Goal: Task Accomplishment & Management: Manage account settings

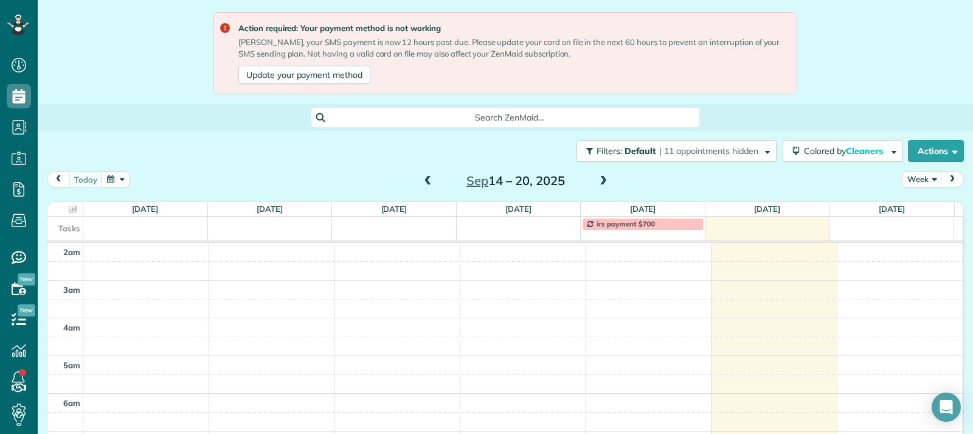
scroll to position [109, 0]
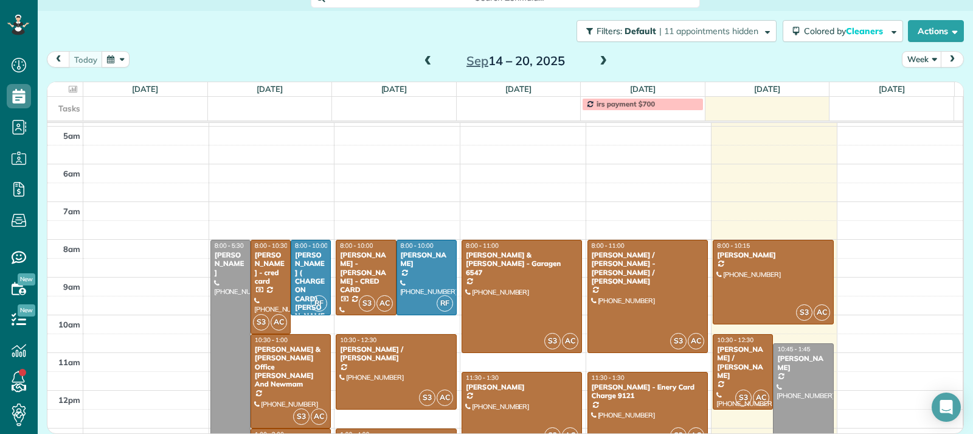
click at [598, 64] on span at bounding box center [603, 61] width 13 height 11
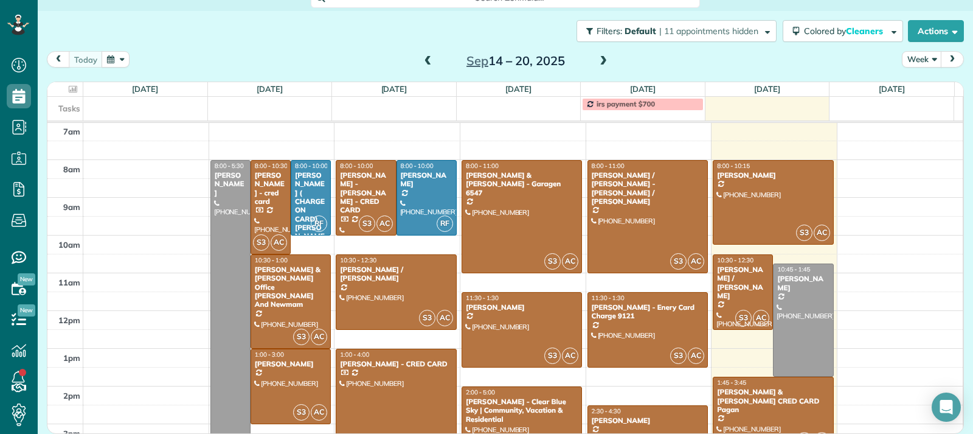
scroll to position [119, 0]
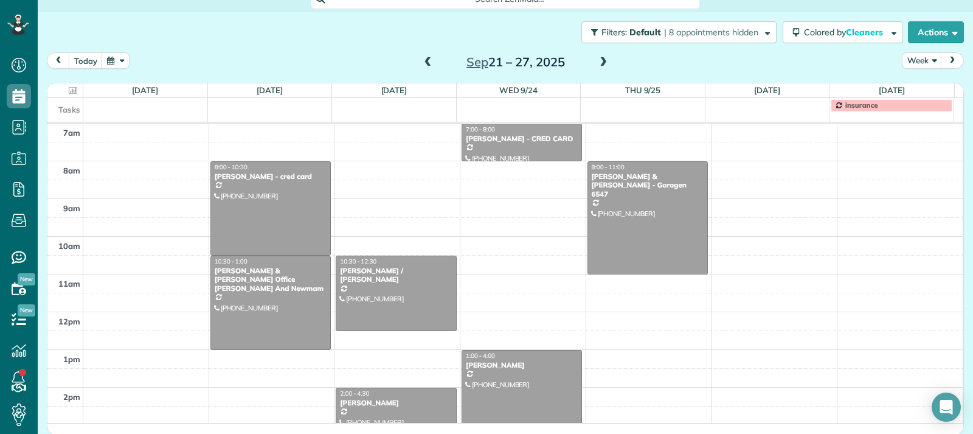
click at [426, 60] on span at bounding box center [427, 62] width 13 height 11
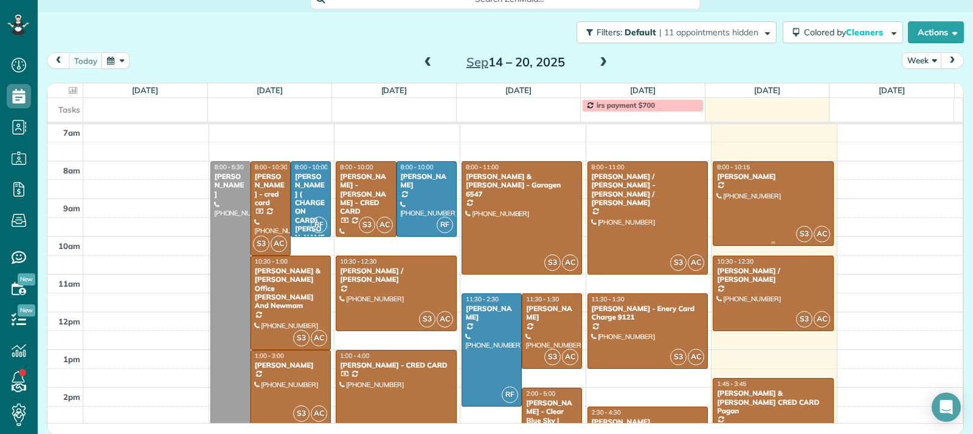
click at [758, 228] on div at bounding box center [773, 204] width 120 height 84
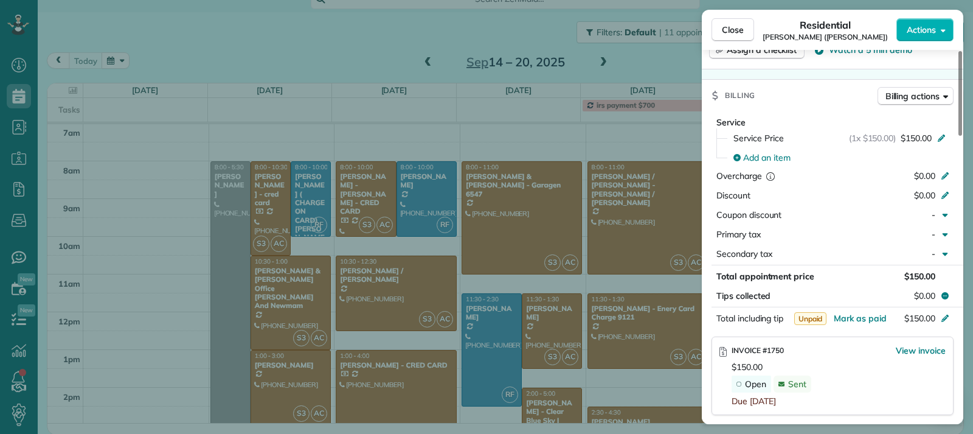
scroll to position [671, 0]
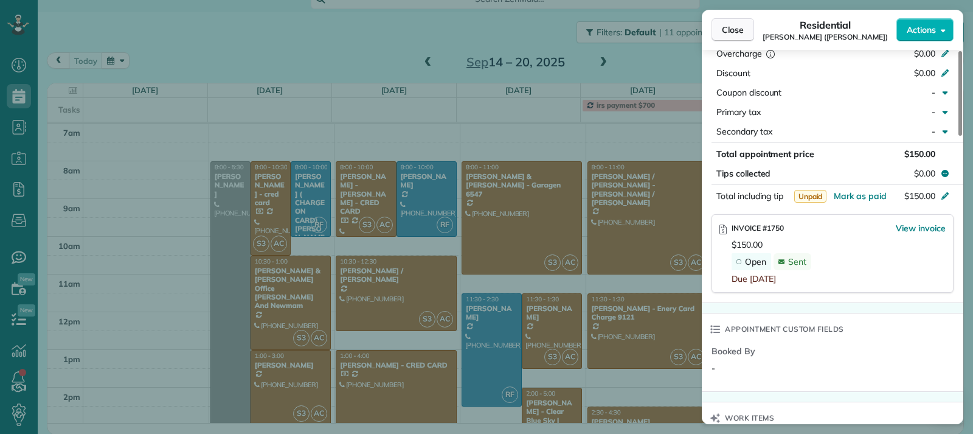
click at [722, 34] on span "Close" at bounding box center [733, 30] width 22 height 12
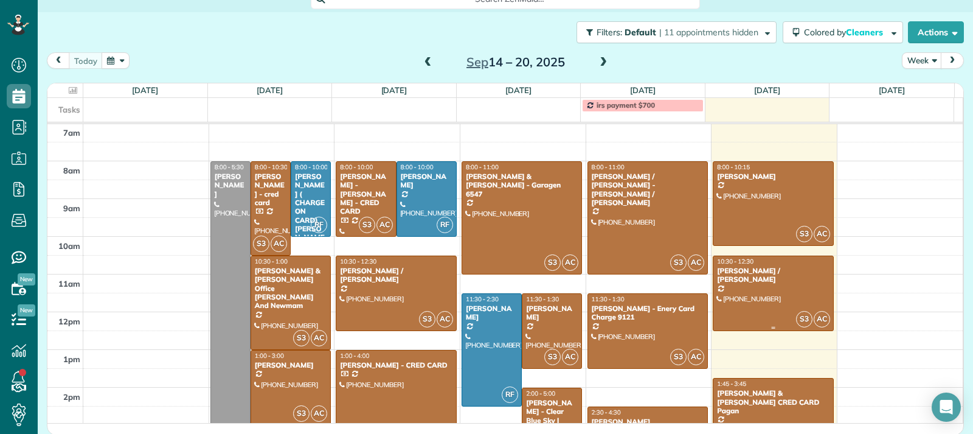
click at [756, 279] on div at bounding box center [773, 293] width 120 height 74
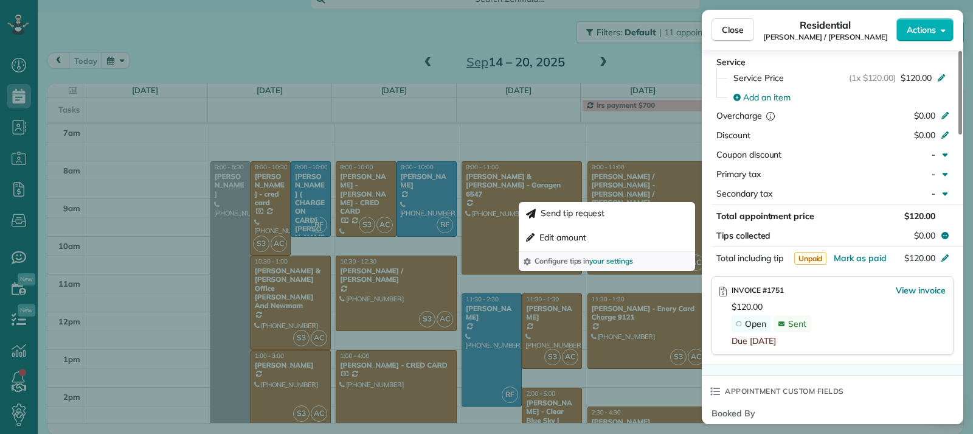
scroll to position [673, 0]
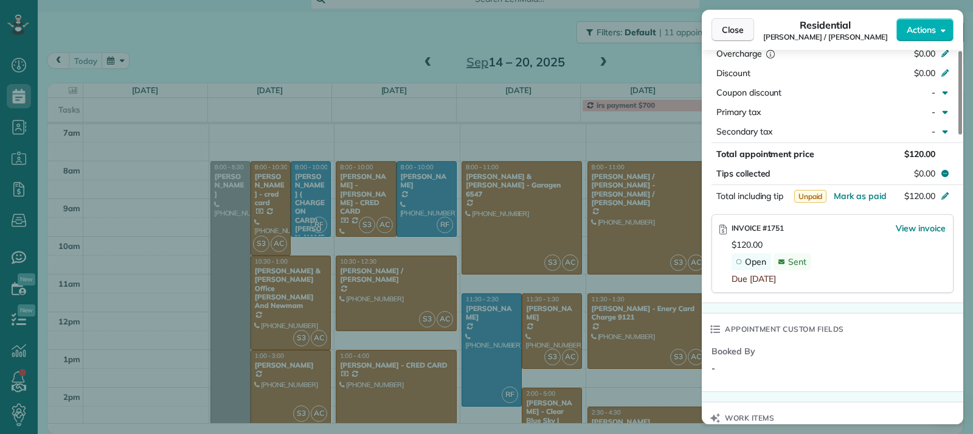
click at [726, 34] on span "Close" at bounding box center [733, 30] width 22 height 12
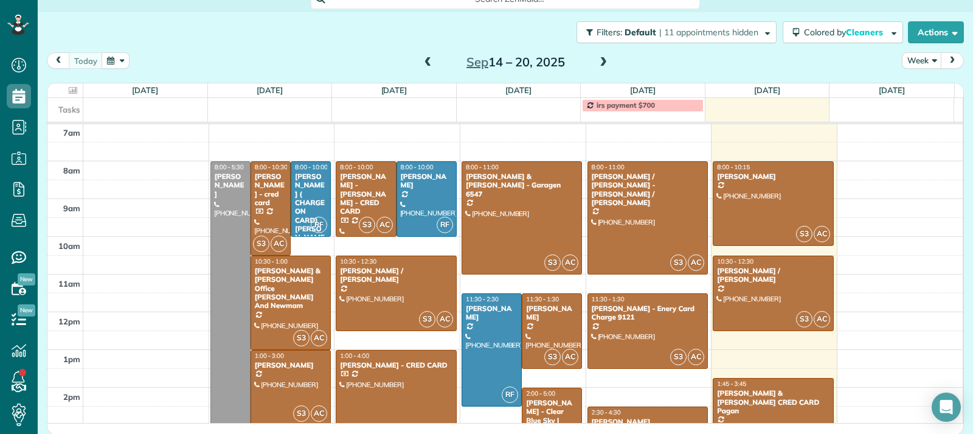
click at [757, 400] on div "Jaime & Amanda CRED CARD Pagan" at bounding box center [773, 402] width 114 height 26
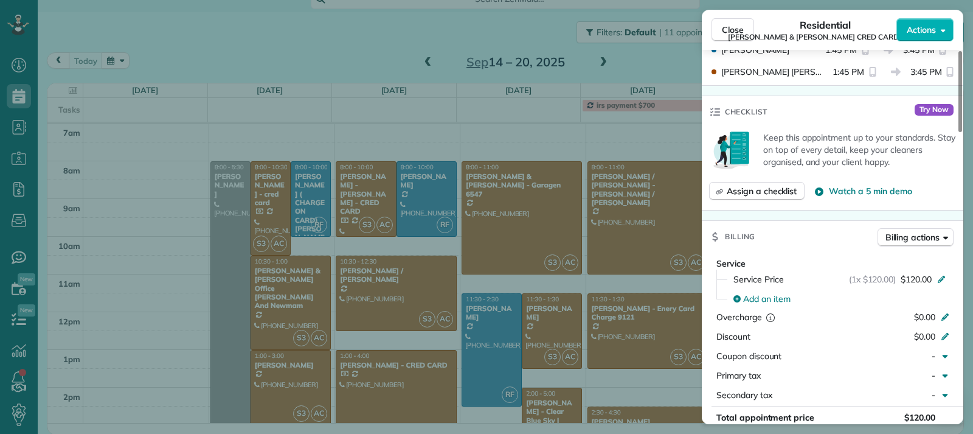
scroll to position [549, 0]
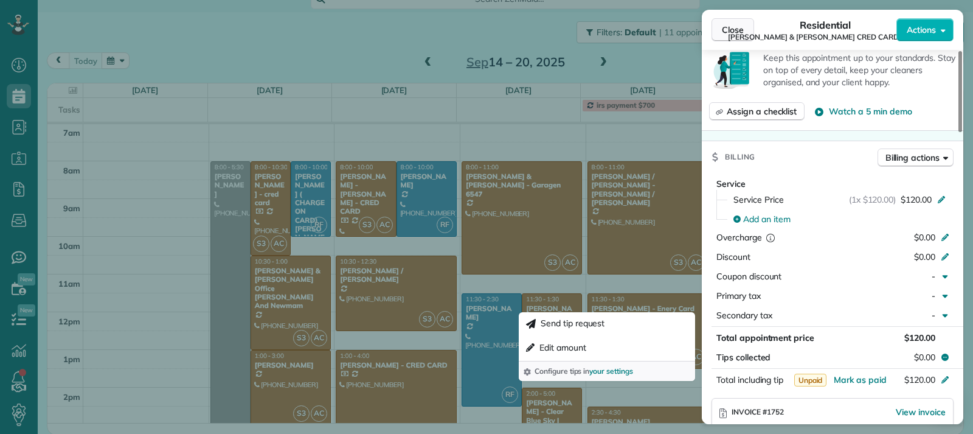
click at [716, 32] on button "Close" at bounding box center [733, 29] width 43 height 23
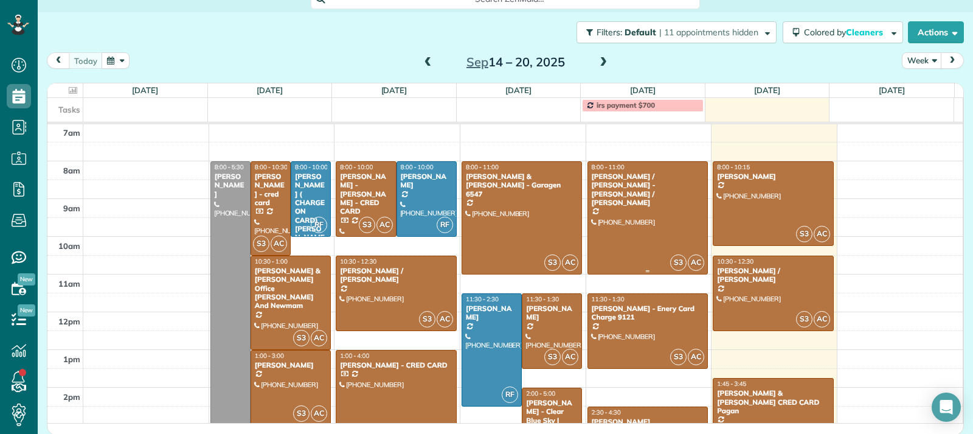
click at [626, 223] on div at bounding box center [648, 218] width 120 height 112
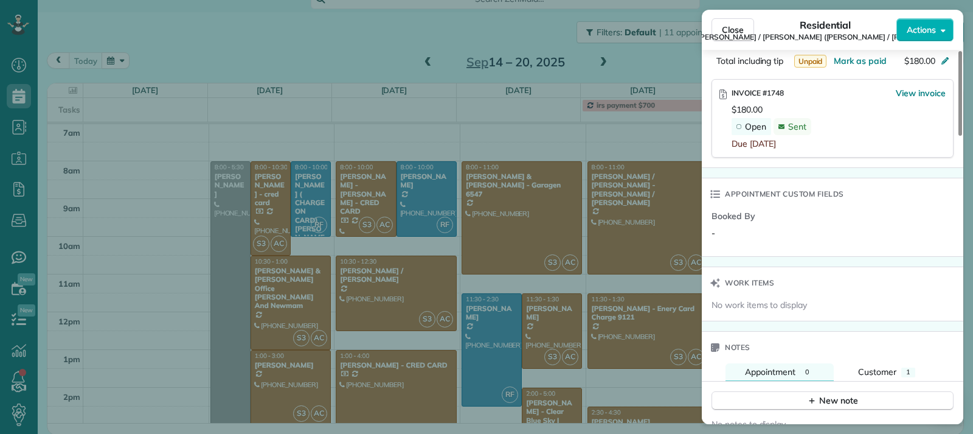
scroll to position [851, 0]
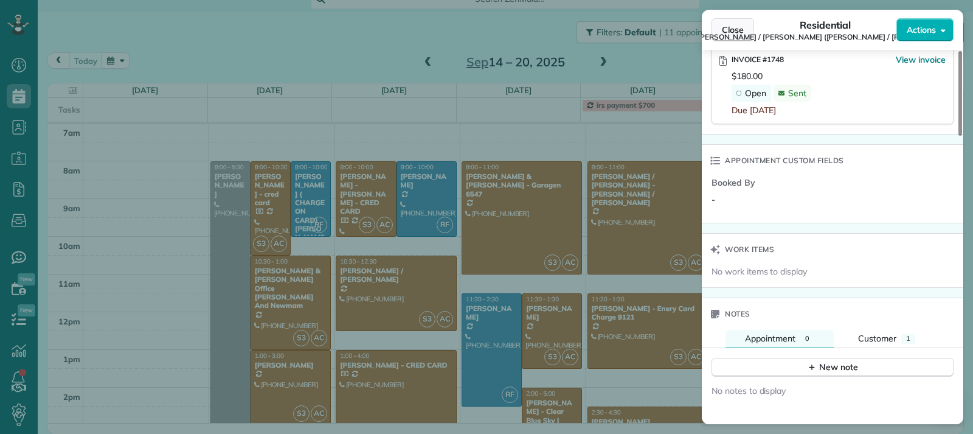
click at [719, 29] on button "Close" at bounding box center [733, 29] width 43 height 23
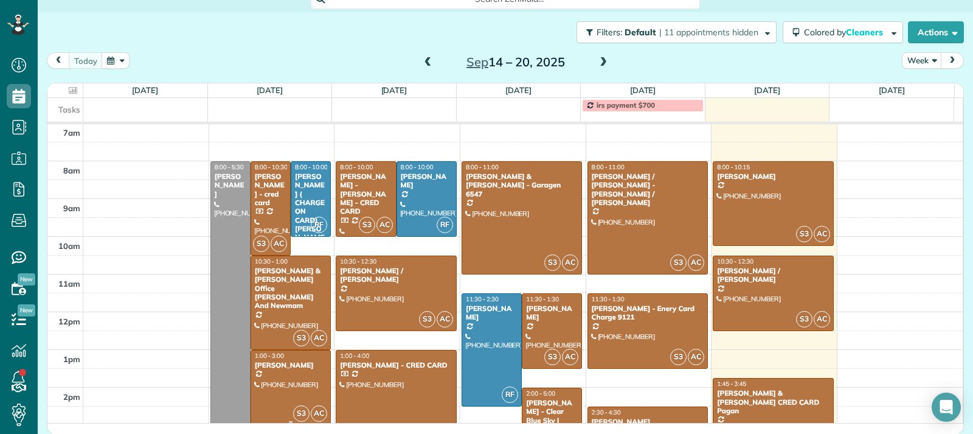
click at [297, 367] on div "[PERSON_NAME]" at bounding box center [290, 365] width 73 height 9
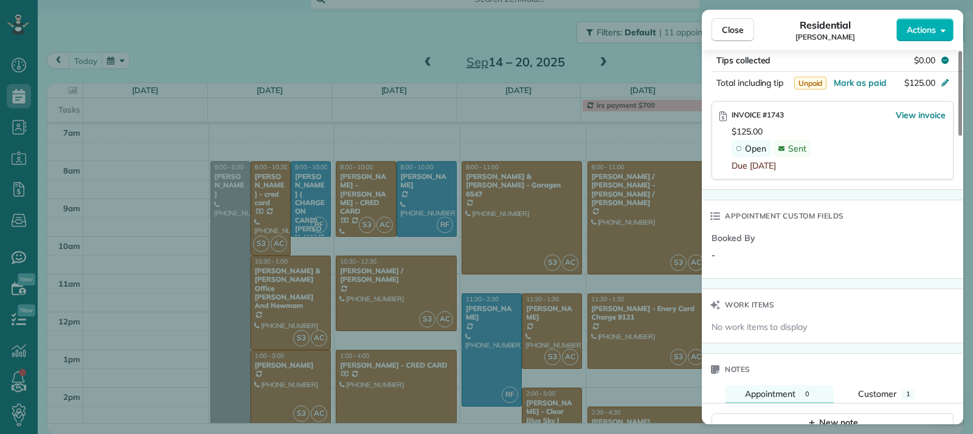
scroll to position [797, 0]
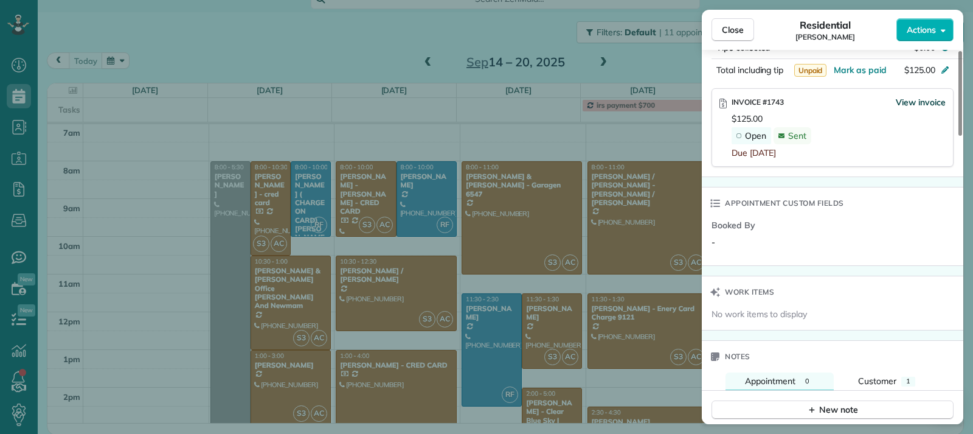
click at [902, 102] on span "View invoice" at bounding box center [921, 102] width 50 height 12
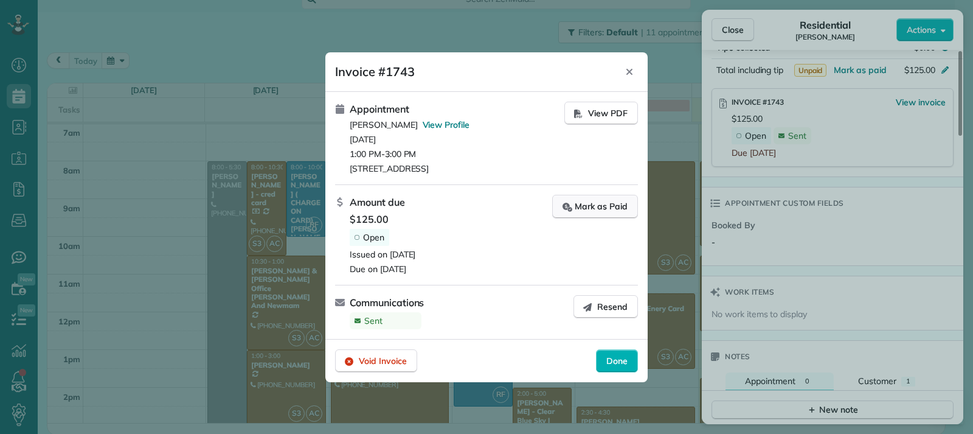
click at [594, 206] on div "Mark as Paid" at bounding box center [595, 206] width 65 height 13
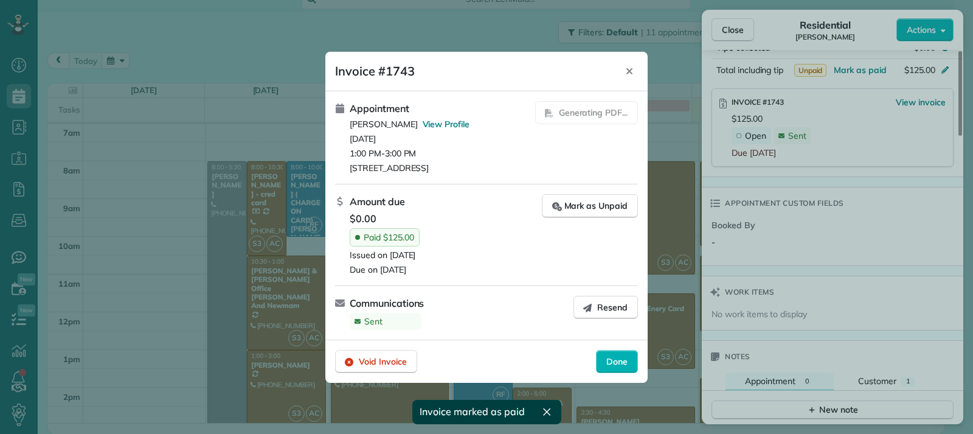
drag, startPoint x: 610, startPoint y: 367, endPoint x: 617, endPoint y: 367, distance: 7.3
click at [610, 367] on div "Done" at bounding box center [617, 361] width 42 height 23
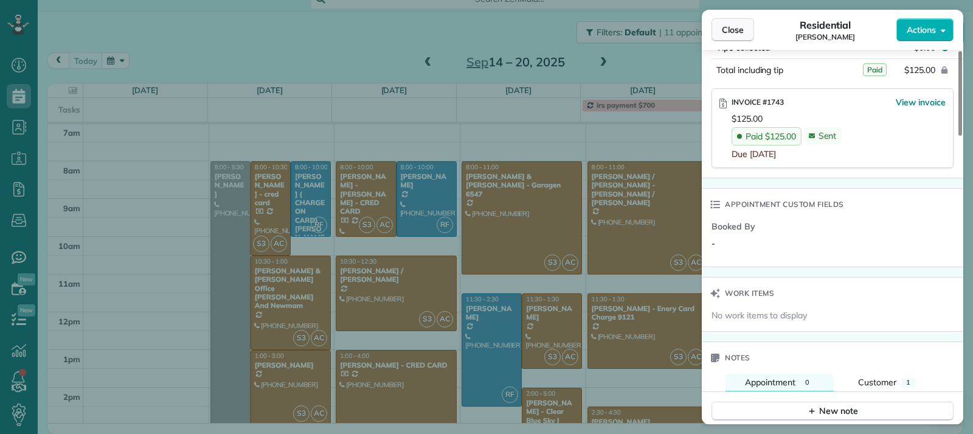
click at [735, 32] on span "Close" at bounding box center [733, 30] width 22 height 12
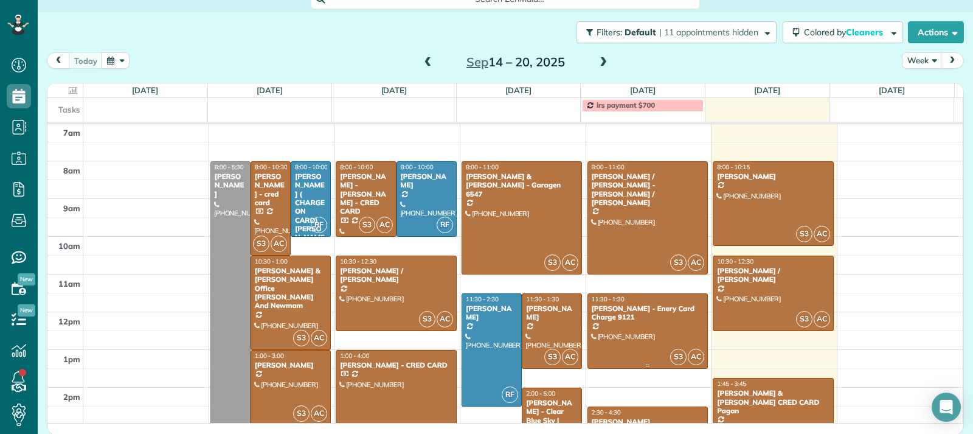
click at [642, 323] on div at bounding box center [648, 331] width 120 height 74
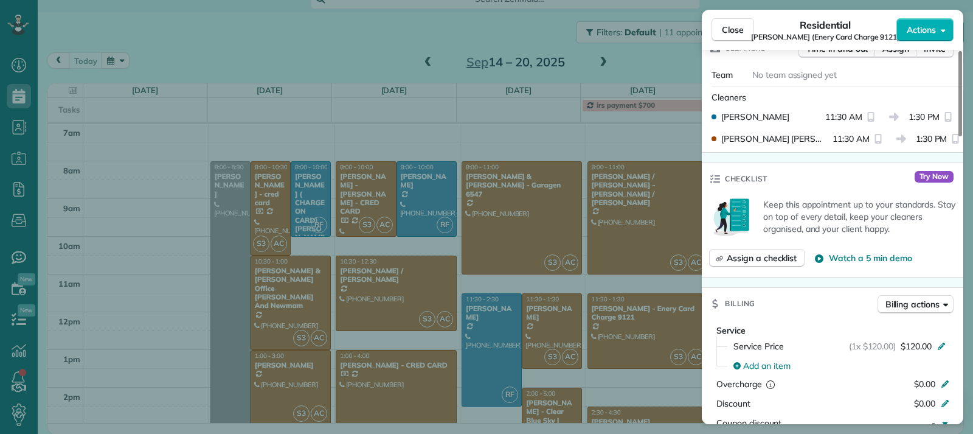
scroll to position [792, 0]
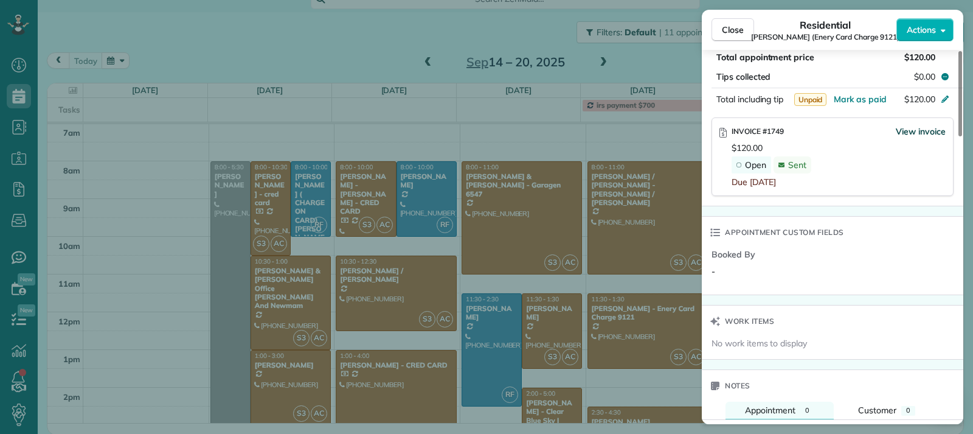
click at [923, 125] on span "View invoice" at bounding box center [921, 131] width 50 height 12
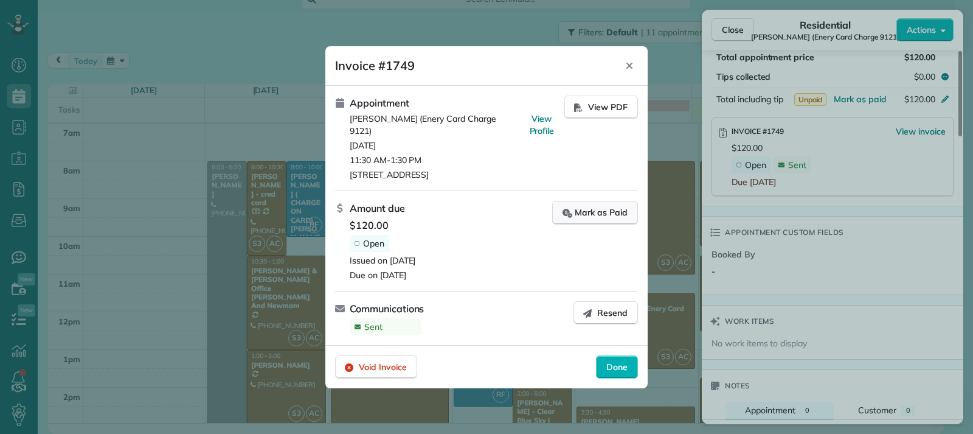
click at [596, 206] on div "Mark as Paid" at bounding box center [595, 212] width 65 height 13
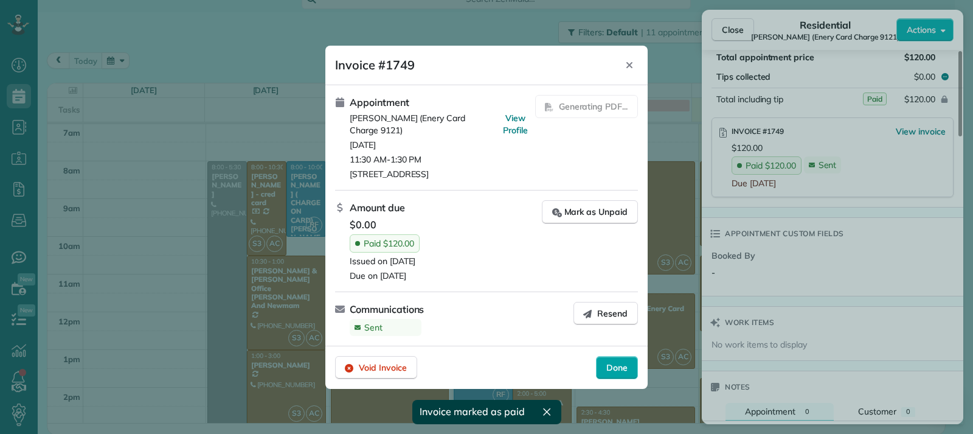
click at [626, 370] on span "Done" at bounding box center [616, 367] width 21 height 12
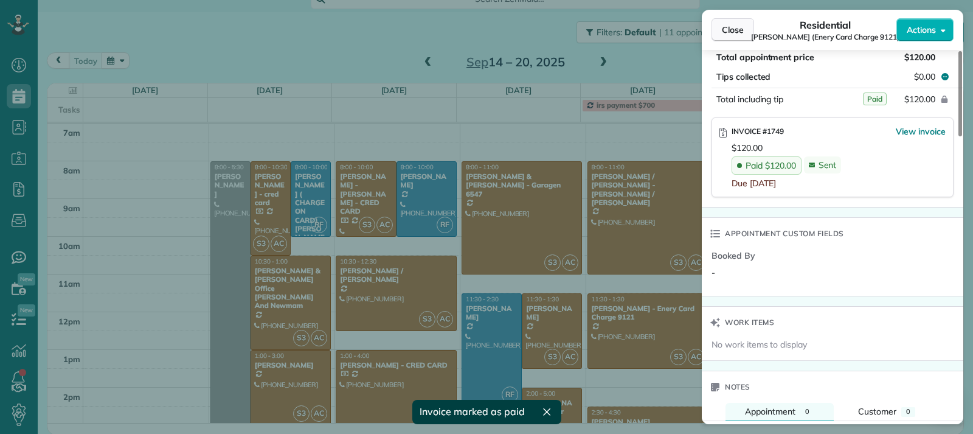
click at [735, 35] on span "Close" at bounding box center [733, 30] width 22 height 12
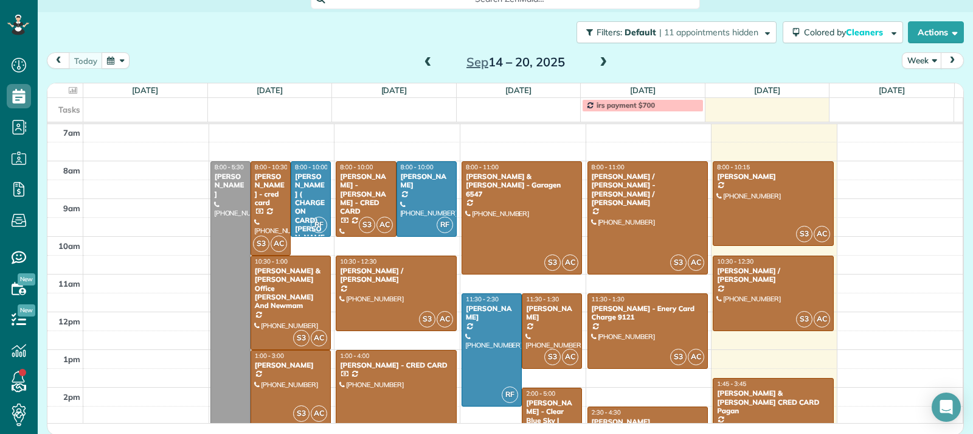
click at [597, 60] on span at bounding box center [603, 62] width 13 height 11
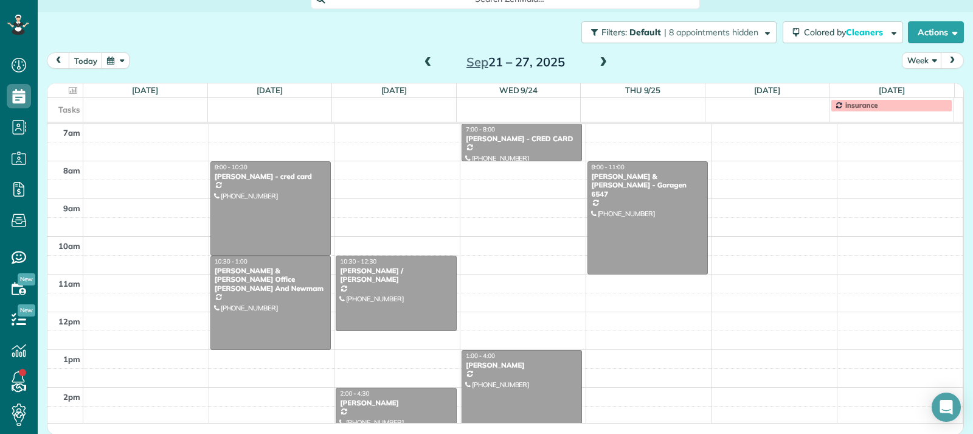
click at [597, 60] on span at bounding box center [603, 62] width 13 height 11
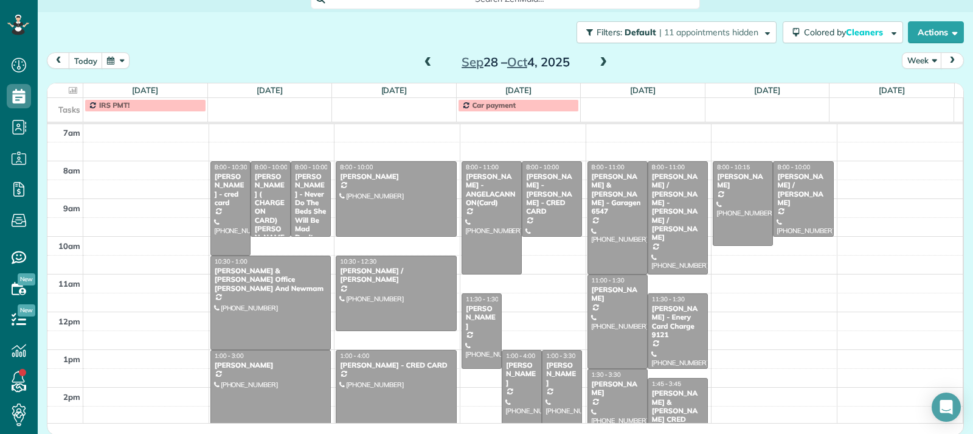
click at [427, 61] on span at bounding box center [427, 62] width 13 height 11
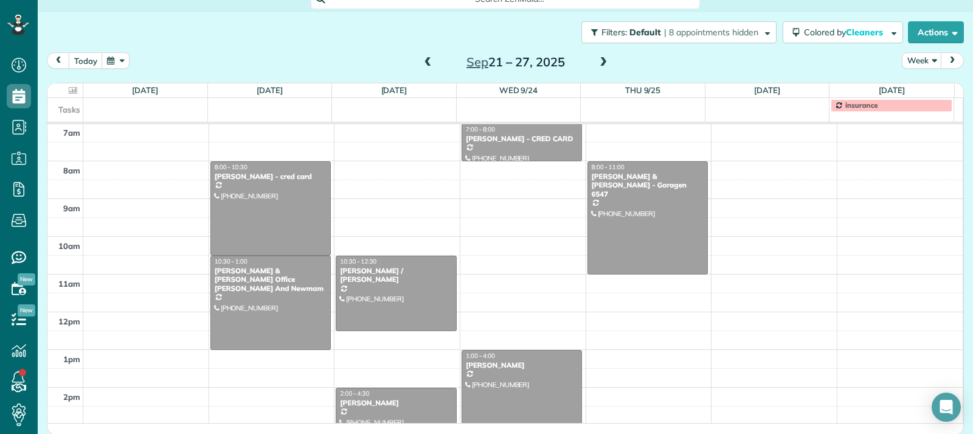
click at [427, 61] on span at bounding box center [427, 62] width 13 height 11
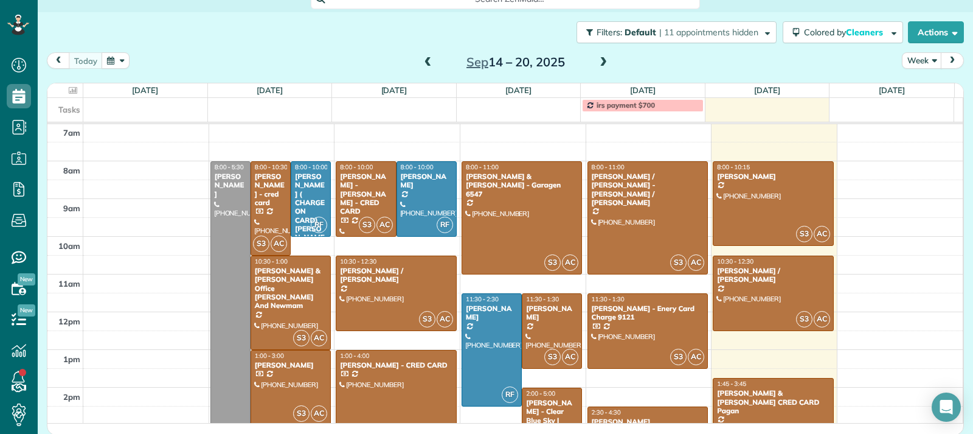
click at [599, 65] on span at bounding box center [603, 62] width 13 height 11
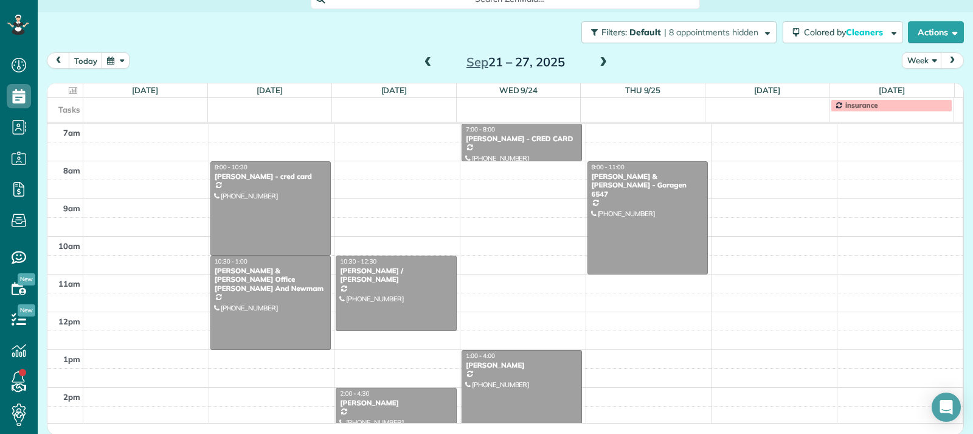
click at [601, 57] on span at bounding box center [603, 62] width 13 height 11
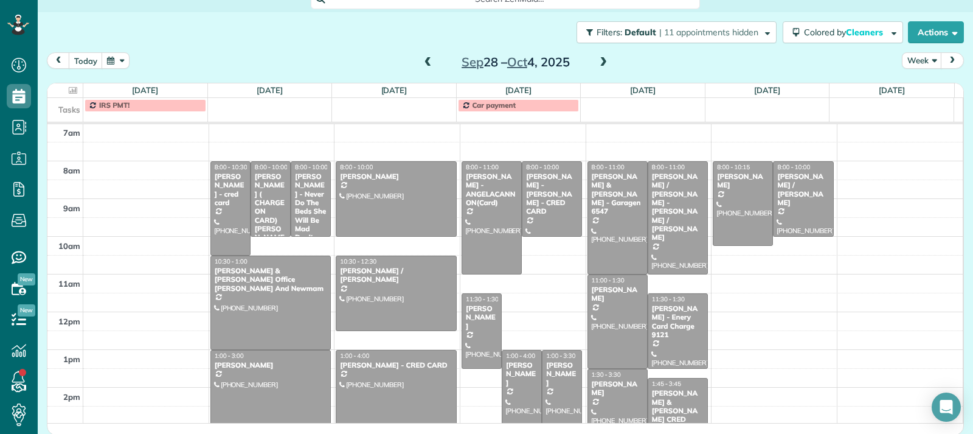
click at [604, 63] on span at bounding box center [603, 62] width 13 height 11
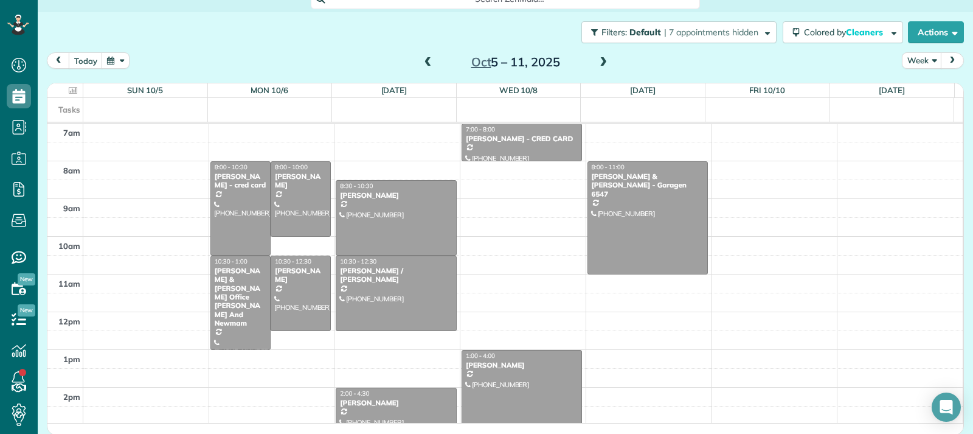
click at [424, 64] on span at bounding box center [427, 62] width 13 height 11
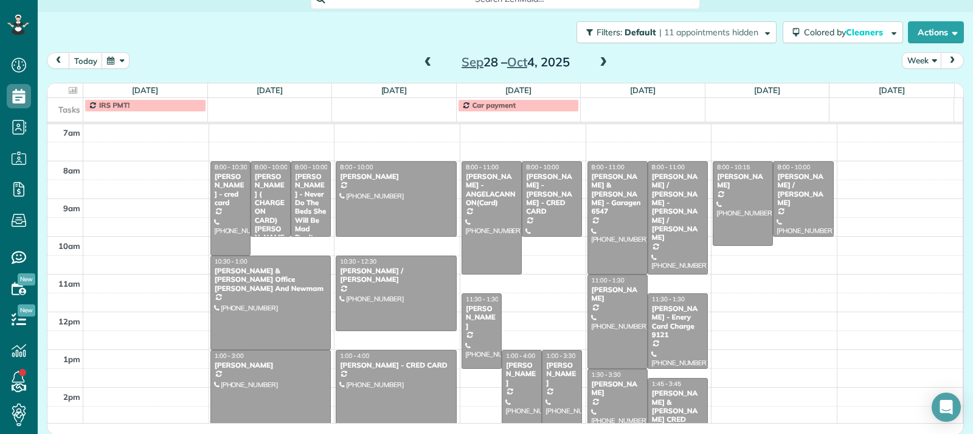
click at [424, 64] on span at bounding box center [427, 62] width 13 height 11
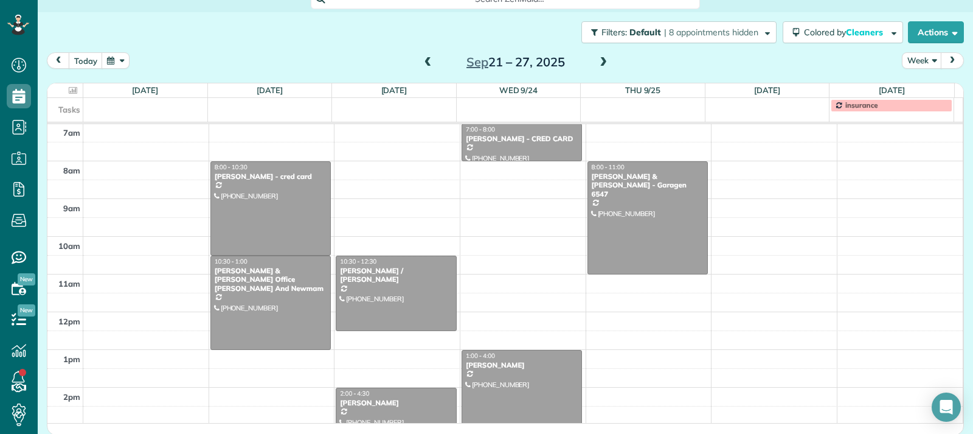
click at [424, 64] on span at bounding box center [427, 62] width 13 height 11
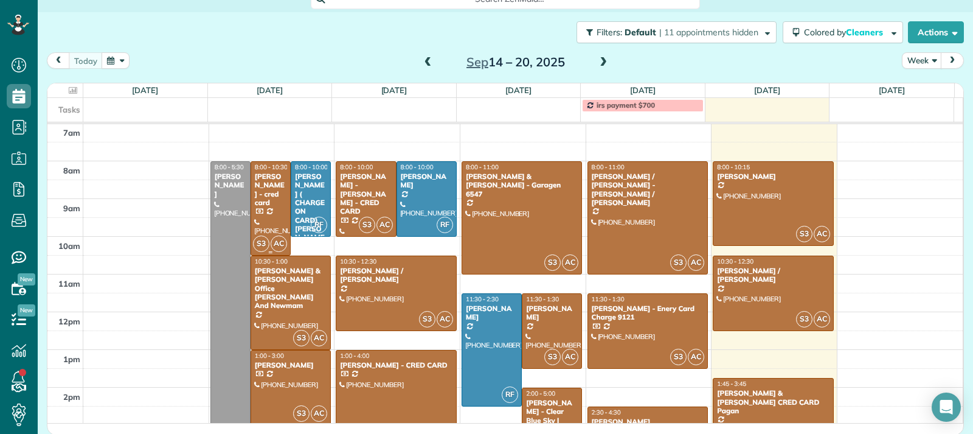
click at [260, 200] on div "Julia Couch - cred card" at bounding box center [270, 189] width 33 height 35
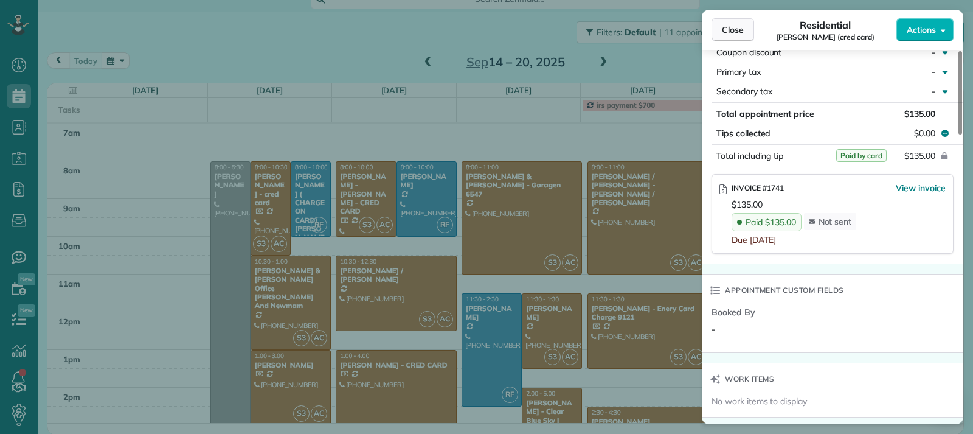
scroll to position [726, 0]
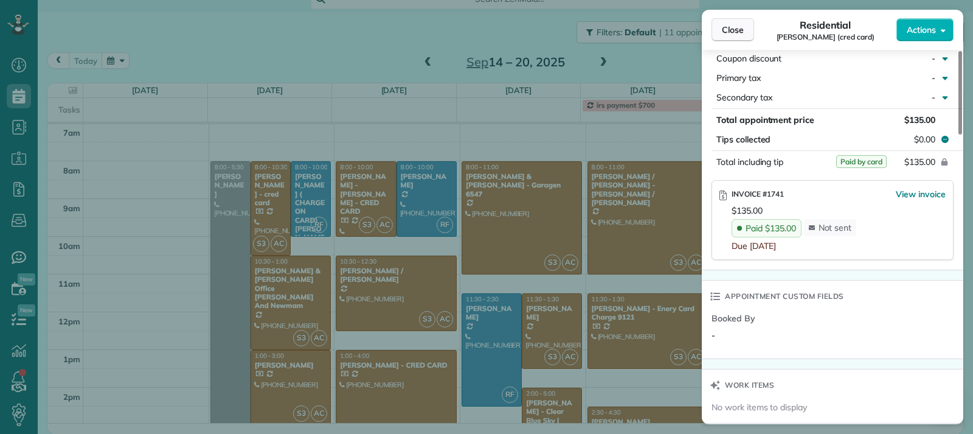
drag, startPoint x: 731, startPoint y: 32, endPoint x: 719, endPoint y: 41, distance: 14.8
click at [731, 32] on span "Close" at bounding box center [733, 30] width 22 height 12
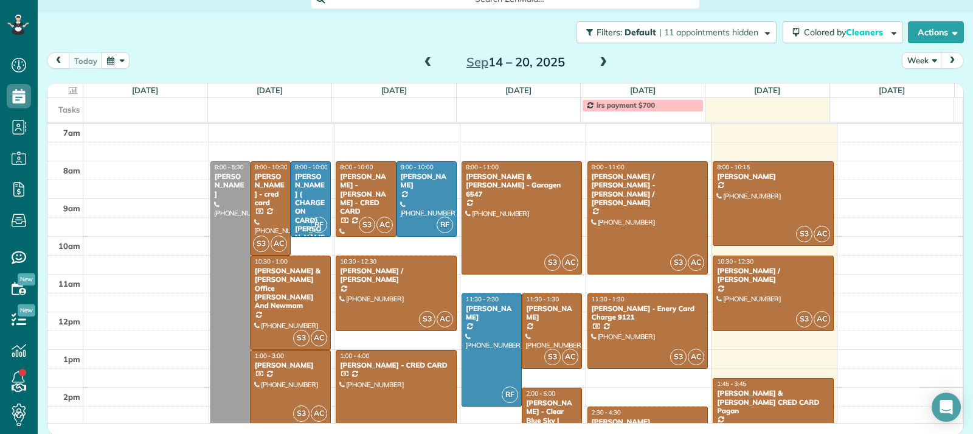
click at [307, 207] on div "Navin ( CHARGE ON CARD) Changoor - Luz" at bounding box center [310, 211] width 33 height 78
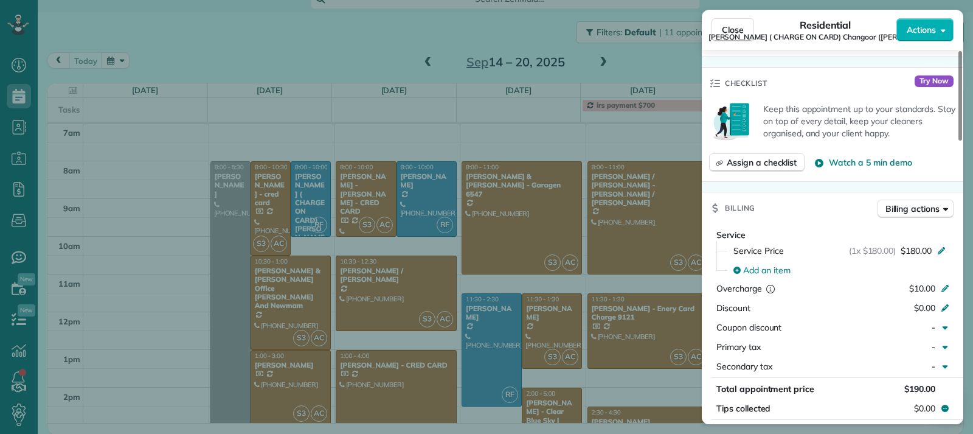
scroll to position [611, 0]
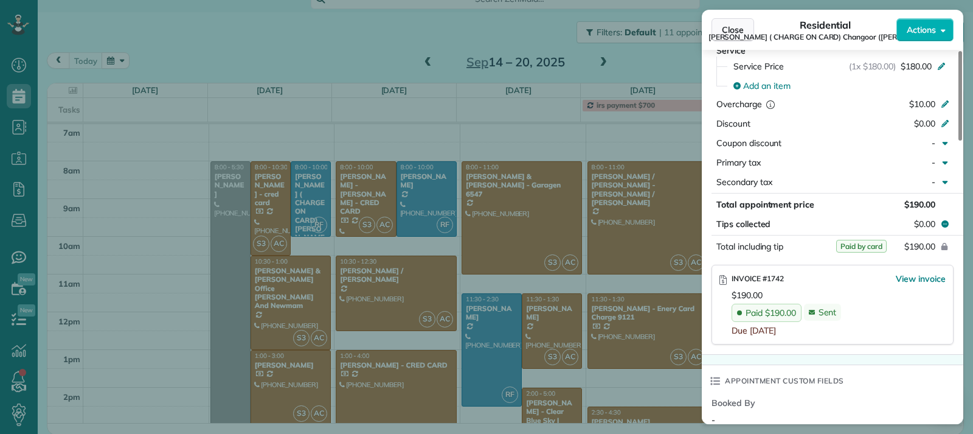
click at [728, 30] on span "Close" at bounding box center [733, 30] width 22 height 12
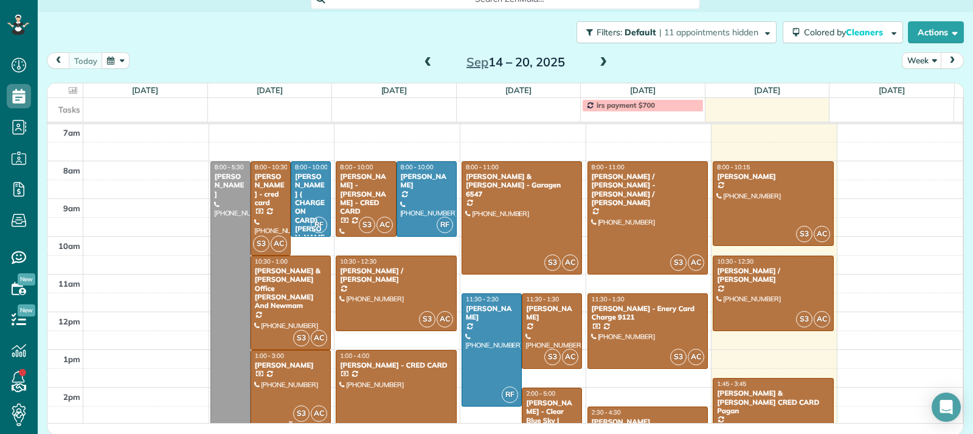
click at [270, 381] on div at bounding box center [290, 387] width 79 height 74
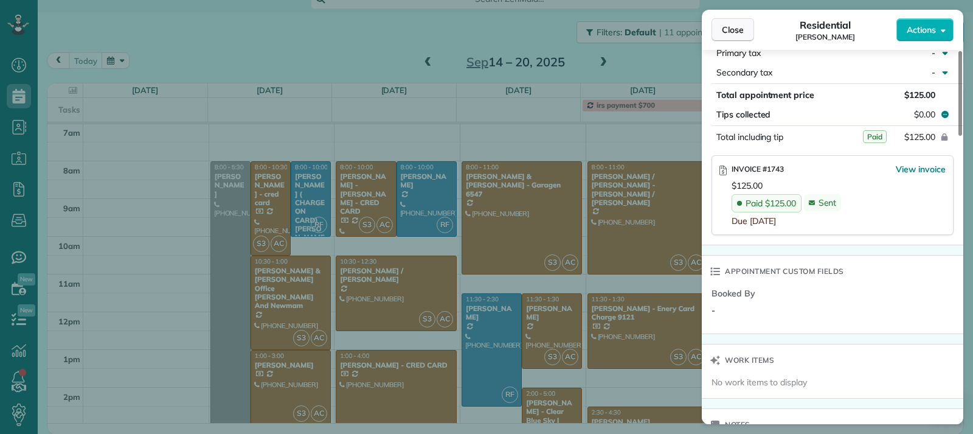
scroll to position [724, 0]
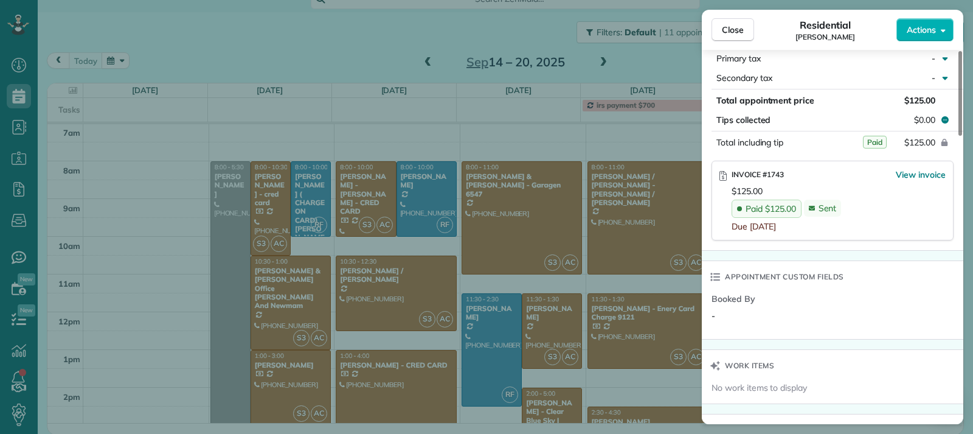
drag, startPoint x: 716, startPoint y: 29, endPoint x: 716, endPoint y: 47, distance: 18.3
click at [716, 29] on button "Close" at bounding box center [733, 29] width 43 height 23
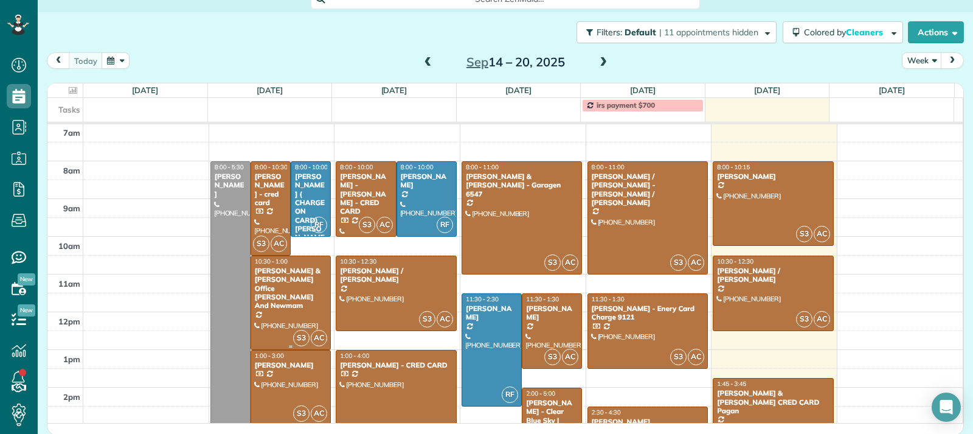
click at [284, 293] on div "Rosemary & Eddy Office Hayes - Hayes And Newmam" at bounding box center [290, 288] width 73 height 44
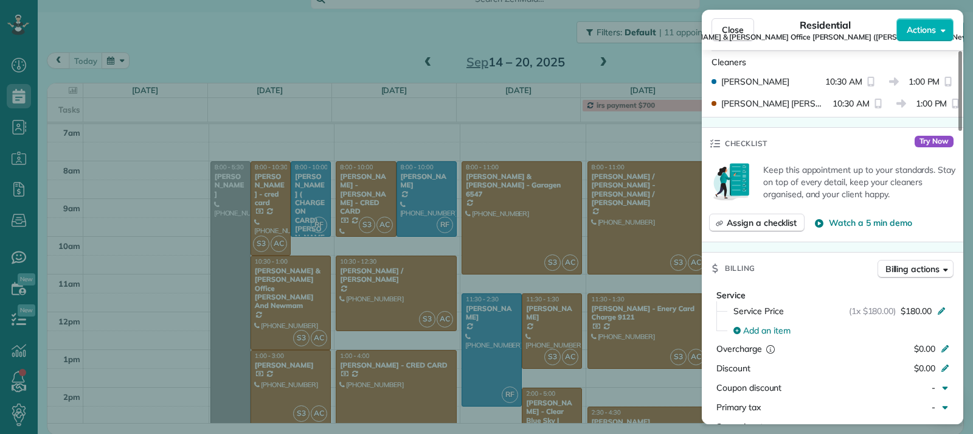
scroll to position [608, 0]
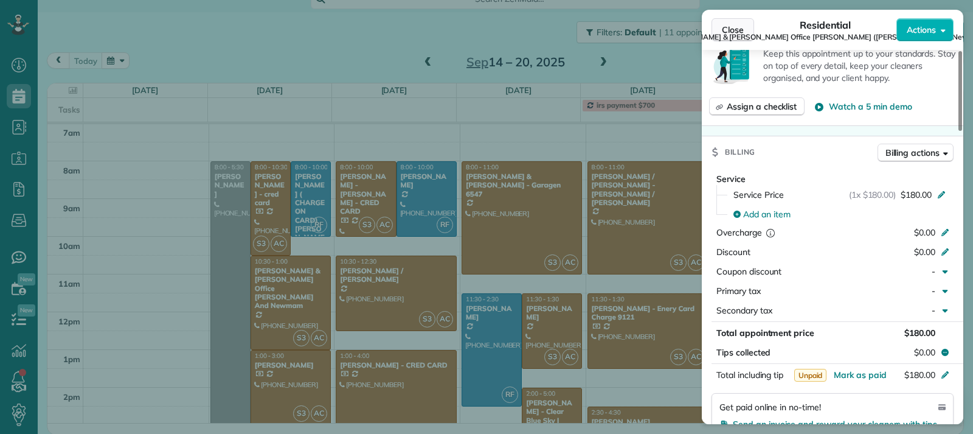
click at [729, 27] on span "Close" at bounding box center [733, 30] width 22 height 12
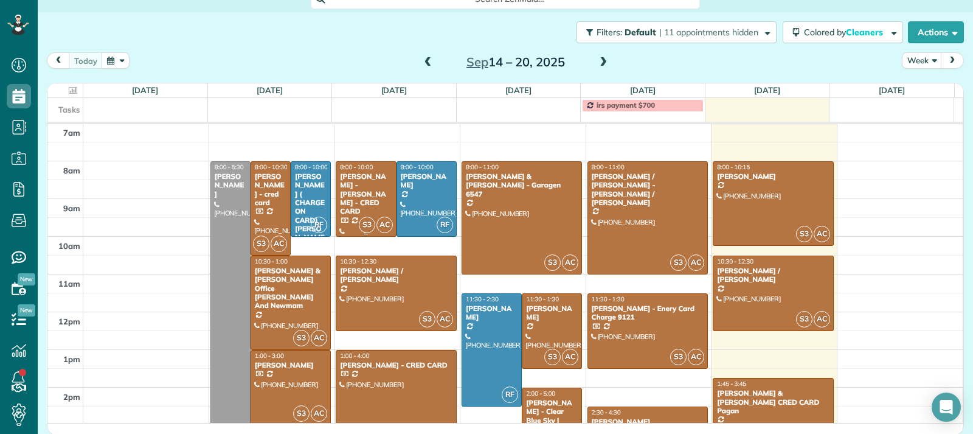
click at [365, 193] on div "Alex Morales -ROSA - CRED CARD" at bounding box center [365, 194] width 53 height 44
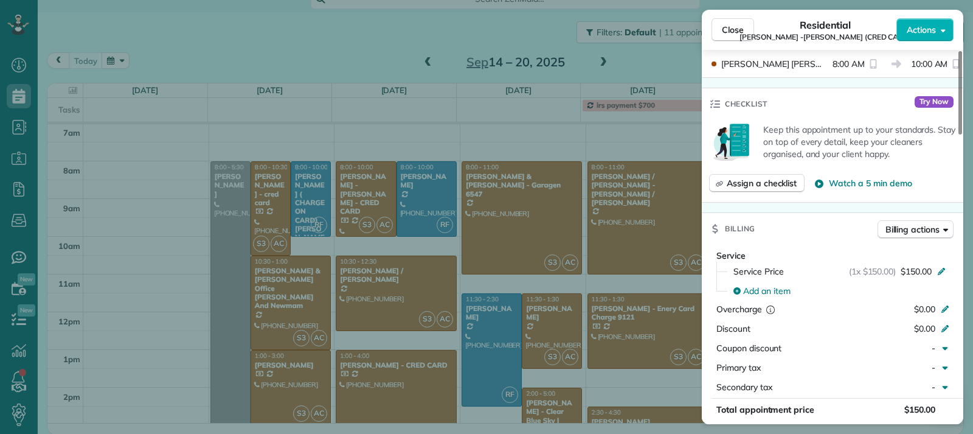
scroll to position [612, 0]
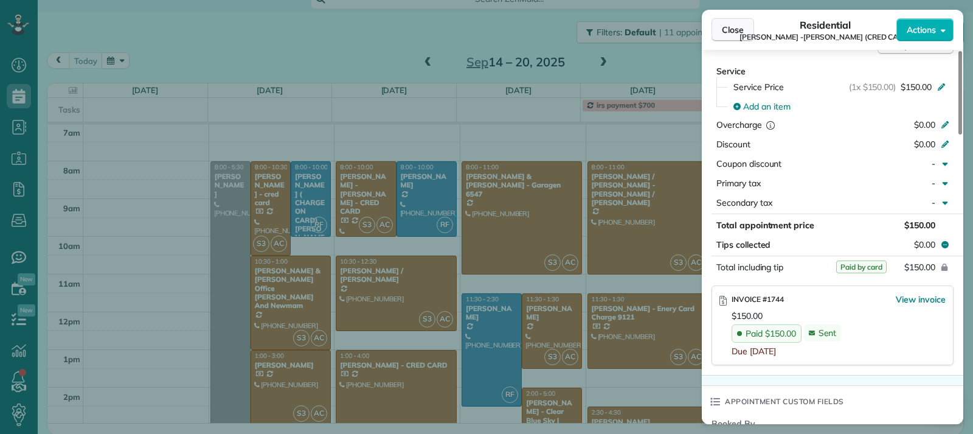
click at [727, 32] on span "Close" at bounding box center [733, 30] width 22 height 12
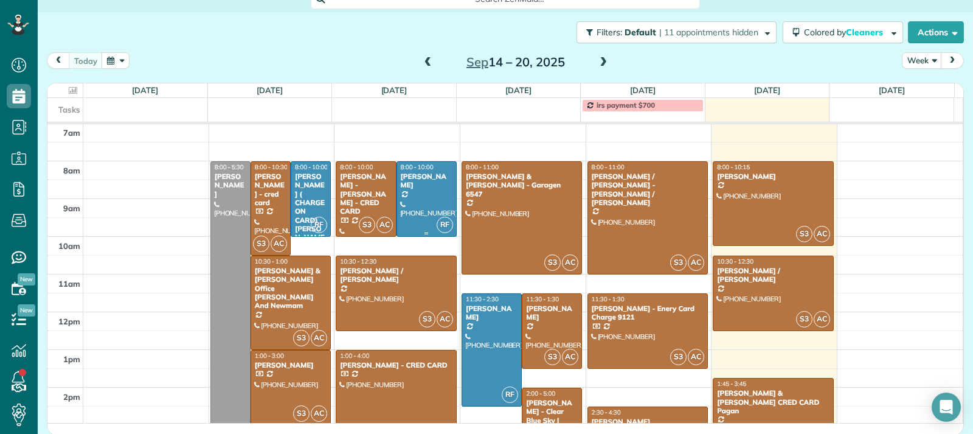
click at [424, 203] on div at bounding box center [426, 199] width 59 height 74
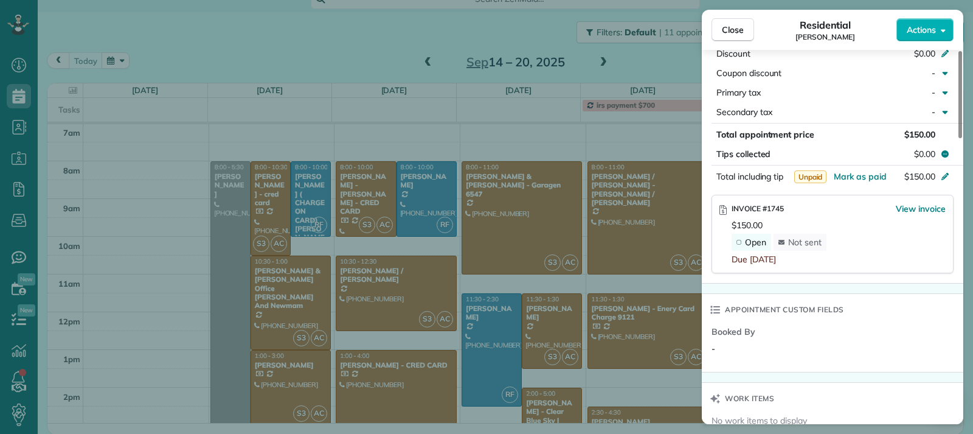
scroll to position [669, 0]
click at [729, 26] on span "Close" at bounding box center [733, 30] width 22 height 12
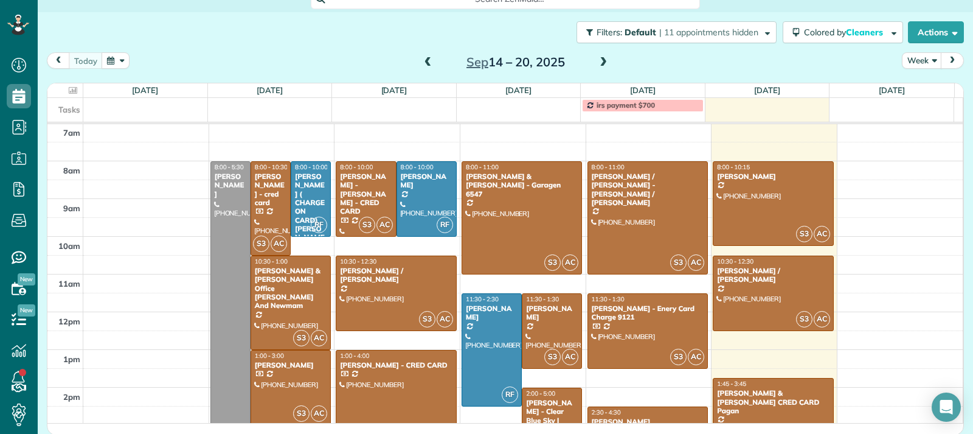
click at [409, 375] on div at bounding box center [396, 406] width 120 height 112
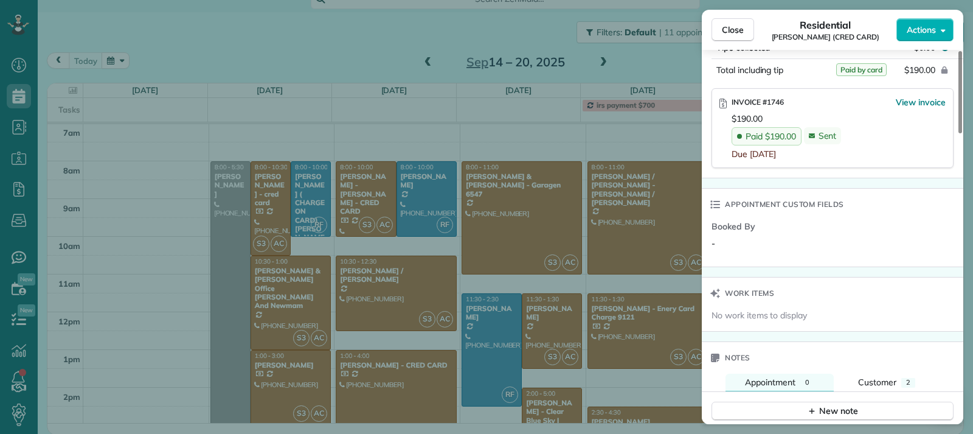
scroll to position [853, 0]
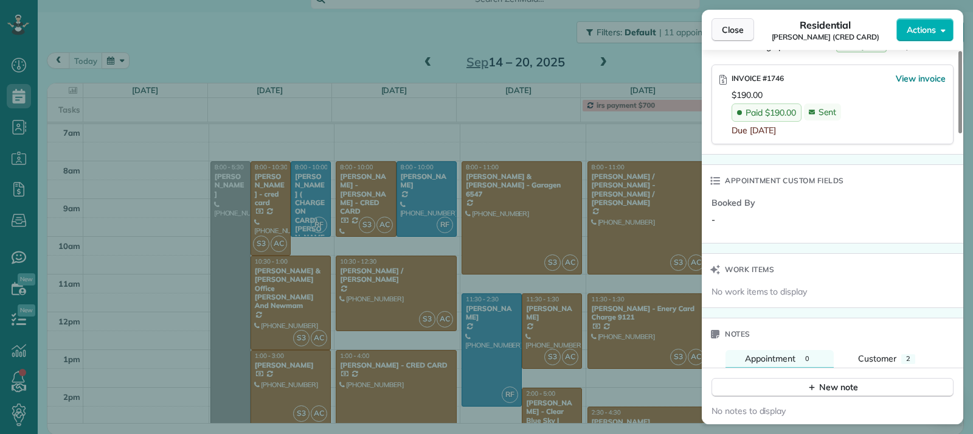
click at [722, 26] on span "Close" at bounding box center [733, 30] width 22 height 12
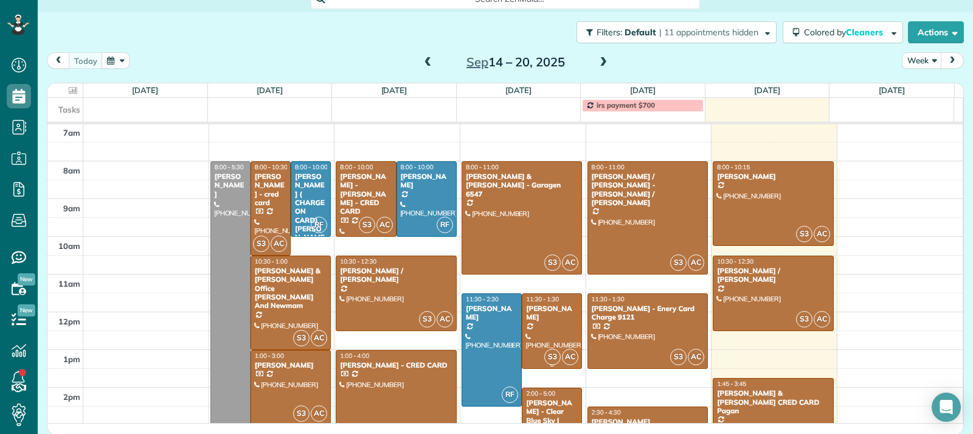
click at [549, 314] on div "Lawrence Lamos - ZELLE" at bounding box center [551, 313] width 53 height 18
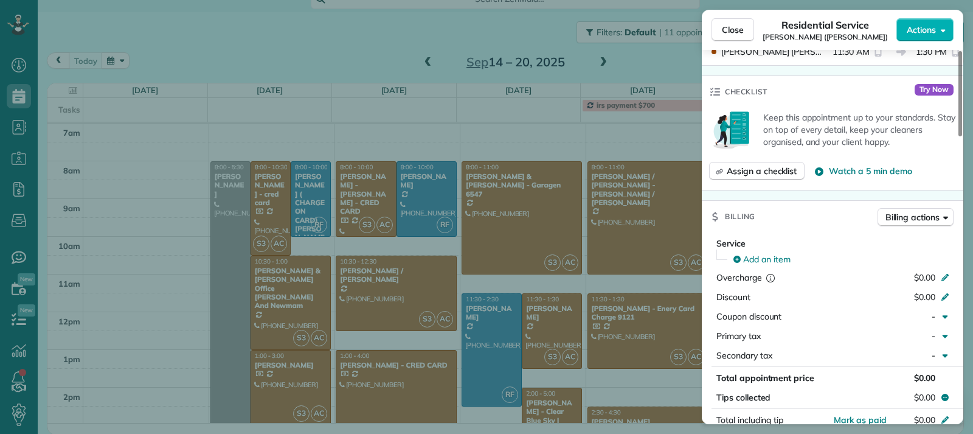
scroll to position [611, 0]
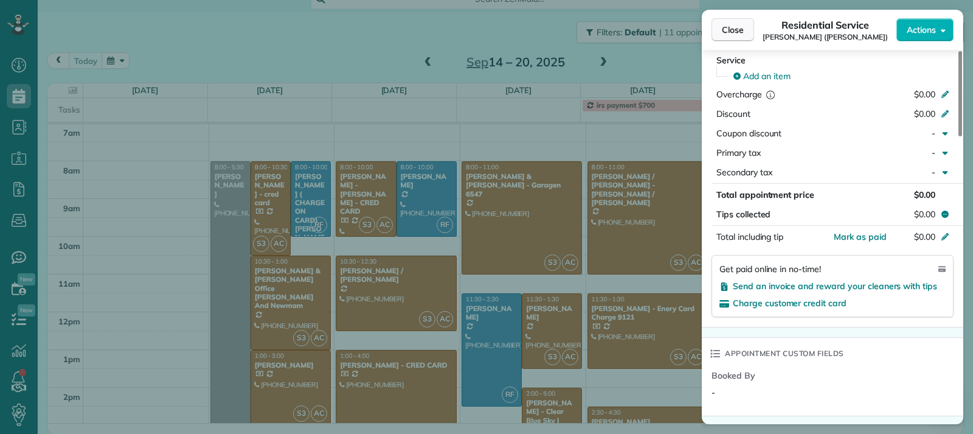
click at [721, 26] on button "Close" at bounding box center [733, 29] width 43 height 23
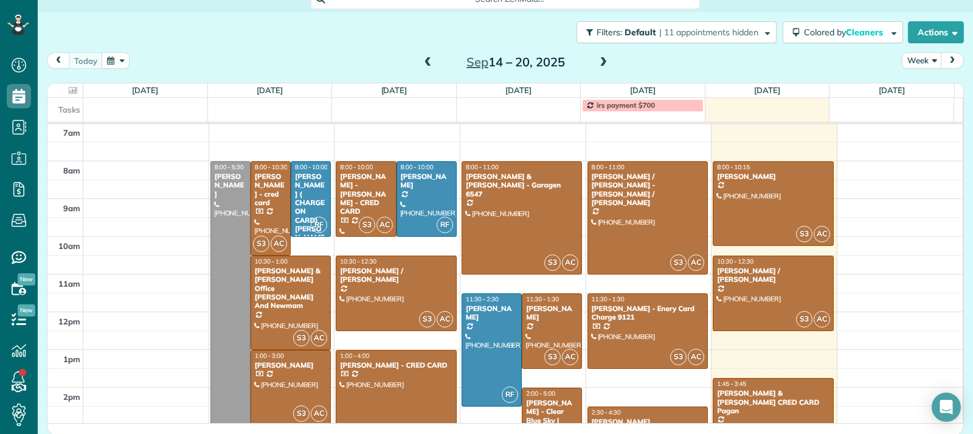
click at [425, 62] on span at bounding box center [427, 62] width 13 height 11
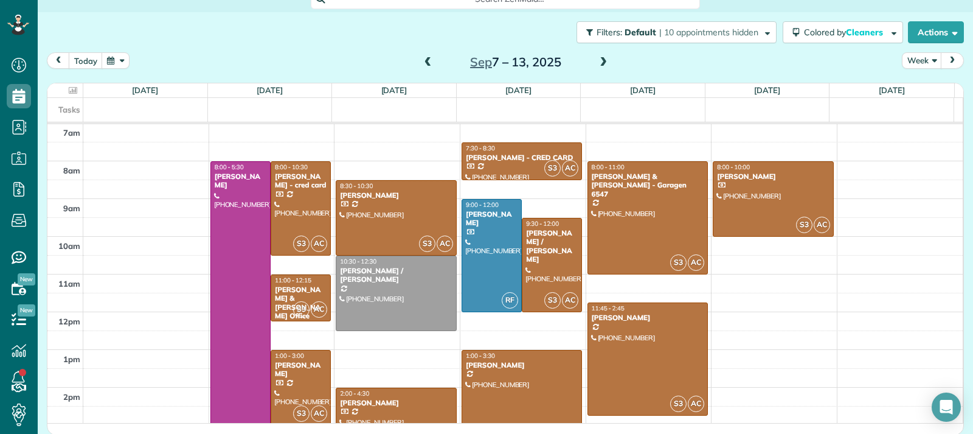
click at [425, 62] on span at bounding box center [427, 62] width 13 height 11
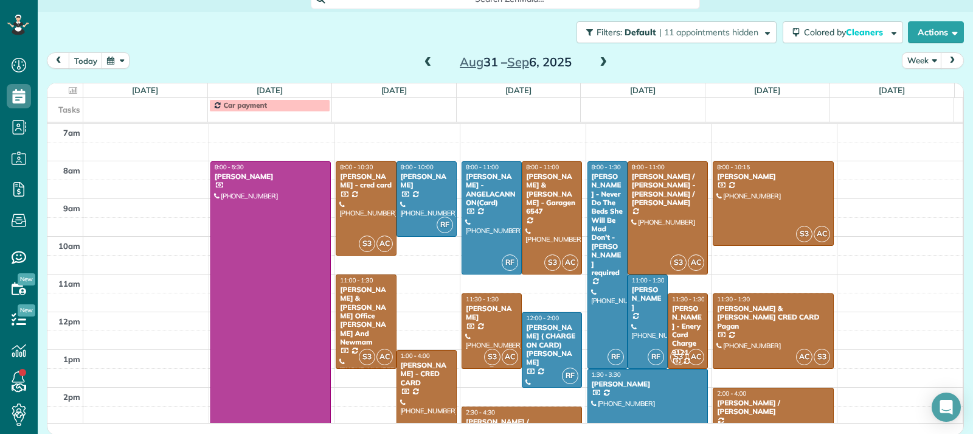
click at [480, 313] on div "Lawrence Lamos - ZELLE" at bounding box center [491, 313] width 53 height 18
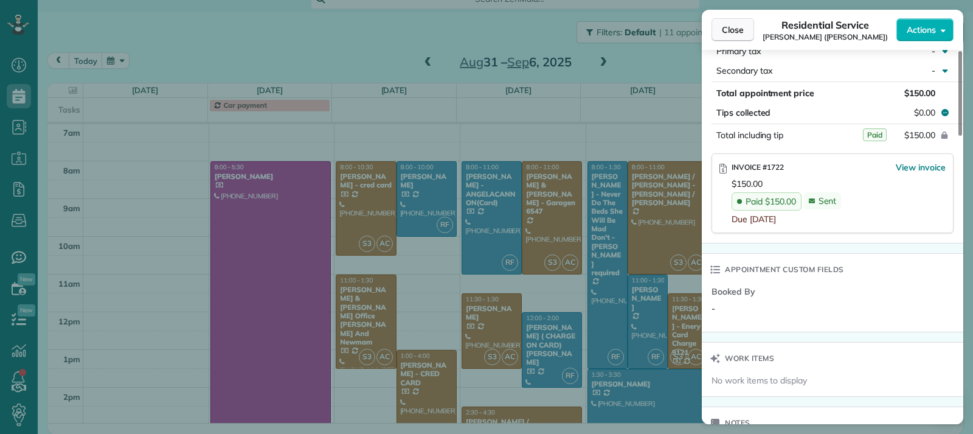
scroll to position [722, 0]
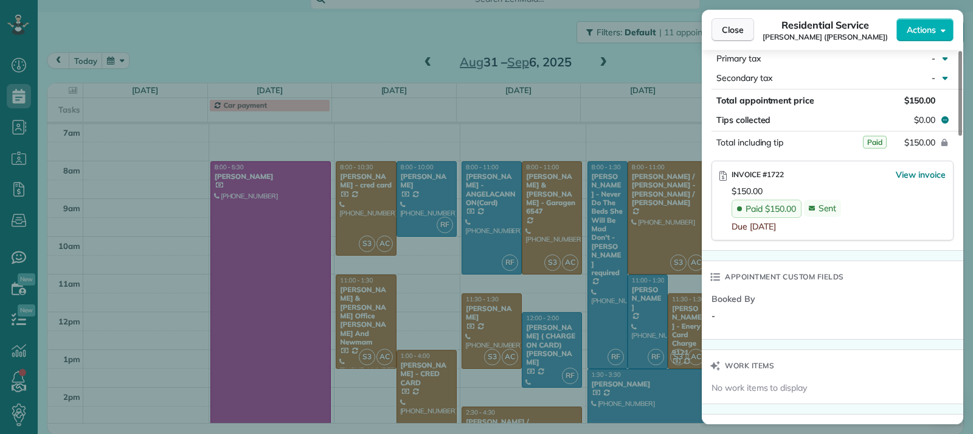
click at [726, 24] on span "Close" at bounding box center [733, 30] width 22 height 12
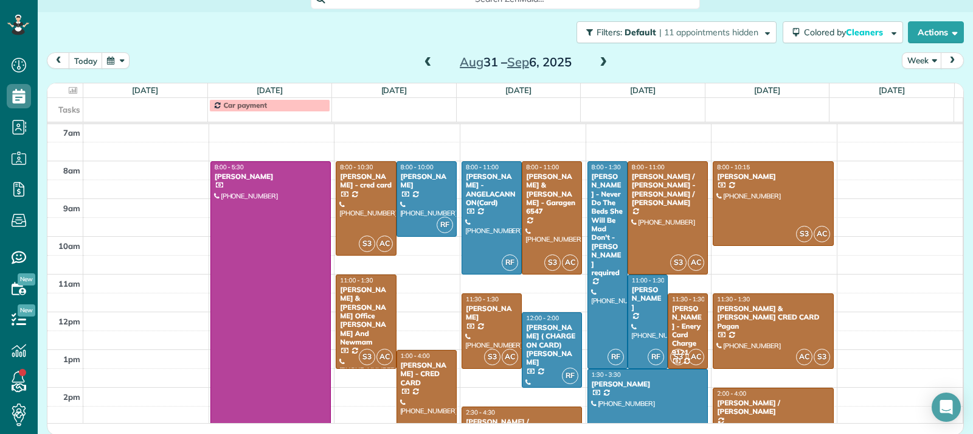
click at [603, 63] on span at bounding box center [603, 62] width 13 height 11
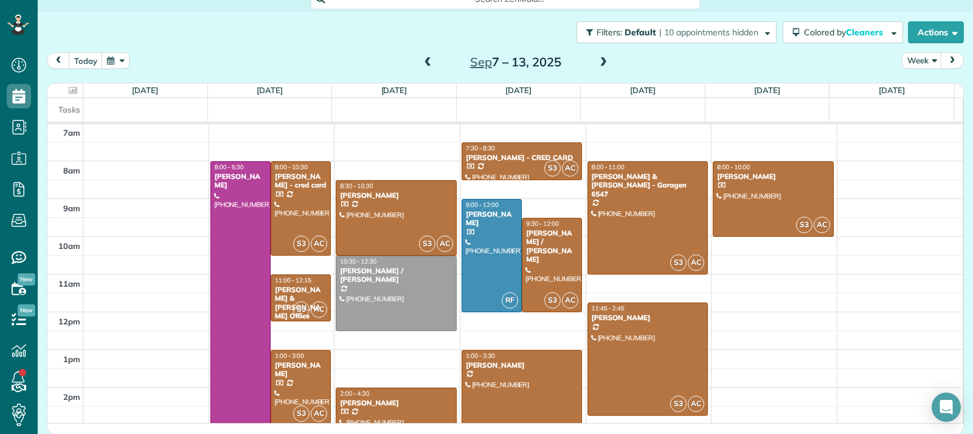
click at [603, 63] on span at bounding box center [603, 62] width 13 height 11
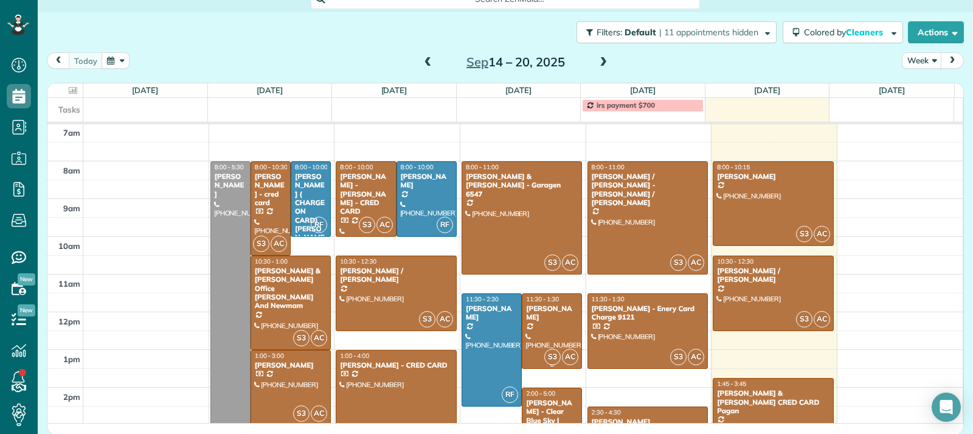
click at [550, 331] on div at bounding box center [551, 331] width 59 height 74
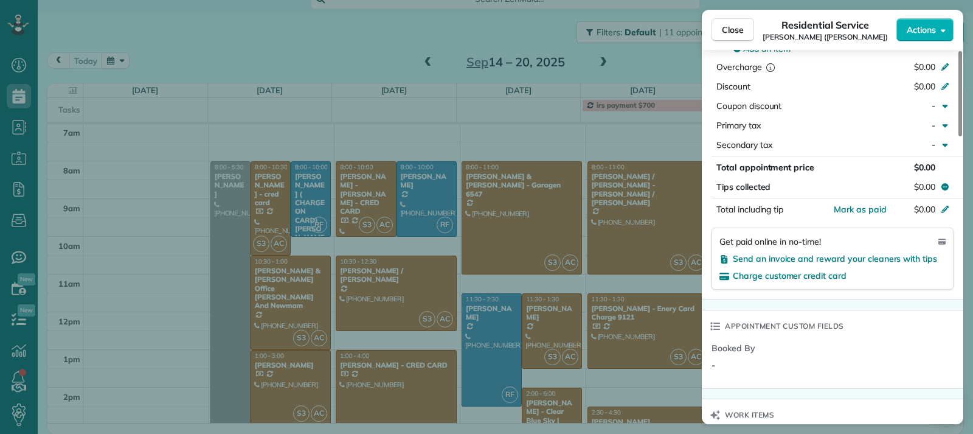
scroll to position [608, 0]
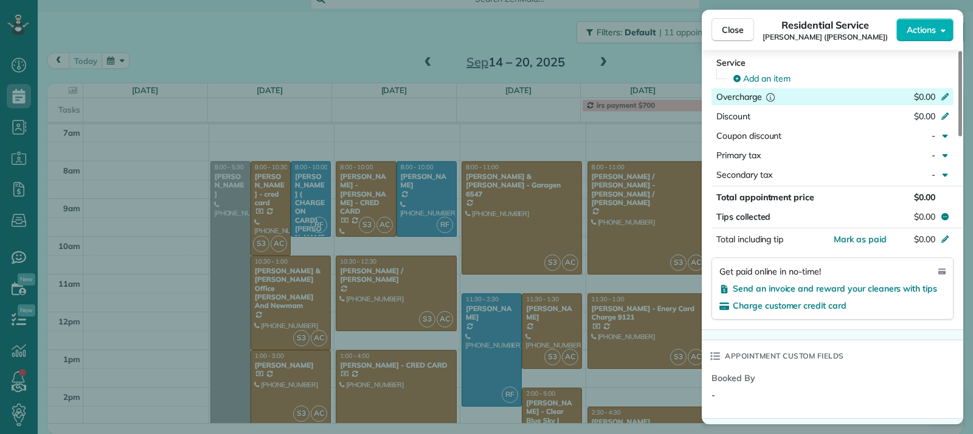
click at [941, 94] on icon at bounding box center [945, 96] width 10 height 10
type input "***"
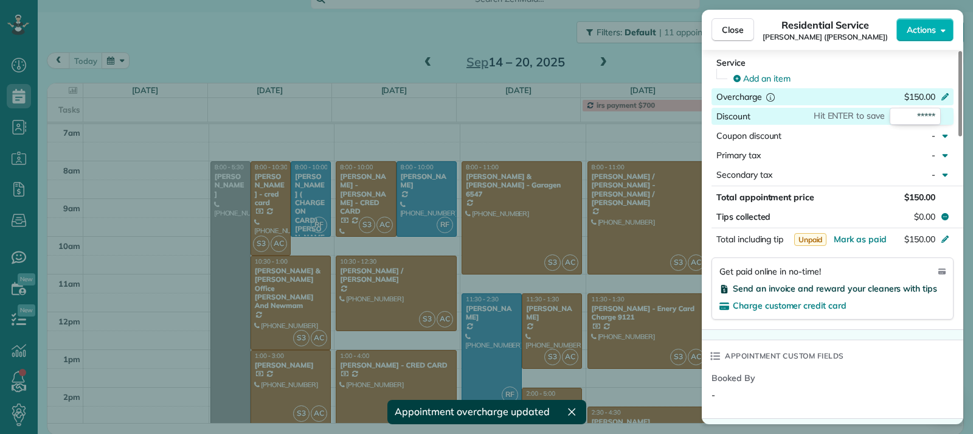
click at [794, 286] on span "Send an invoice and reward your cleaners with tips" at bounding box center [835, 288] width 204 height 11
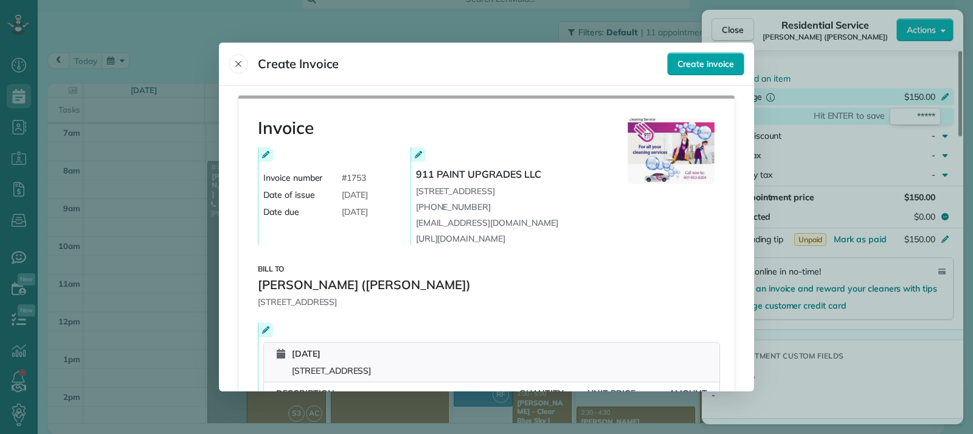
click at [690, 68] on span "Create invoice" at bounding box center [705, 64] width 57 height 12
click at [698, 64] on span "Create invoice" at bounding box center [705, 64] width 57 height 12
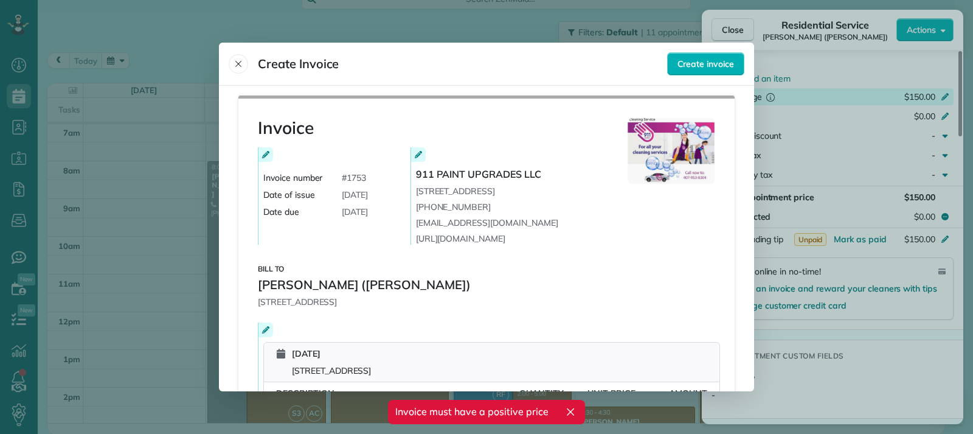
scroll to position [267, 0]
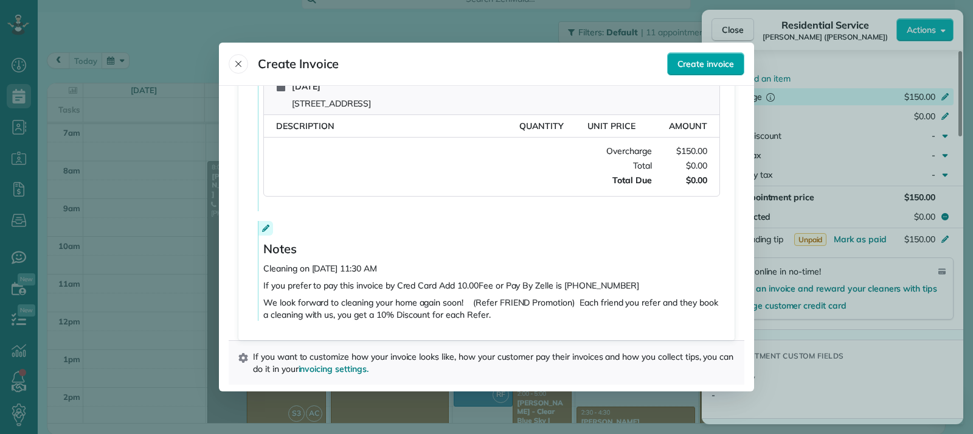
click at [693, 61] on span "Create invoice" at bounding box center [705, 64] width 57 height 12
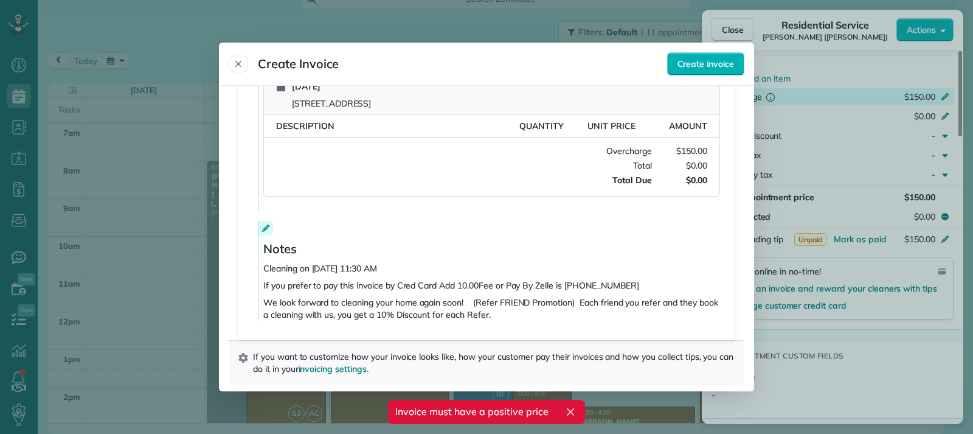
click at [822, 346] on div at bounding box center [486, 217] width 973 height 434
click at [890, 387] on div at bounding box center [486, 217] width 973 height 434
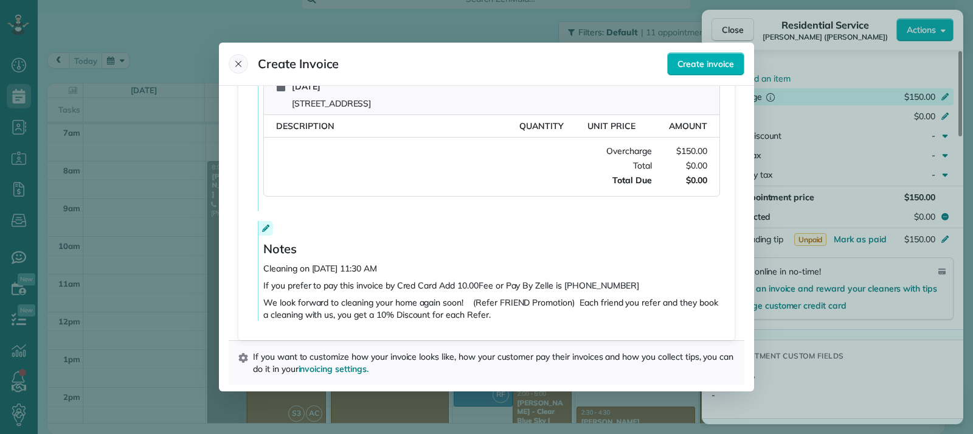
click at [240, 62] on icon "Close" at bounding box center [238, 64] width 6 height 6
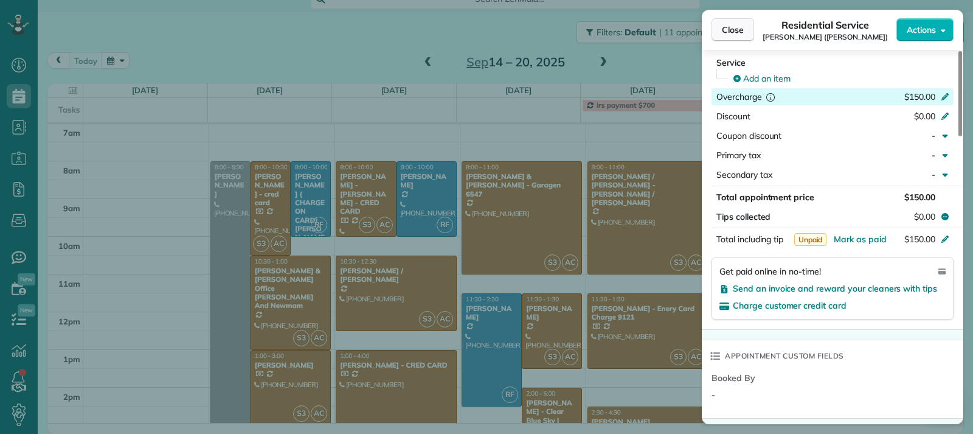
click at [729, 33] on span "Close" at bounding box center [733, 30] width 22 height 12
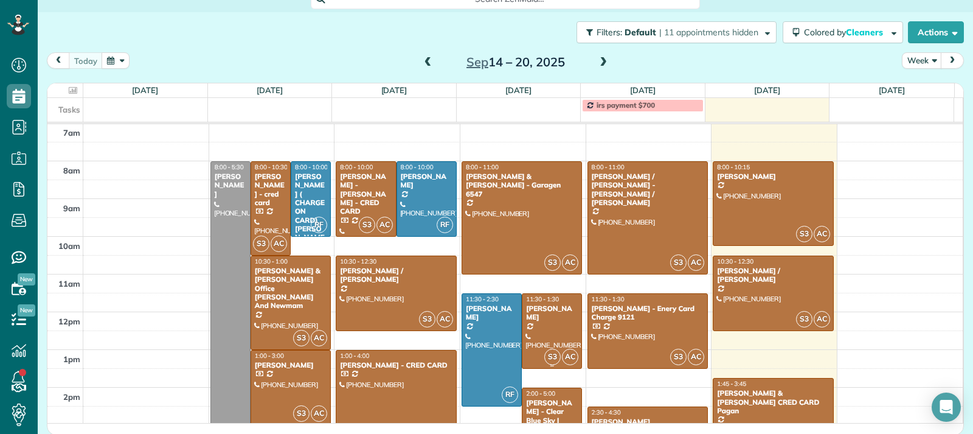
click at [535, 329] on div at bounding box center [551, 331] width 59 height 74
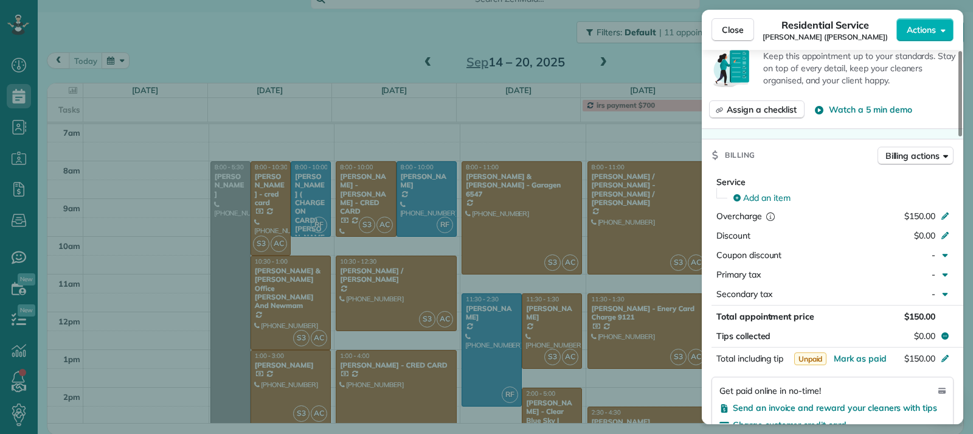
scroll to position [551, 0]
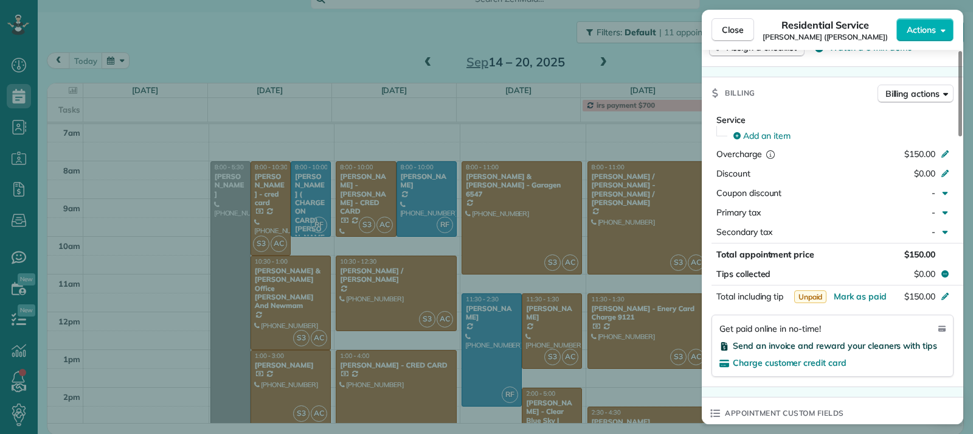
click at [783, 349] on span "Send an invoice and reward your cleaners with tips" at bounding box center [835, 345] width 204 height 11
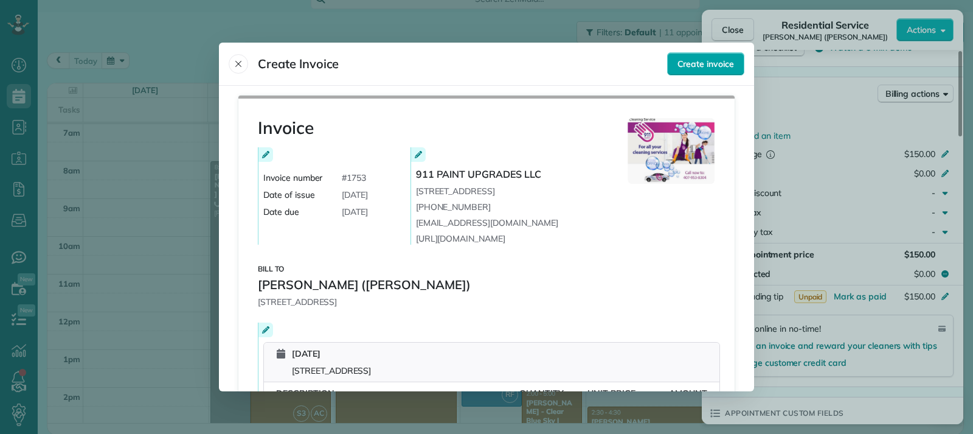
click at [694, 71] on button "Create invoice" at bounding box center [705, 63] width 77 height 23
click at [237, 63] on icon "Close" at bounding box center [238, 64] width 6 height 6
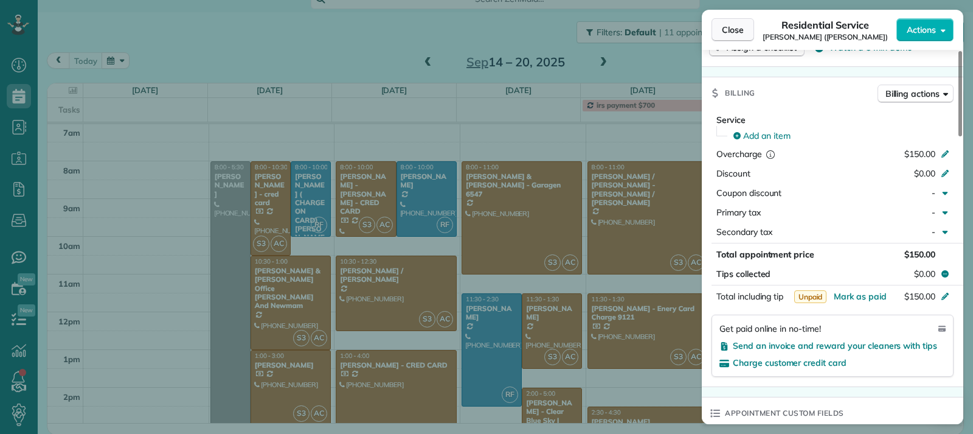
click at [721, 32] on button "Close" at bounding box center [733, 29] width 43 height 23
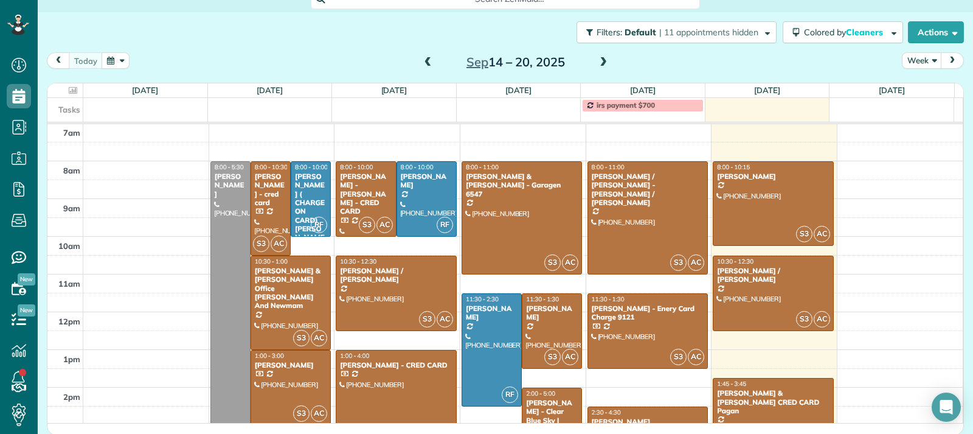
click at [542, 395] on span "2:00 - 5:00" at bounding box center [540, 393] width 29 height 8
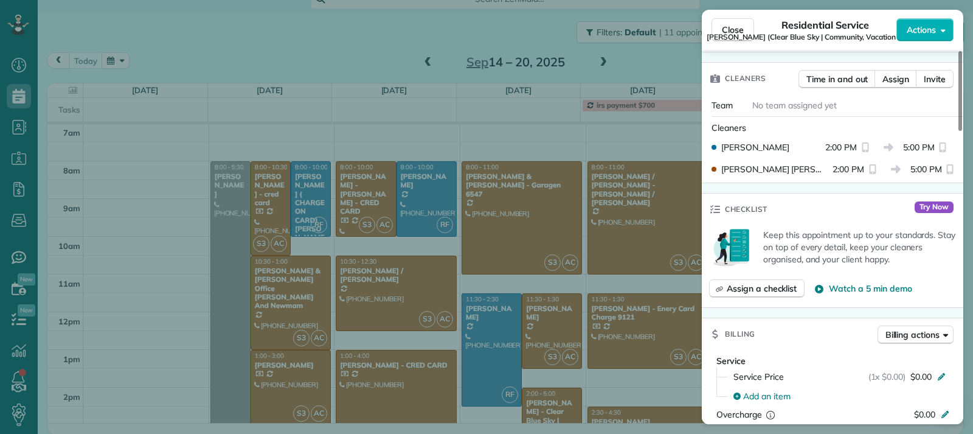
scroll to position [791, 0]
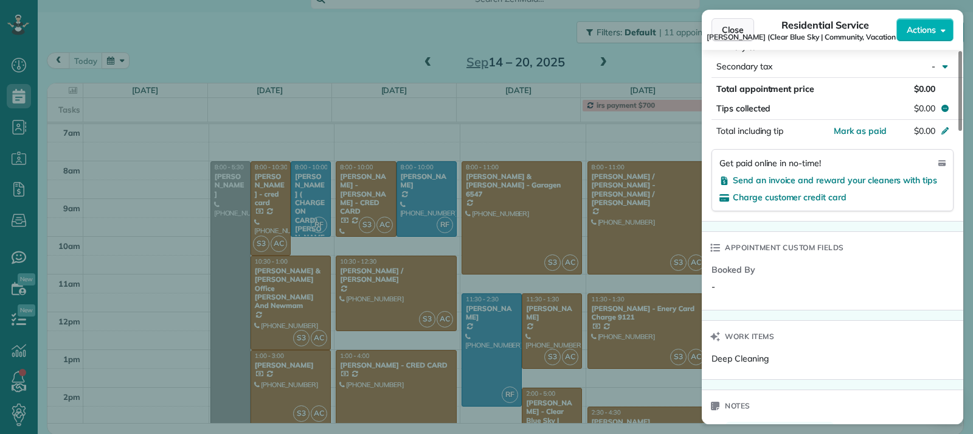
click at [740, 29] on span "Close" at bounding box center [733, 30] width 22 height 12
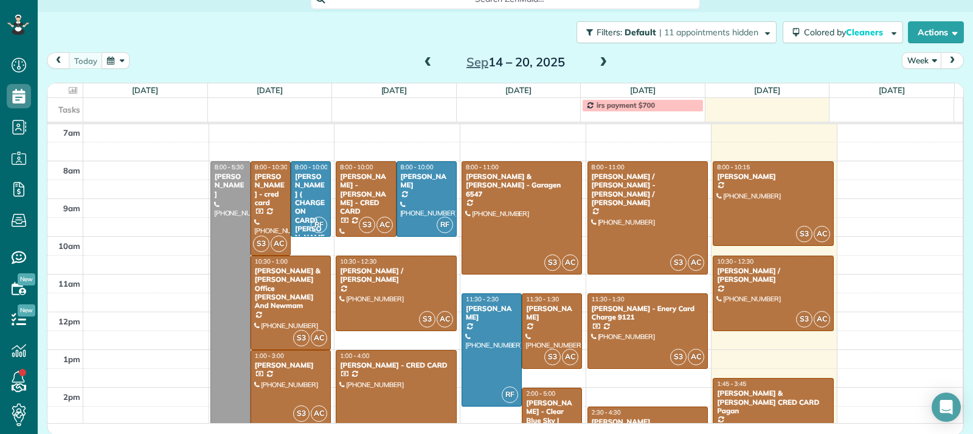
scroll to position [786, 0]
click at [755, 195] on div at bounding box center [773, 204] width 120 height 84
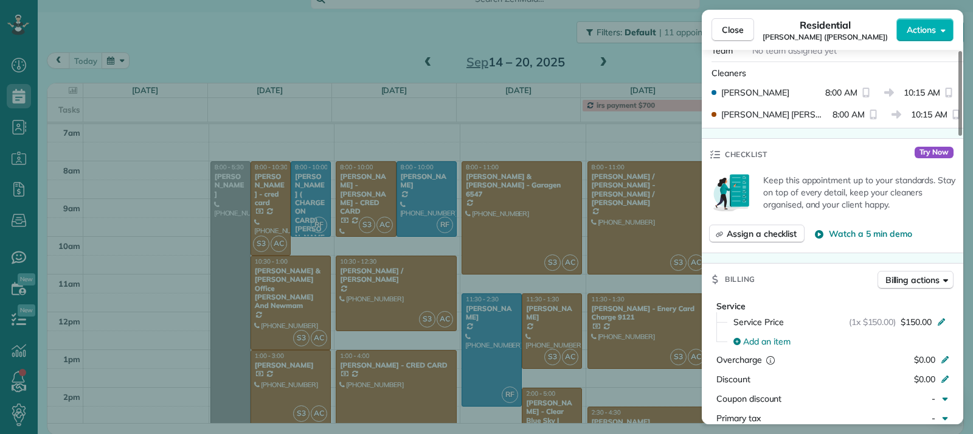
scroll to position [611, 0]
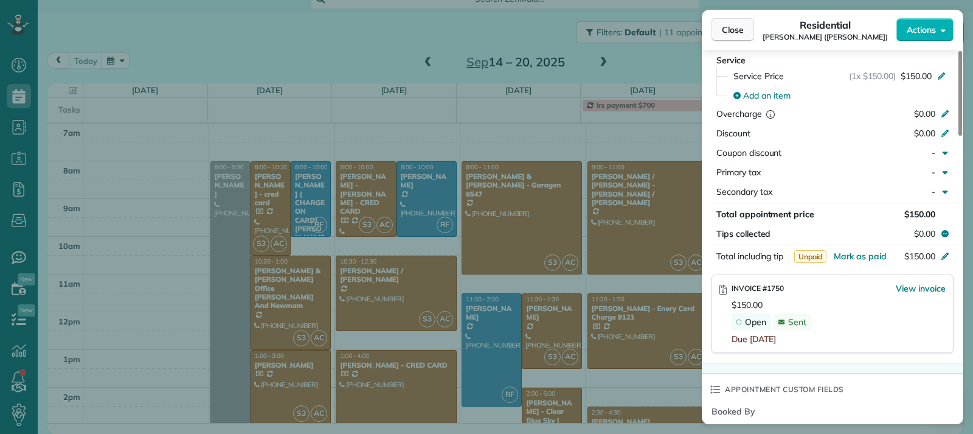
click at [744, 35] on button "Close" at bounding box center [733, 29] width 43 height 23
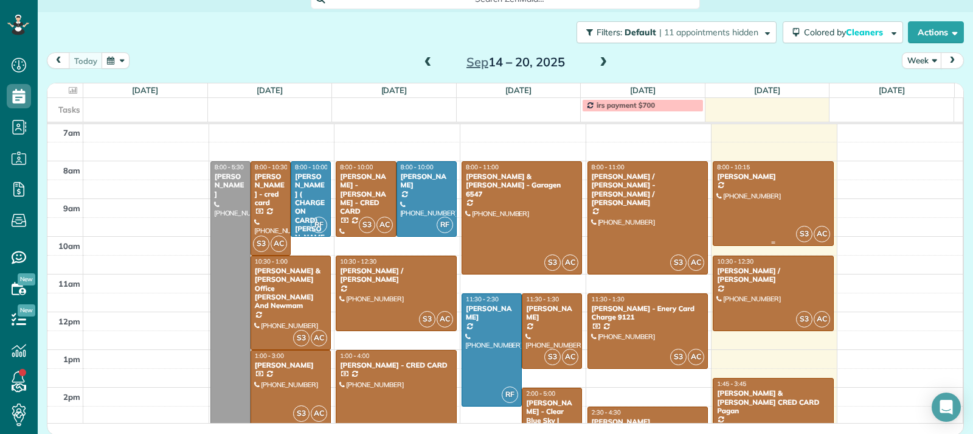
click at [771, 204] on div at bounding box center [773, 204] width 120 height 84
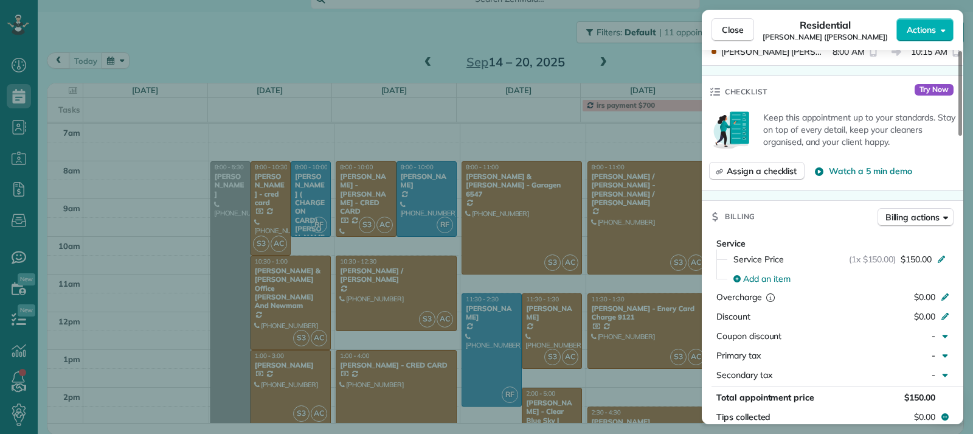
scroll to position [552, 0]
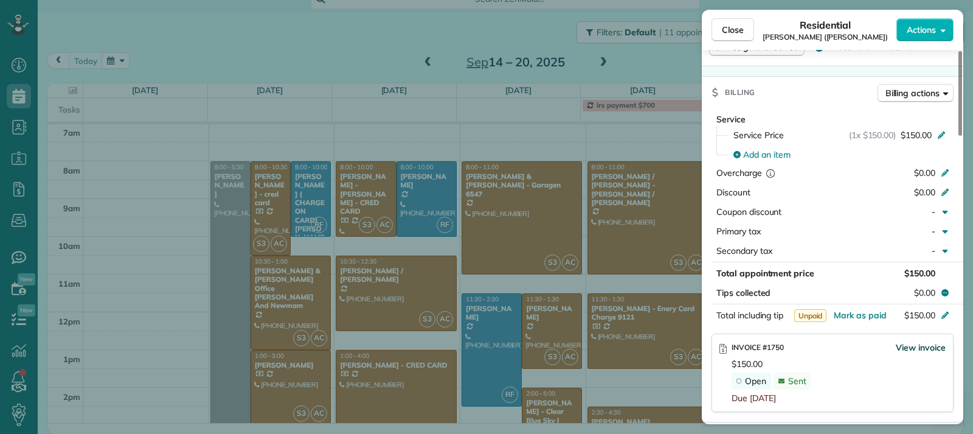
click at [910, 345] on span "View invoice" at bounding box center [921, 347] width 50 height 12
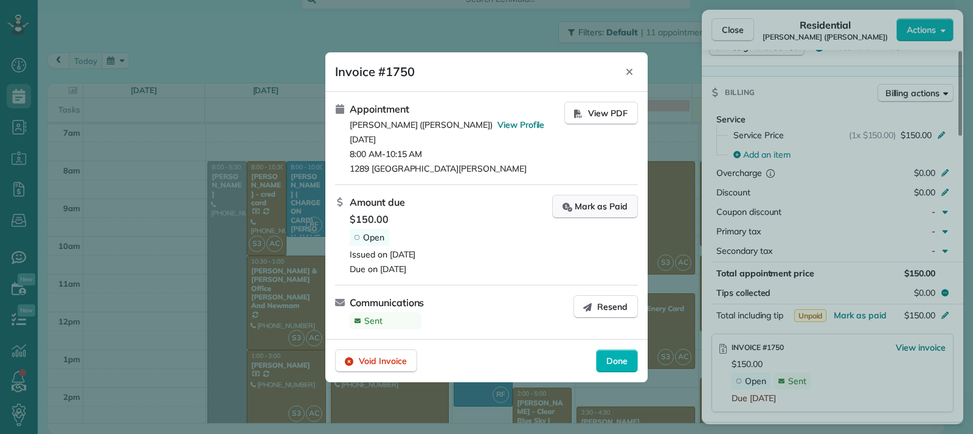
click at [592, 207] on div "Mark as Paid" at bounding box center [595, 206] width 65 height 13
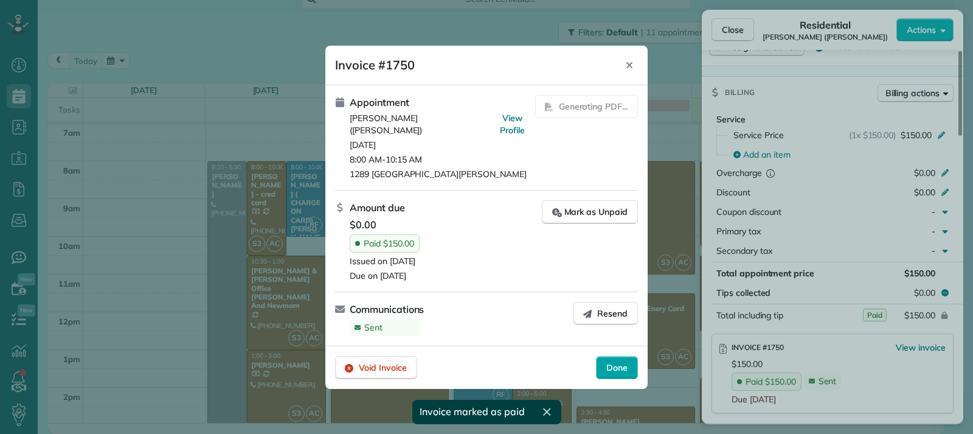
click at [609, 365] on span "Done" at bounding box center [616, 367] width 21 height 12
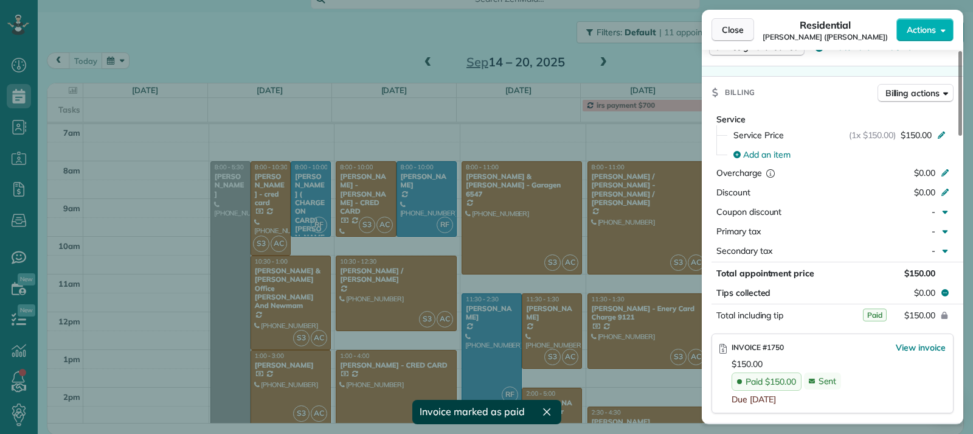
click at [722, 30] on span "Close" at bounding box center [733, 30] width 22 height 12
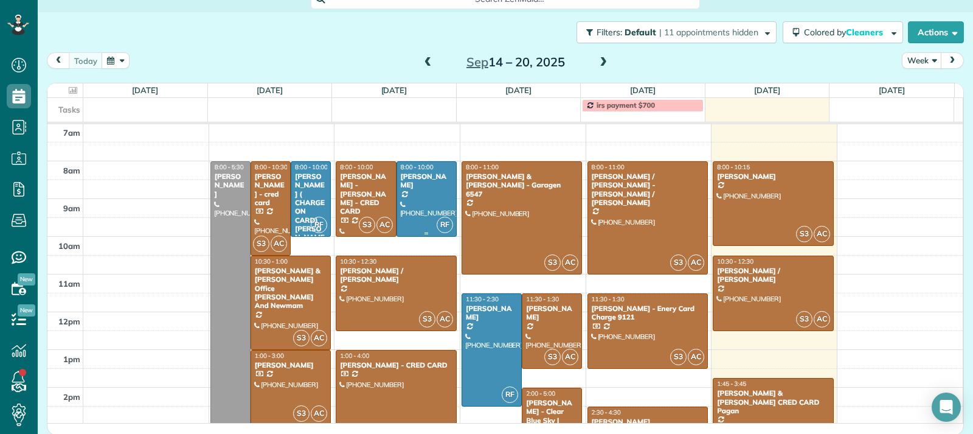
click at [426, 204] on div at bounding box center [426, 199] width 59 height 74
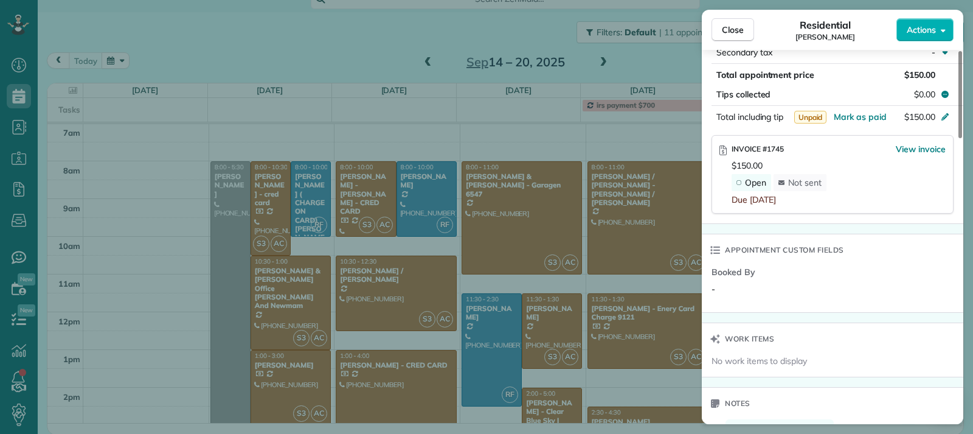
scroll to position [667, 0]
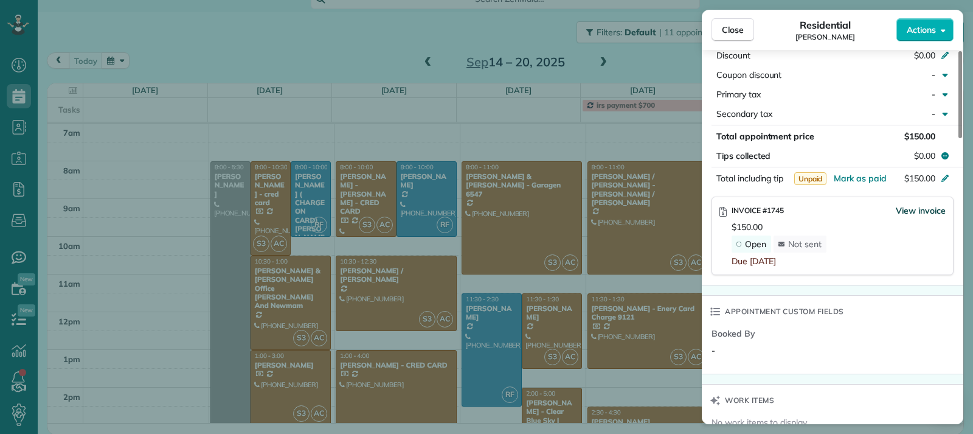
click at [906, 207] on span "View invoice" at bounding box center [921, 210] width 50 height 12
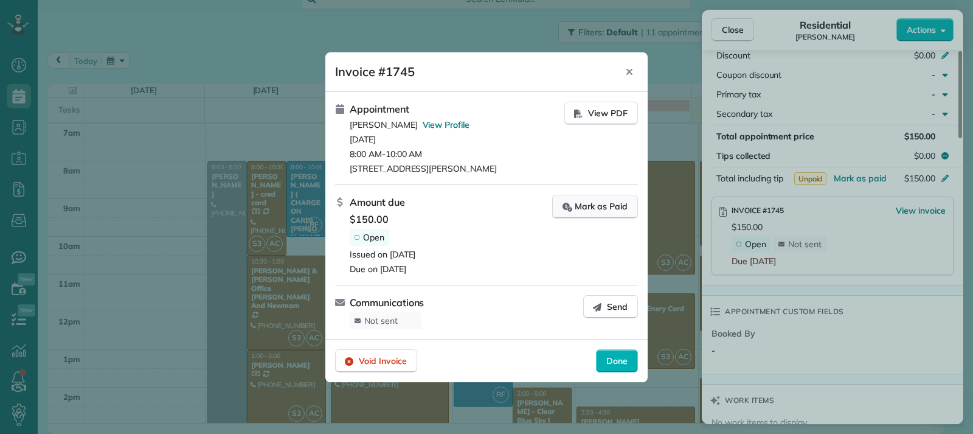
click at [600, 201] on div "Mark as Paid" at bounding box center [595, 206] width 65 height 13
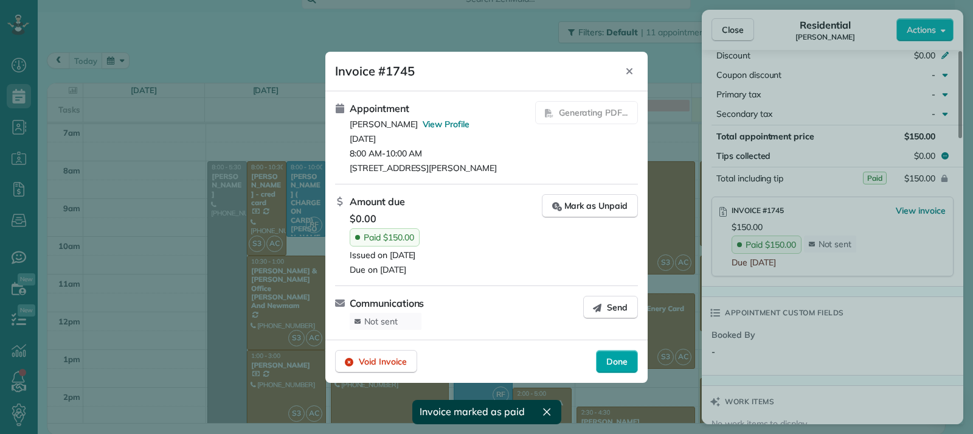
click at [611, 359] on span "Done" at bounding box center [616, 361] width 21 height 12
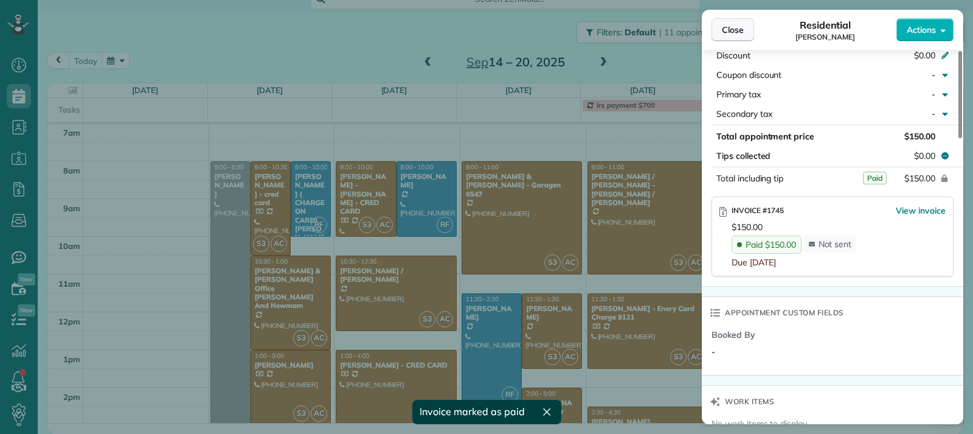
click at [738, 33] on span "Close" at bounding box center [733, 30] width 22 height 12
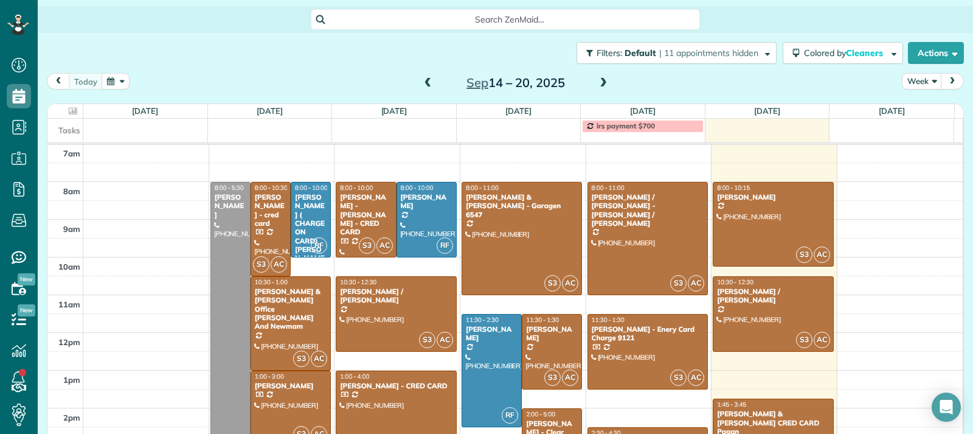
scroll to position [120, 0]
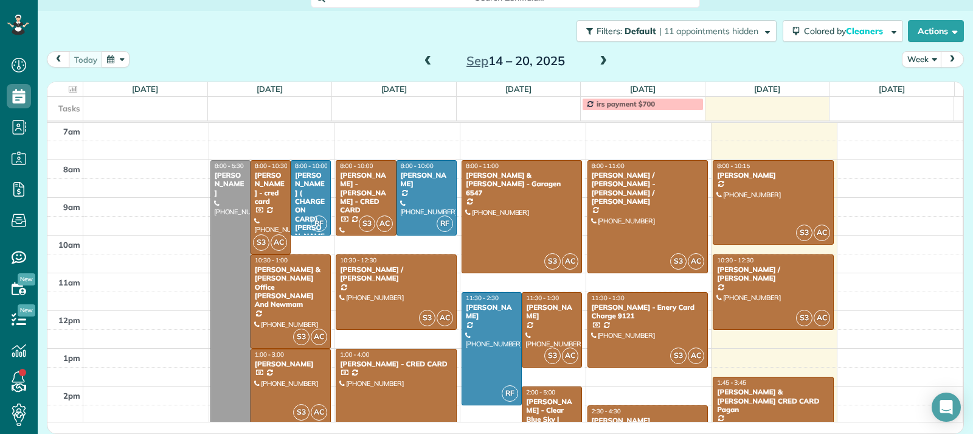
click at [648, 414] on div "2:30 - 4:30" at bounding box center [648, 411] width 114 height 8
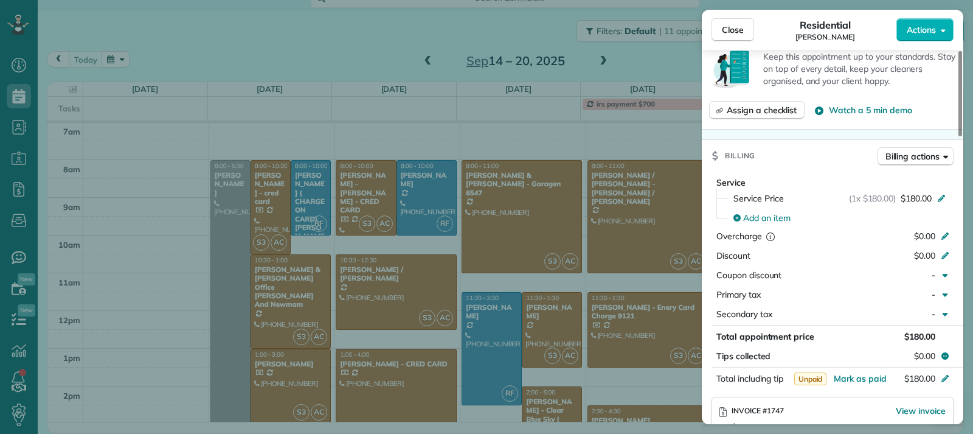
scroll to position [612, 0]
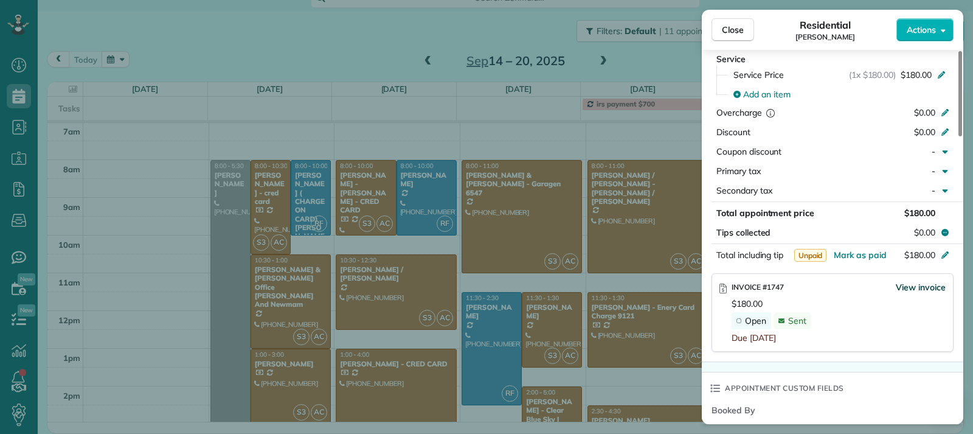
click at [902, 288] on span "View invoice" at bounding box center [921, 287] width 50 height 12
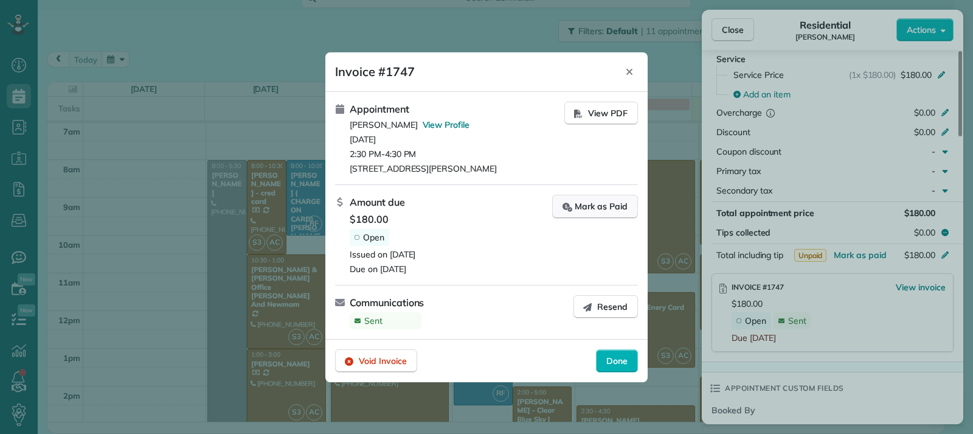
click at [558, 201] on button "Mark as Paid" at bounding box center [595, 207] width 86 height 24
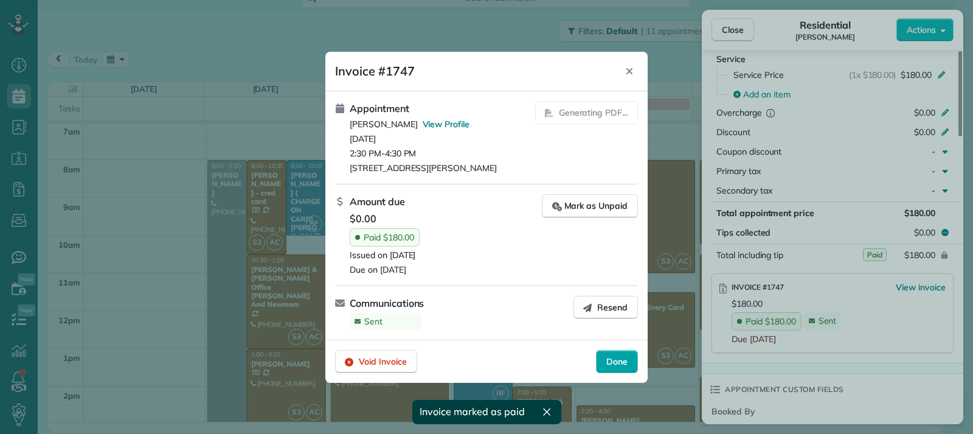
click at [611, 362] on span "Done" at bounding box center [616, 361] width 21 height 12
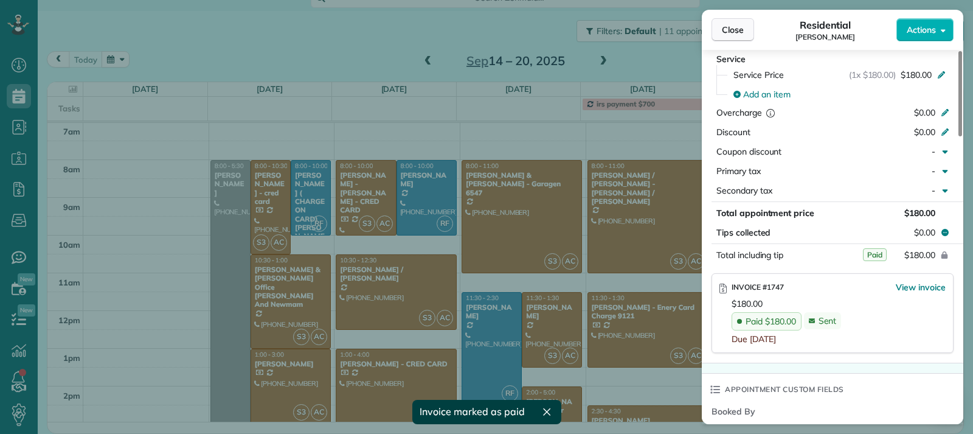
click at [744, 29] on button "Close" at bounding box center [733, 29] width 43 height 23
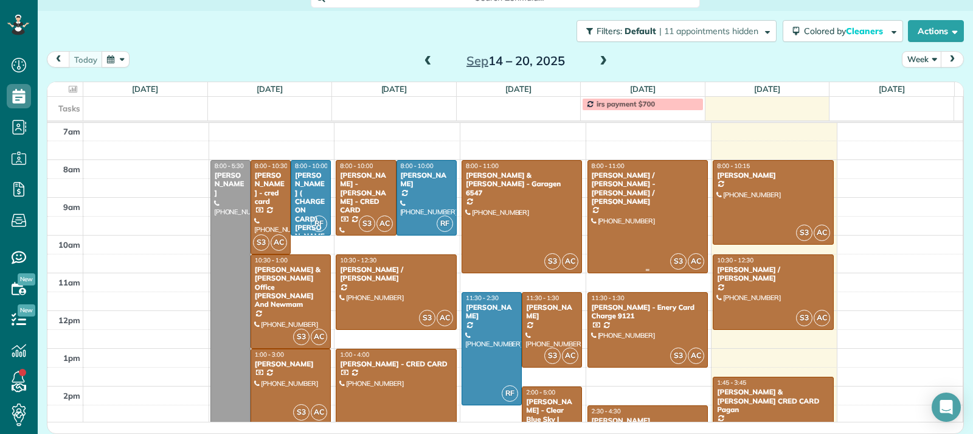
click at [642, 233] on div at bounding box center [648, 217] width 120 height 112
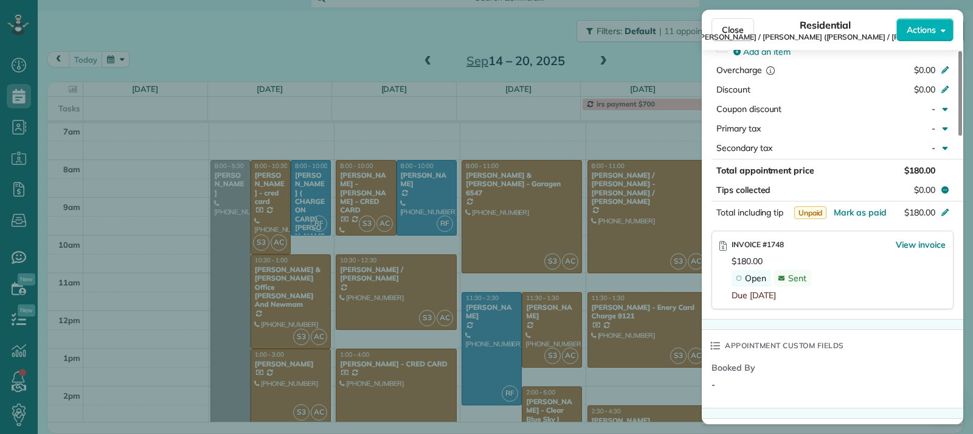
scroll to position [671, 0]
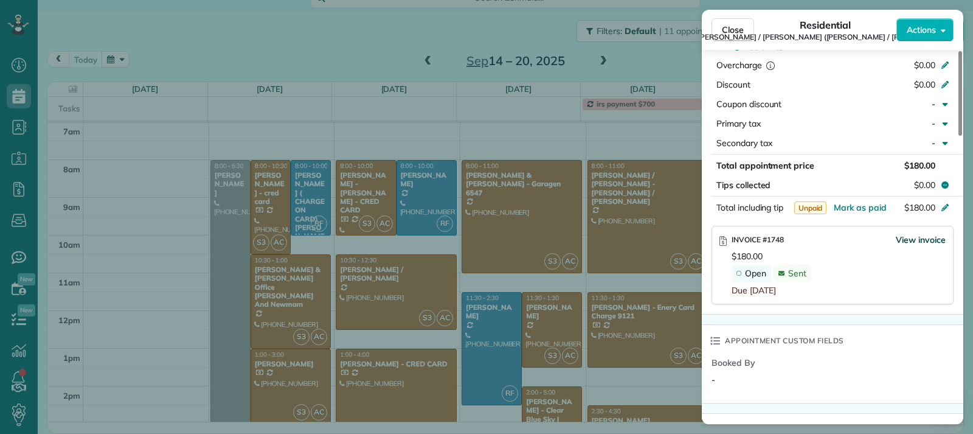
click at [913, 234] on span "View invoice" at bounding box center [921, 240] width 50 height 12
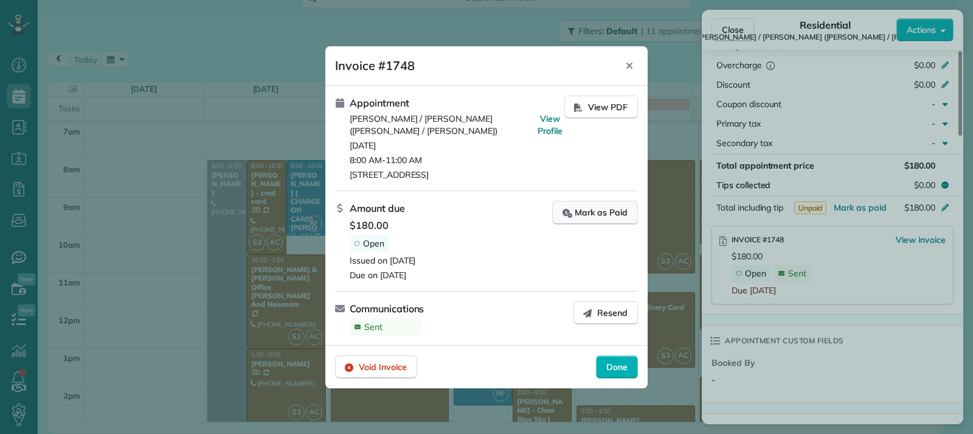
click at [597, 212] on div "Mark as Paid" at bounding box center [595, 212] width 65 height 13
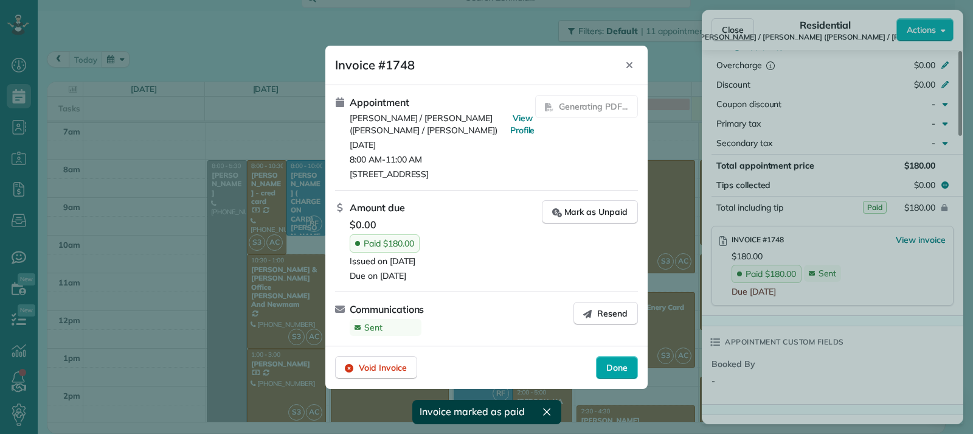
click at [609, 370] on span "Done" at bounding box center [616, 367] width 21 height 12
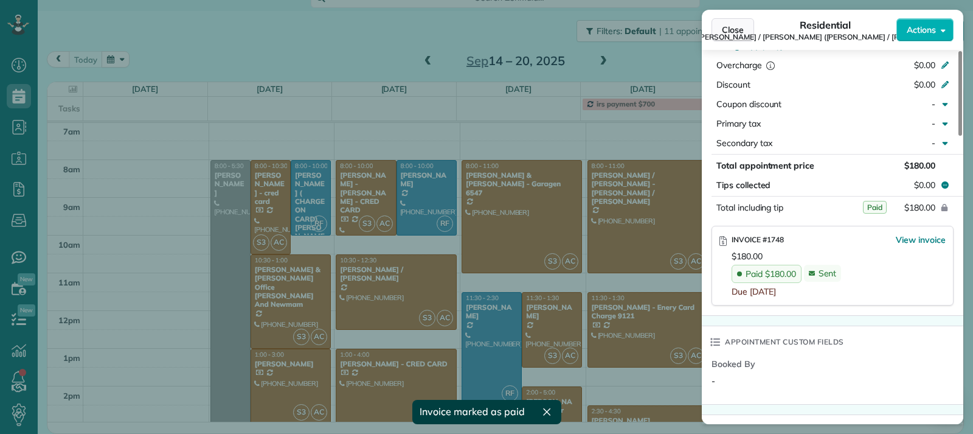
click at [733, 31] on span "Close" at bounding box center [733, 30] width 22 height 12
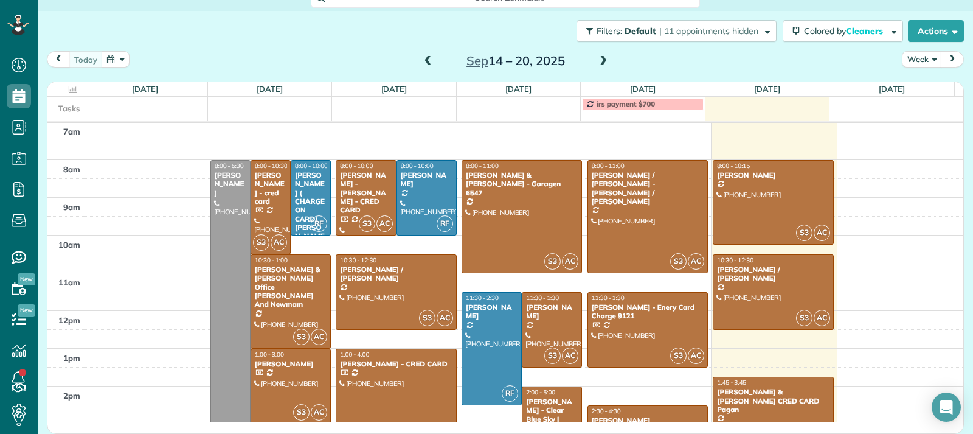
click at [421, 60] on span at bounding box center [427, 61] width 13 height 11
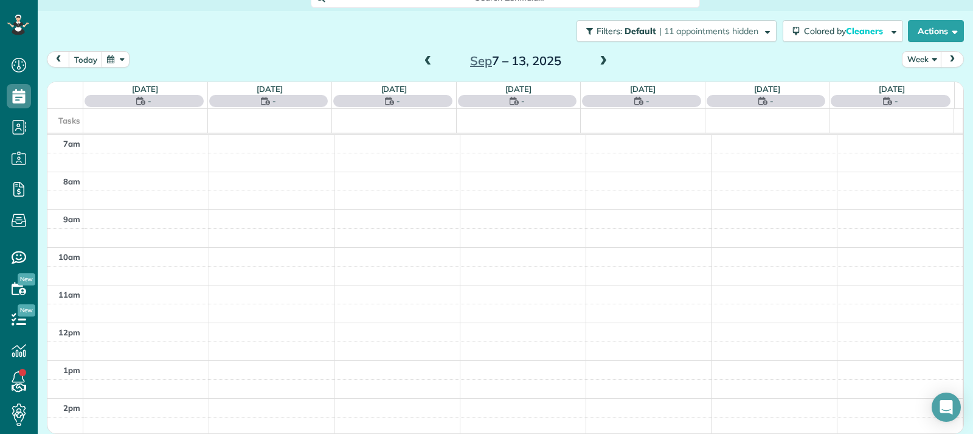
scroll to position [119, 0]
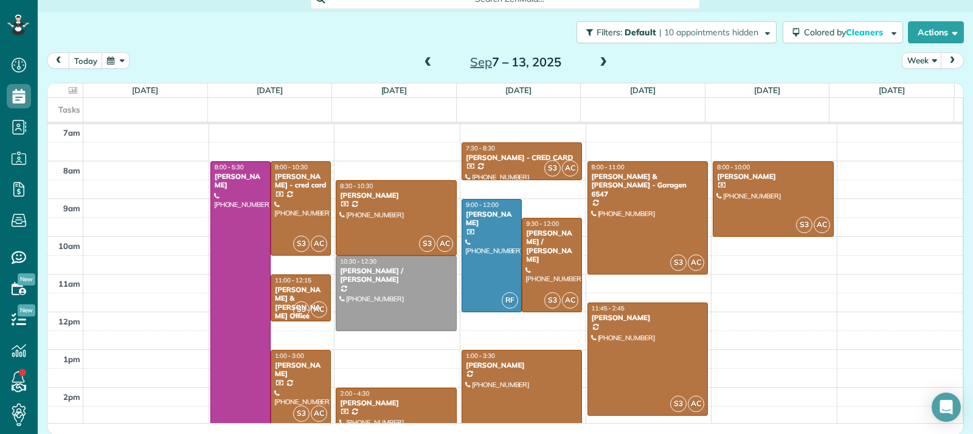
click at [421, 60] on span at bounding box center [427, 62] width 13 height 11
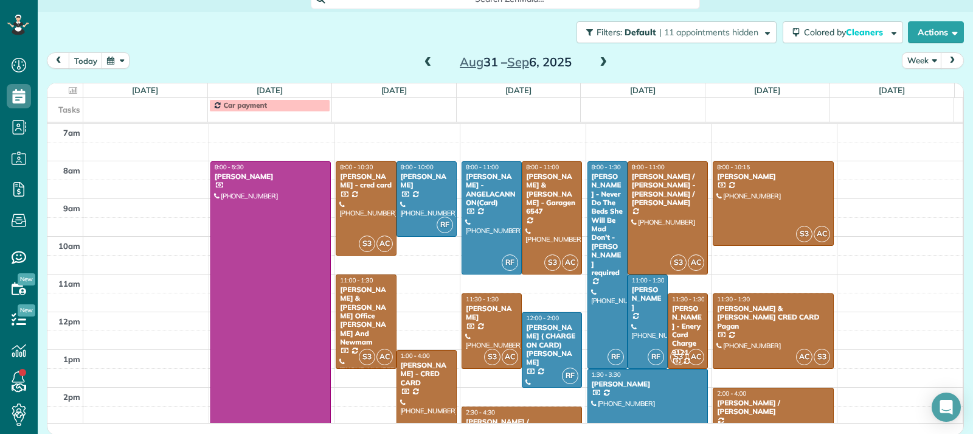
click at [421, 60] on span at bounding box center [427, 62] width 13 height 11
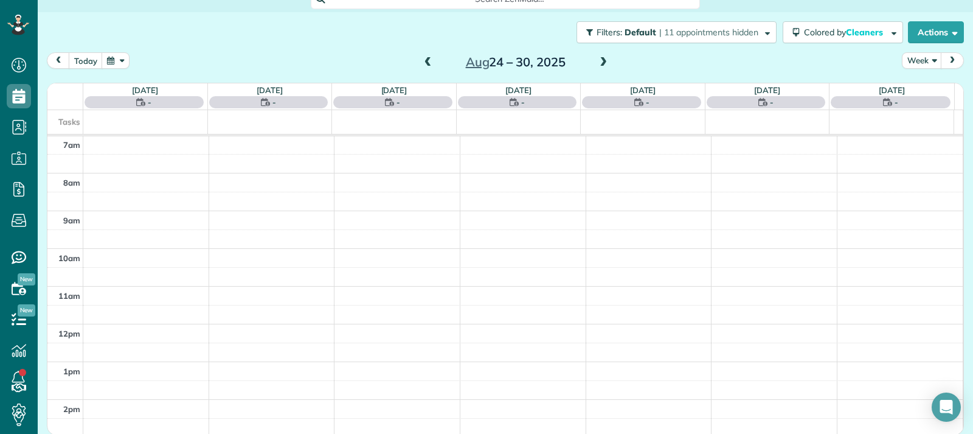
click at [421, 60] on span at bounding box center [427, 62] width 13 height 11
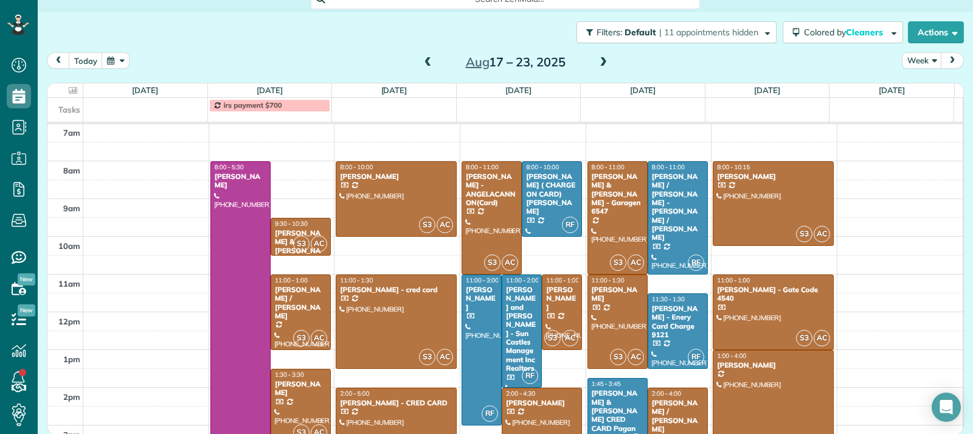
click at [421, 60] on span at bounding box center [427, 62] width 13 height 11
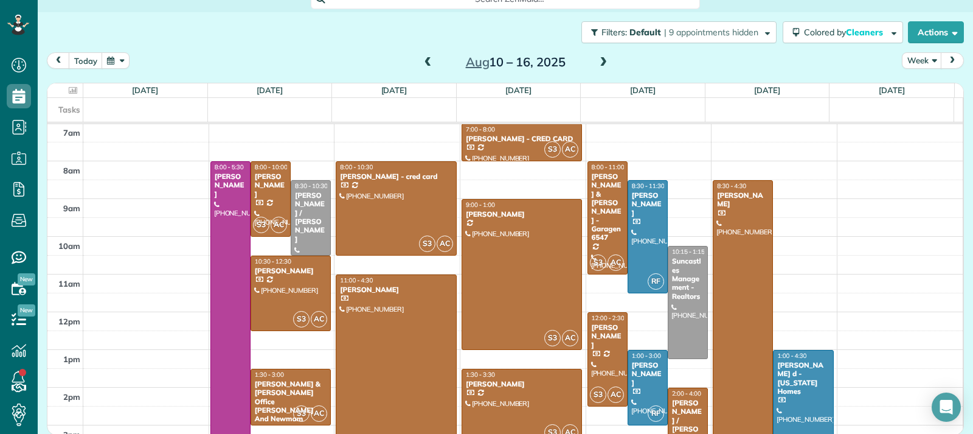
click at [421, 60] on span at bounding box center [427, 62] width 13 height 11
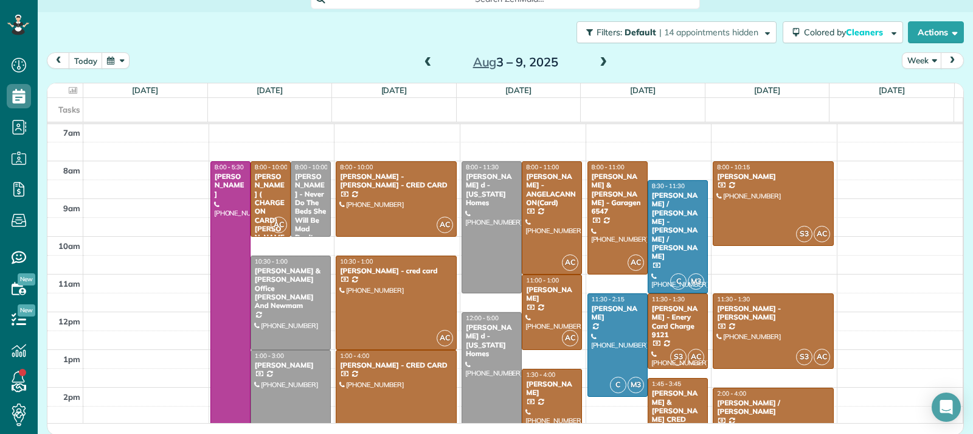
click at [421, 60] on span at bounding box center [427, 62] width 13 height 11
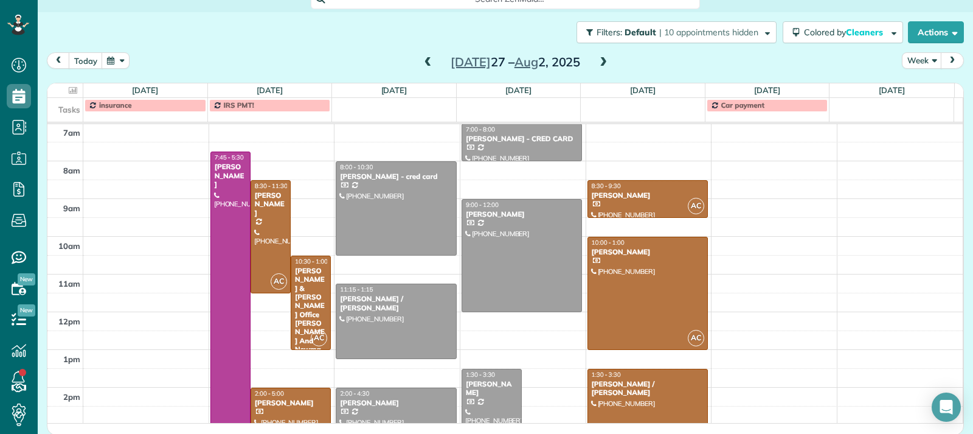
click at [602, 63] on span at bounding box center [603, 62] width 13 height 11
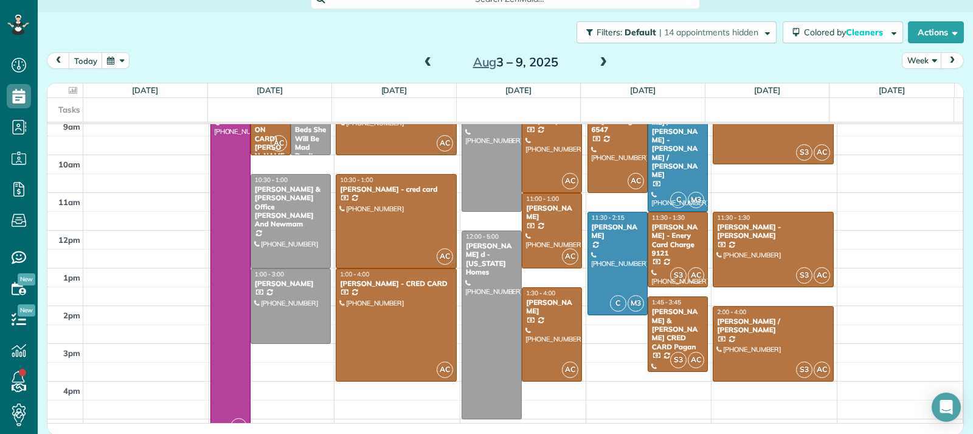
scroll to position [304, 0]
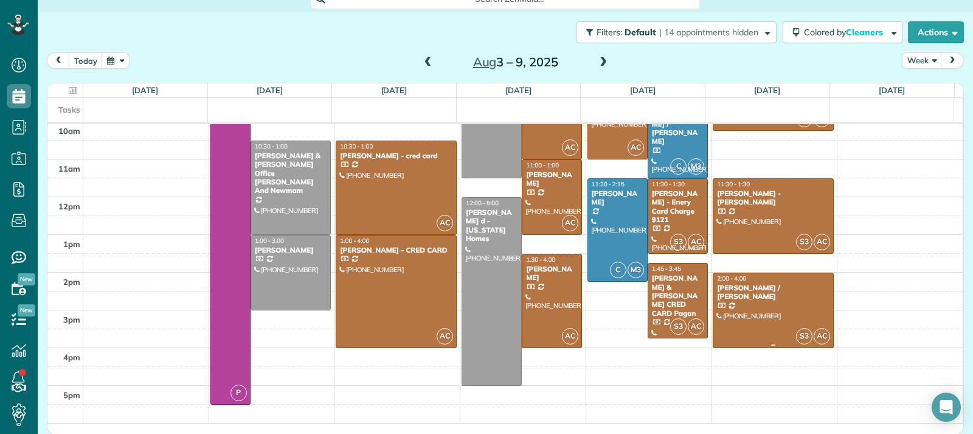
click at [768, 305] on div at bounding box center [773, 310] width 120 height 74
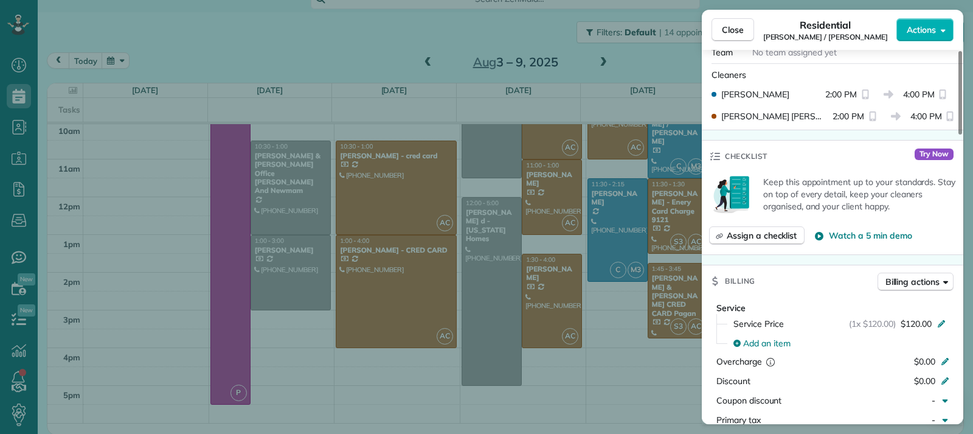
scroll to position [549, 0]
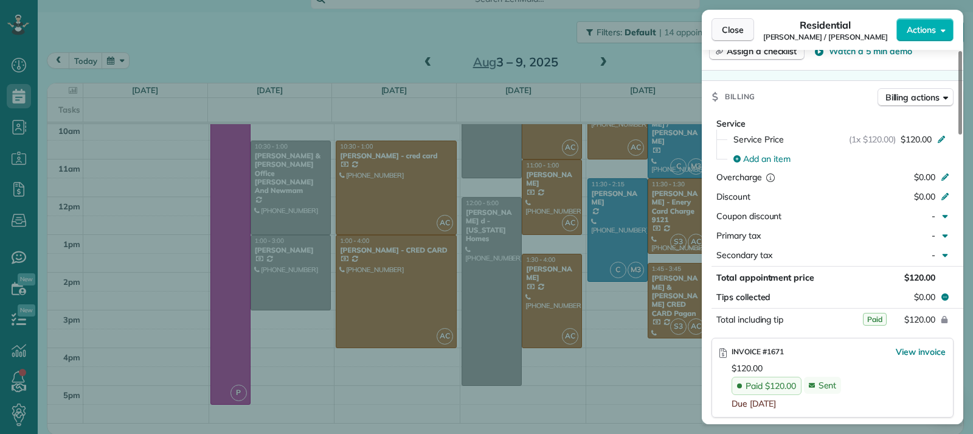
click at [726, 24] on span "Close" at bounding box center [733, 30] width 22 height 12
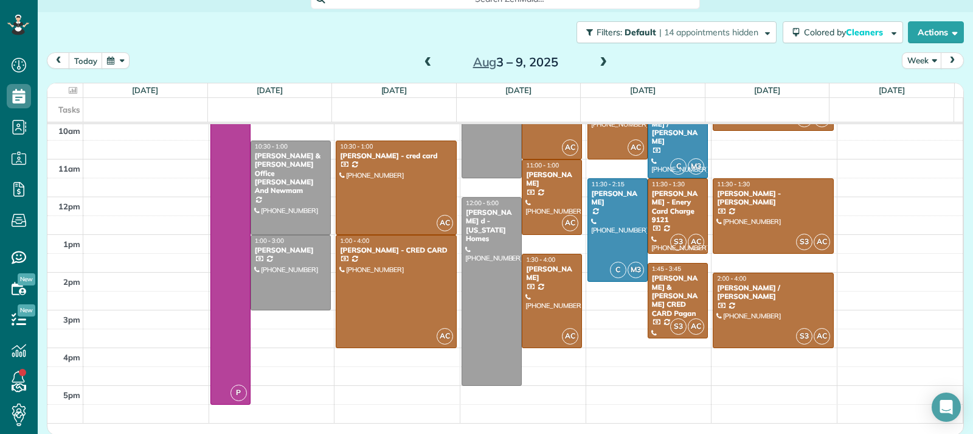
click at [597, 61] on span at bounding box center [603, 62] width 13 height 11
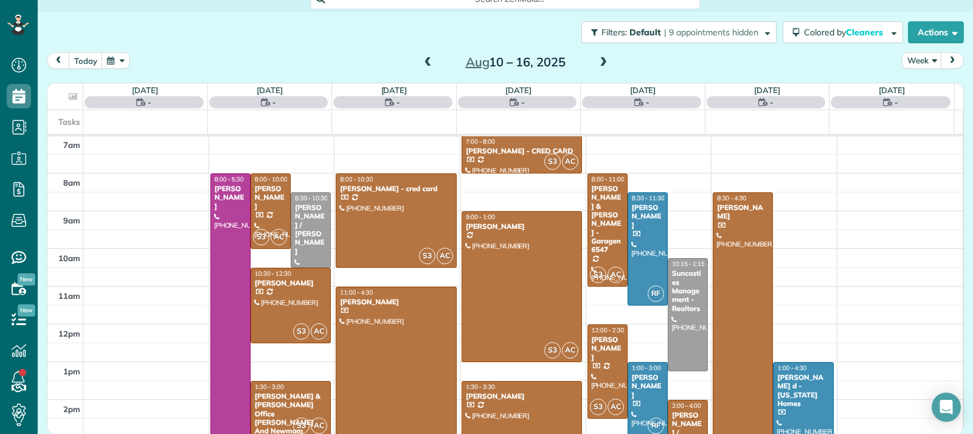
click at [597, 61] on span at bounding box center [603, 62] width 13 height 11
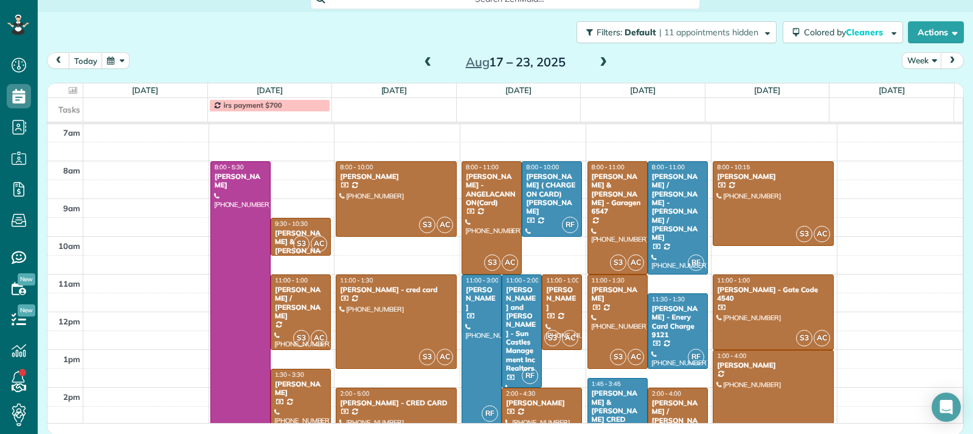
click at [423, 64] on span at bounding box center [427, 62] width 13 height 11
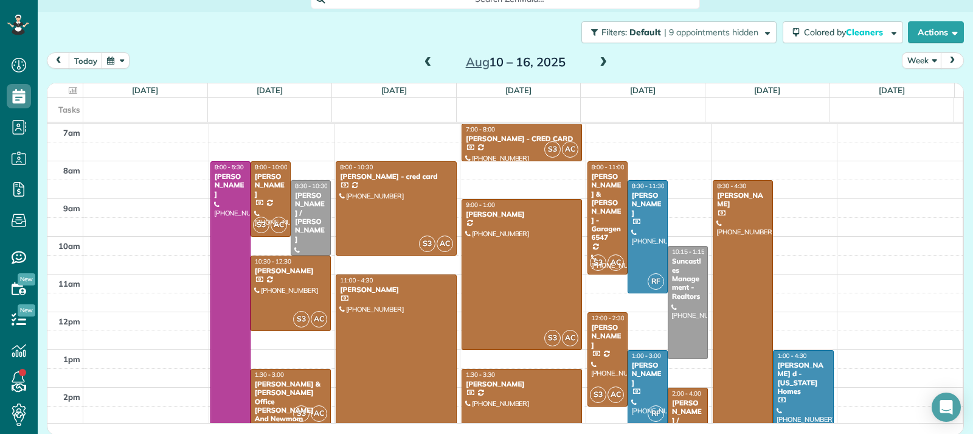
click at [423, 64] on span at bounding box center [427, 62] width 13 height 11
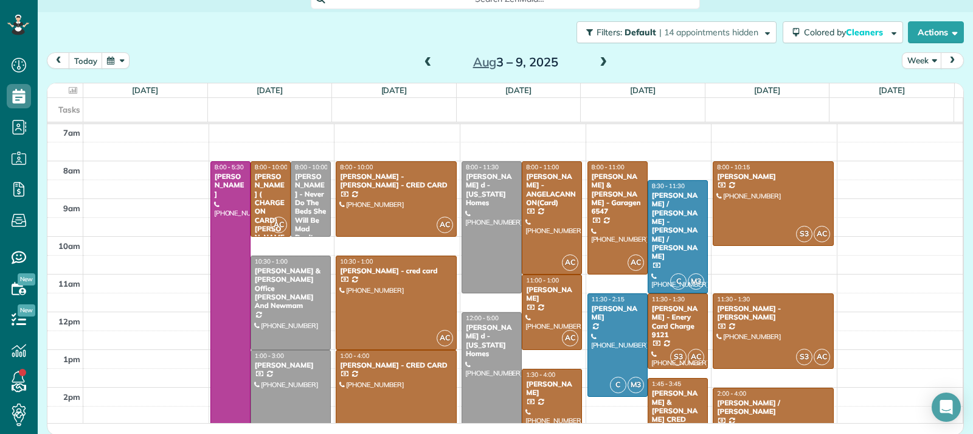
click at [739, 401] on div "Clara / FLAVIANE Carvalho" at bounding box center [773, 407] width 114 height 18
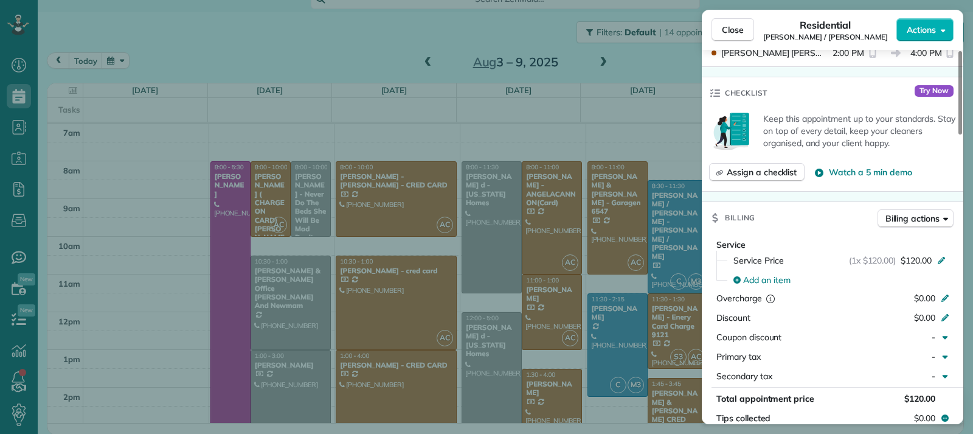
scroll to position [552, 0]
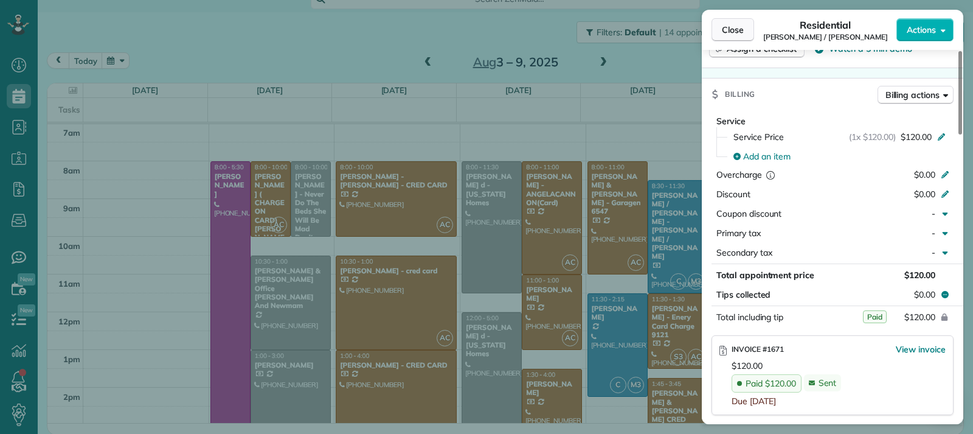
click at [729, 29] on span "Close" at bounding box center [733, 30] width 22 height 12
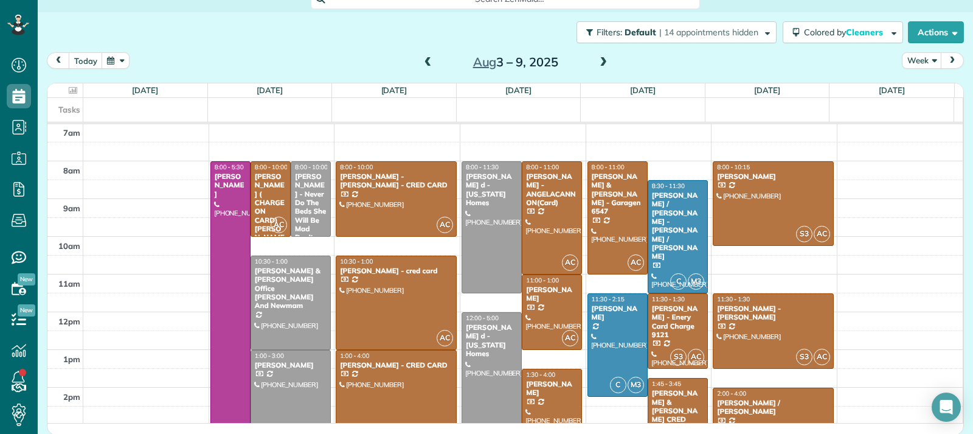
click at [597, 60] on span at bounding box center [603, 62] width 13 height 11
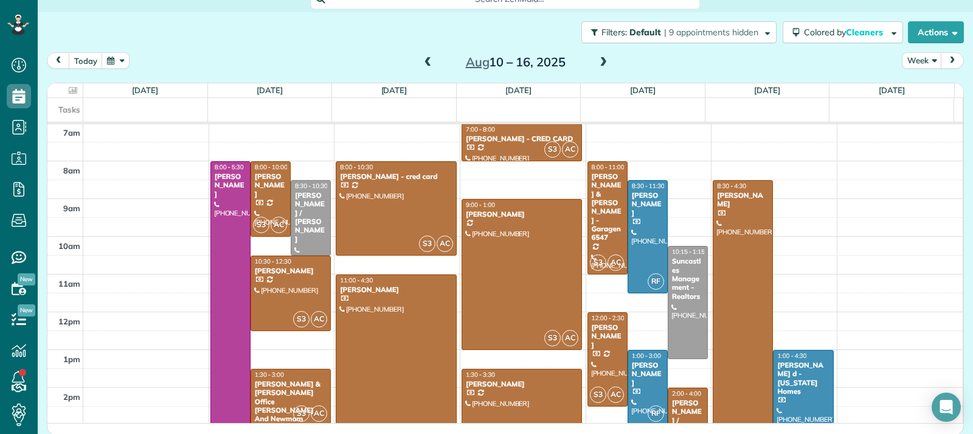
click at [597, 60] on span at bounding box center [603, 62] width 13 height 11
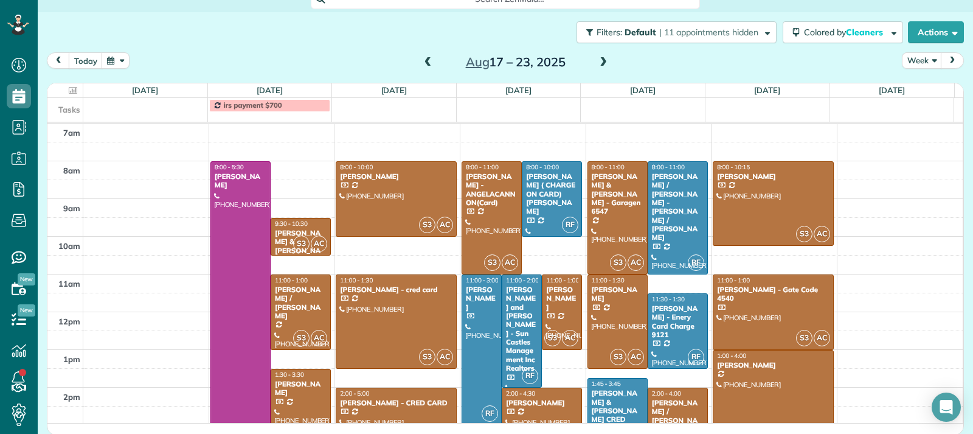
click at [598, 60] on span at bounding box center [603, 62] width 13 height 11
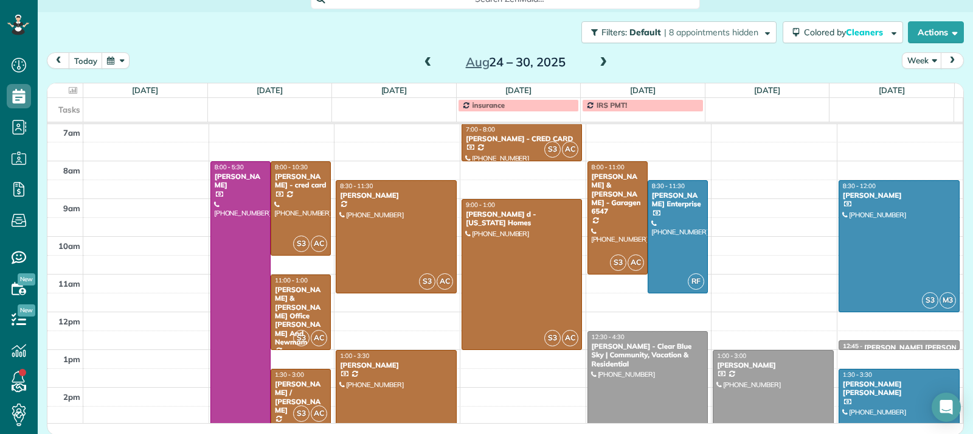
click at [598, 60] on span at bounding box center [603, 62] width 13 height 11
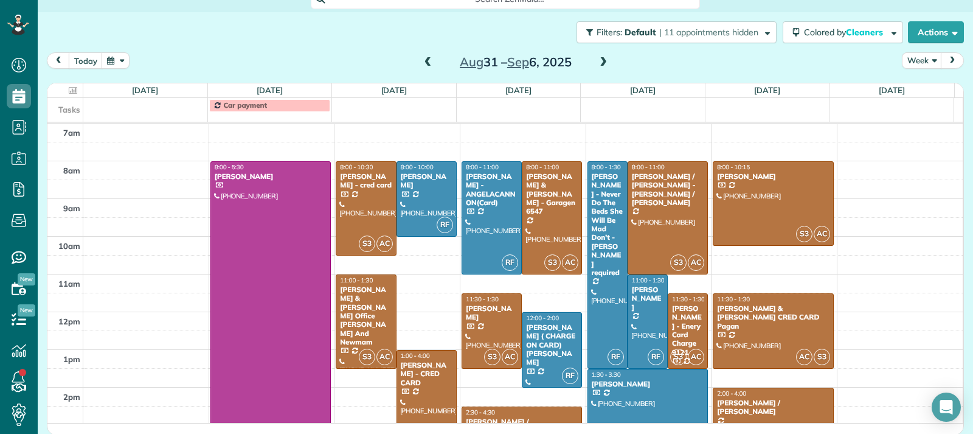
click at [754, 397] on div "2:00 - 4:00 Clara / FLAVIANE Carvalho" at bounding box center [773, 402] width 114 height 27
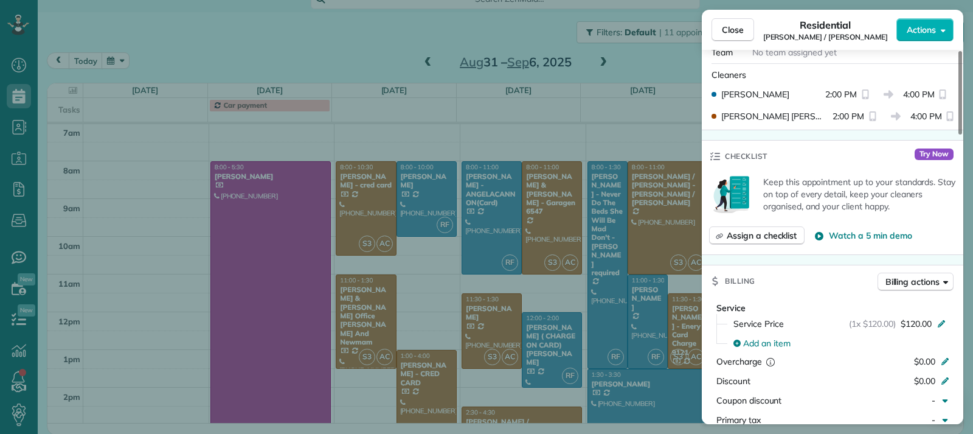
scroll to position [669, 0]
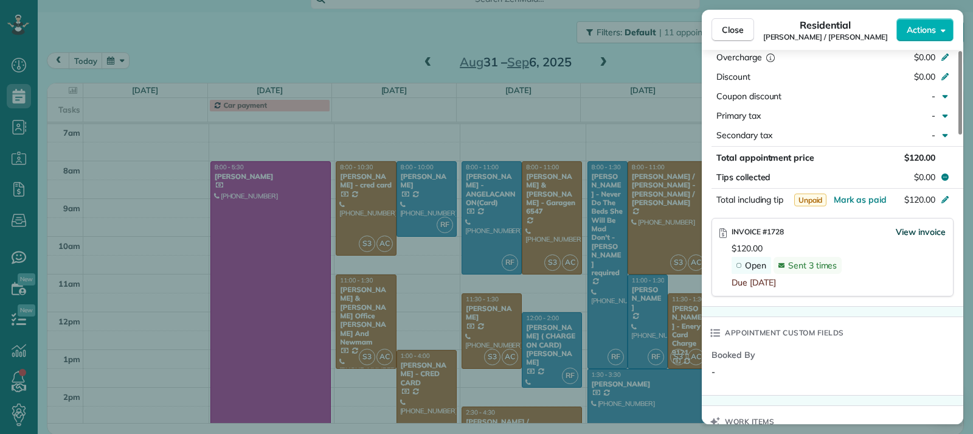
click at [909, 229] on span "View invoice" at bounding box center [921, 232] width 50 height 12
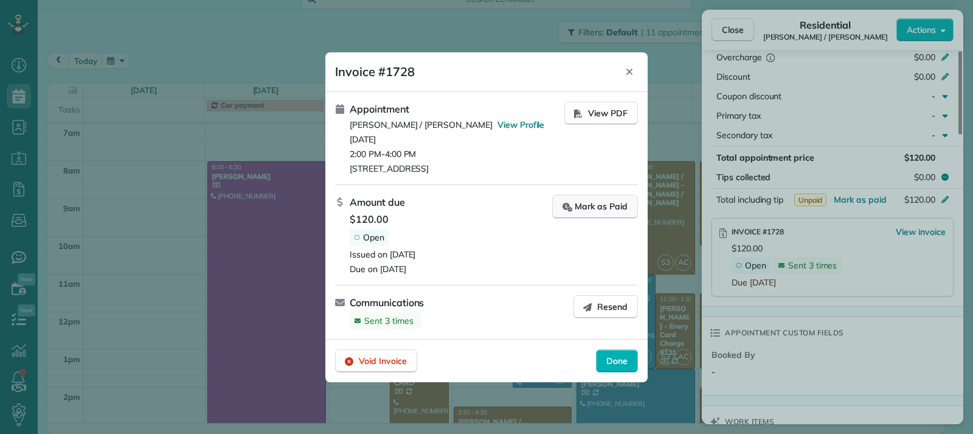
click at [595, 208] on div "Mark as Paid" at bounding box center [595, 206] width 65 height 13
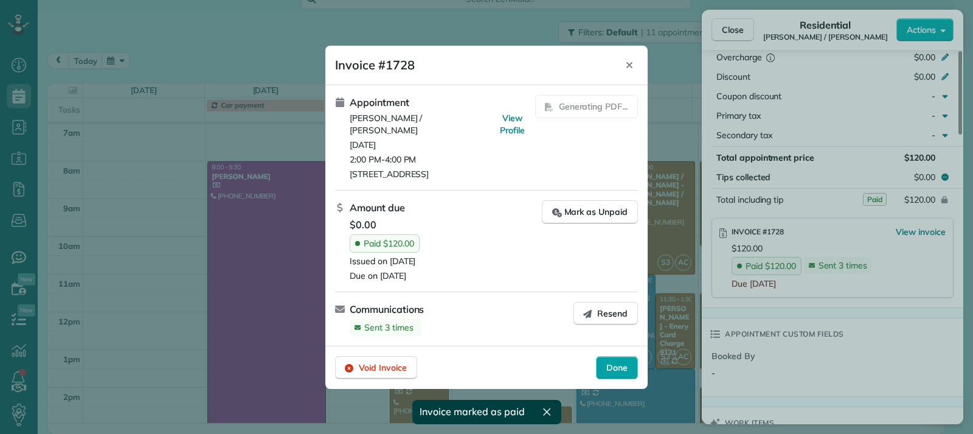
click at [615, 366] on span "Done" at bounding box center [616, 367] width 21 height 12
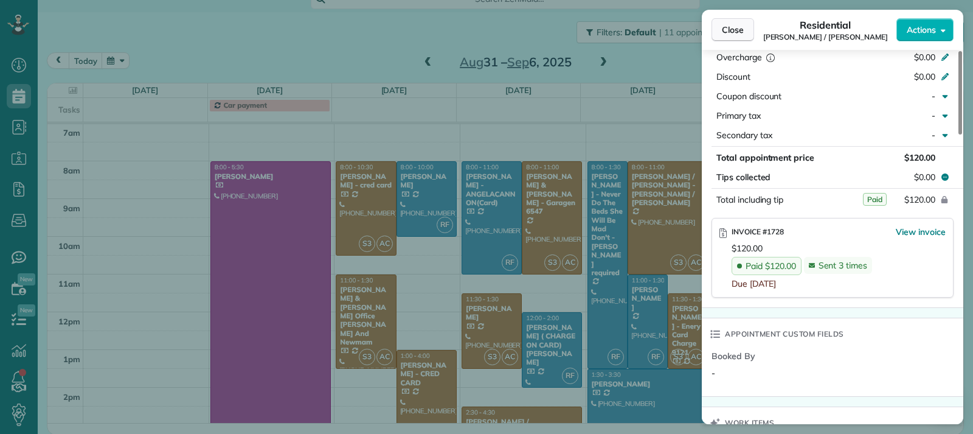
click at [721, 32] on button "Close" at bounding box center [733, 29] width 43 height 23
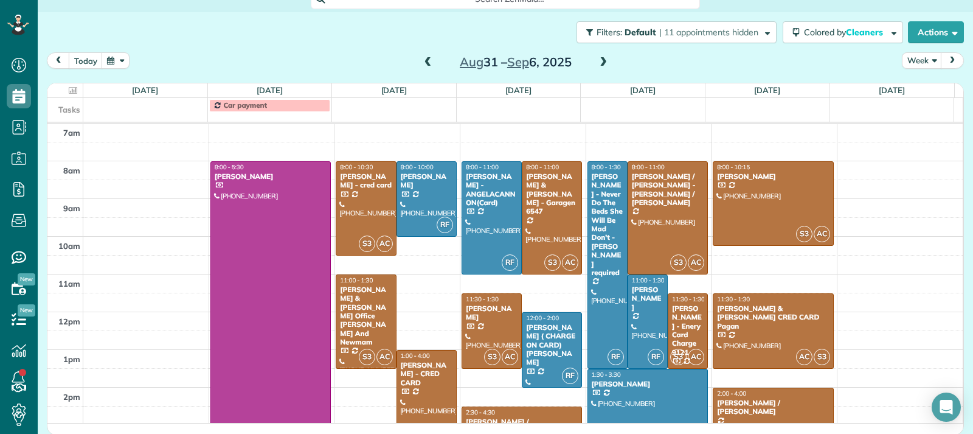
click at [597, 64] on span at bounding box center [603, 62] width 13 height 11
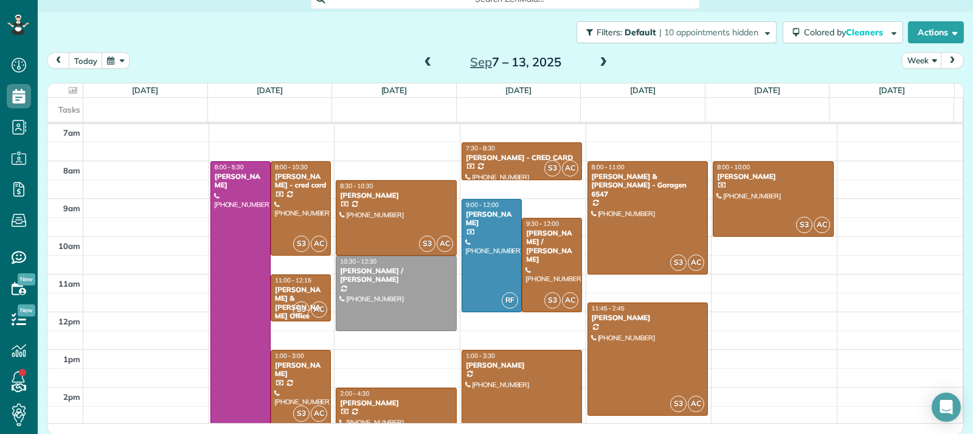
click at [597, 64] on span at bounding box center [603, 62] width 13 height 11
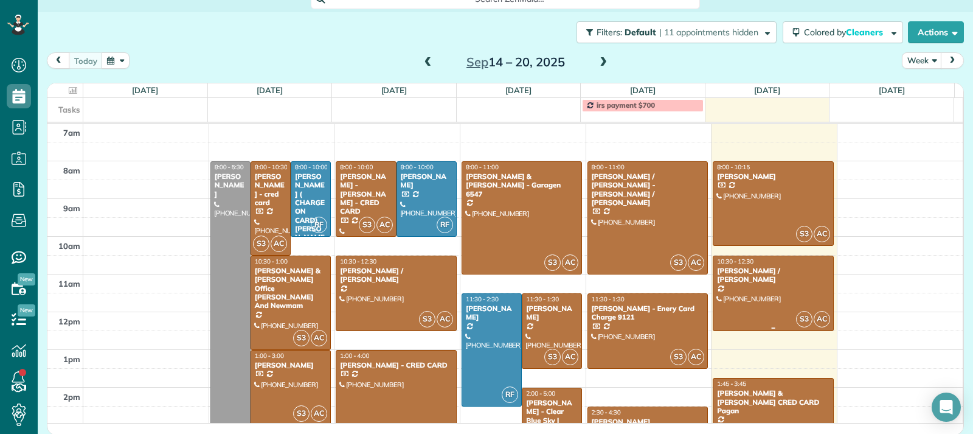
click at [770, 301] on div at bounding box center [773, 293] width 120 height 74
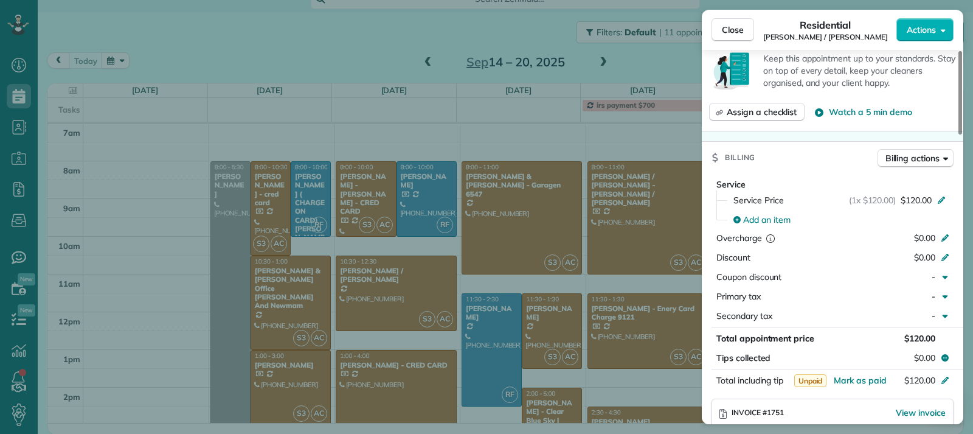
scroll to position [612, 0]
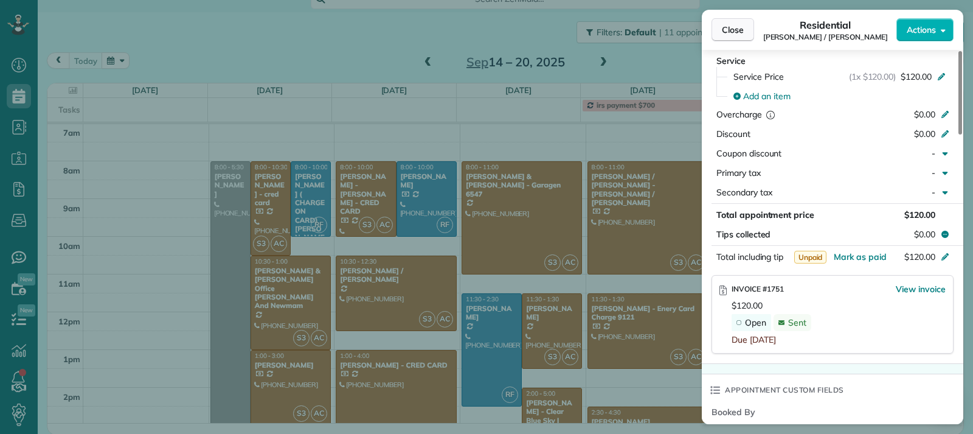
click at [732, 33] on span "Close" at bounding box center [733, 30] width 22 height 12
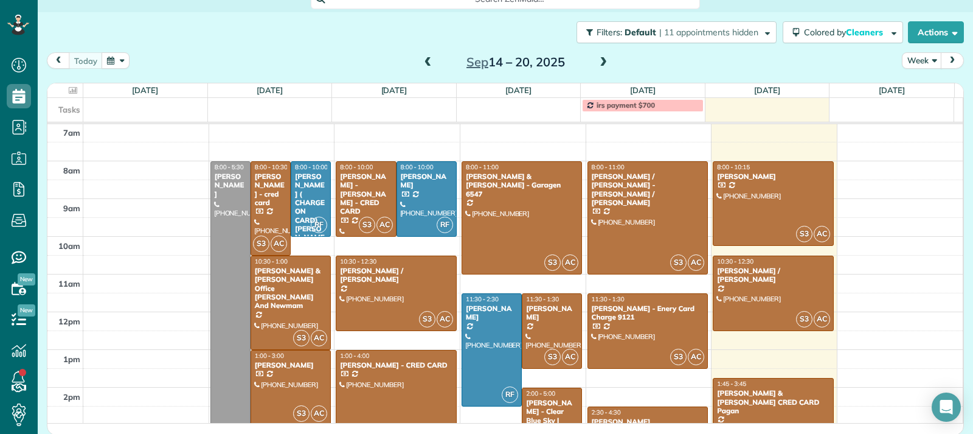
click at [599, 59] on span at bounding box center [603, 62] width 13 height 11
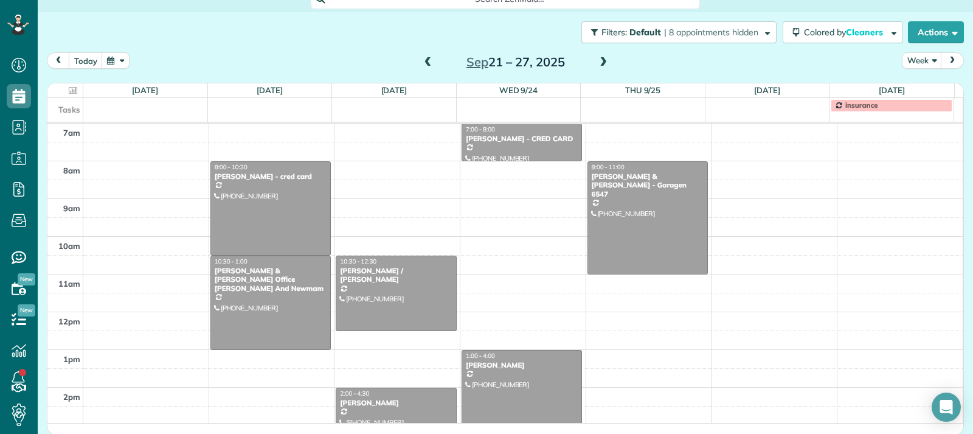
click at [421, 58] on span at bounding box center [427, 62] width 13 height 11
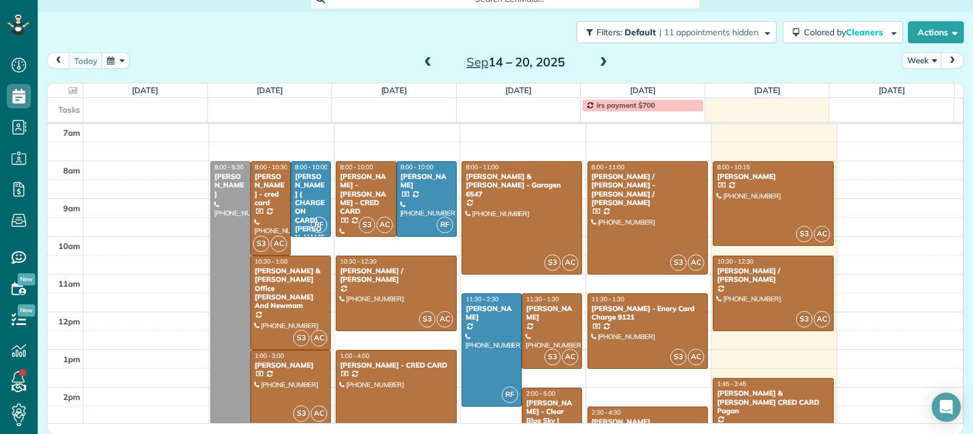
click at [426, 58] on span at bounding box center [427, 62] width 13 height 11
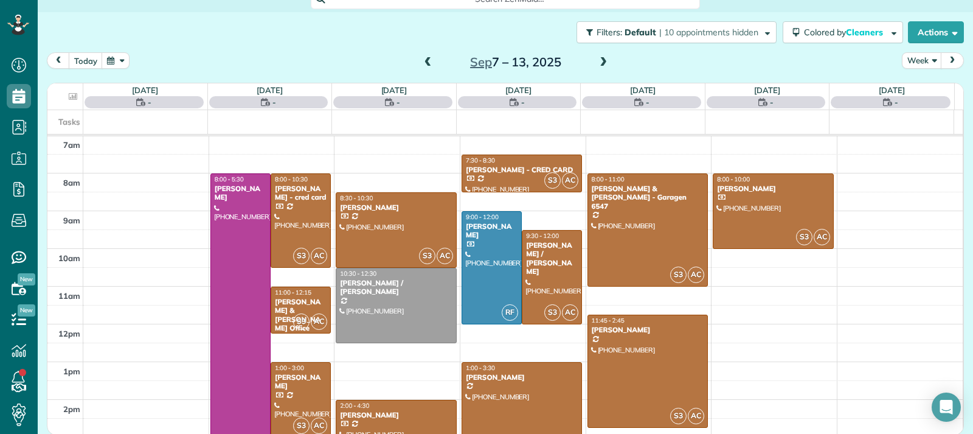
click at [426, 58] on span at bounding box center [427, 62] width 13 height 11
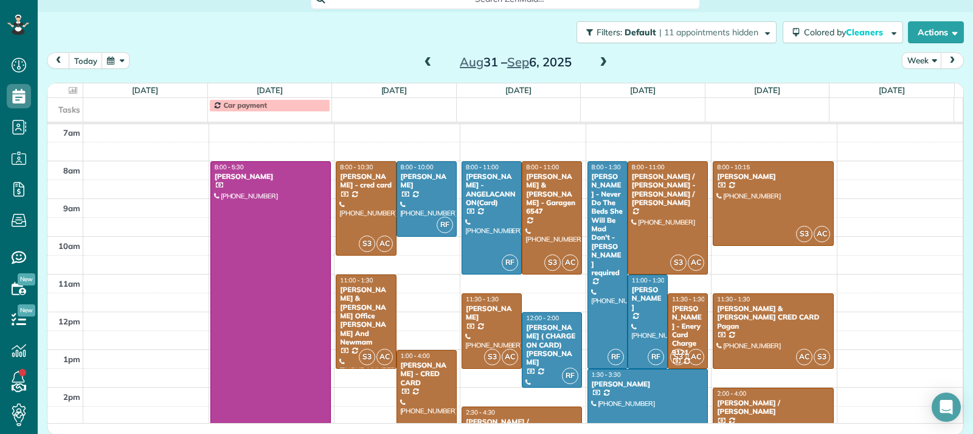
click at [424, 63] on span at bounding box center [427, 62] width 13 height 11
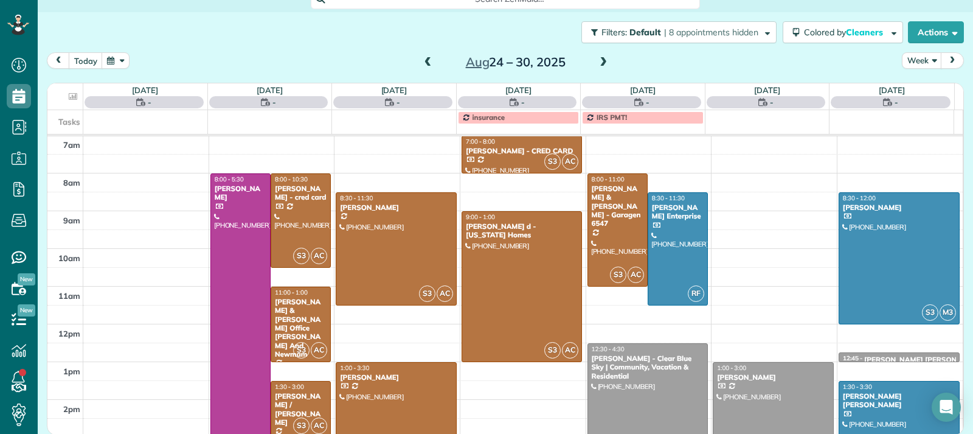
click at [424, 63] on span at bounding box center [427, 62] width 13 height 11
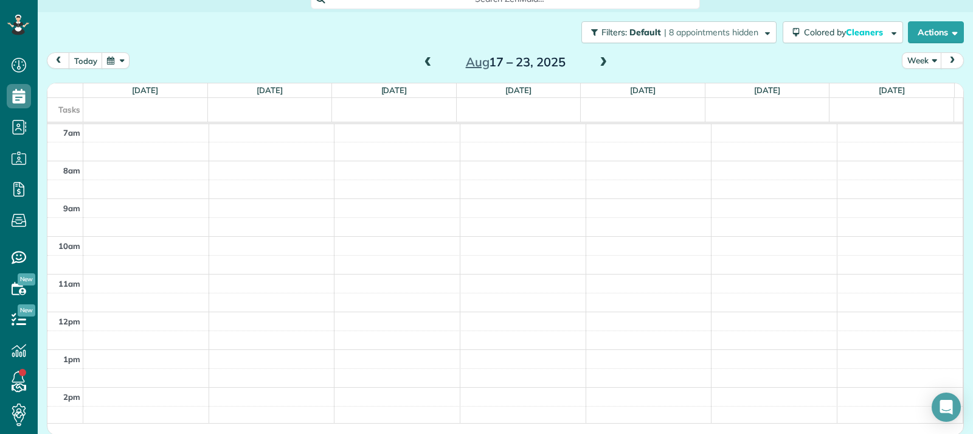
click at [424, 63] on span at bounding box center [427, 62] width 13 height 11
click at [421, 60] on span at bounding box center [427, 62] width 13 height 11
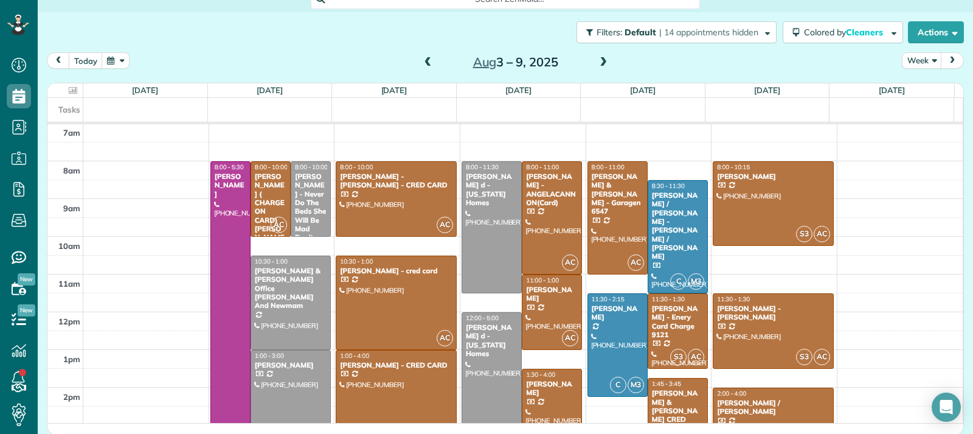
click at [597, 63] on span at bounding box center [603, 62] width 13 height 11
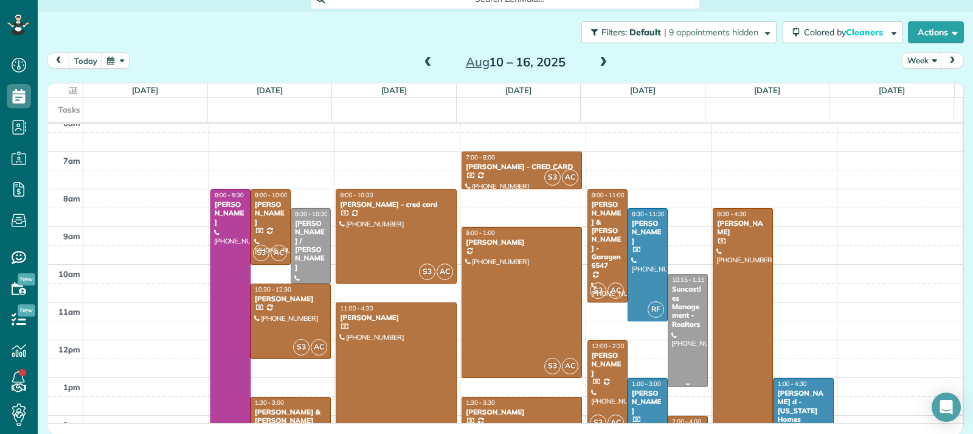
scroll to position [182, 0]
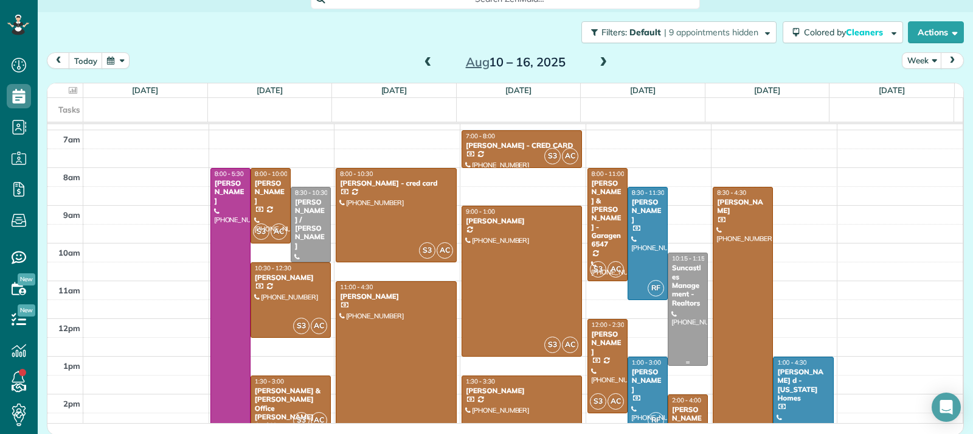
click at [673, 339] on div at bounding box center [687, 309] width 39 height 112
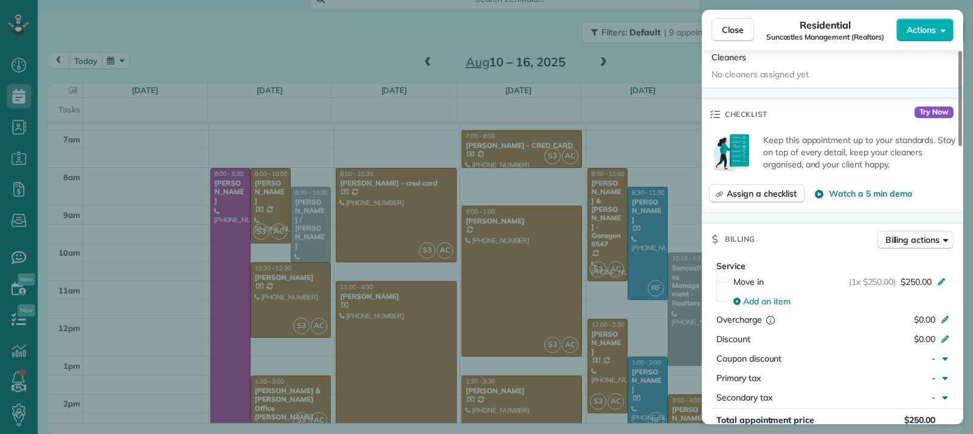
scroll to position [550, 0]
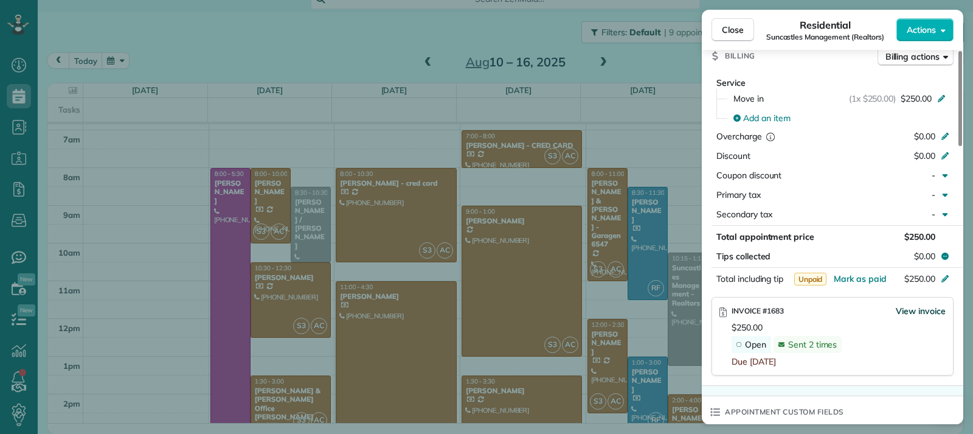
click at [906, 313] on span "View invoice" at bounding box center [921, 311] width 50 height 12
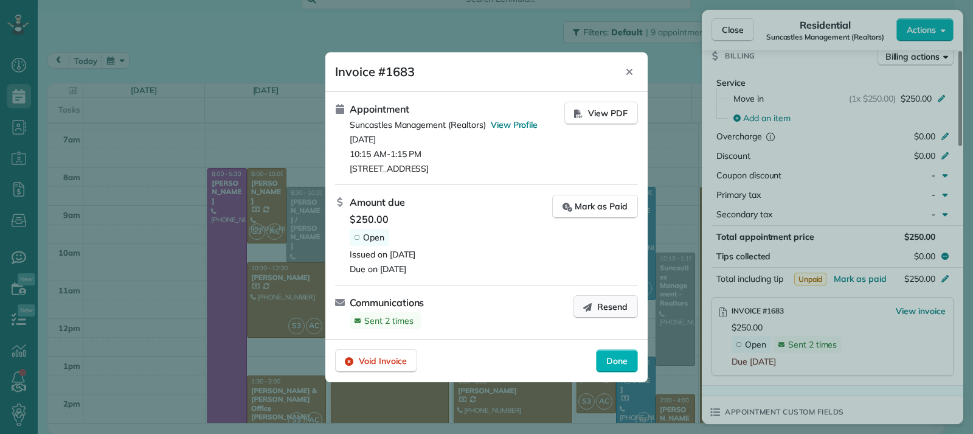
click at [613, 305] on span "Resend" at bounding box center [612, 306] width 30 height 12
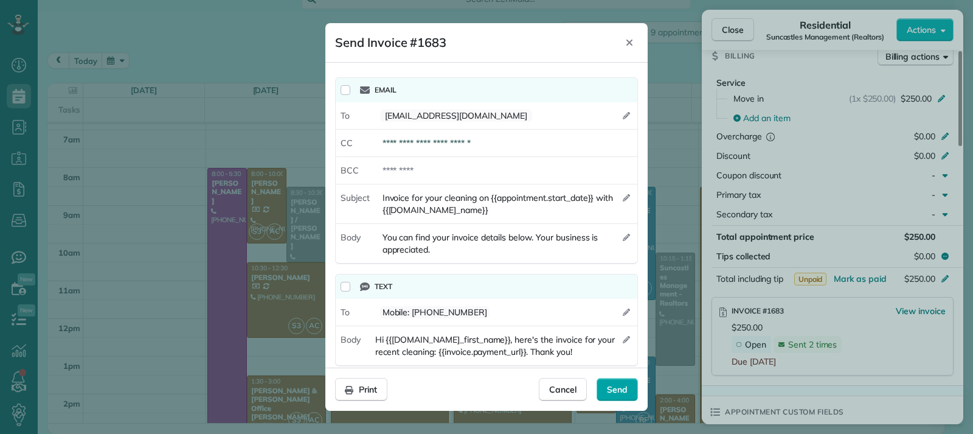
click at [623, 387] on span "Send" at bounding box center [617, 389] width 21 height 12
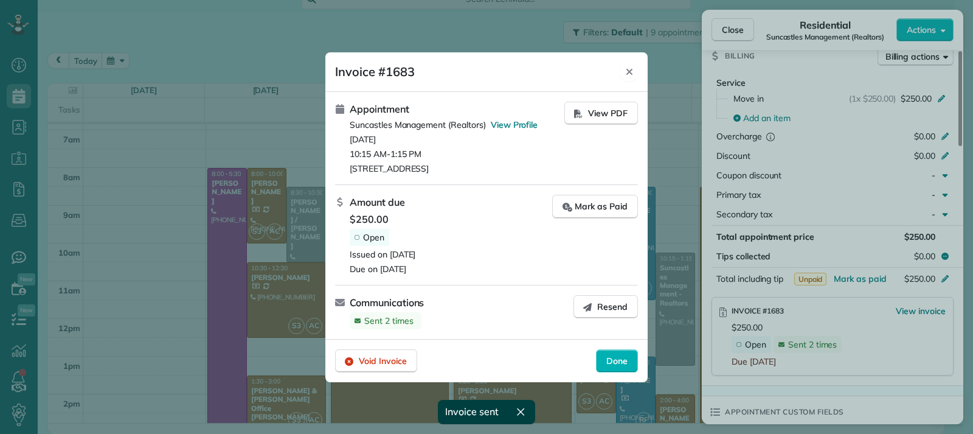
click at [633, 71] on icon "Close" at bounding box center [630, 72] width 10 height 10
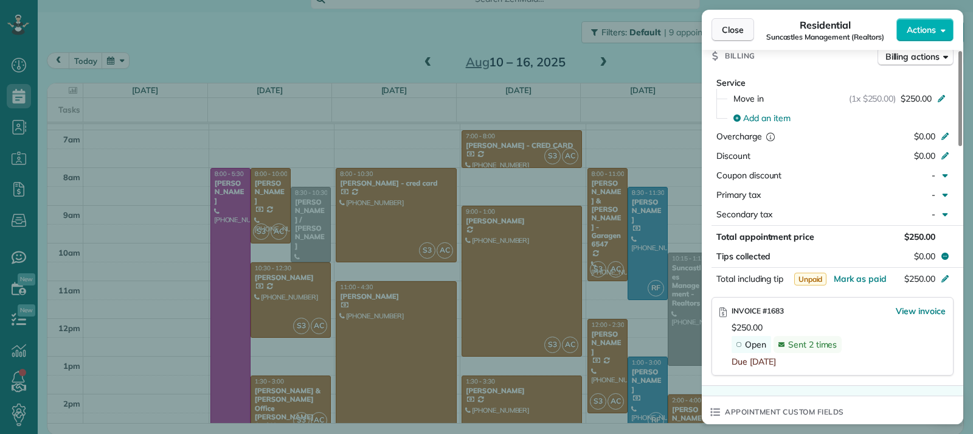
click at [736, 29] on span "Close" at bounding box center [733, 30] width 22 height 12
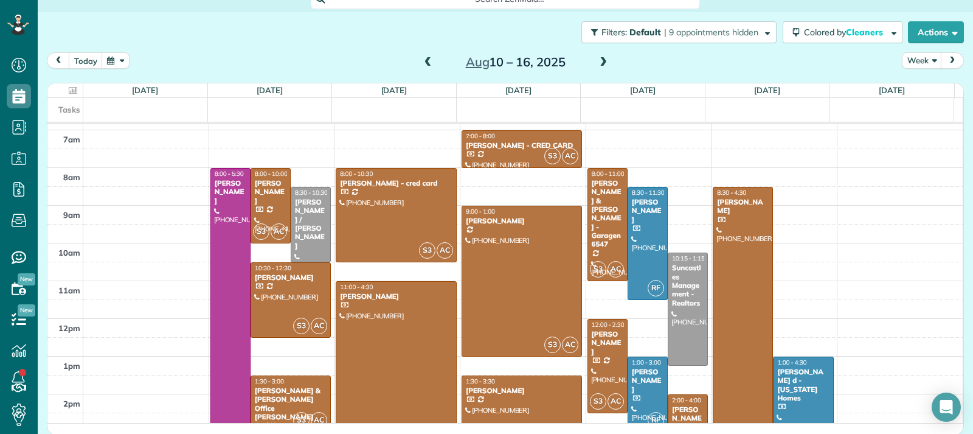
click at [602, 66] on span at bounding box center [603, 62] width 13 height 11
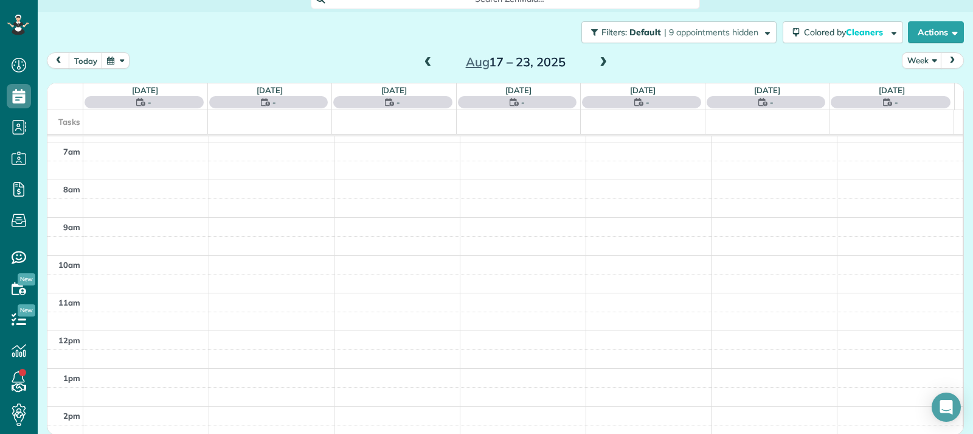
scroll to position [189, 0]
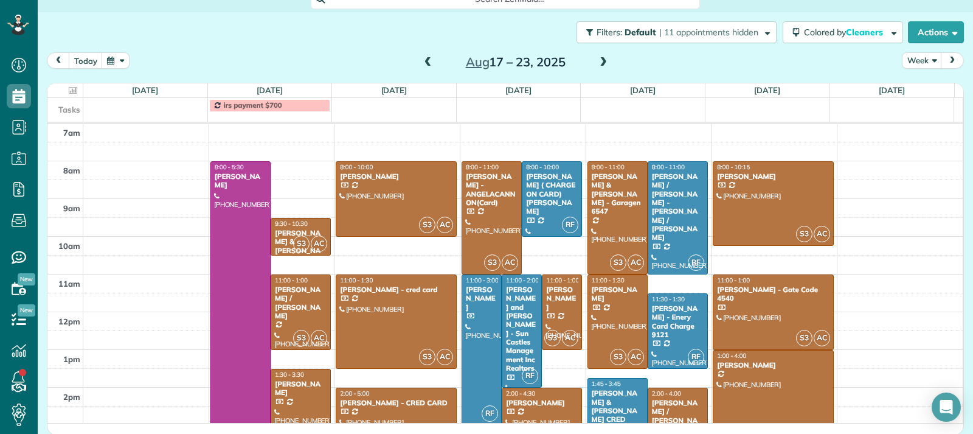
click at [602, 66] on span at bounding box center [603, 62] width 13 height 11
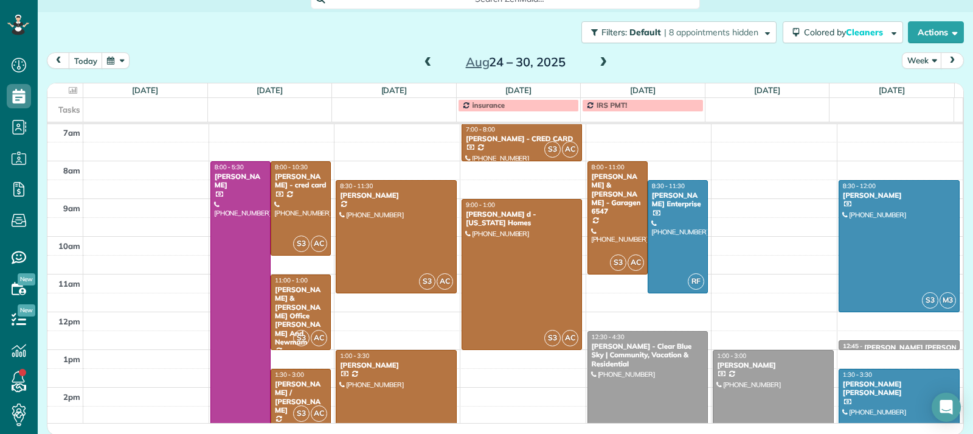
click at [654, 382] on div at bounding box center [648, 406] width 120 height 150
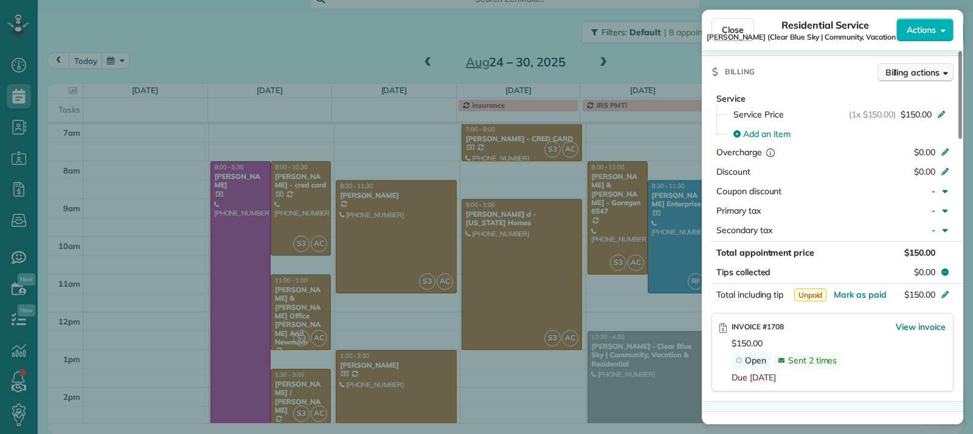
scroll to position [610, 0]
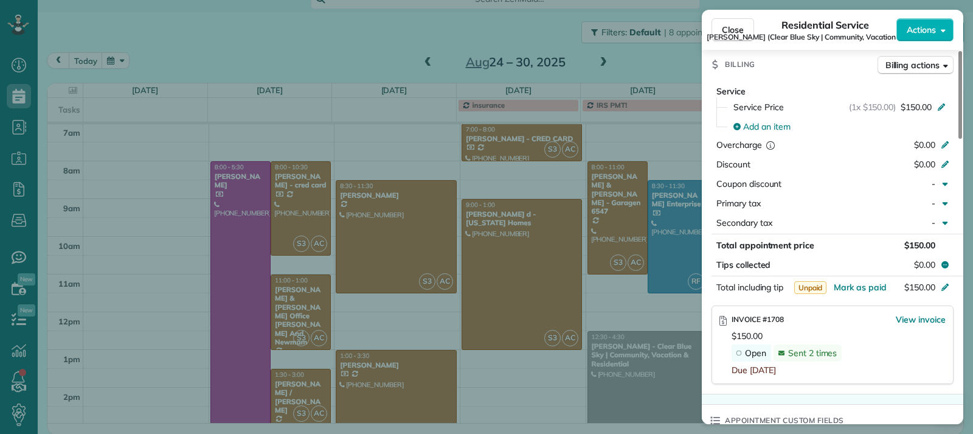
click at [826, 347] on span "Sent 2 times" at bounding box center [812, 352] width 49 height 11
click at [935, 313] on span "View invoice" at bounding box center [921, 319] width 50 height 12
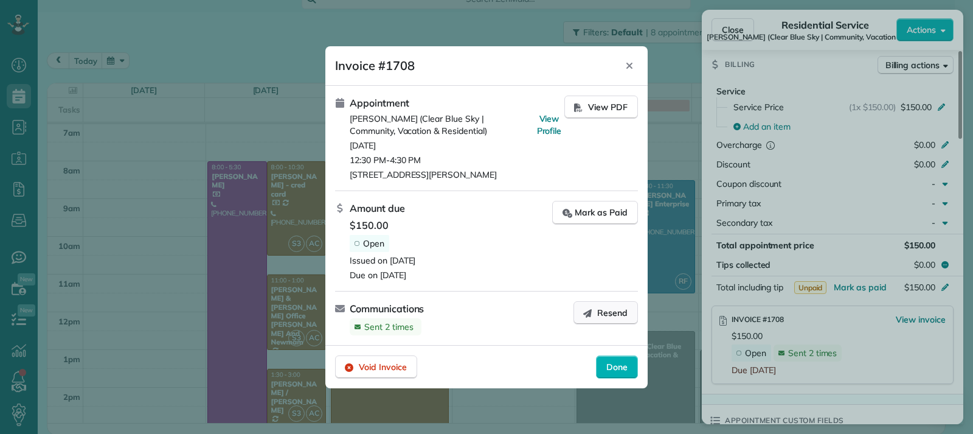
click at [600, 319] on button "Resend" at bounding box center [605, 312] width 64 height 23
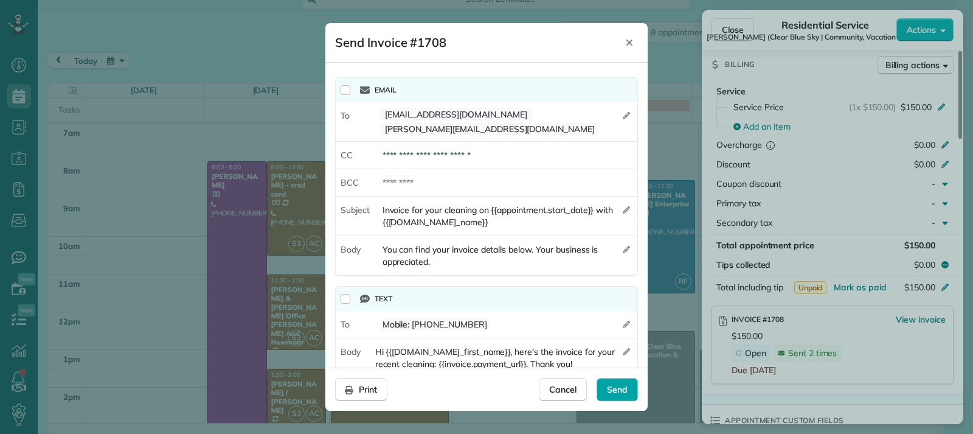
click at [604, 387] on div "Send" at bounding box center [617, 389] width 41 height 23
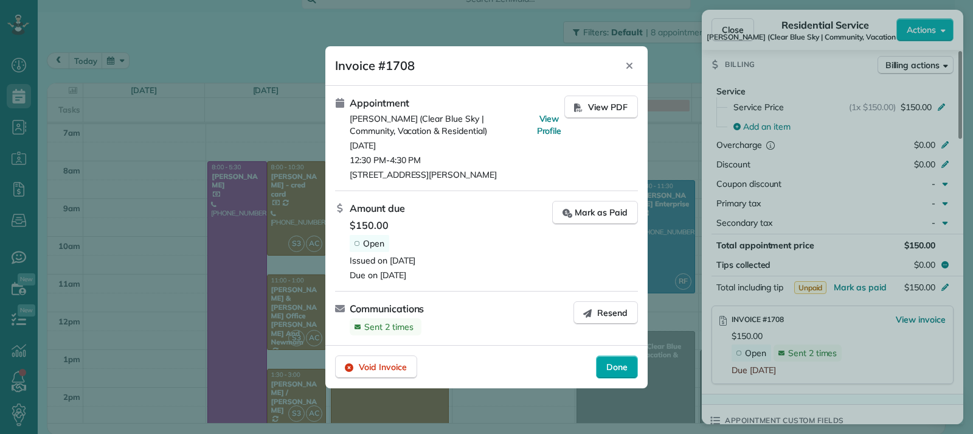
click at [613, 373] on div "Done" at bounding box center [617, 366] width 42 height 23
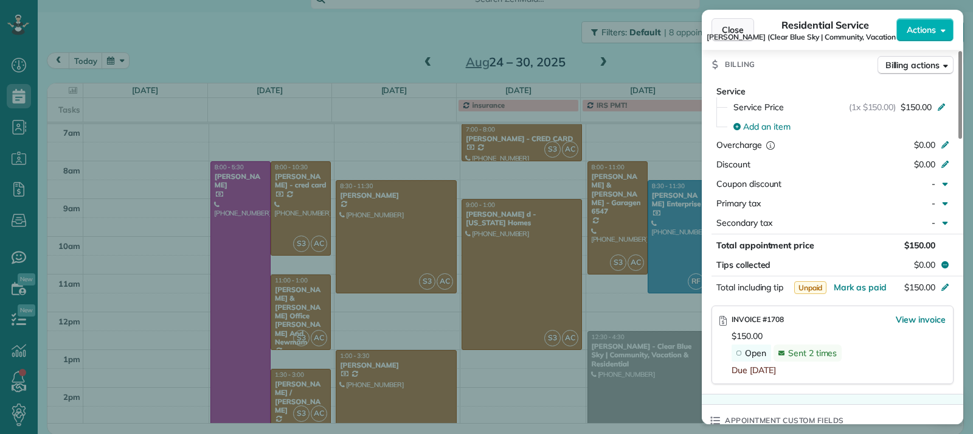
click at [718, 23] on button "Close" at bounding box center [733, 29] width 43 height 23
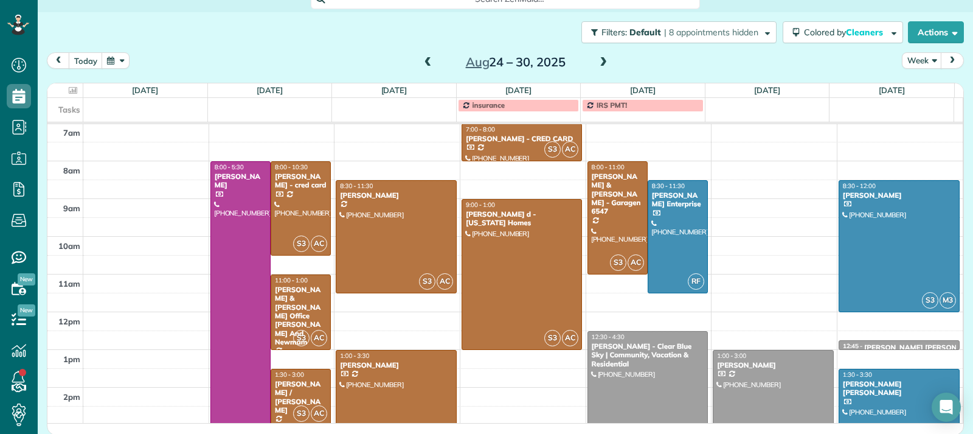
click at [659, 367] on div "SIMEON A. STREETER - Clear Blue Sky | Community, Vacation & Residential" at bounding box center [648, 355] width 114 height 26
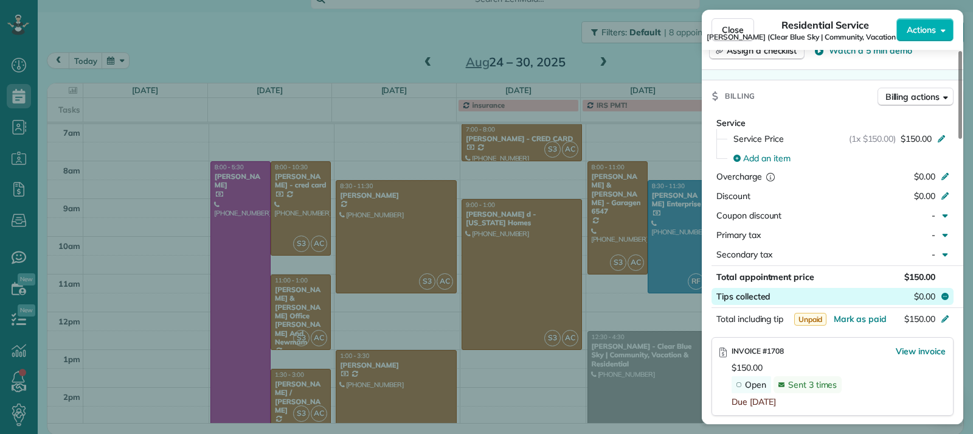
scroll to position [608, 0]
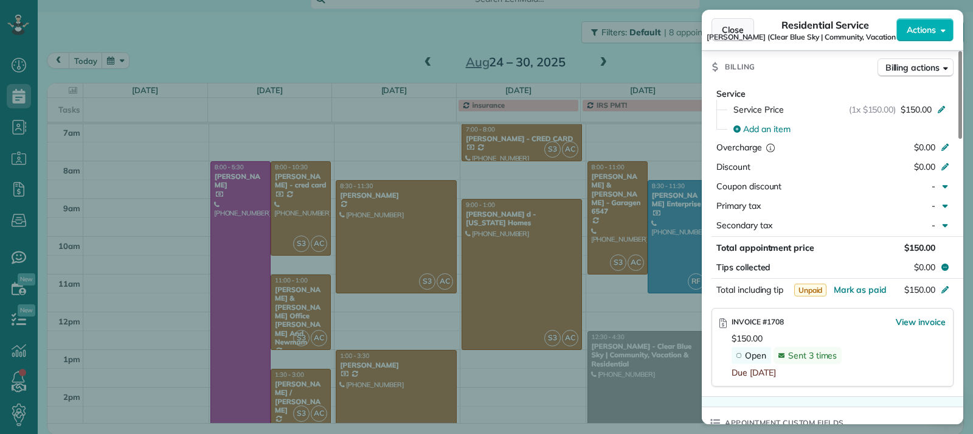
click at [747, 30] on button "Close" at bounding box center [733, 29] width 43 height 23
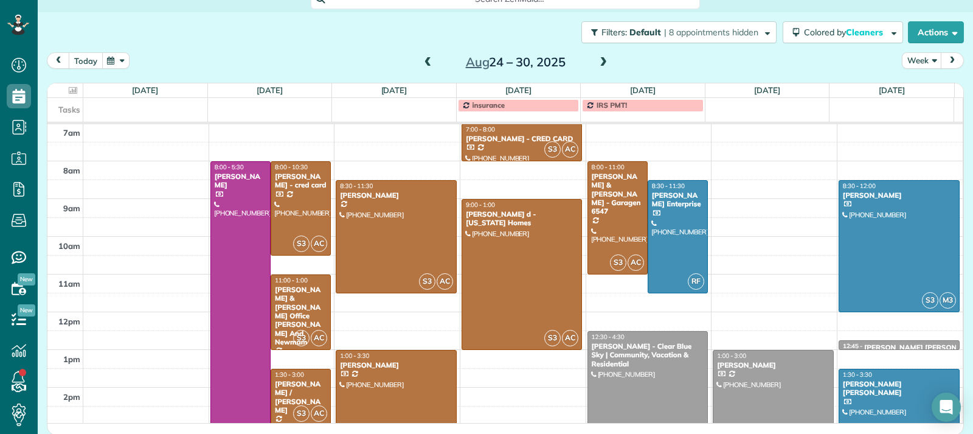
click at [78, 58] on button "today" at bounding box center [86, 60] width 34 height 16
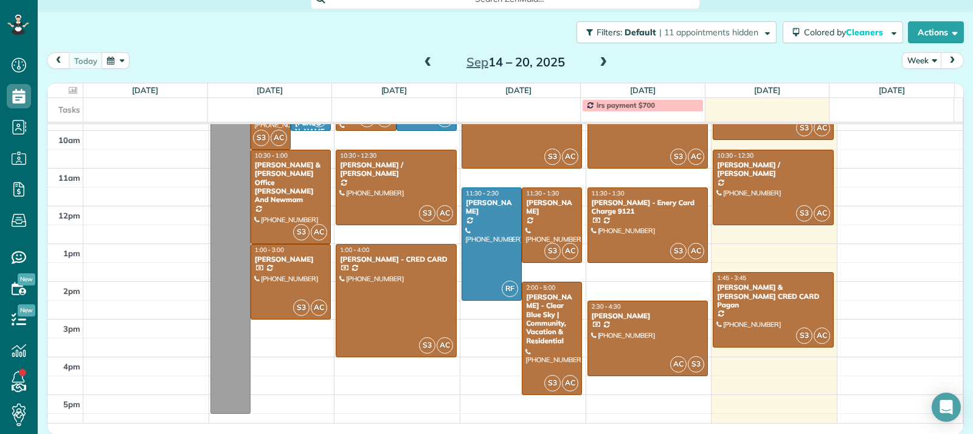
scroll to position [304, 0]
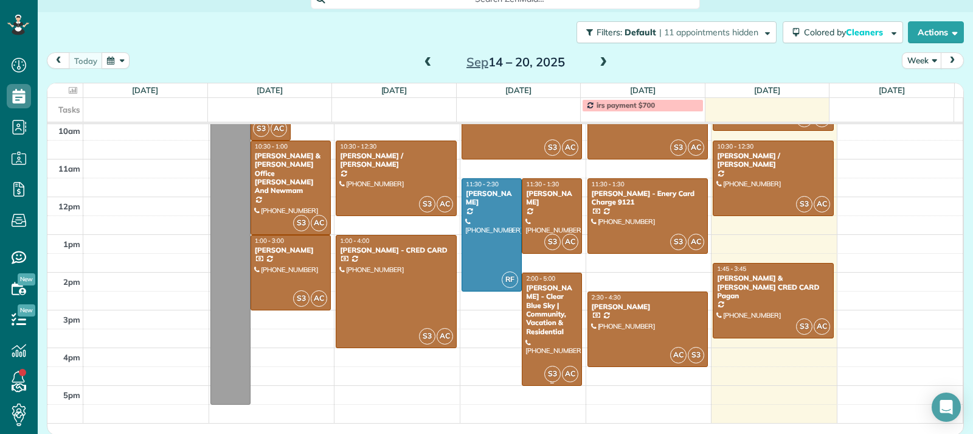
click at [556, 319] on div "SIMEON A. STREETER - Clear Blue Sky | Community, Vacation & Residential" at bounding box center [551, 309] width 53 height 52
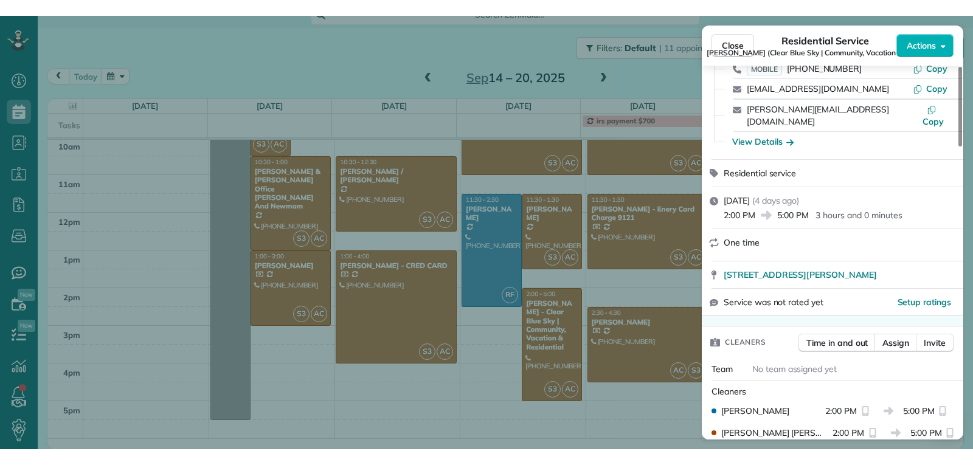
scroll to position [122, 0]
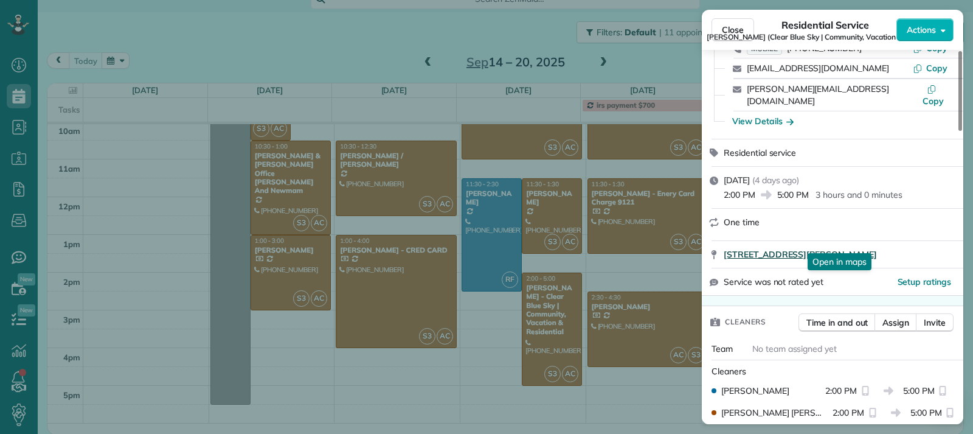
drag, startPoint x: 721, startPoint y: 243, endPoint x: 893, endPoint y: 239, distance: 172.1
click at [893, 241] on div "269 McKay Boulevard Sanford FL 32771 Open in maps Open in maps" at bounding box center [832, 254] width 261 height 27
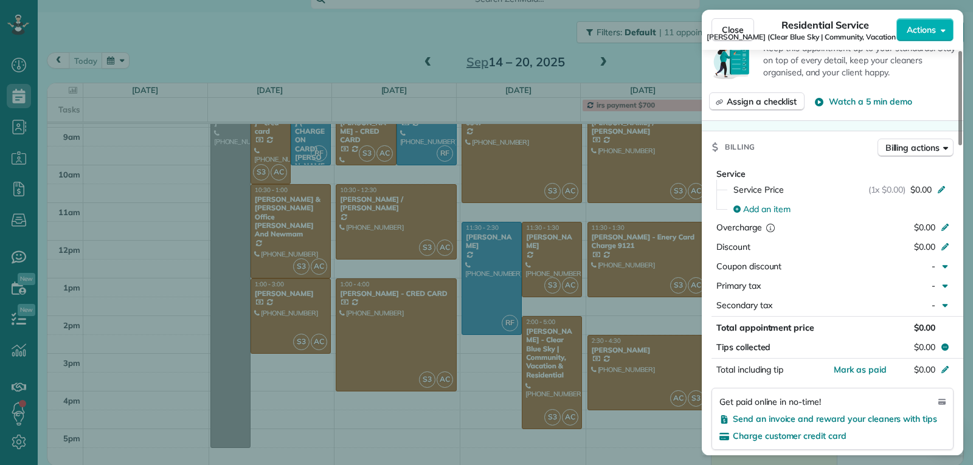
scroll to position [674, 0]
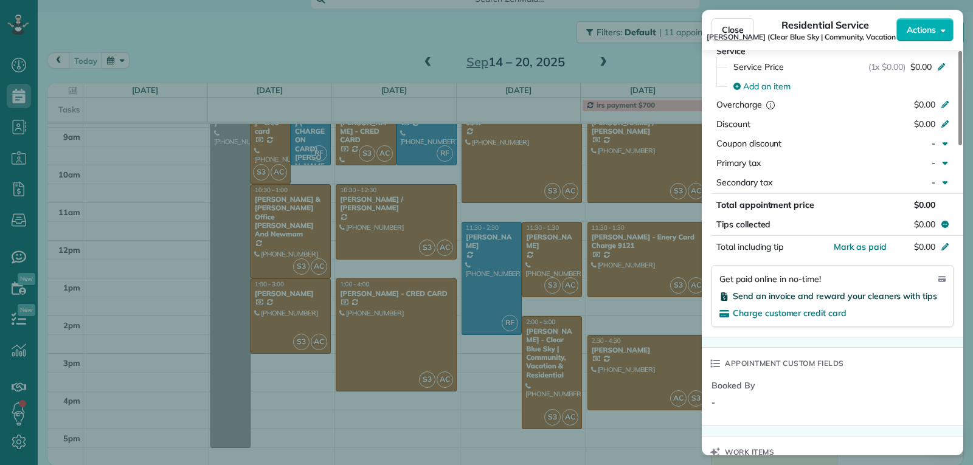
click at [800, 291] on span "Send an invoice and reward your cleaners with tips" at bounding box center [835, 296] width 204 height 11
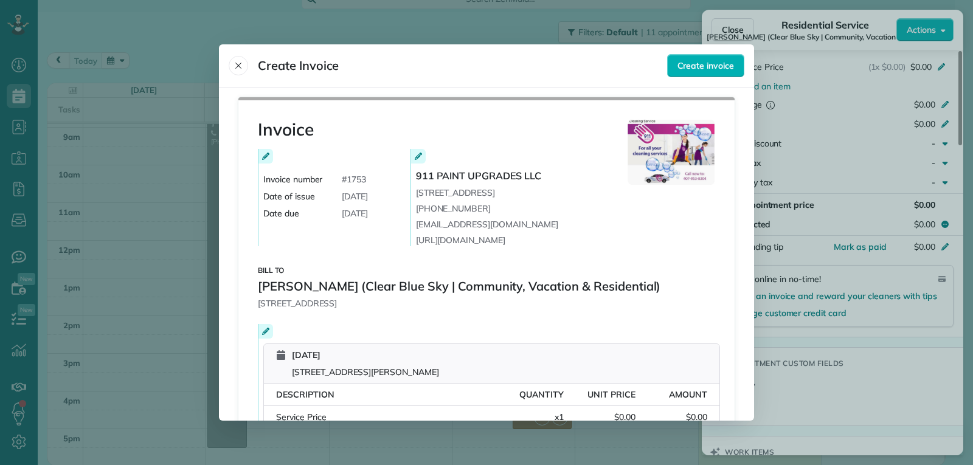
scroll to position [61, 0]
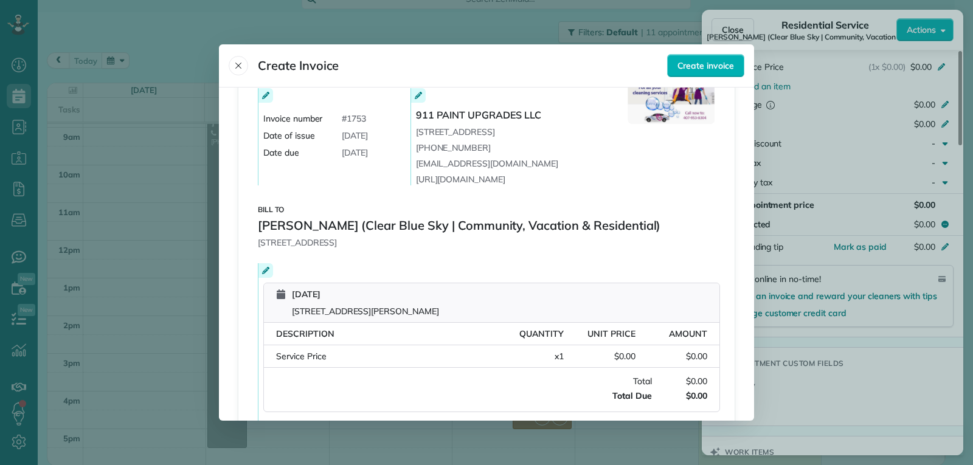
click at [262, 274] on icon at bounding box center [265, 270] width 7 height 7
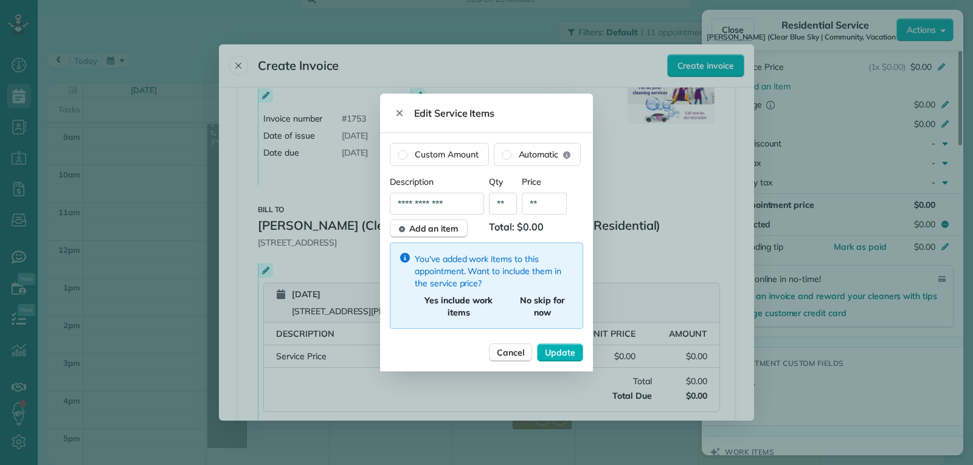
click at [553, 204] on input "**" at bounding box center [544, 204] width 45 height 22
type input "**"
type input "****"
click at [552, 353] on span "Update" at bounding box center [560, 353] width 30 height 12
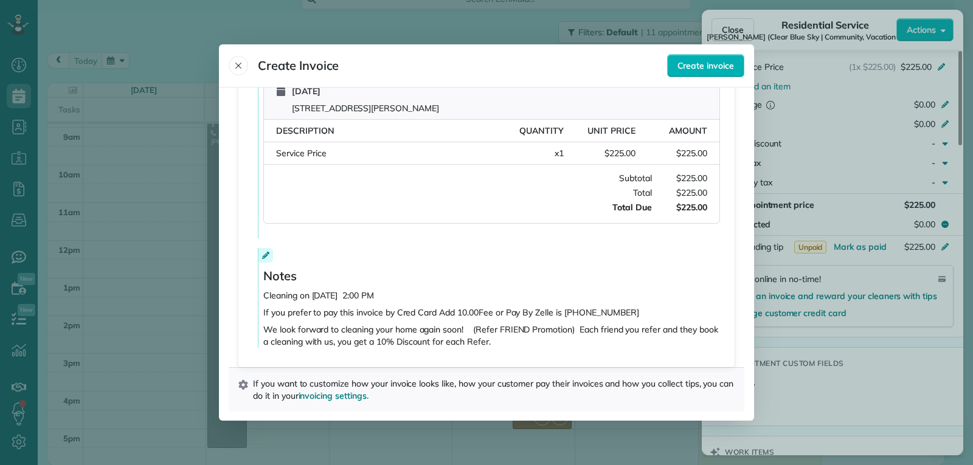
scroll to position [142, 0]
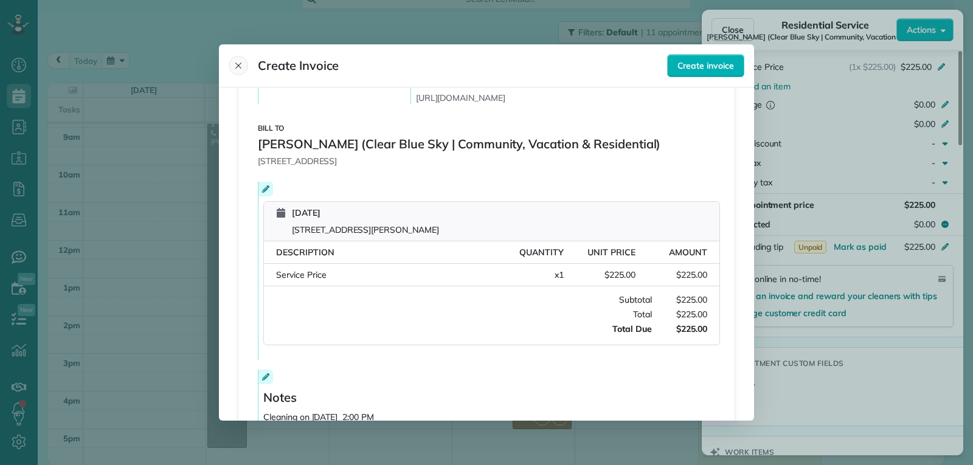
click at [241, 57] on button "Close" at bounding box center [238, 65] width 19 height 19
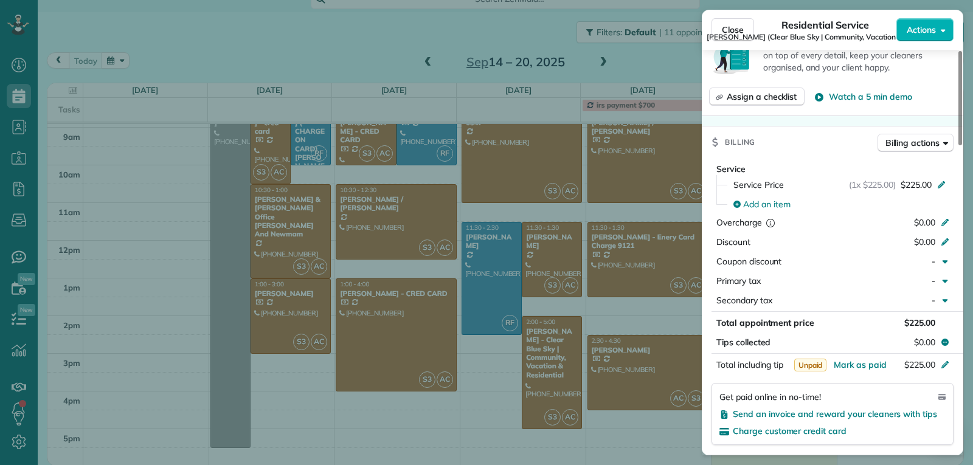
scroll to position [674, 0]
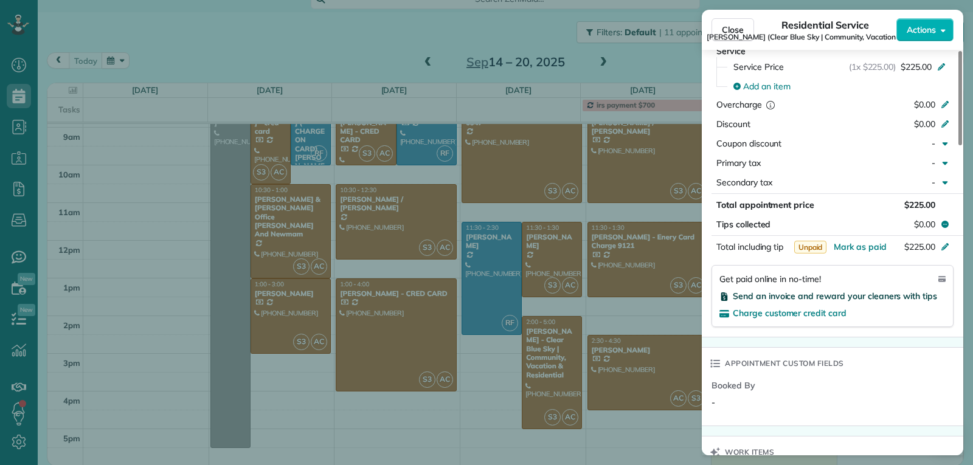
click at [776, 291] on span "Send an invoice and reward your cleaners with tips" at bounding box center [835, 296] width 204 height 11
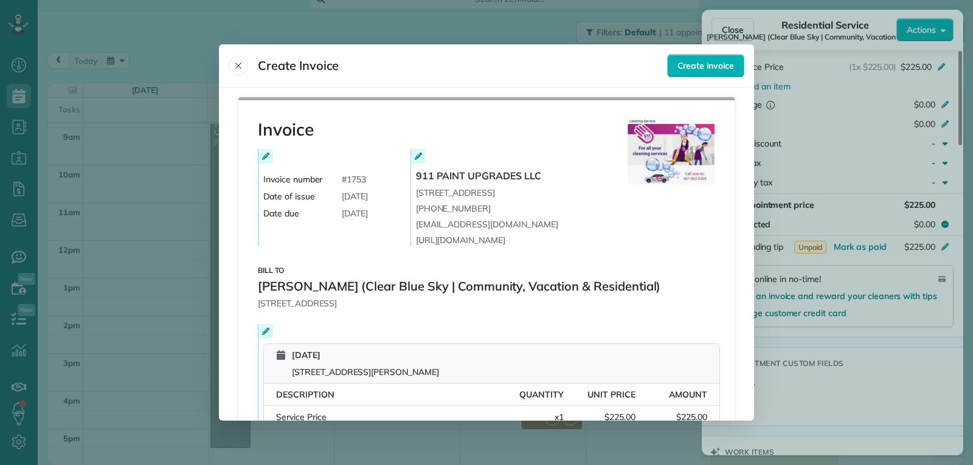
scroll to position [122, 0]
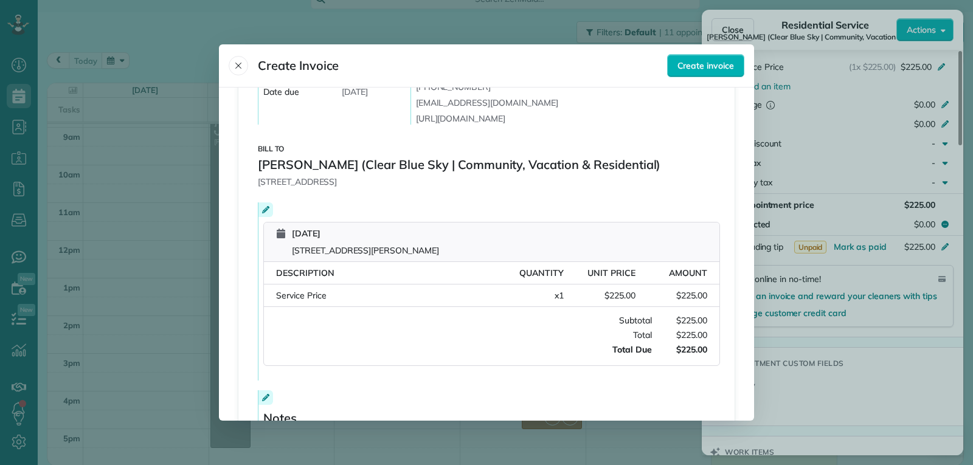
click at [264, 205] on div at bounding box center [265, 210] width 15 height 15
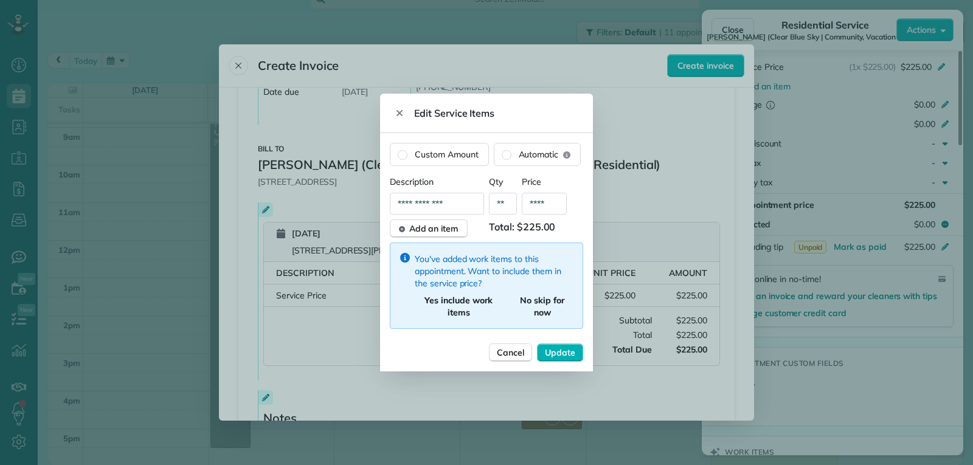
click at [466, 207] on input "**********" at bounding box center [437, 204] width 94 height 22
drag, startPoint x: 473, startPoint y: 204, endPoint x: 425, endPoint y: 186, distance: 50.6
click at [425, 186] on div "**********" at bounding box center [486, 252] width 193 height 153
type input "*"
click at [648, 224] on div at bounding box center [486, 232] width 973 height 465
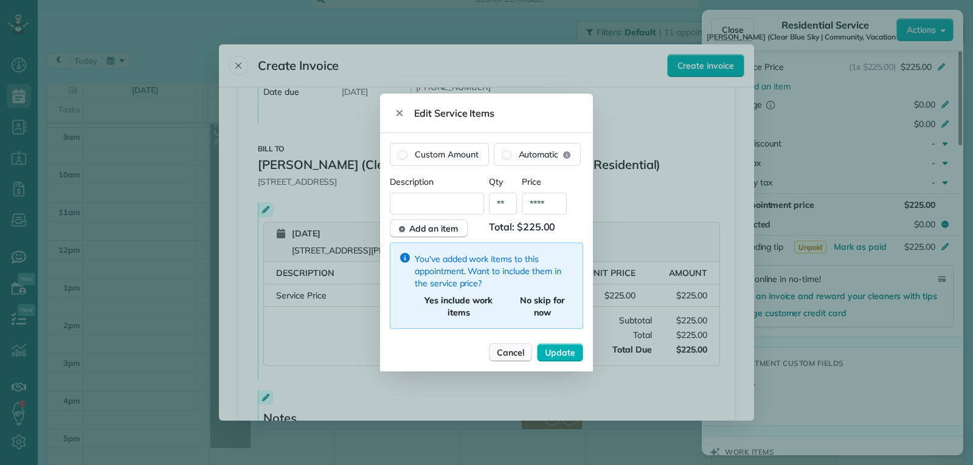
click at [502, 345] on button "Cancel" at bounding box center [510, 353] width 43 height 18
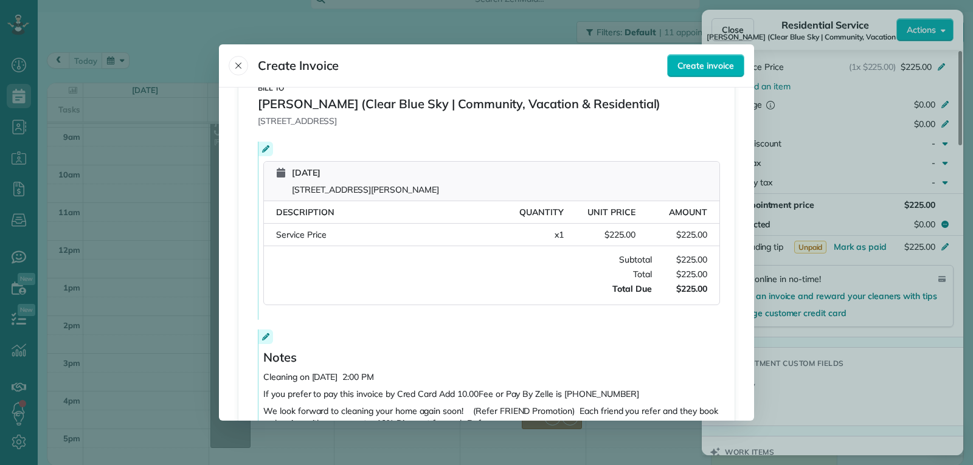
scroll to position [243, 0]
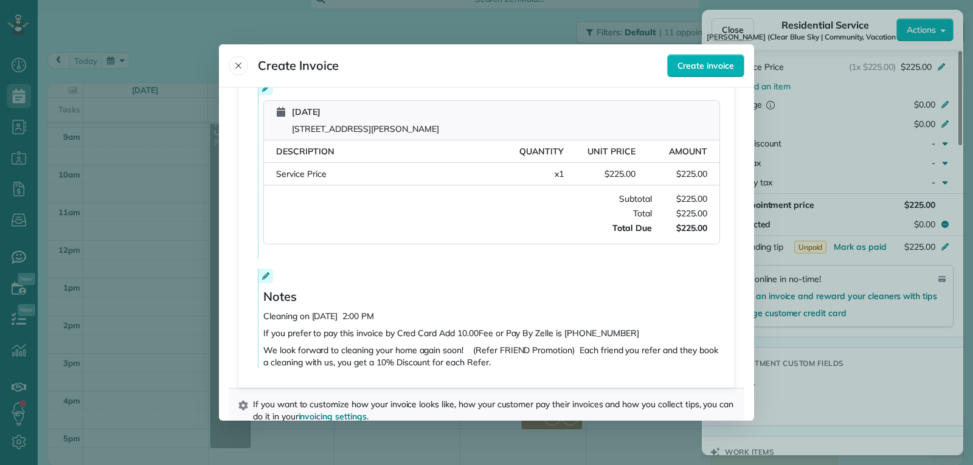
click at [443, 179] on div "Service Price" at bounding box center [384, 174] width 216 height 12
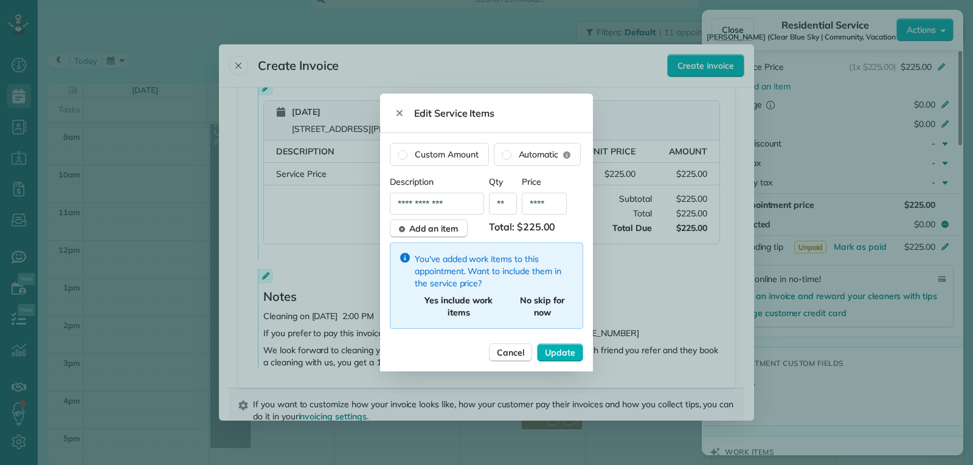
drag, startPoint x: 464, startPoint y: 207, endPoint x: 377, endPoint y: 165, distance: 96.3
click at [377, 0] on div "Close Residential Service SIMEON A. STREETER (Clear Blue Sky | Community, Vacat…" at bounding box center [486, 0] width 973 height 0
type input "**********"
click at [581, 356] on button "Update" at bounding box center [560, 353] width 46 height 18
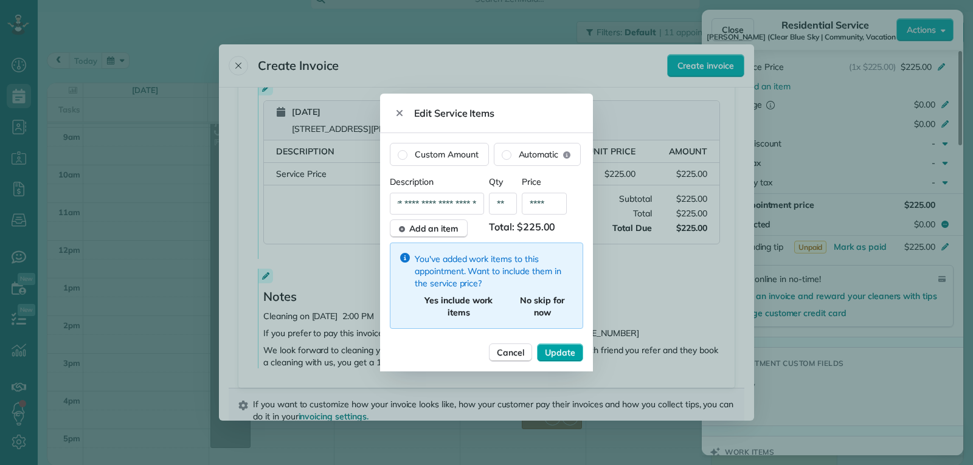
scroll to position [0, 0]
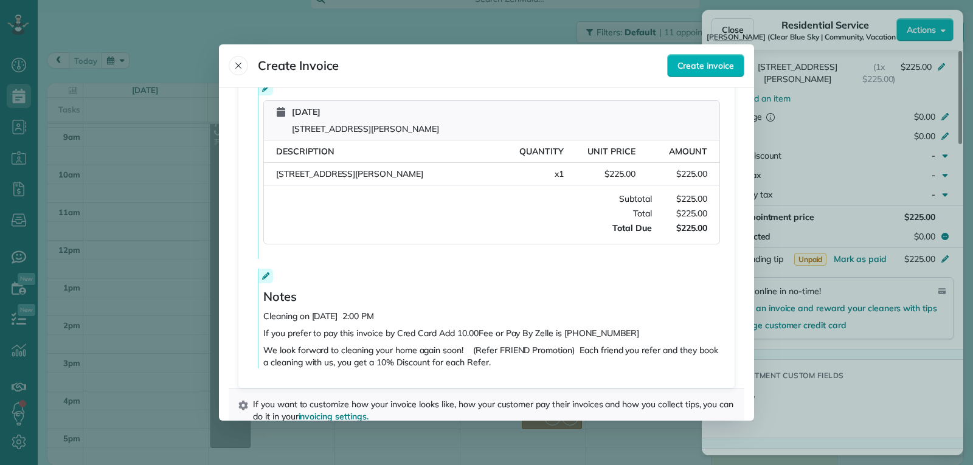
click at [266, 176] on div "269 McKay Boulevard Sanford FL 32771 Quantity: x 1 Unit Price: $225.00 Amount: …" at bounding box center [491, 174] width 455 height 23
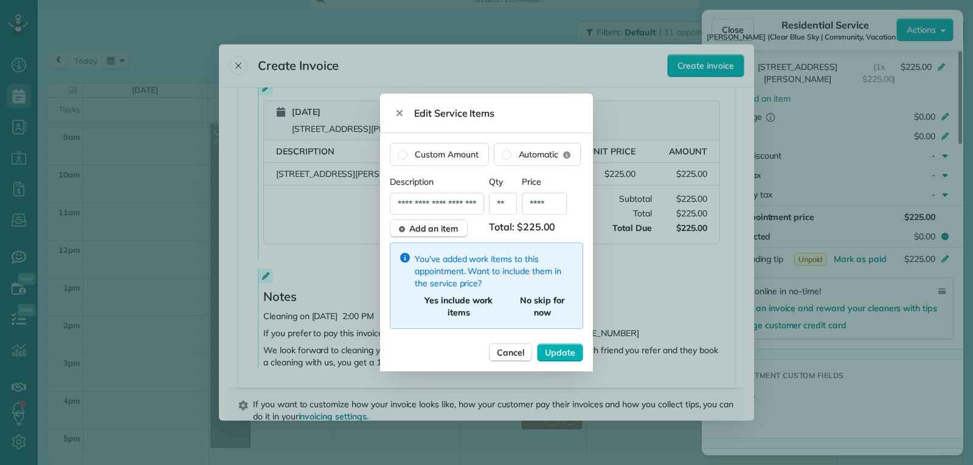
click at [397, 206] on input "**********" at bounding box center [437, 204] width 94 height 22
type input "**********"
click at [560, 350] on span "Update" at bounding box center [560, 353] width 30 height 12
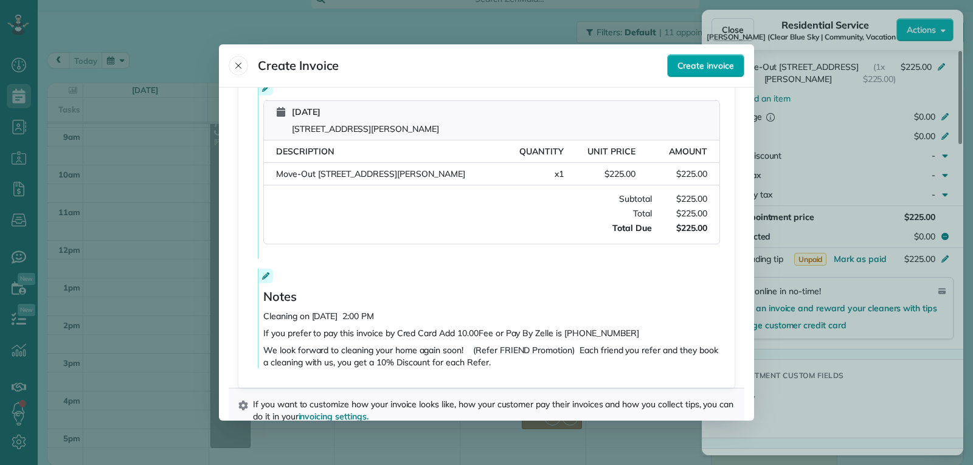
click at [690, 73] on button "Create invoice" at bounding box center [705, 65] width 77 height 23
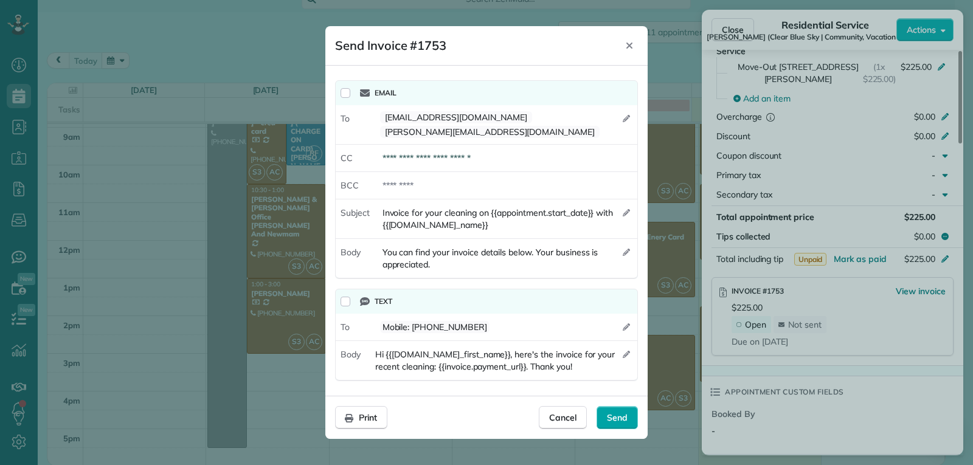
click at [623, 414] on span "Send" at bounding box center [617, 418] width 21 height 12
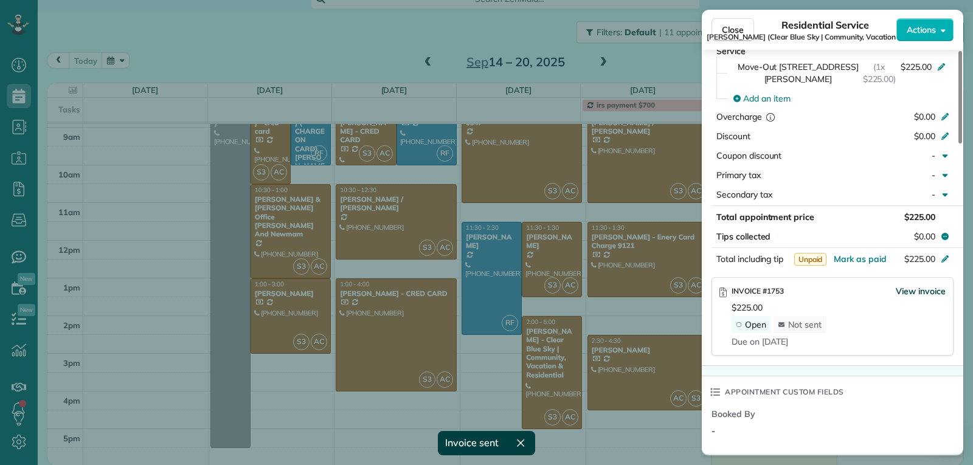
click at [927, 285] on span "View invoice" at bounding box center [921, 291] width 50 height 12
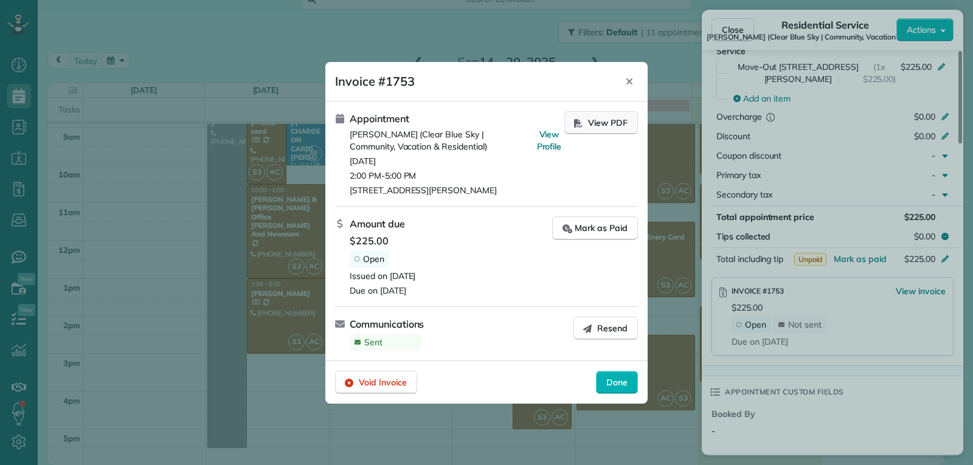
click at [614, 120] on span "View PDF" at bounding box center [608, 123] width 40 height 12
click at [620, 377] on span "Done" at bounding box center [616, 382] width 21 height 12
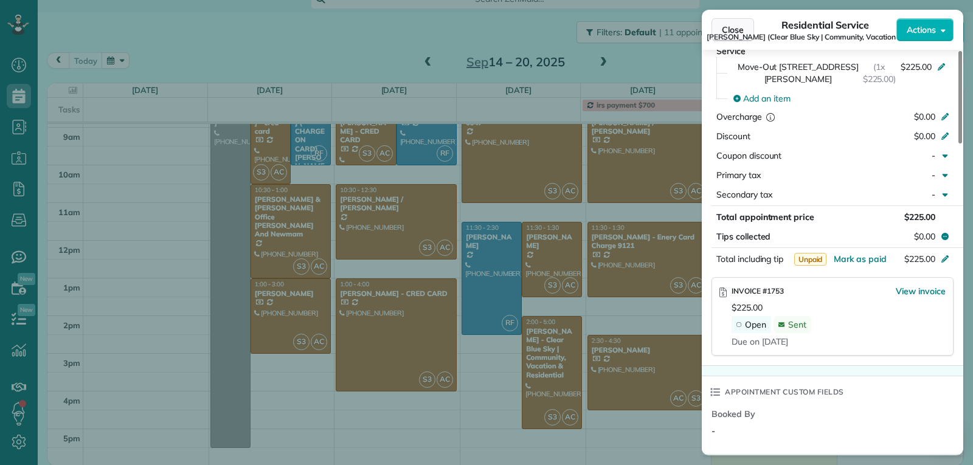
click at [732, 25] on span "Close" at bounding box center [733, 30] width 22 height 12
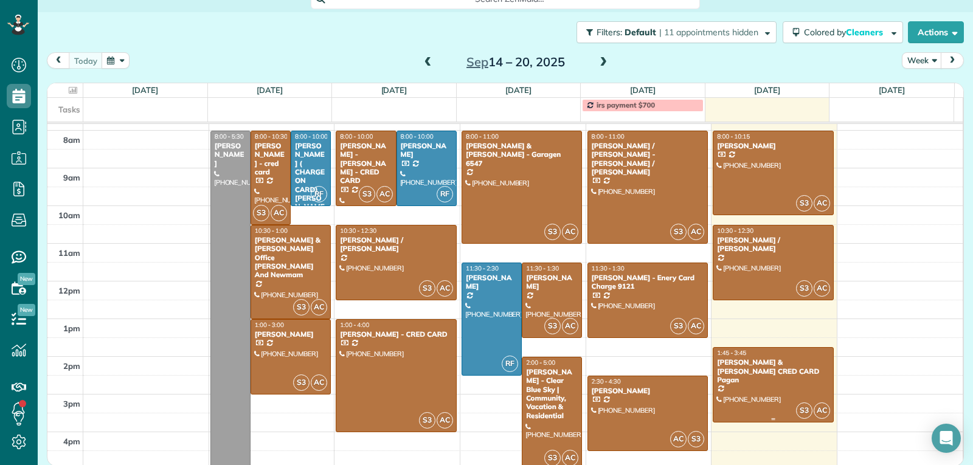
scroll to position [199, 0]
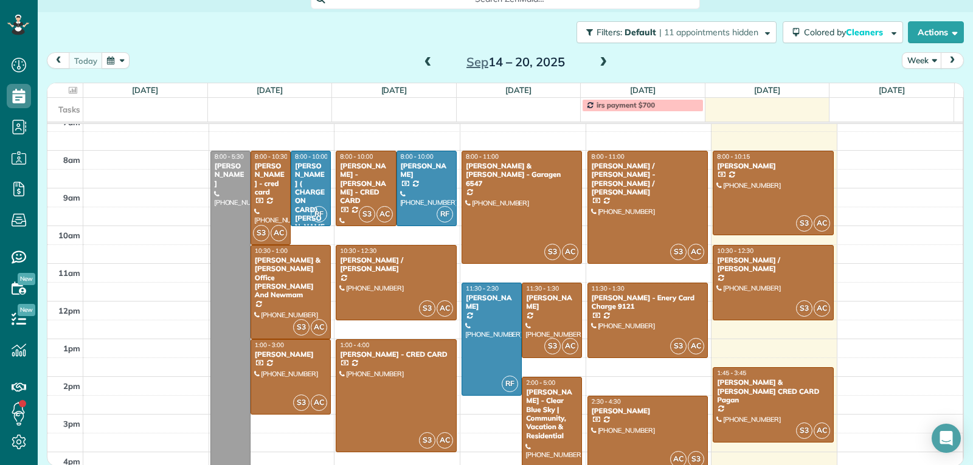
click at [601, 60] on span at bounding box center [603, 62] width 13 height 11
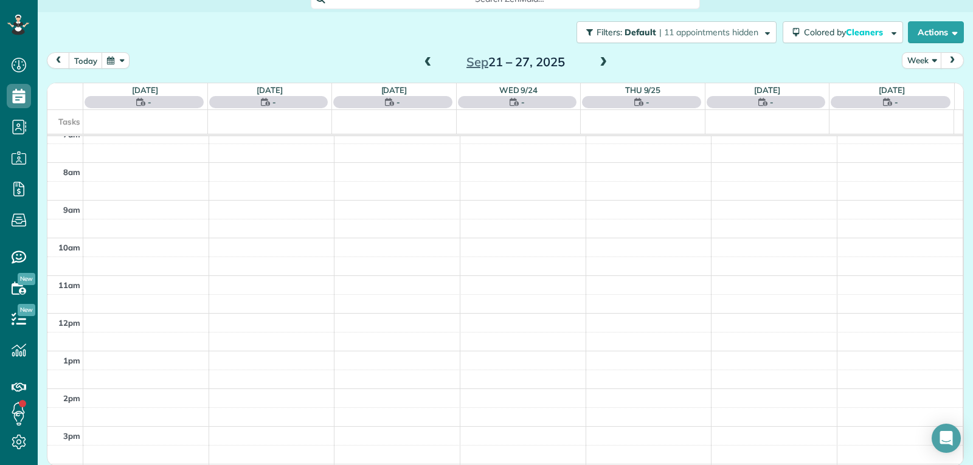
scroll to position [189, 0]
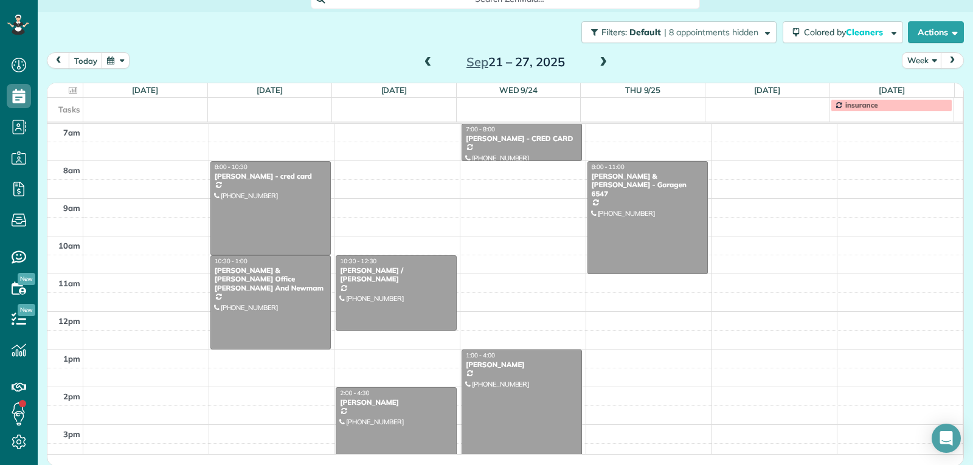
click at [598, 60] on span at bounding box center [603, 62] width 13 height 11
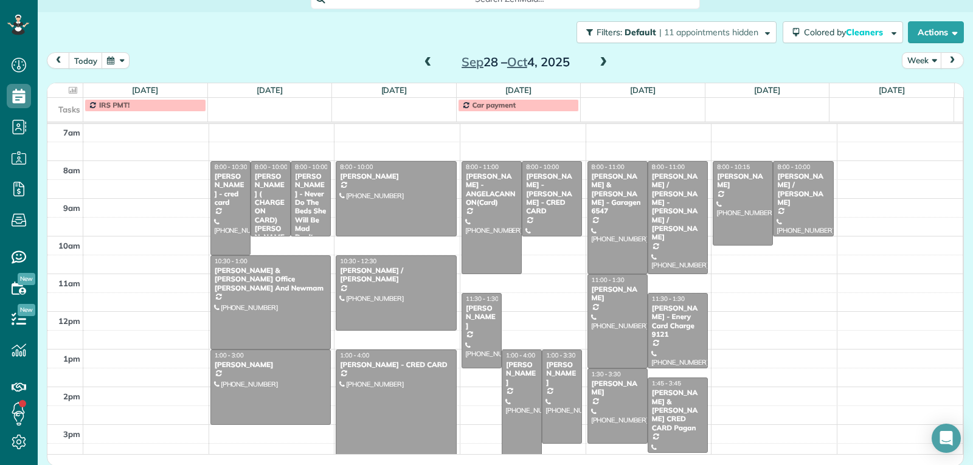
click at [598, 68] on span at bounding box center [603, 63] width 13 height 18
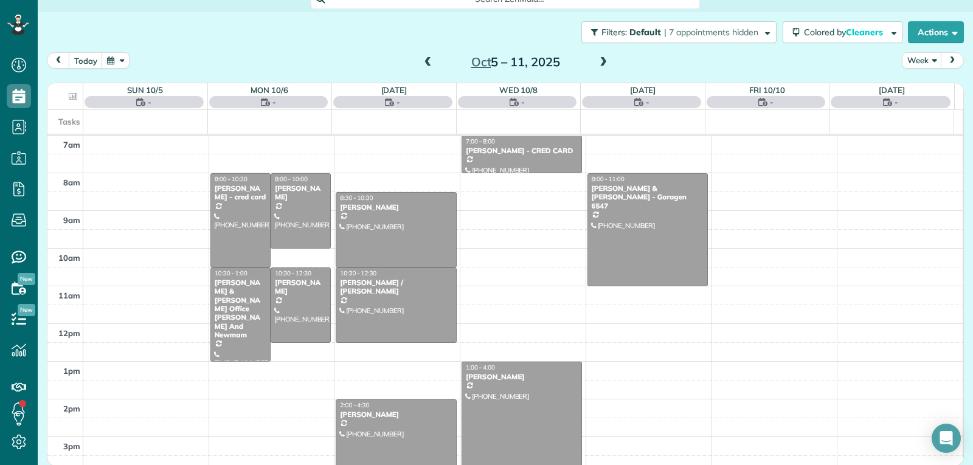
click at [424, 63] on span at bounding box center [427, 62] width 13 height 11
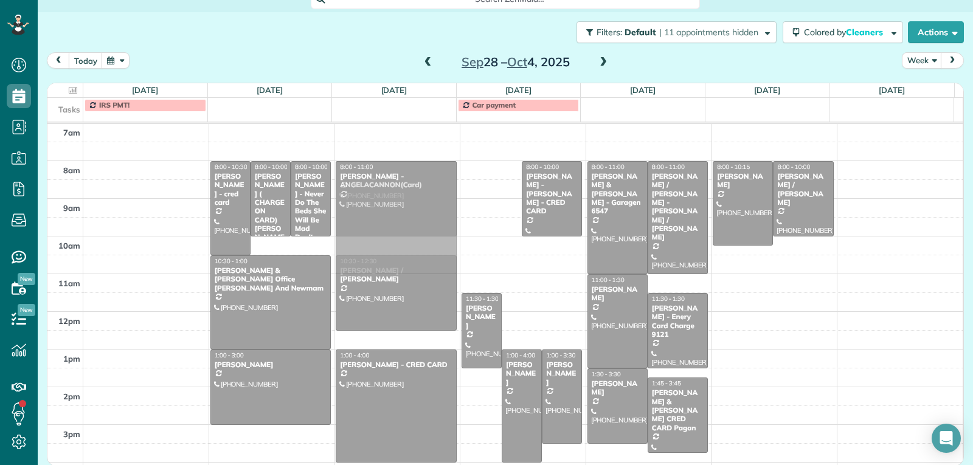
drag, startPoint x: 499, startPoint y: 198, endPoint x: 449, endPoint y: 198, distance: 49.9
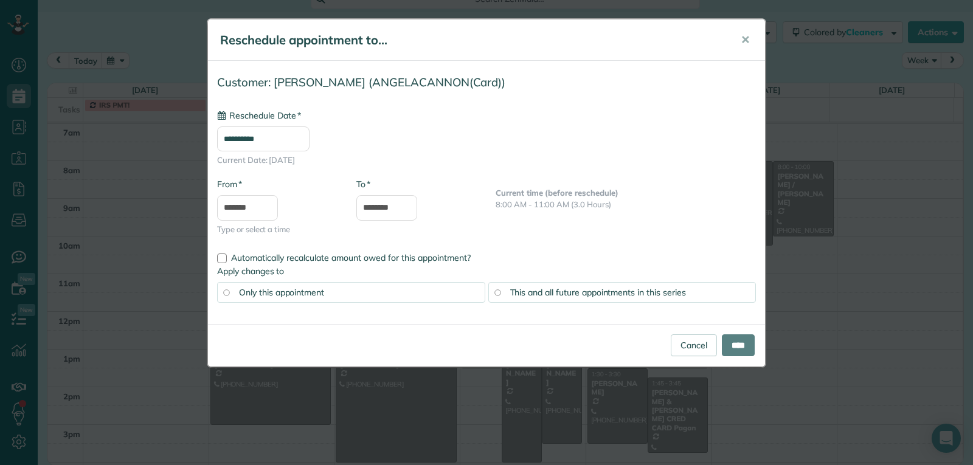
type input "**********"
click at [732, 344] on input "****" at bounding box center [738, 345] width 33 height 22
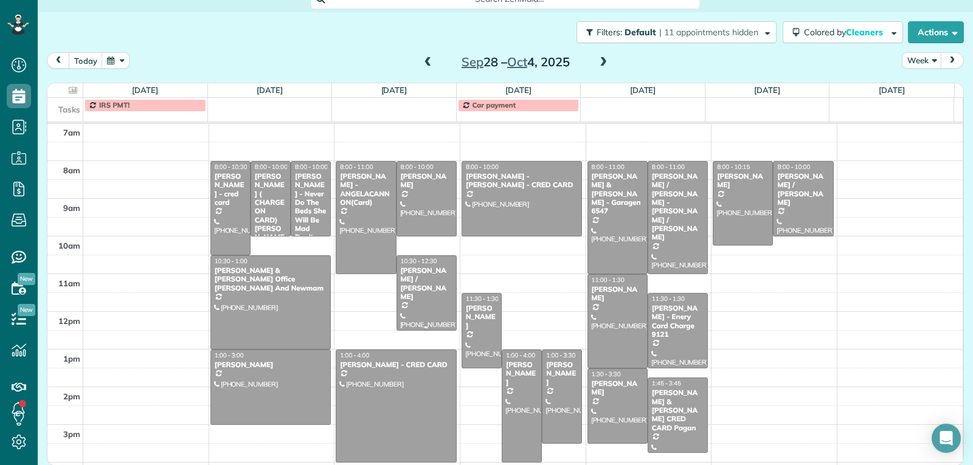
click at [426, 283] on div "[PERSON_NAME] / [PERSON_NAME]" at bounding box center [426, 283] width 53 height 35
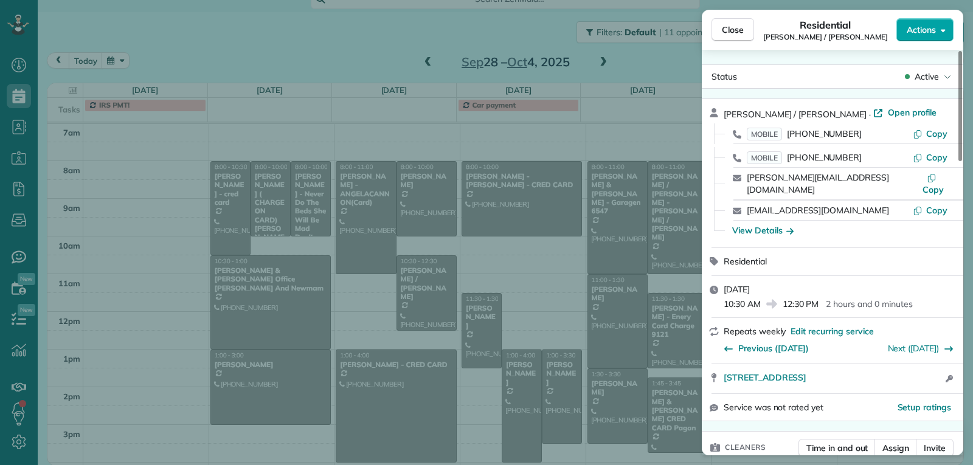
click at [918, 36] on button "Actions" at bounding box center [924, 29] width 57 height 23
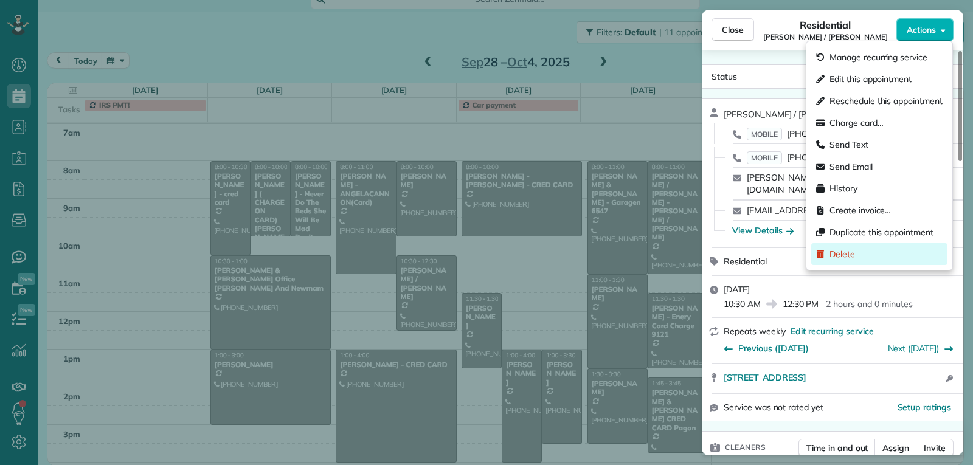
click at [835, 251] on span "Delete" at bounding box center [842, 254] width 26 height 12
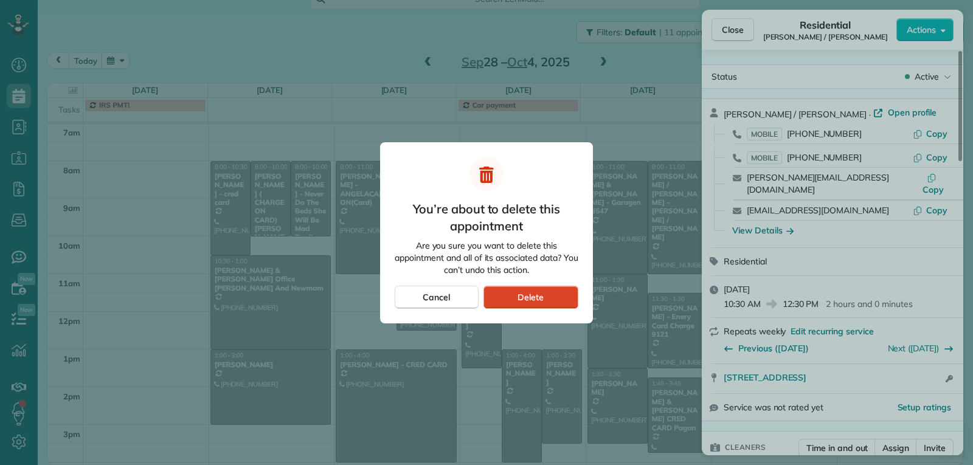
click at [530, 302] on span "Delete" at bounding box center [531, 297] width 26 height 12
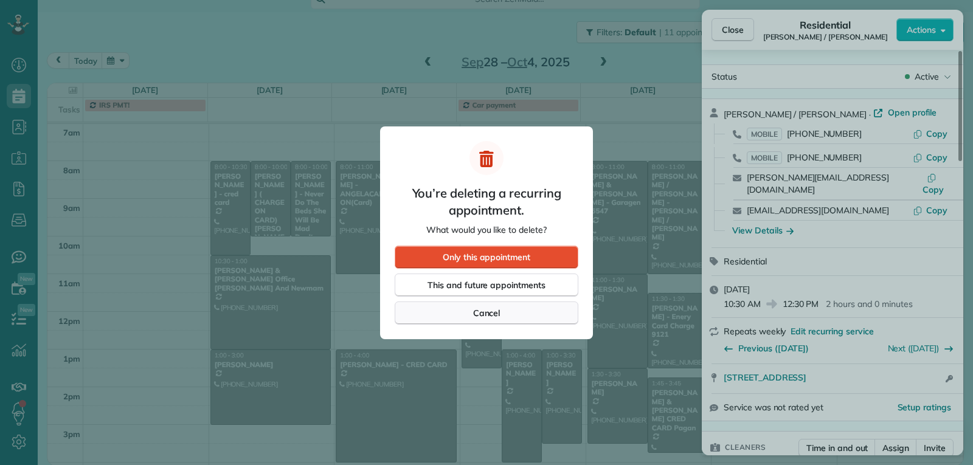
click at [530, 313] on button "Cancel" at bounding box center [487, 313] width 184 height 23
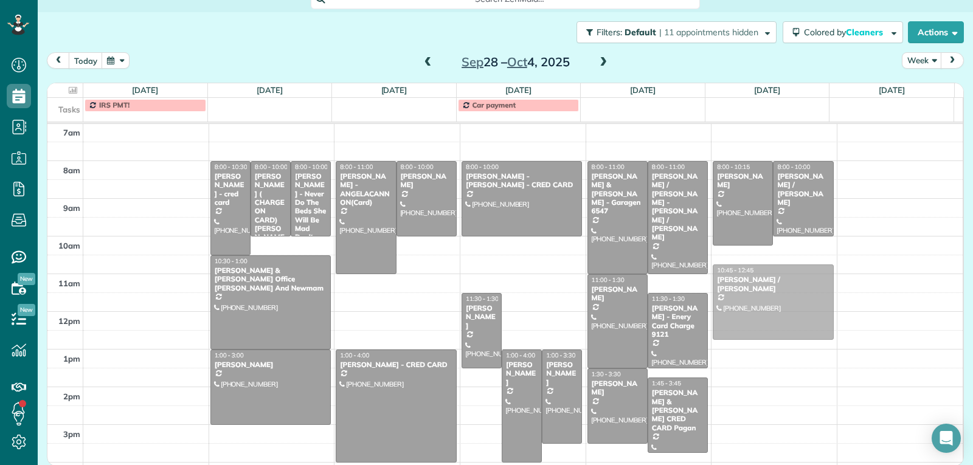
drag, startPoint x: 432, startPoint y: 292, endPoint x: 752, endPoint y: 303, distance: 320.7
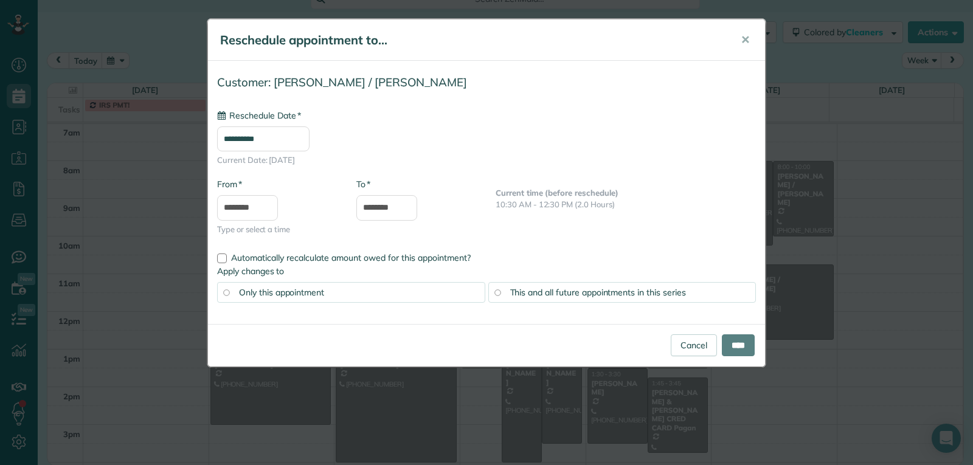
type input "**********"
click at [726, 344] on input "****" at bounding box center [738, 345] width 33 height 22
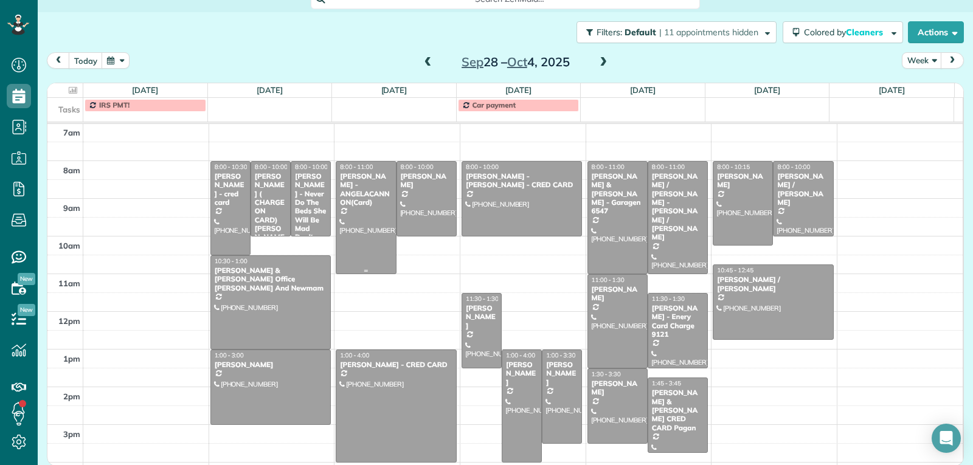
click at [355, 215] on div at bounding box center [365, 218] width 59 height 112
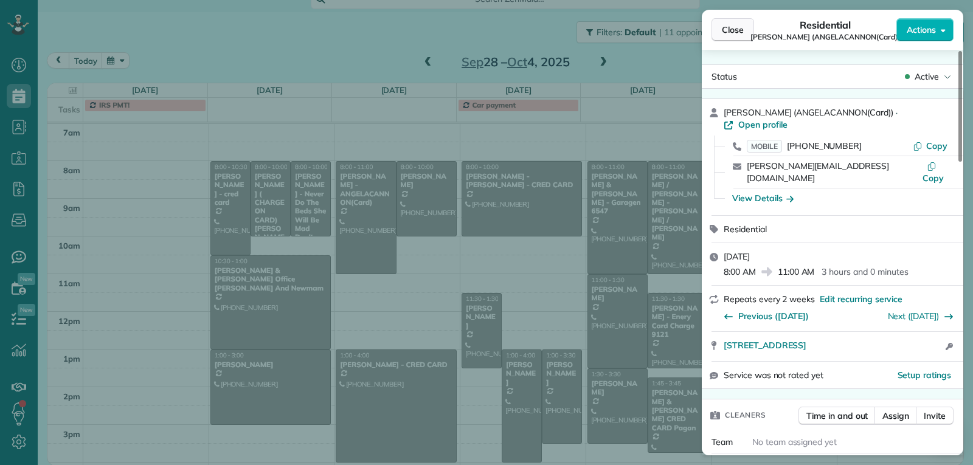
click at [725, 25] on span "Close" at bounding box center [733, 30] width 22 height 12
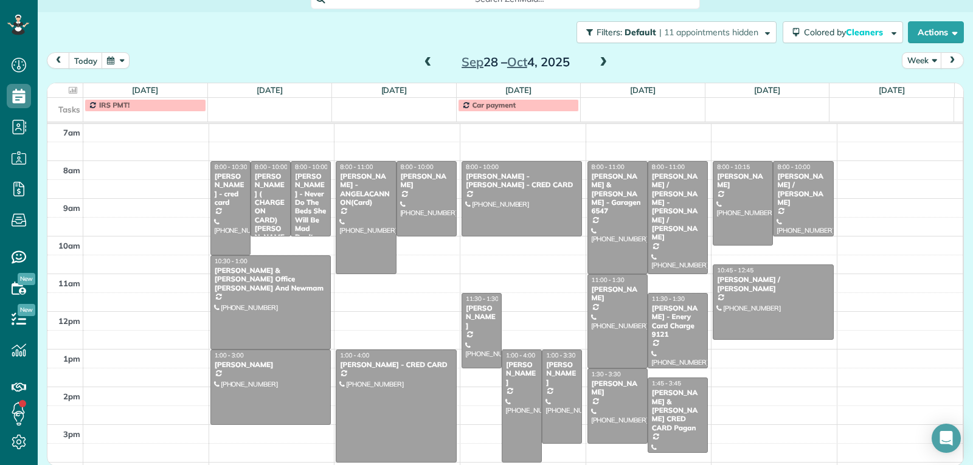
click at [421, 61] on span at bounding box center [427, 62] width 13 height 11
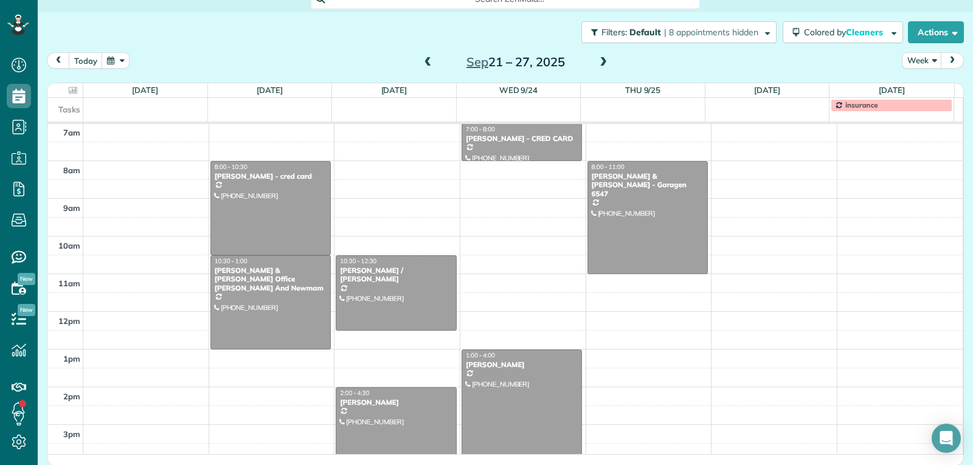
click at [600, 60] on span at bounding box center [603, 62] width 13 height 11
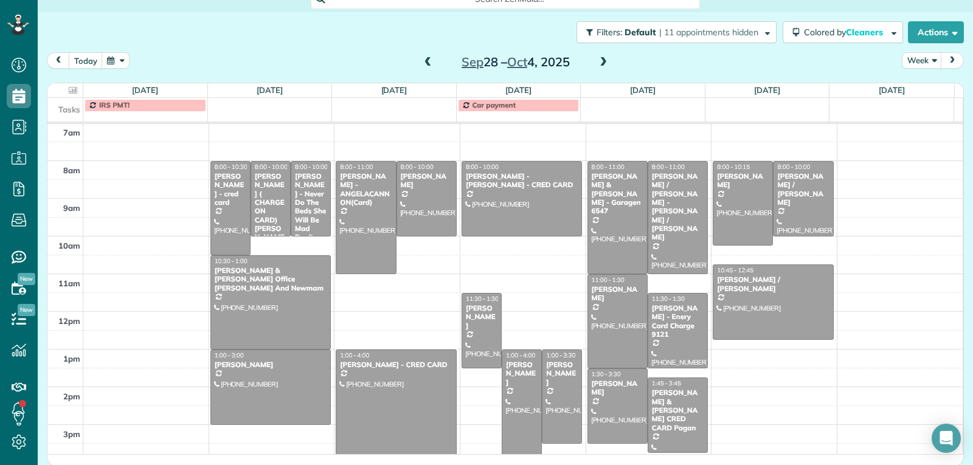
click at [600, 60] on span at bounding box center [603, 62] width 13 height 11
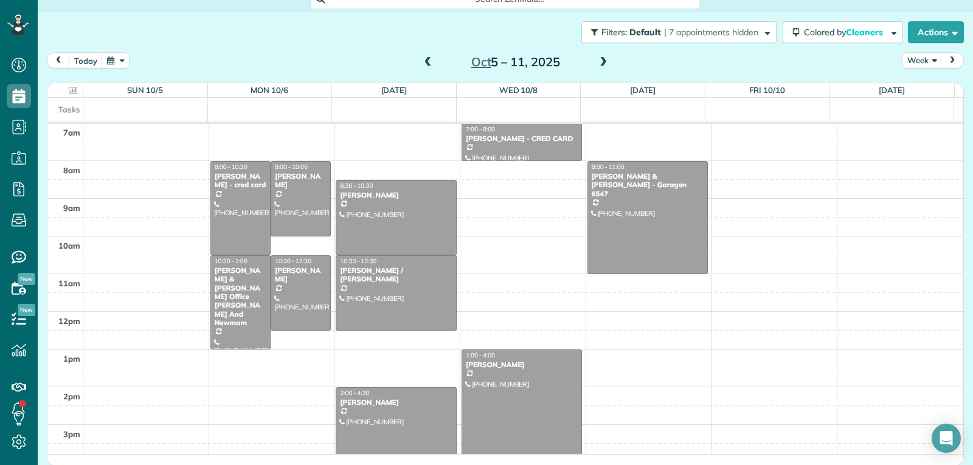
click at [600, 60] on span at bounding box center [603, 62] width 13 height 11
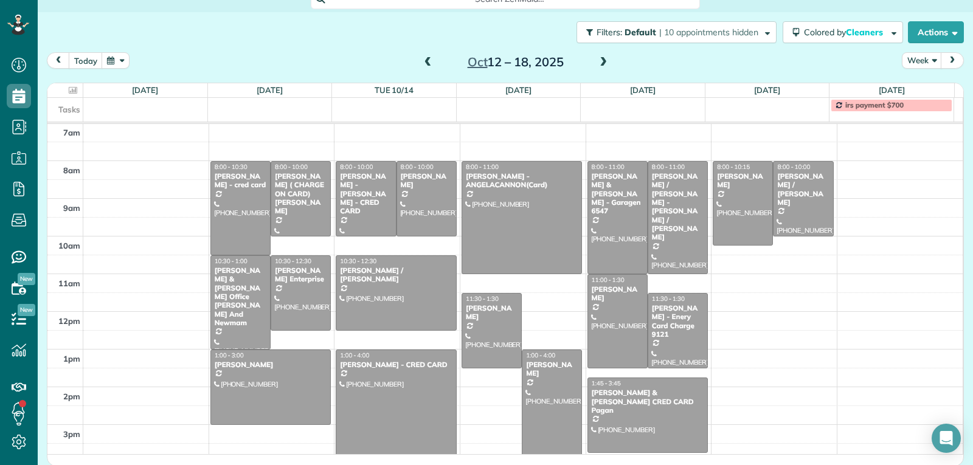
click at [600, 60] on span at bounding box center [603, 62] width 13 height 11
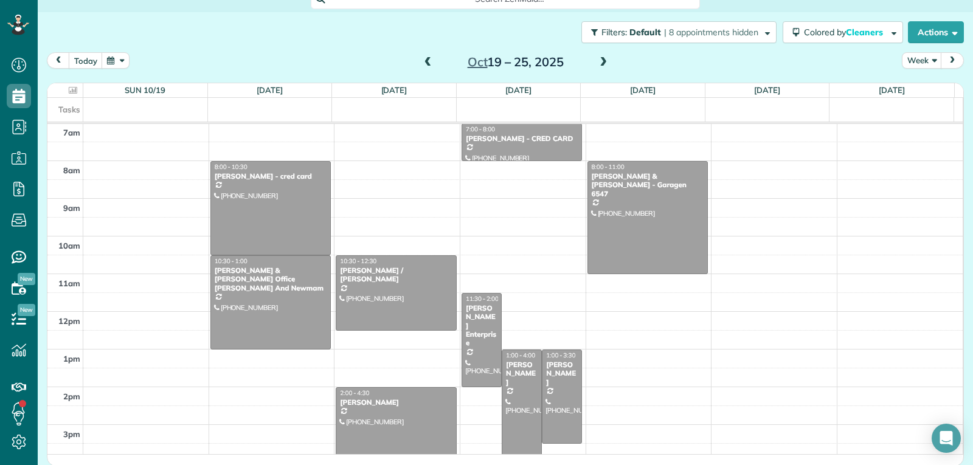
click at [425, 61] on span at bounding box center [427, 62] width 13 height 11
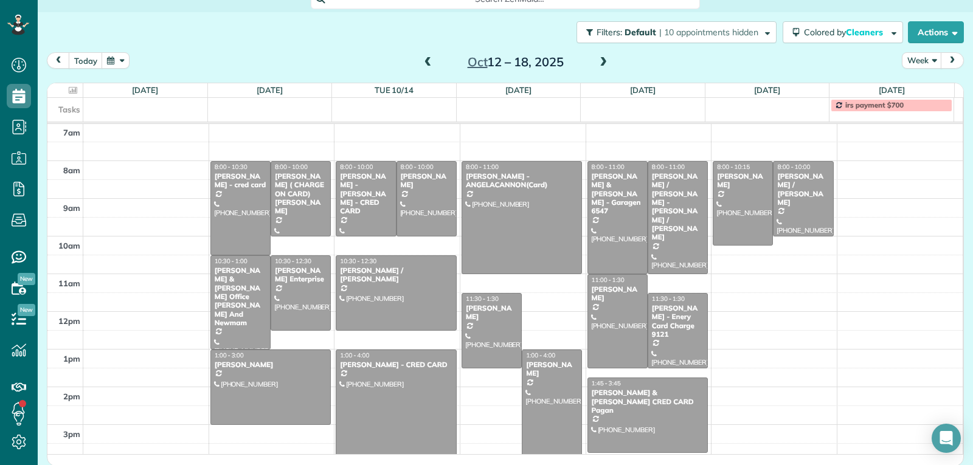
click at [425, 61] on span at bounding box center [427, 62] width 13 height 11
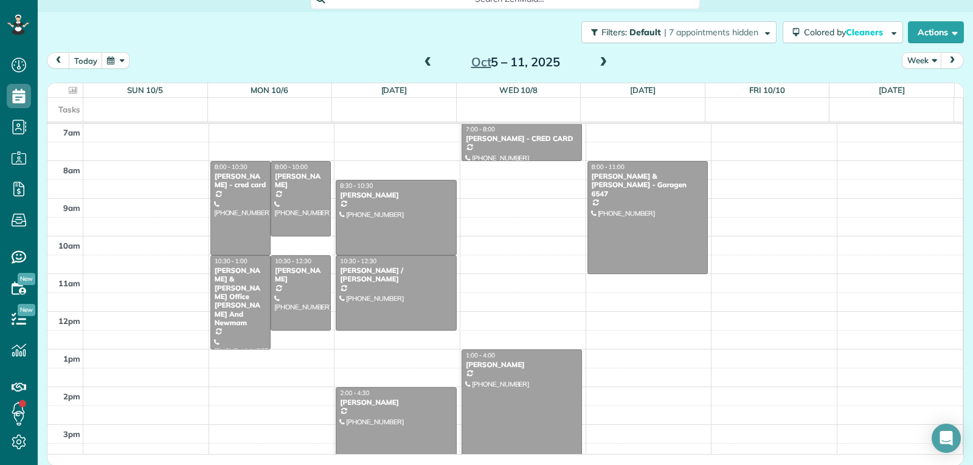
click at [421, 58] on span at bounding box center [427, 62] width 13 height 11
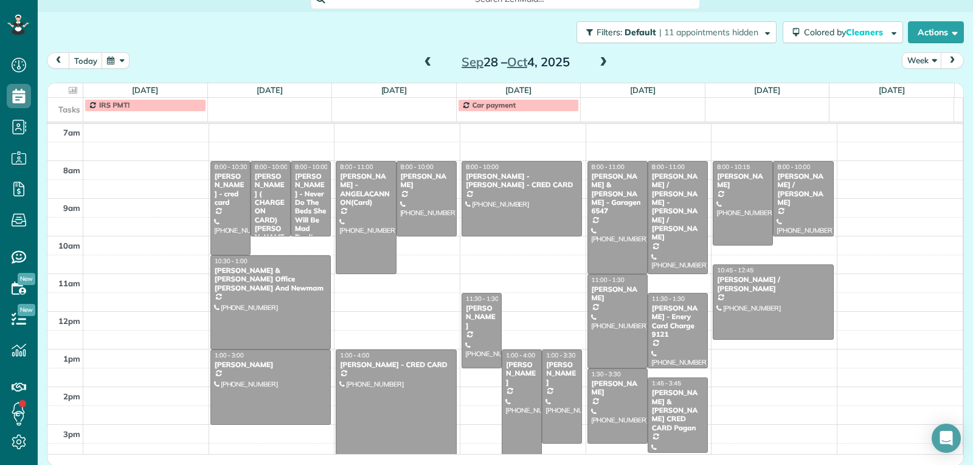
click at [429, 63] on span at bounding box center [427, 62] width 13 height 11
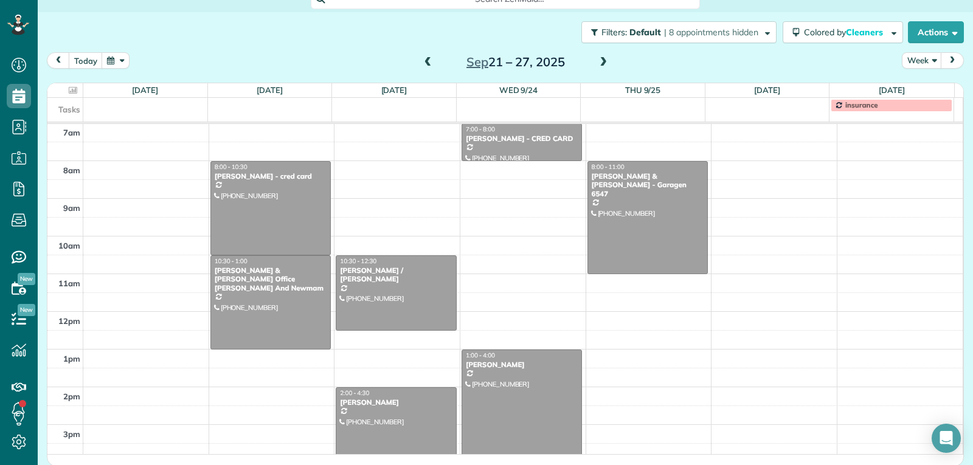
click at [426, 66] on span at bounding box center [427, 62] width 13 height 11
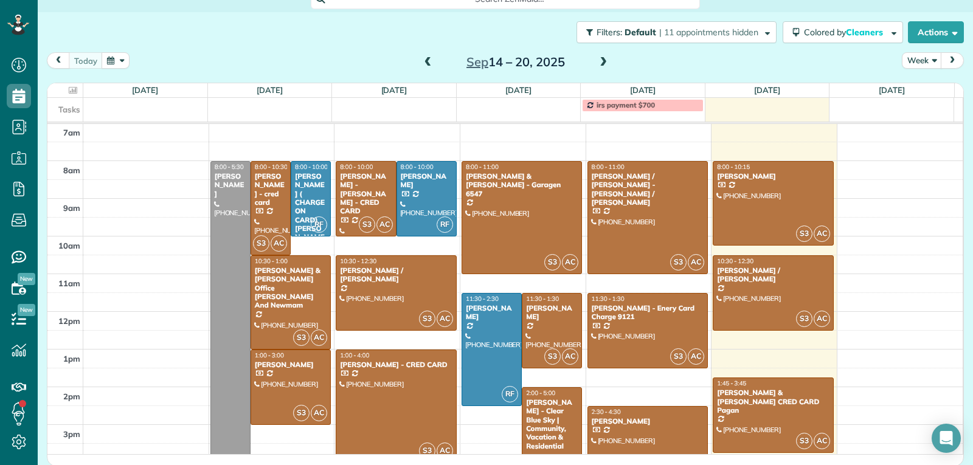
click at [426, 66] on span at bounding box center [427, 62] width 13 height 11
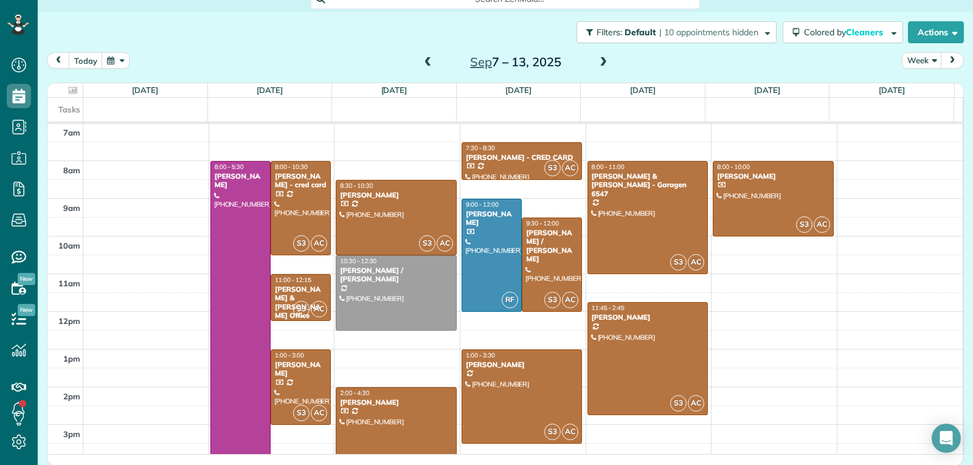
click at [426, 66] on span at bounding box center [427, 62] width 13 height 11
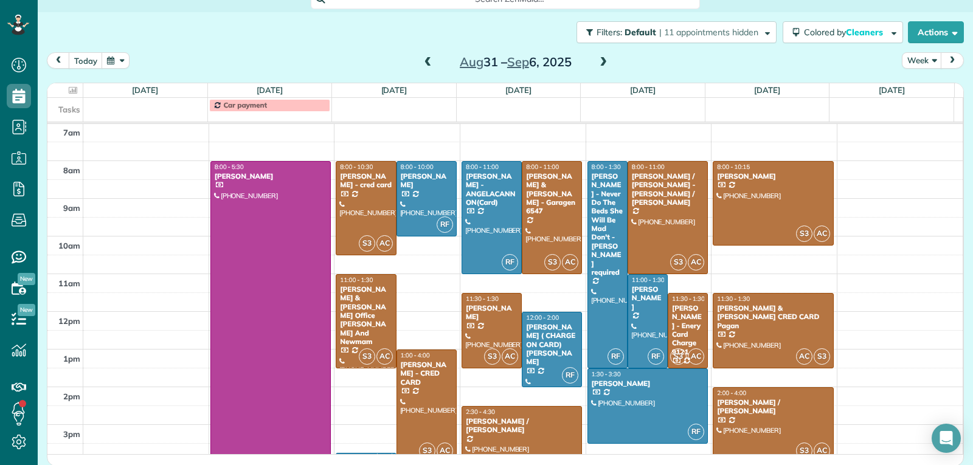
click at [426, 66] on span at bounding box center [427, 62] width 13 height 11
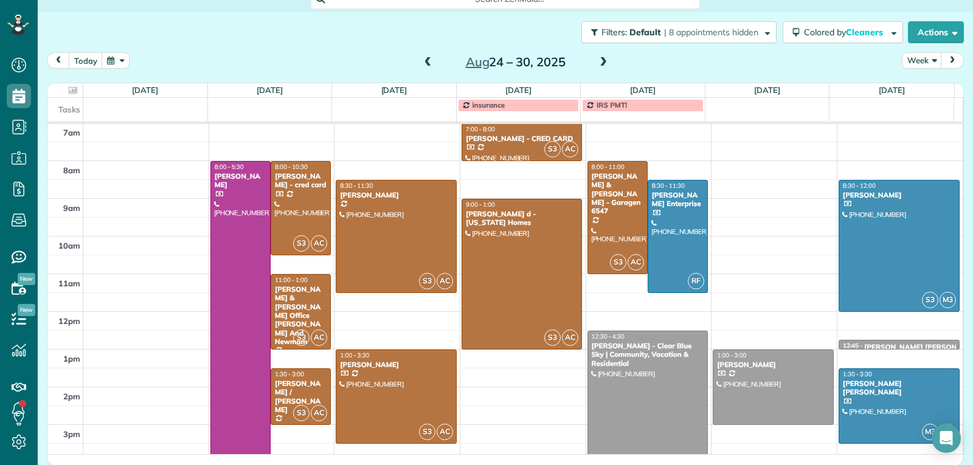
click at [426, 66] on span at bounding box center [427, 62] width 13 height 11
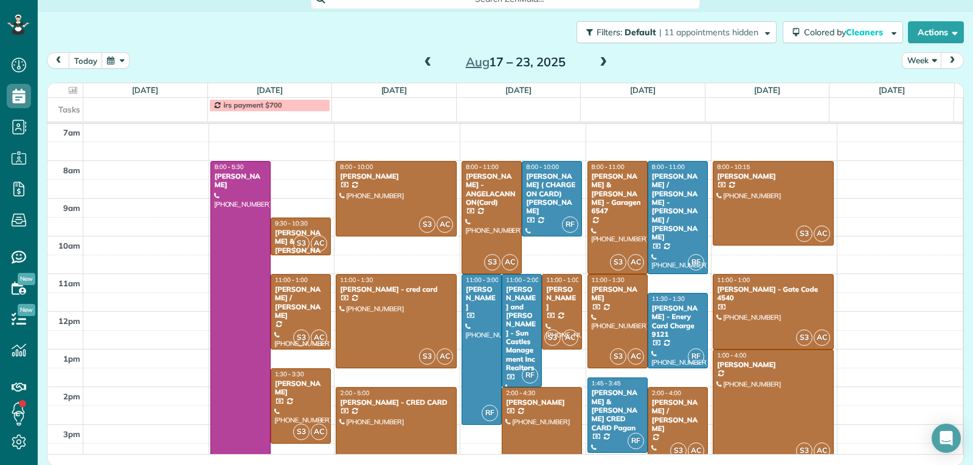
click at [426, 66] on span at bounding box center [427, 62] width 13 height 11
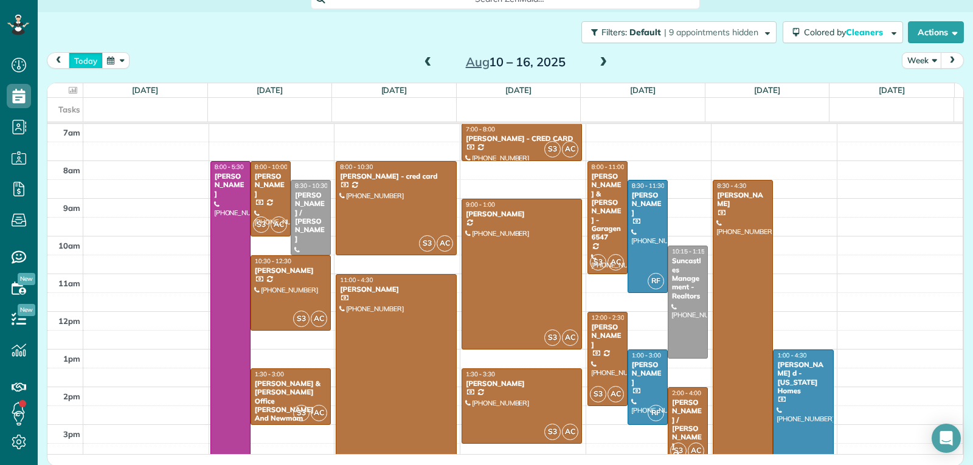
click at [87, 64] on button "today" at bounding box center [86, 60] width 34 height 16
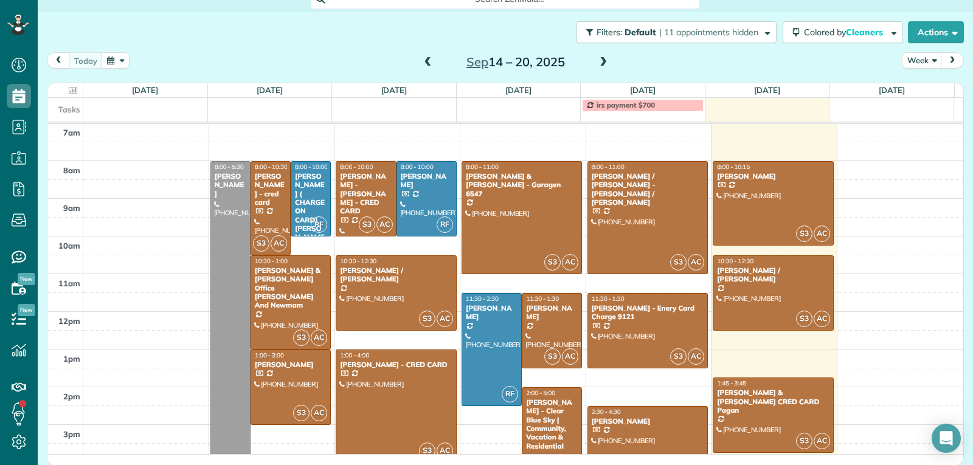
click at [600, 60] on span at bounding box center [603, 62] width 13 height 11
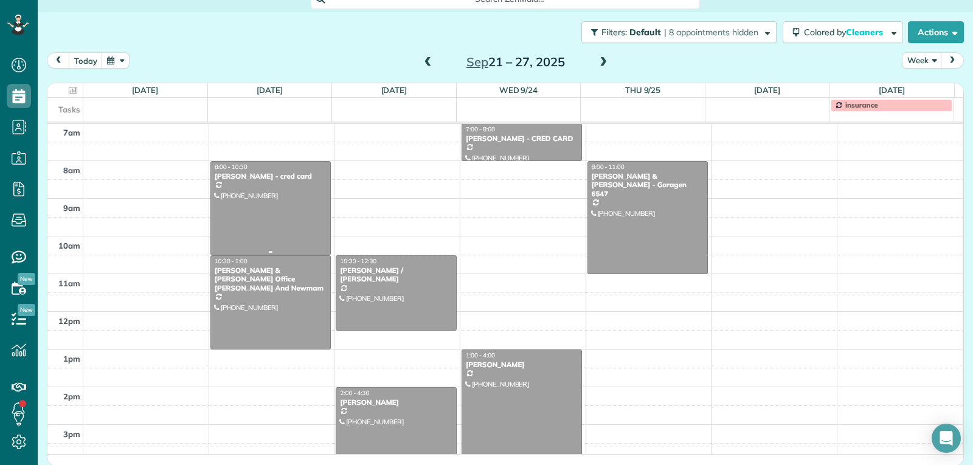
click at [260, 215] on div at bounding box center [271, 208] width 120 height 93
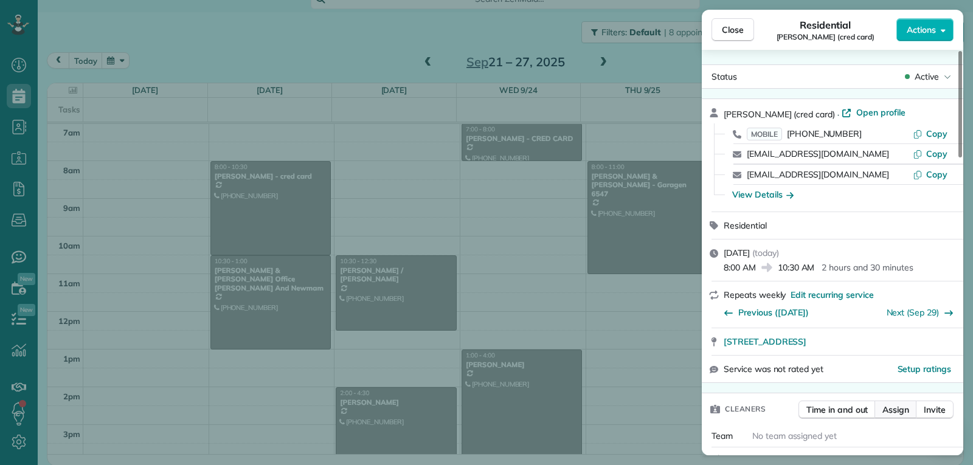
click at [899, 407] on span "Assign" at bounding box center [895, 410] width 27 height 12
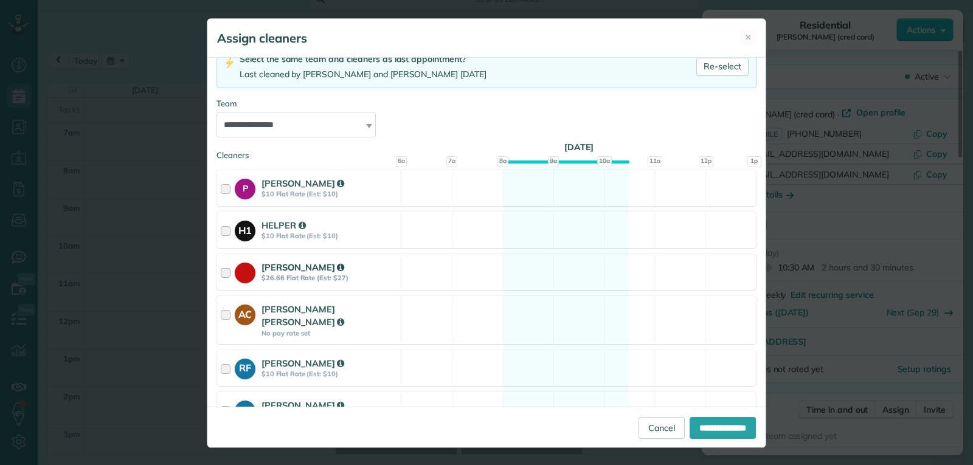
scroll to position [122, 0]
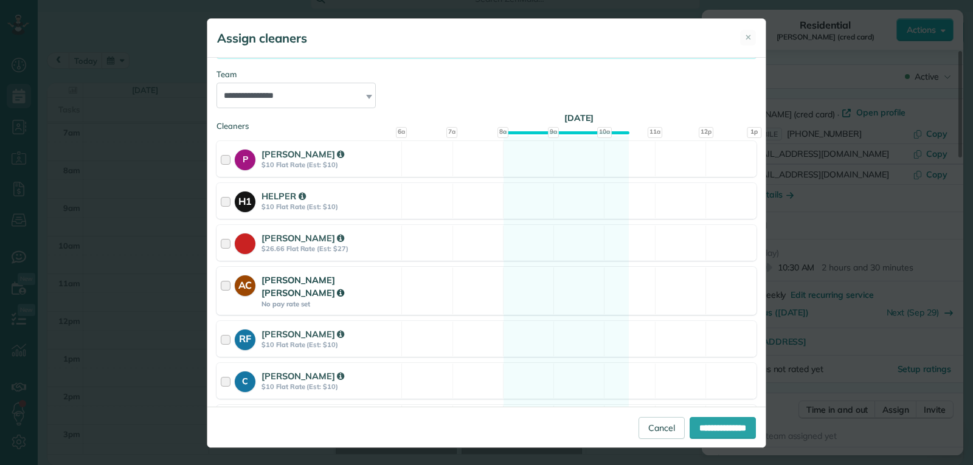
click at [324, 300] on strong "No pay rate set" at bounding box center [329, 304] width 136 height 9
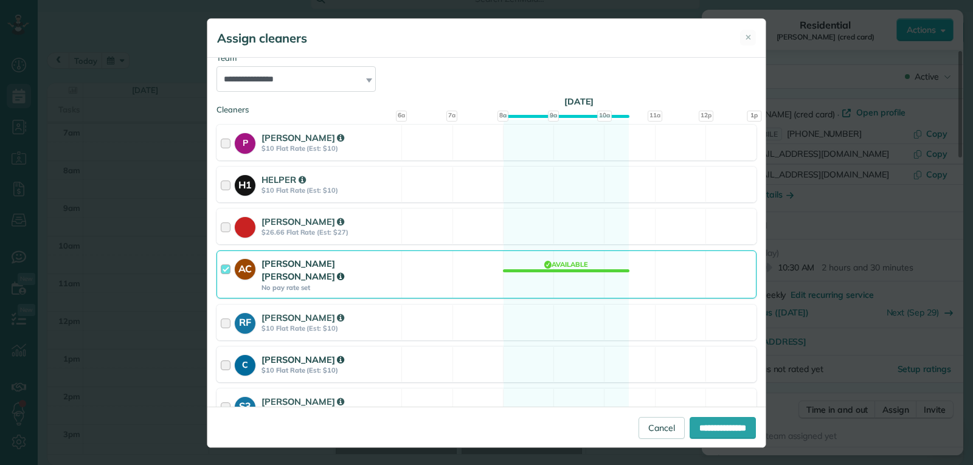
scroll to position [182, 0]
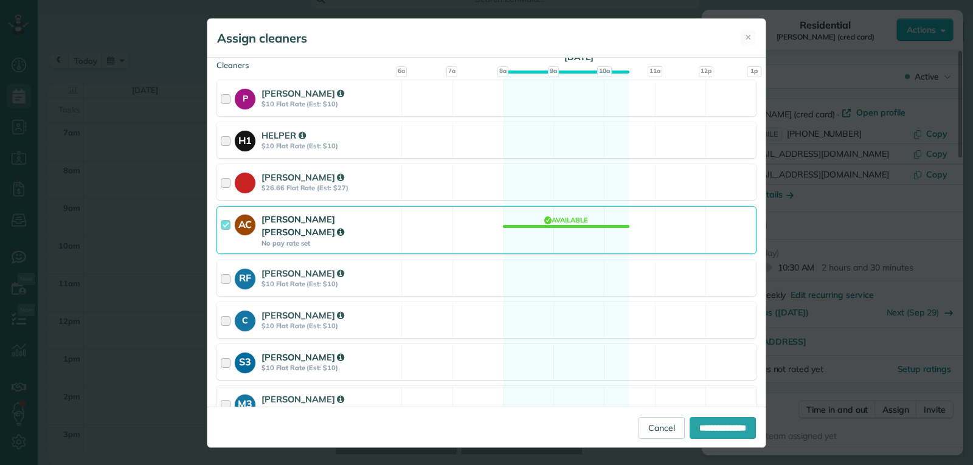
click at [359, 351] on div "SANGELA" at bounding box center [329, 357] width 136 height 13
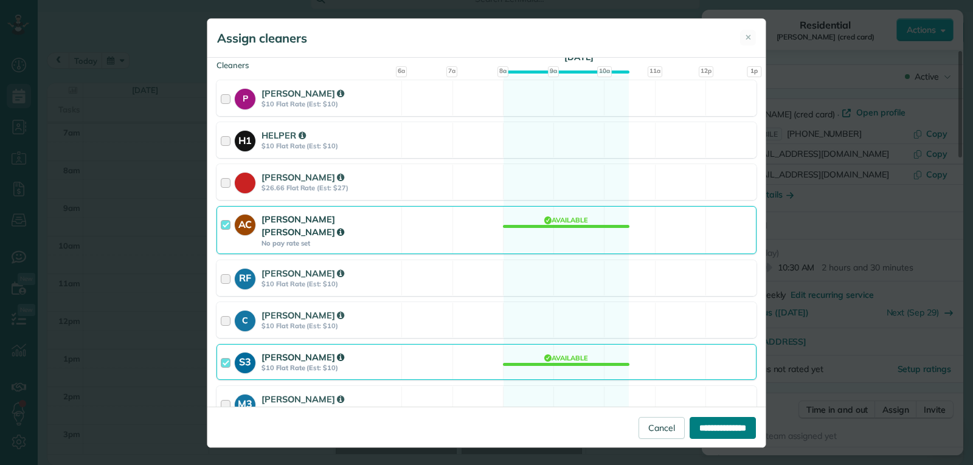
click at [694, 429] on input "**********" at bounding box center [723, 428] width 66 height 22
type input "**********"
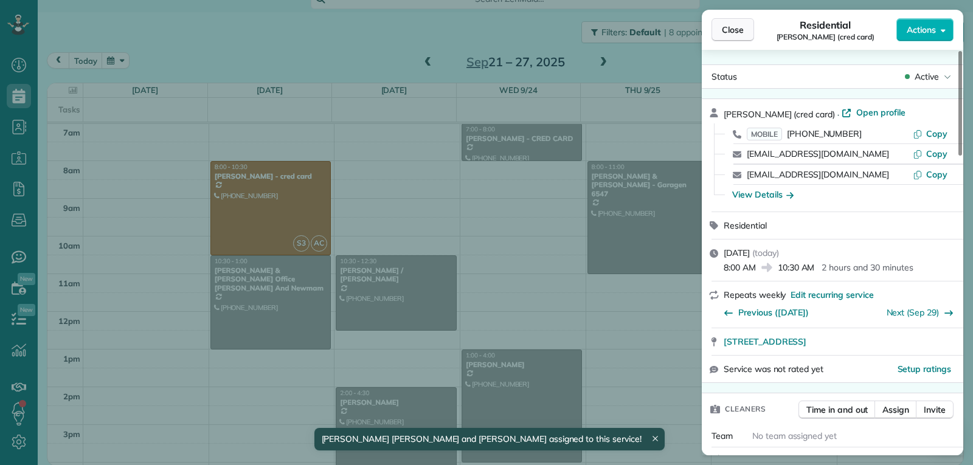
click at [746, 33] on button "Close" at bounding box center [733, 29] width 43 height 23
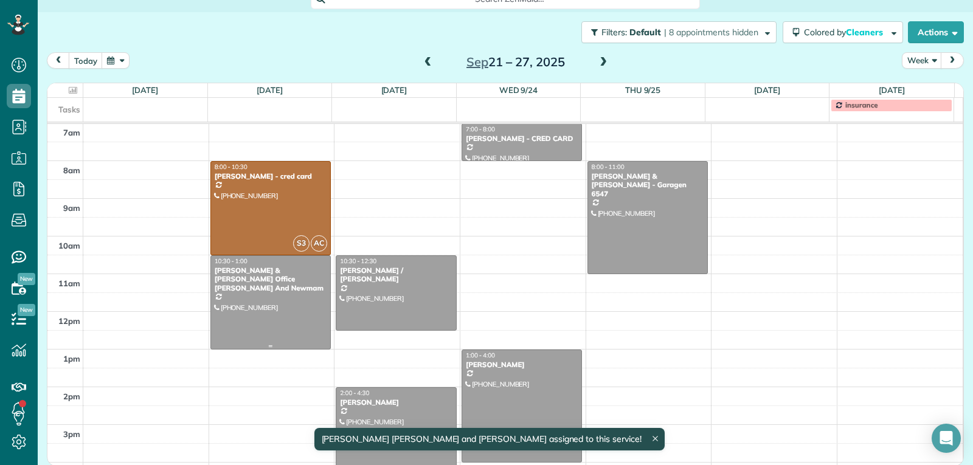
click at [277, 312] on div at bounding box center [271, 302] width 120 height 93
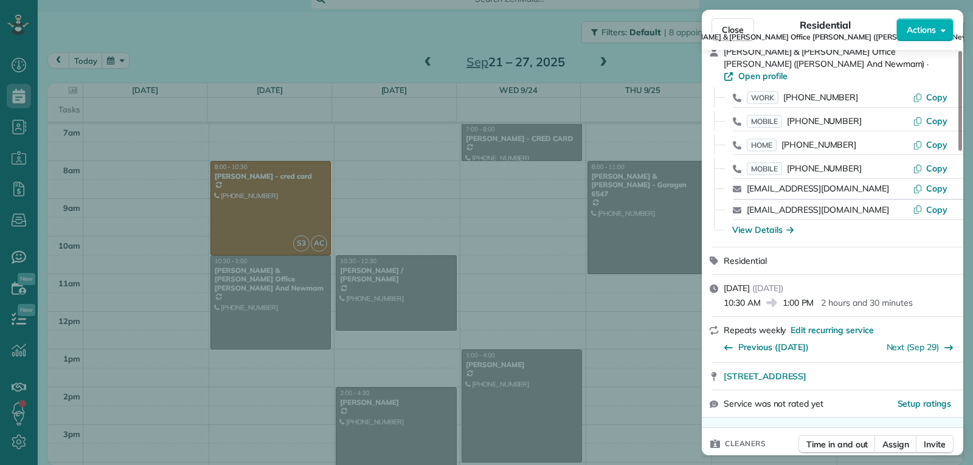
scroll to position [122, 0]
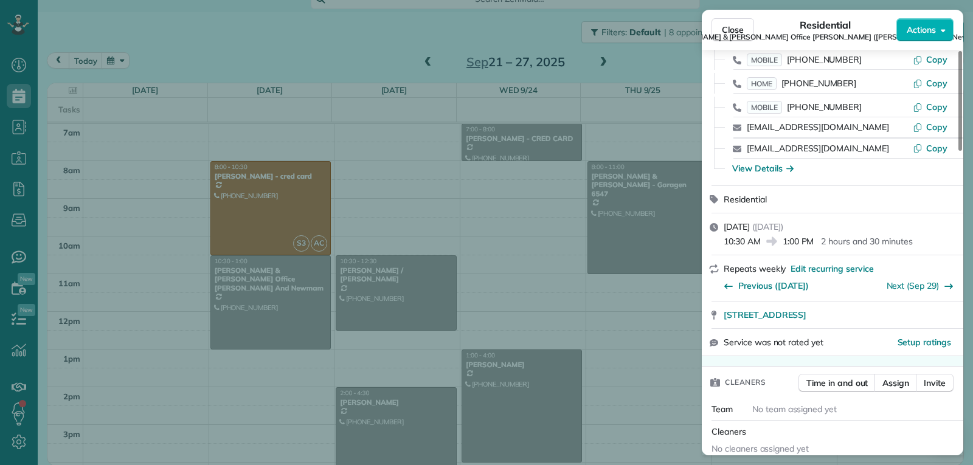
drag, startPoint x: 715, startPoint y: 27, endPoint x: 725, endPoint y: 61, distance: 35.6
click at [715, 27] on button "Close" at bounding box center [733, 29] width 43 height 23
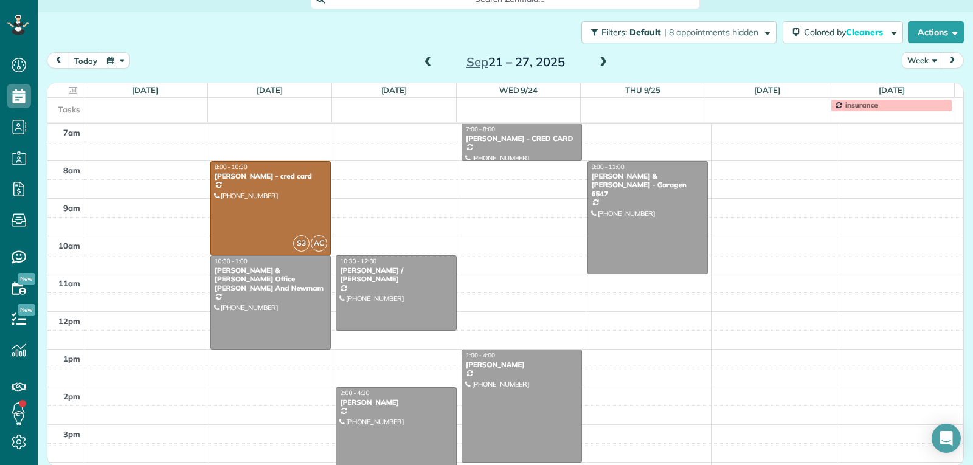
click at [425, 60] on span at bounding box center [427, 62] width 13 height 11
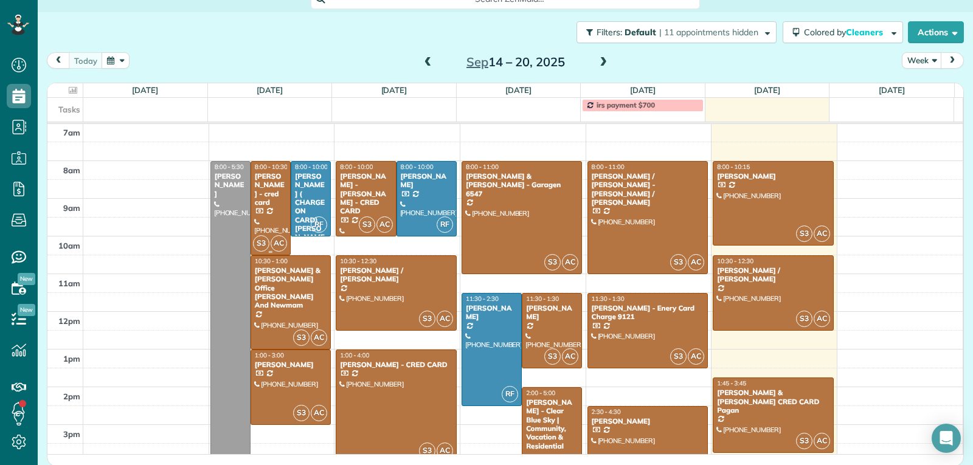
click at [271, 218] on div at bounding box center [270, 208] width 39 height 93
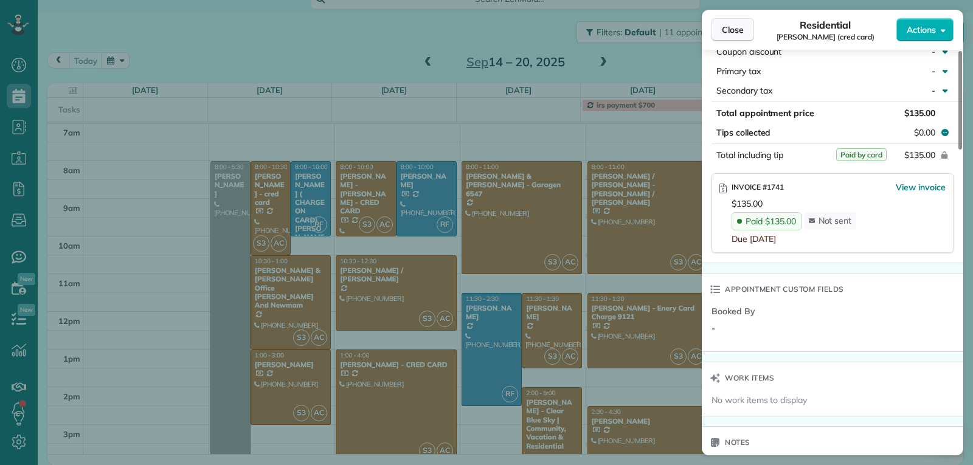
scroll to position [726, 0]
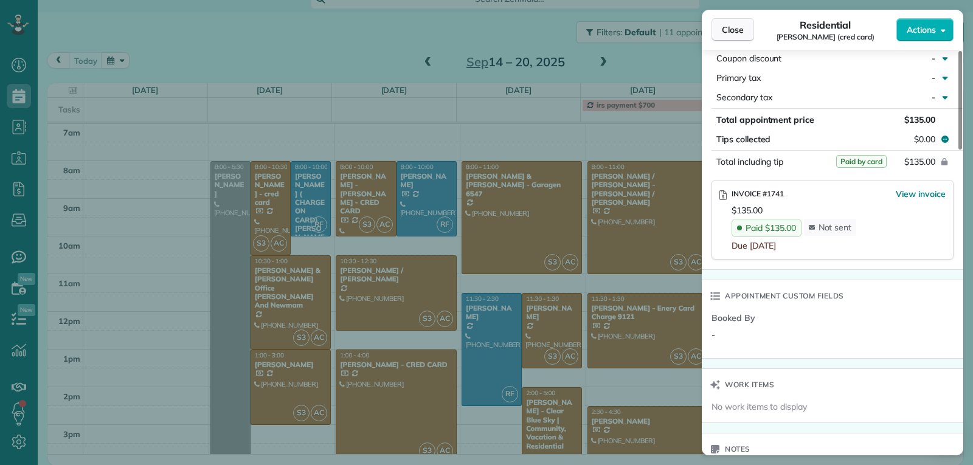
click at [730, 30] on span "Close" at bounding box center [733, 30] width 22 height 12
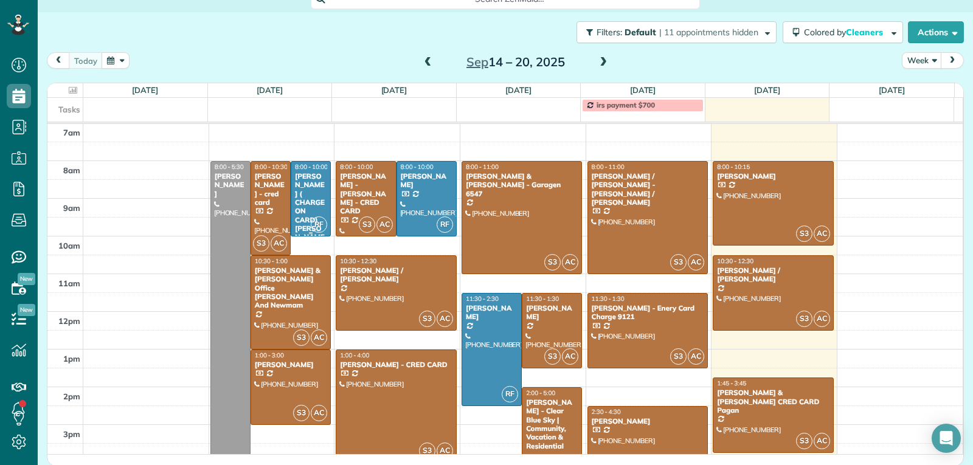
click at [308, 193] on div "[PERSON_NAME] ( CHARGE ON CARD) [PERSON_NAME]" at bounding box center [310, 211] width 33 height 78
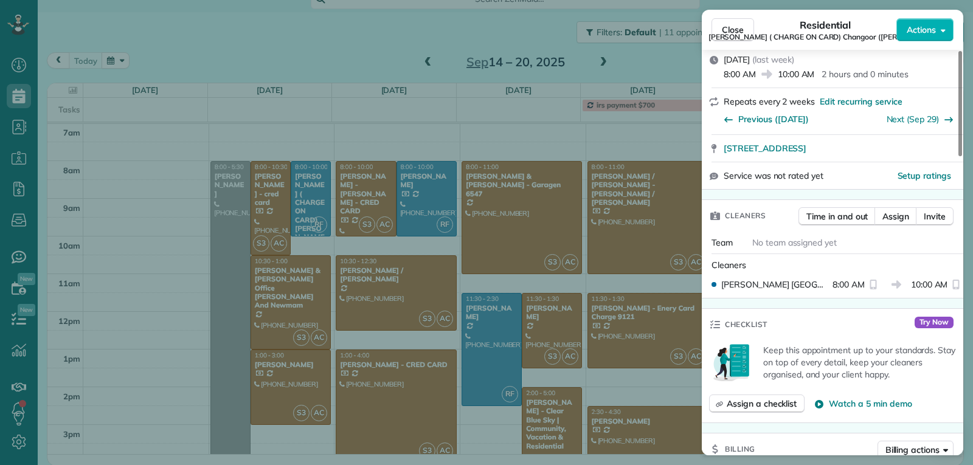
scroll to position [550, 0]
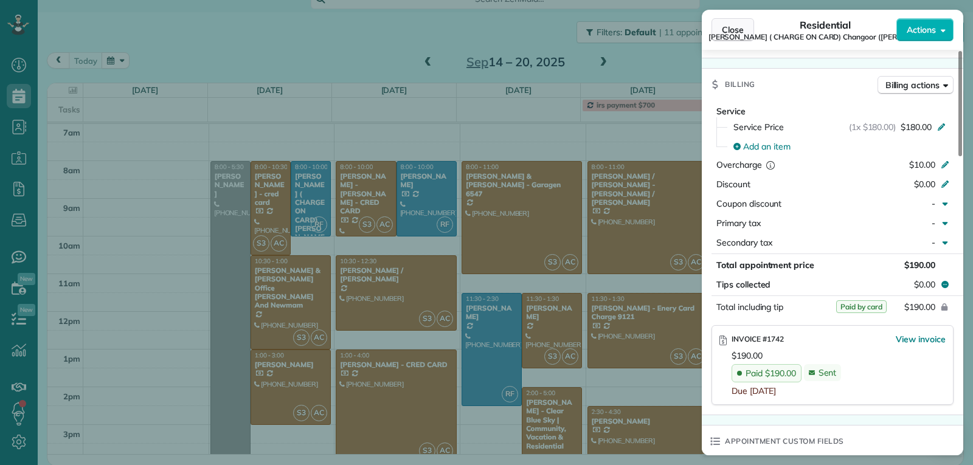
click at [722, 33] on span "Close" at bounding box center [733, 30] width 22 height 12
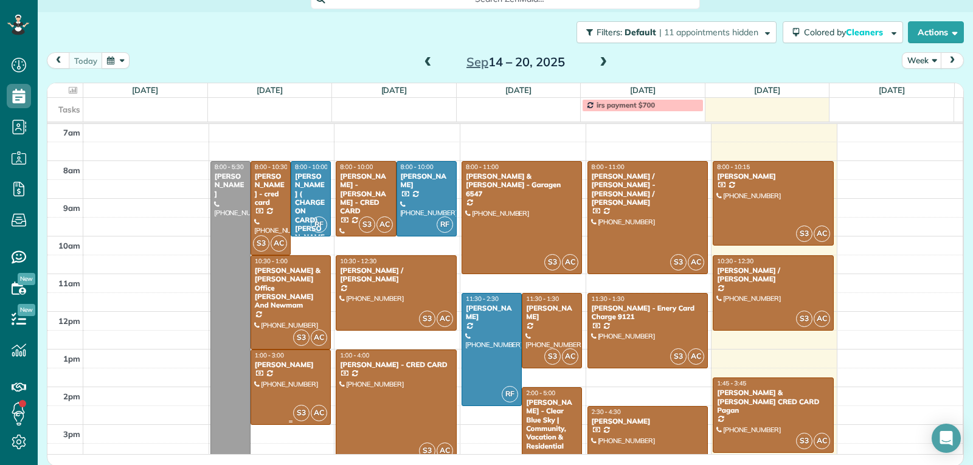
click at [283, 384] on div at bounding box center [290, 387] width 79 height 74
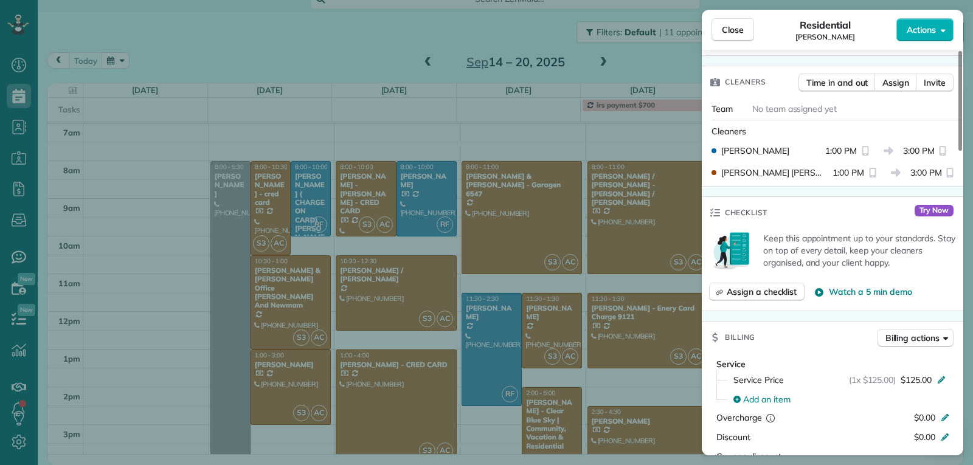
scroll to position [491, 0]
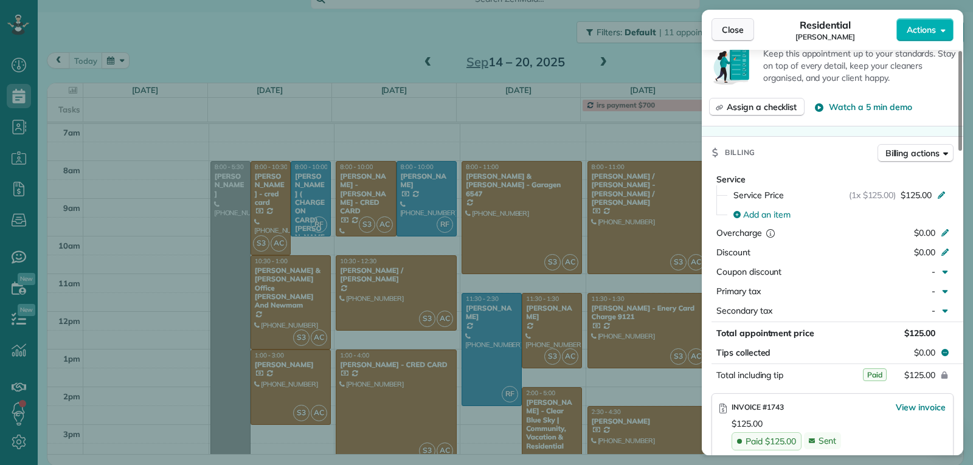
click at [727, 32] on span "Close" at bounding box center [733, 30] width 22 height 12
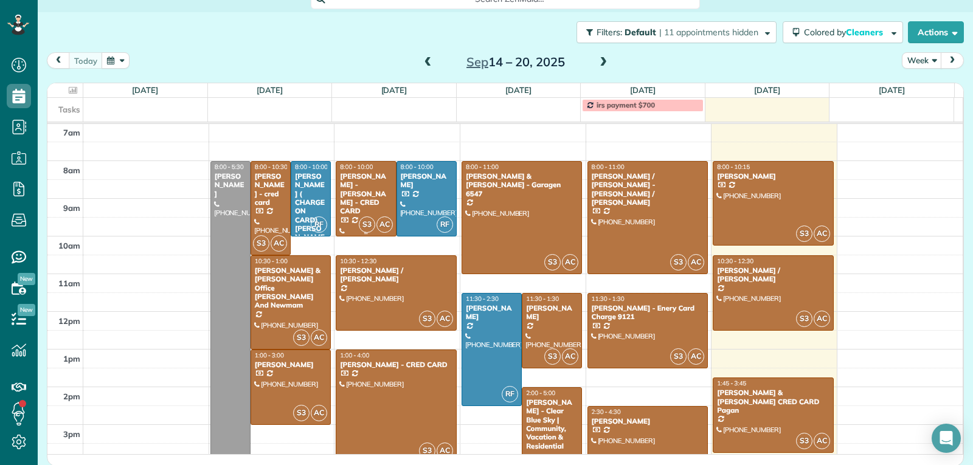
click at [351, 199] on div at bounding box center [365, 199] width 59 height 74
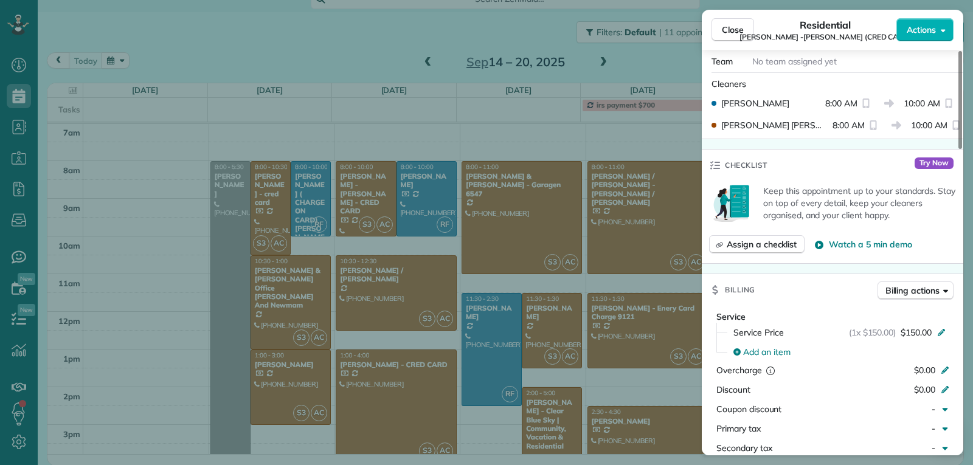
scroll to position [488, 0]
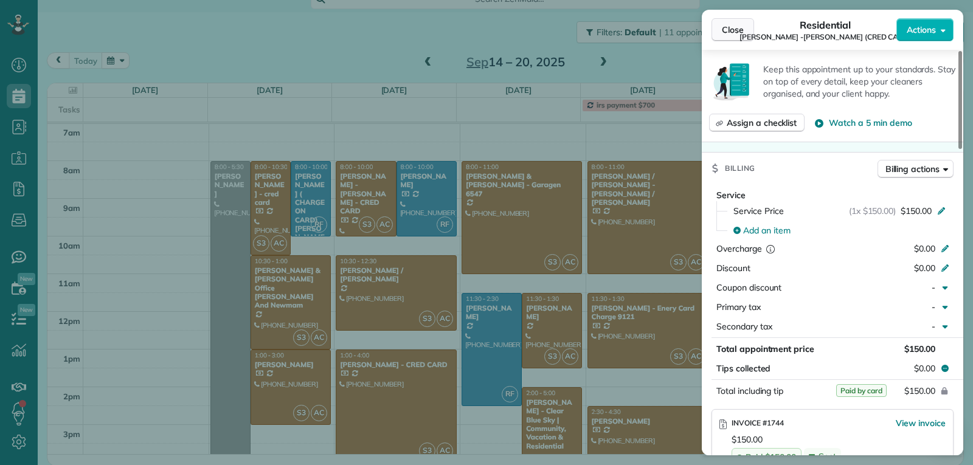
click at [729, 27] on span "Close" at bounding box center [733, 30] width 22 height 12
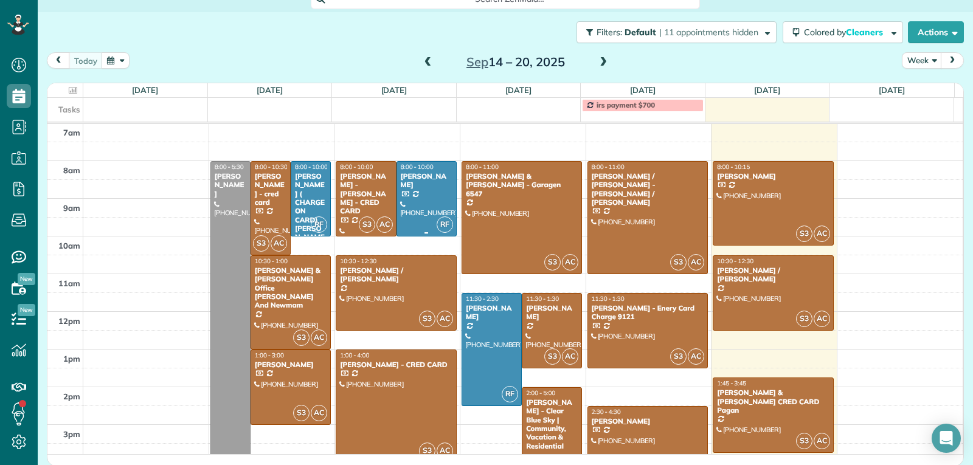
click at [420, 199] on div at bounding box center [426, 199] width 59 height 74
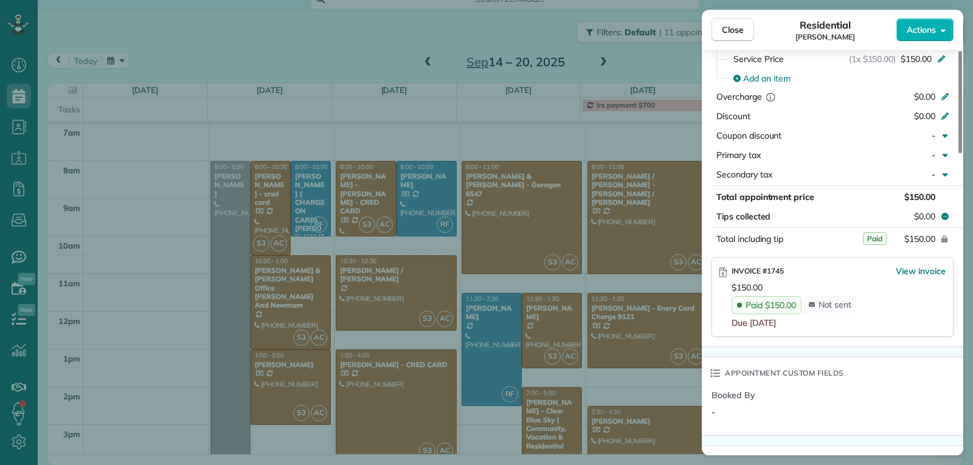
scroll to position [610, 0]
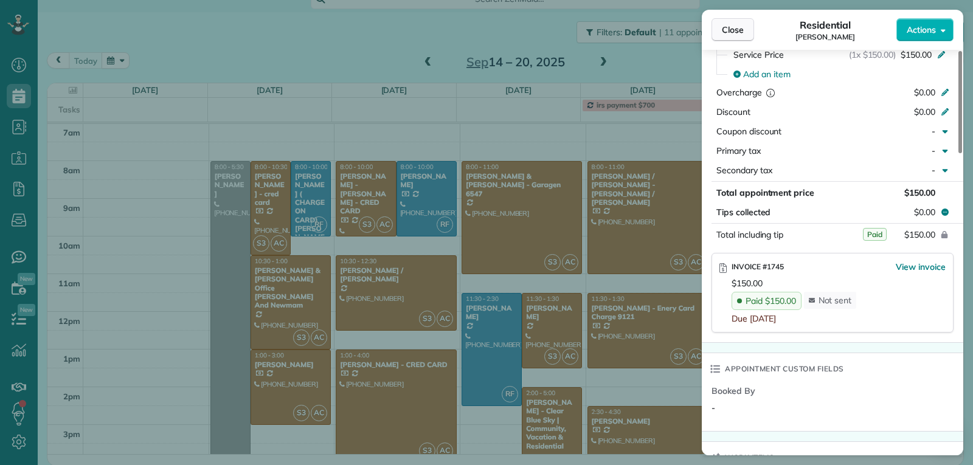
click at [731, 38] on button "Close" at bounding box center [733, 29] width 43 height 23
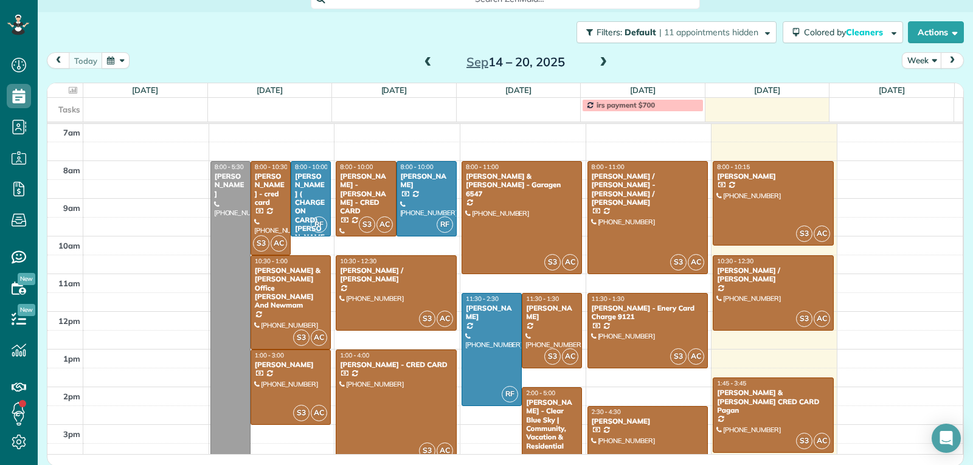
click at [399, 407] on div at bounding box center [396, 406] width 120 height 112
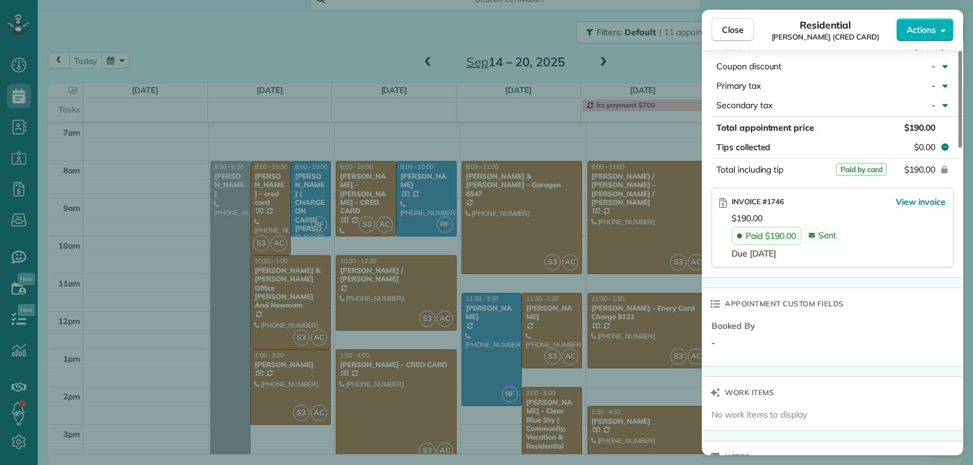
scroll to position [726, 0]
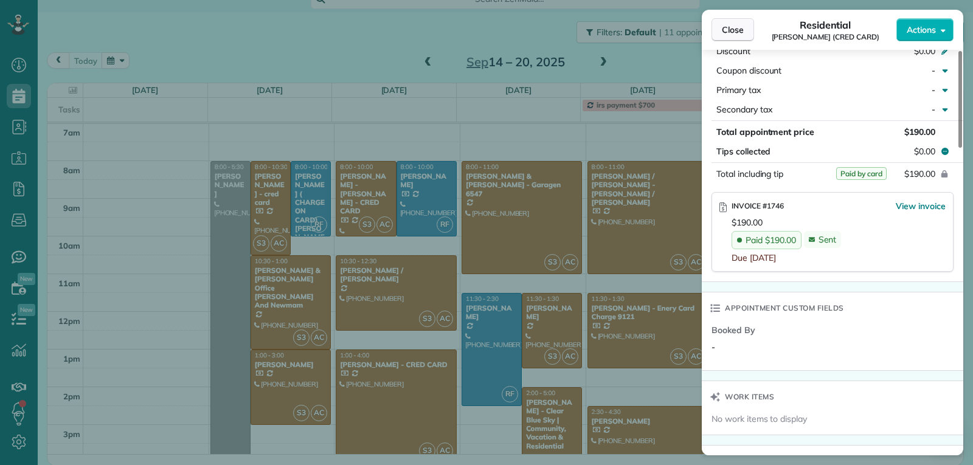
click at [721, 34] on button "Close" at bounding box center [733, 29] width 43 height 23
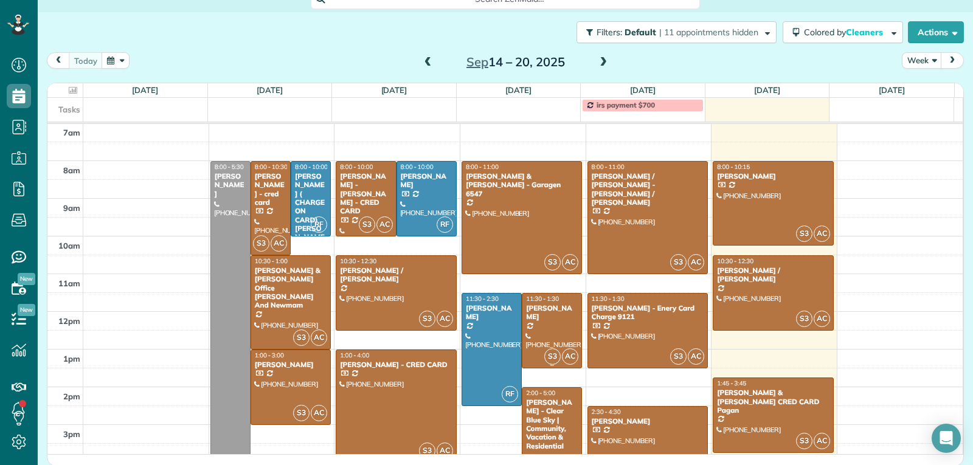
click at [532, 337] on div at bounding box center [551, 331] width 59 height 74
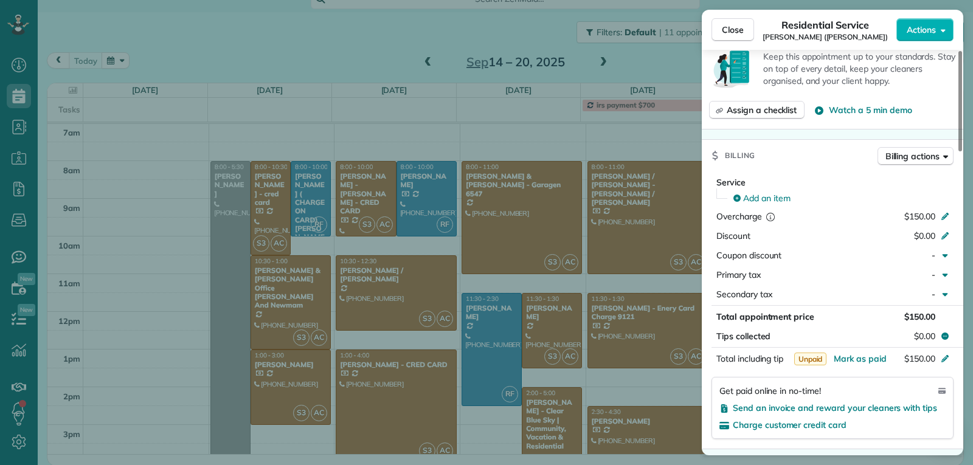
scroll to position [550, 0]
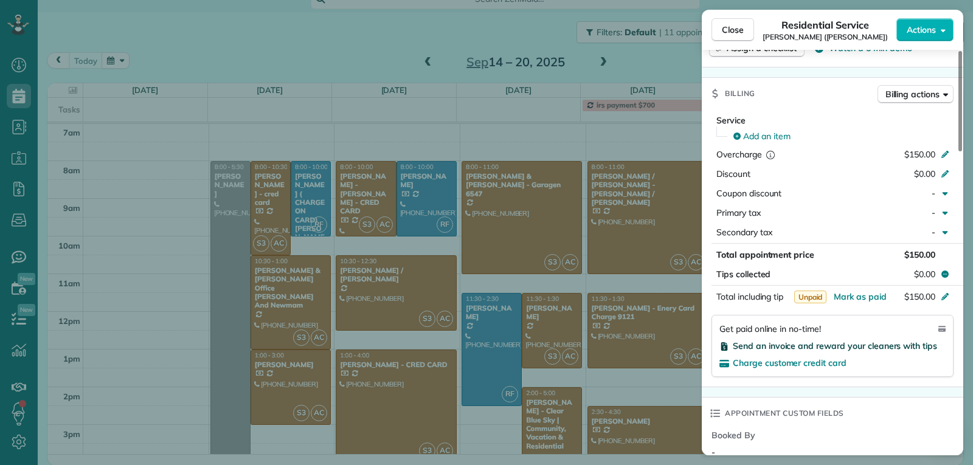
click at [778, 349] on span "Send an invoice and reward your cleaners with tips" at bounding box center [835, 346] width 204 height 11
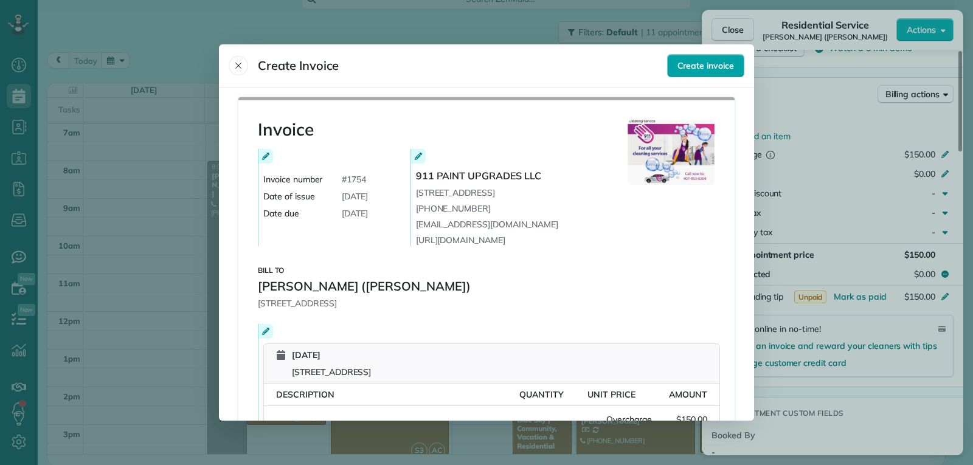
click at [686, 62] on span "Create invoice" at bounding box center [705, 66] width 57 height 12
click at [236, 65] on icon "Close" at bounding box center [239, 66] width 10 height 10
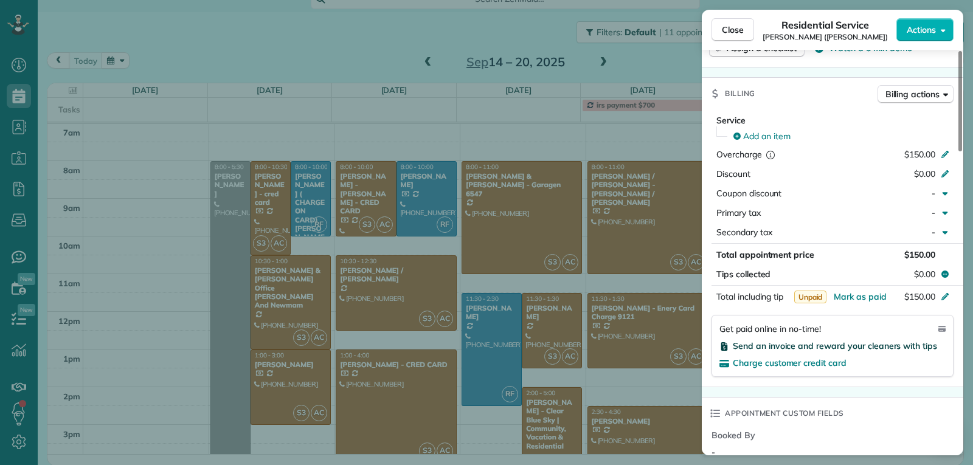
click at [772, 345] on span "Send an invoice and reward your cleaners with tips" at bounding box center [835, 346] width 204 height 11
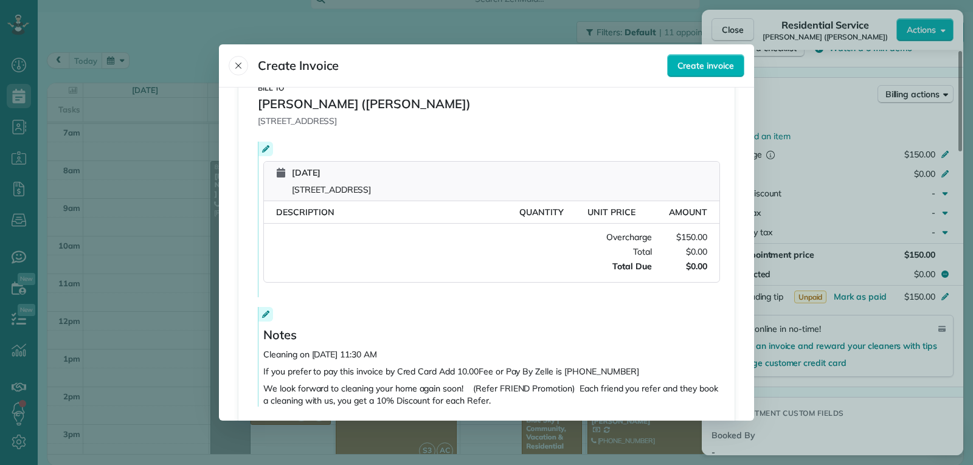
scroll to position [241, 0]
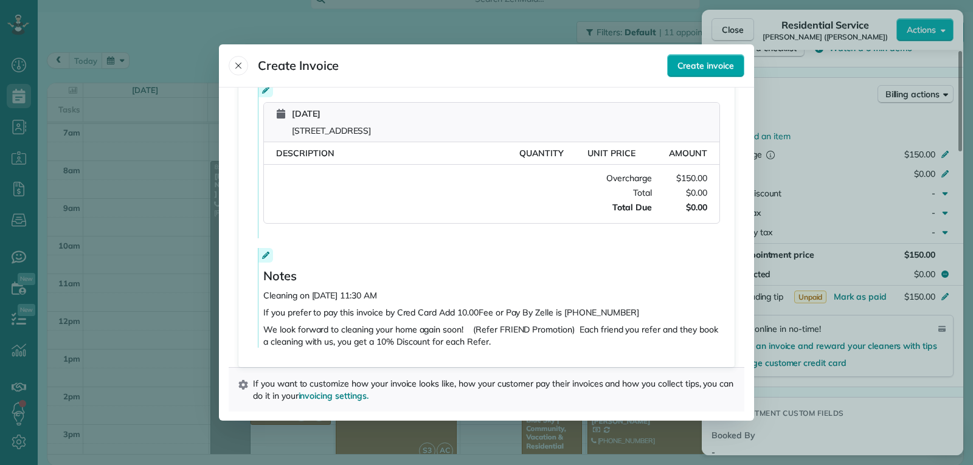
click at [684, 61] on span "Create invoice" at bounding box center [705, 66] width 57 height 12
click at [237, 61] on icon "Close" at bounding box center [239, 66] width 10 height 10
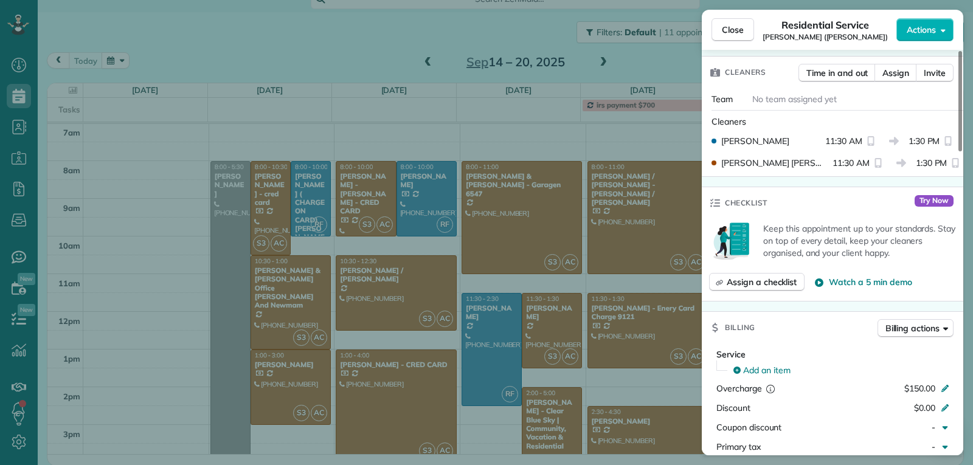
scroll to position [438, 0]
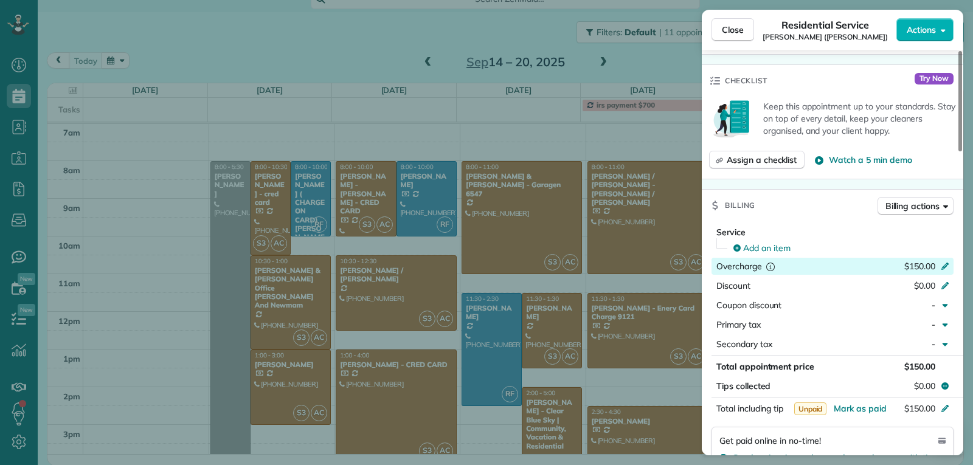
click at [948, 262] on icon at bounding box center [945, 265] width 10 height 10
type input "*"
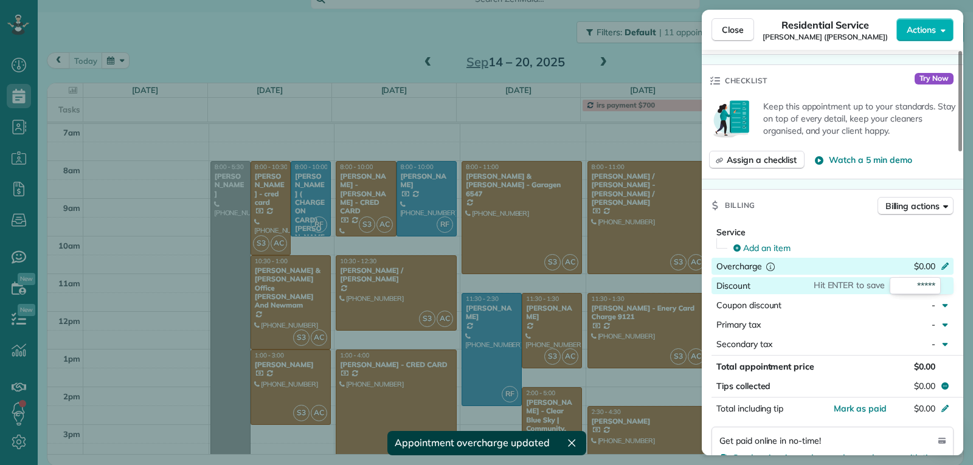
click at [786, 210] on div "Billing Billing actions" at bounding box center [832, 206] width 261 height 32
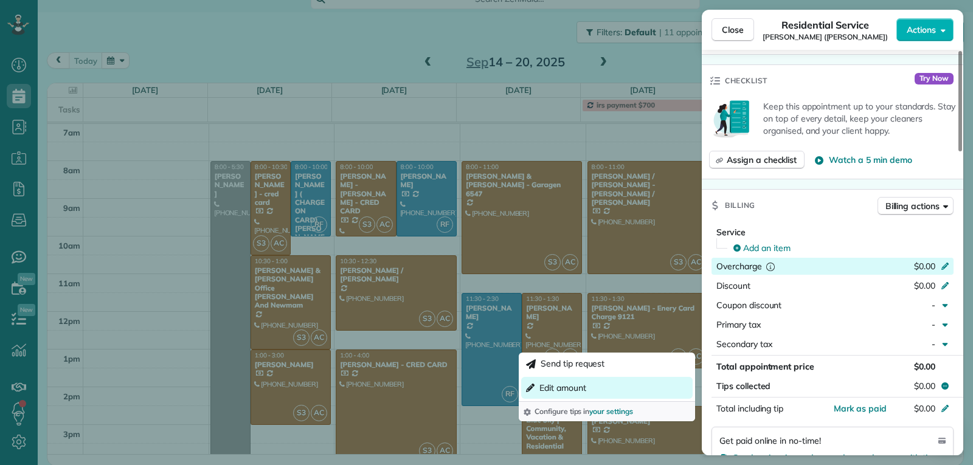
click at [561, 386] on span "Edit amount" at bounding box center [562, 388] width 47 height 12
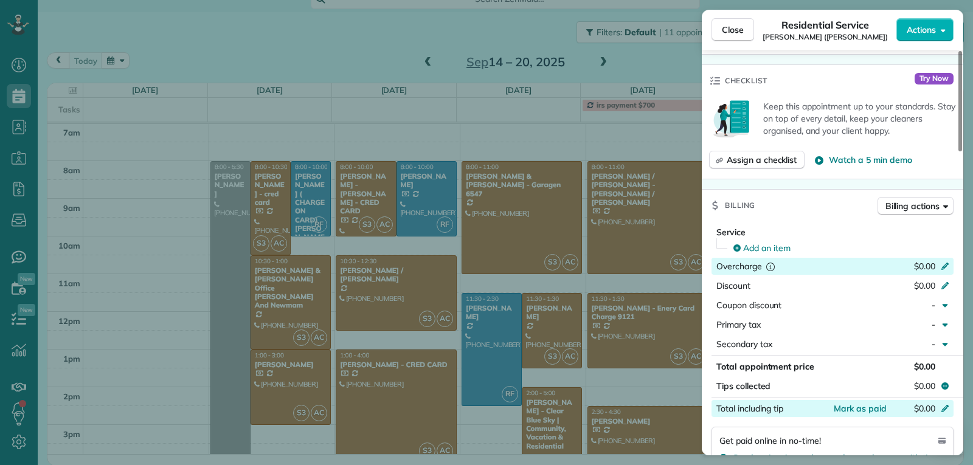
click at [949, 406] on icon at bounding box center [945, 408] width 10 height 10
type input "******"
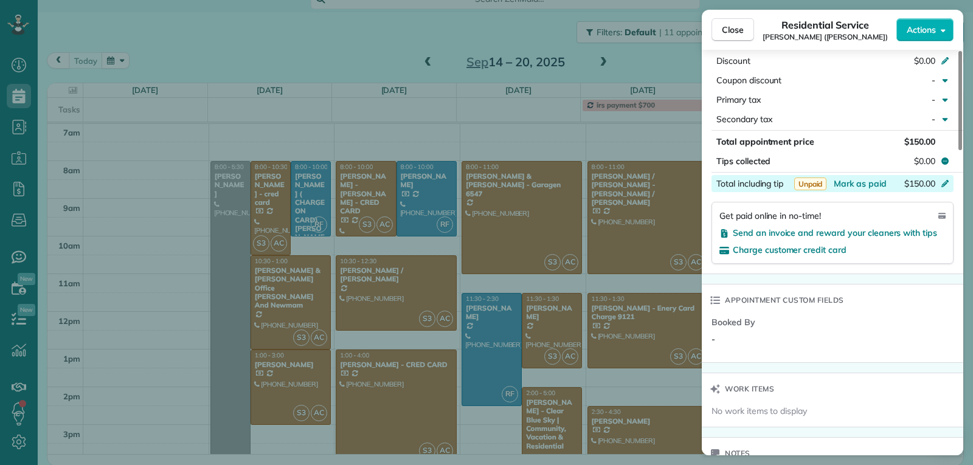
scroll to position [621, 0]
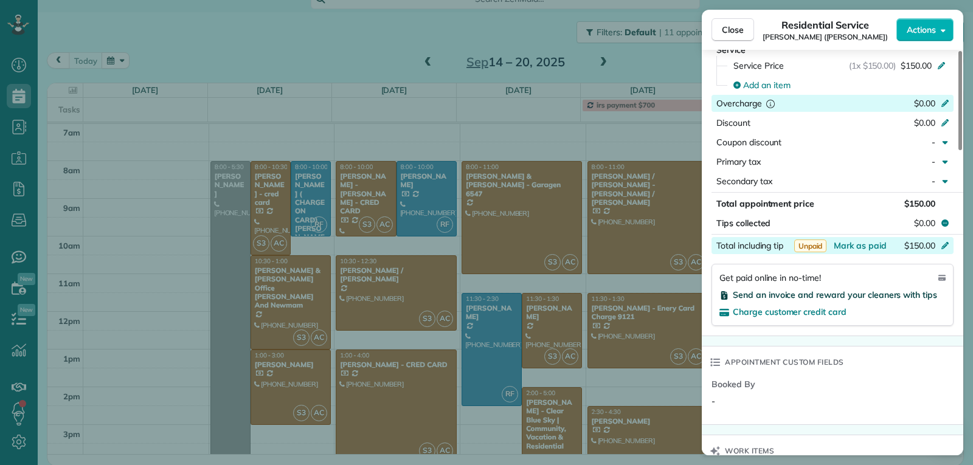
click at [763, 297] on span "Send an invoice and reward your cleaners with tips" at bounding box center [835, 294] width 204 height 11
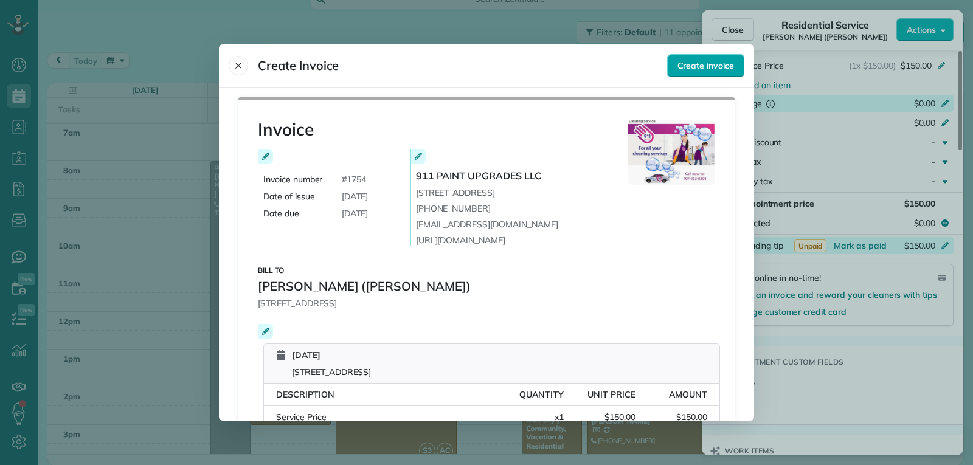
click at [707, 72] on button "Create invoice" at bounding box center [705, 65] width 77 height 23
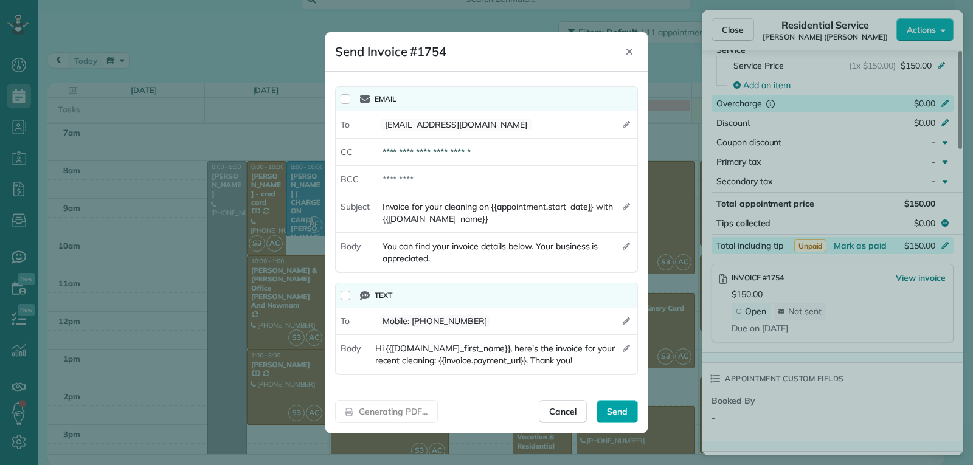
click at [627, 416] on span "Send" at bounding box center [617, 412] width 21 height 12
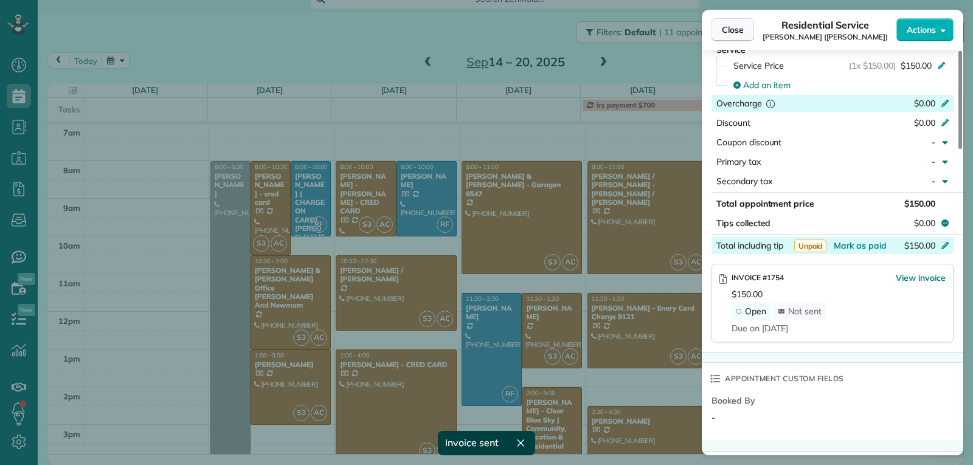
click at [737, 30] on span "Close" at bounding box center [733, 30] width 22 height 12
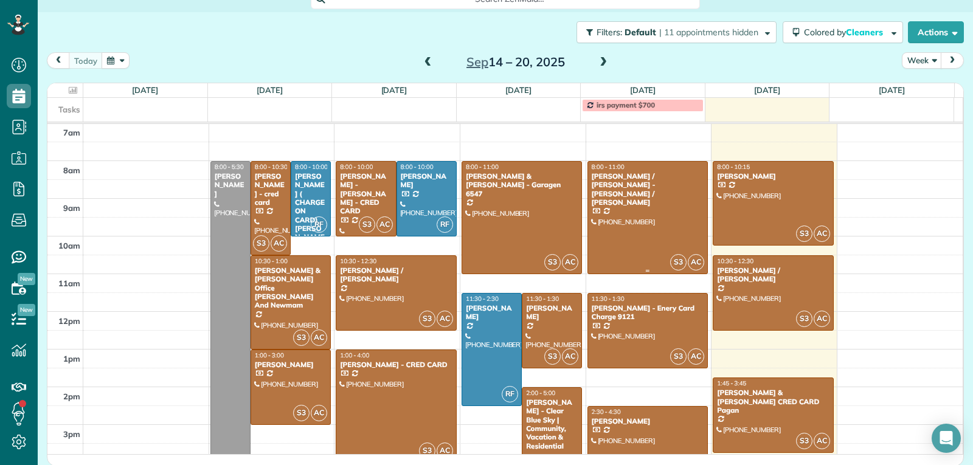
click at [615, 231] on div at bounding box center [648, 218] width 120 height 112
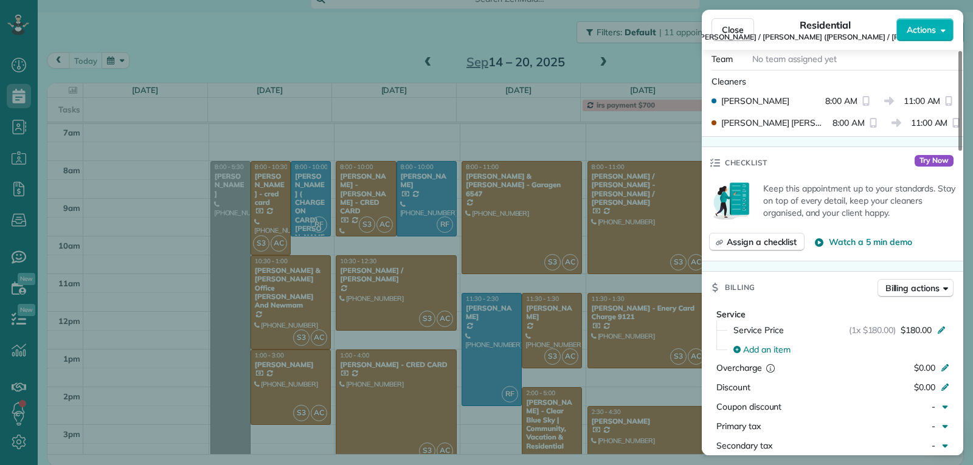
scroll to position [492, 0]
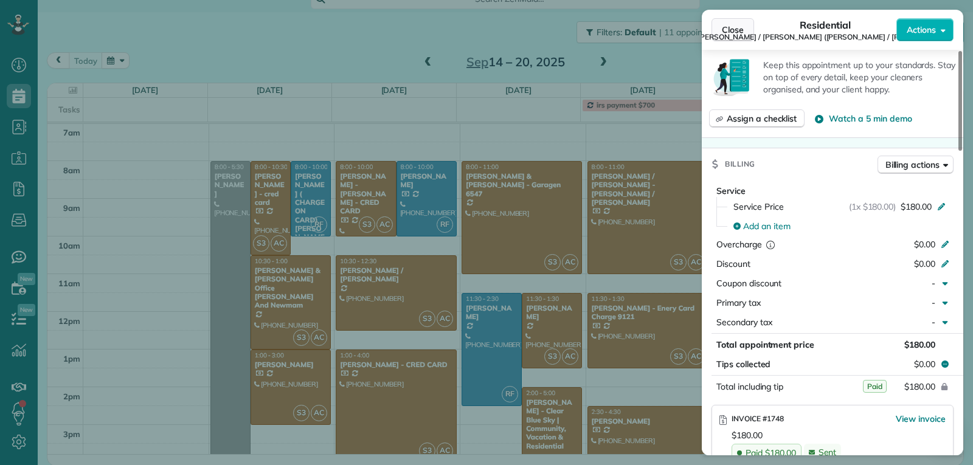
click at [720, 24] on button "Close" at bounding box center [733, 29] width 43 height 23
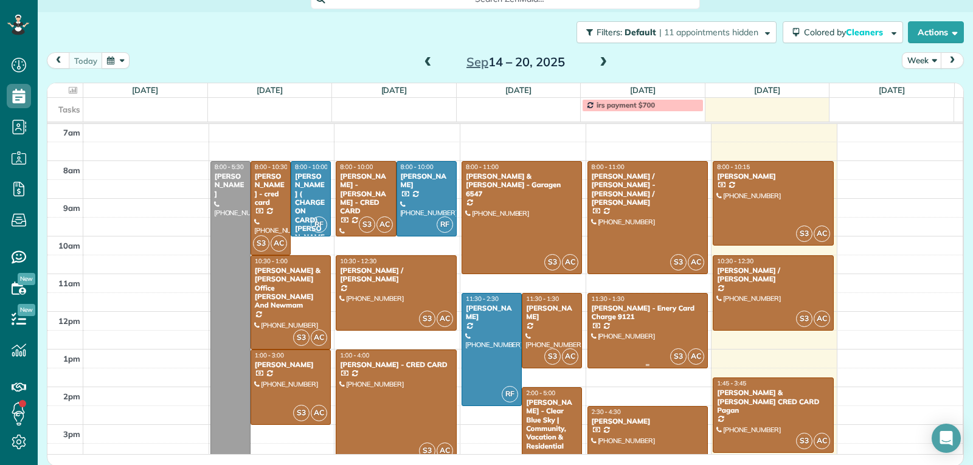
click at [626, 332] on div at bounding box center [648, 331] width 120 height 74
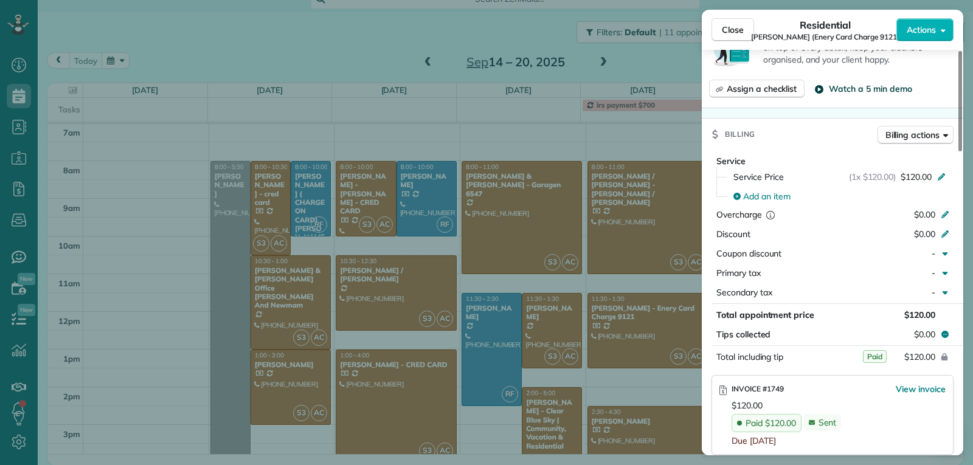
scroll to position [610, 0]
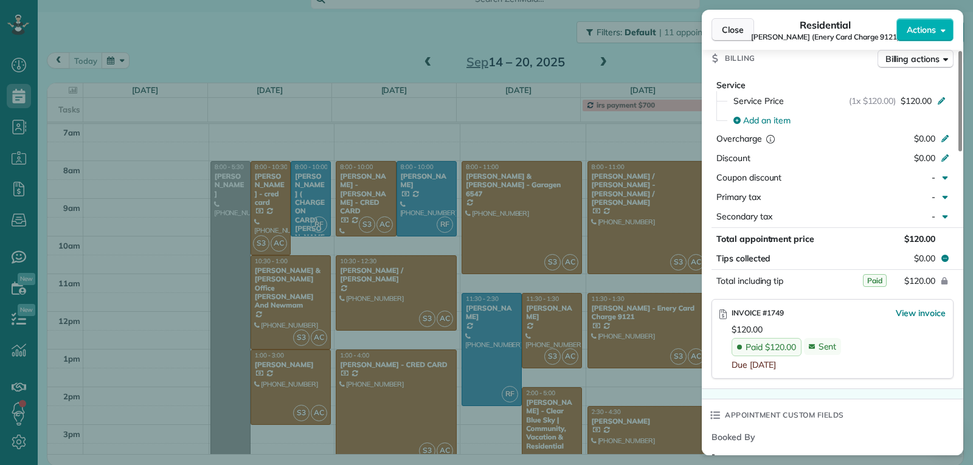
click at [734, 31] on span "Close" at bounding box center [733, 30] width 22 height 12
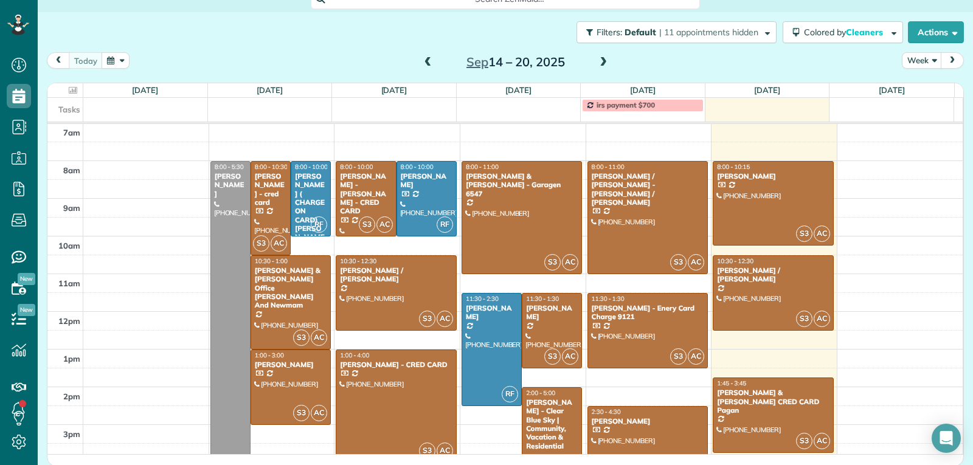
click at [625, 423] on div "[PERSON_NAME]" at bounding box center [648, 421] width 114 height 9
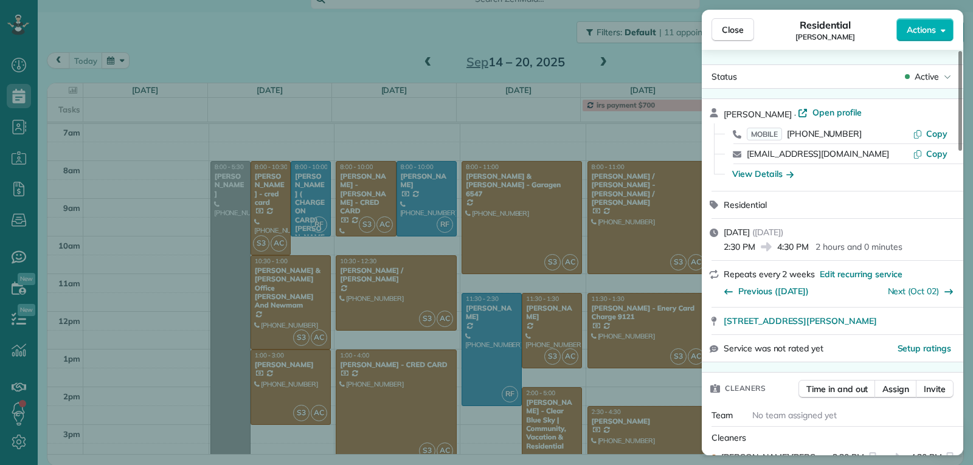
click at [727, 31] on span "Close" at bounding box center [733, 30] width 22 height 12
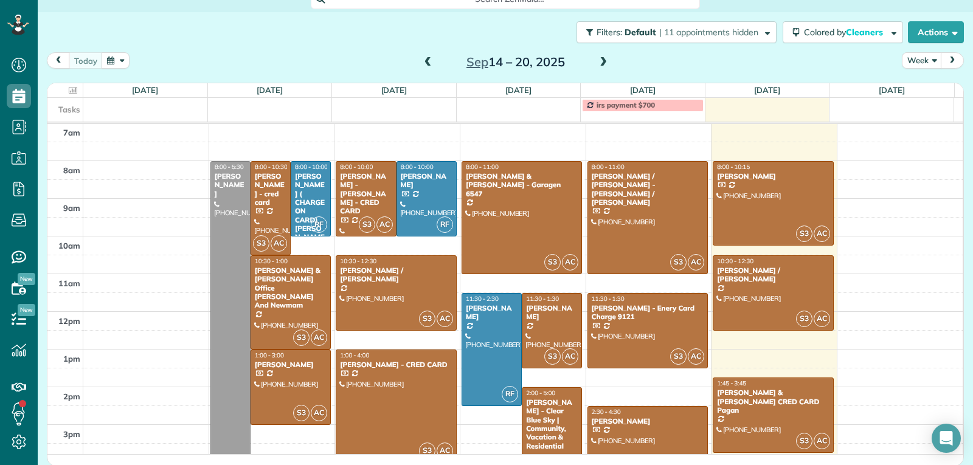
click at [618, 429] on div at bounding box center [648, 444] width 120 height 74
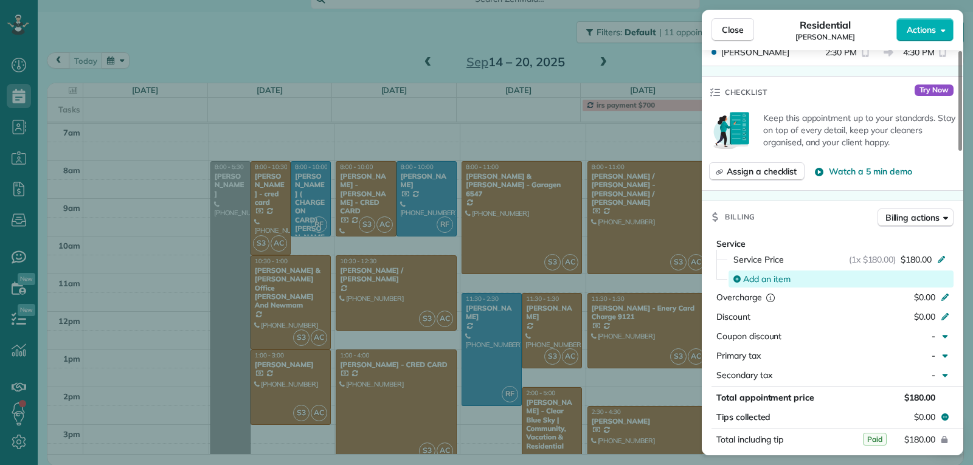
scroll to position [488, 0]
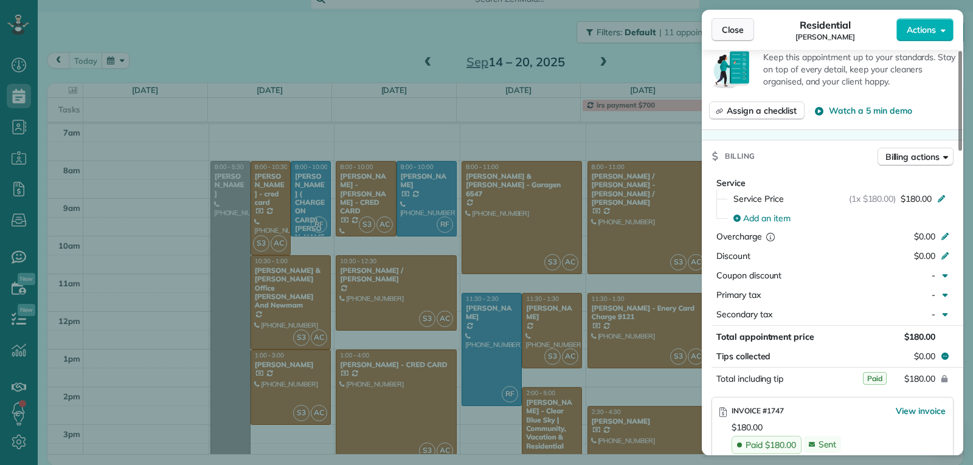
click at [732, 26] on span "Close" at bounding box center [733, 30] width 22 height 12
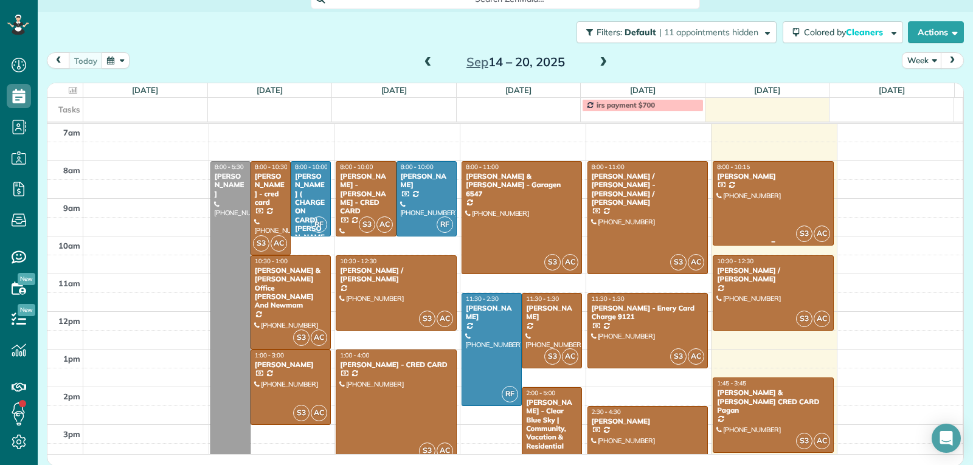
click at [761, 206] on div at bounding box center [773, 204] width 120 height 84
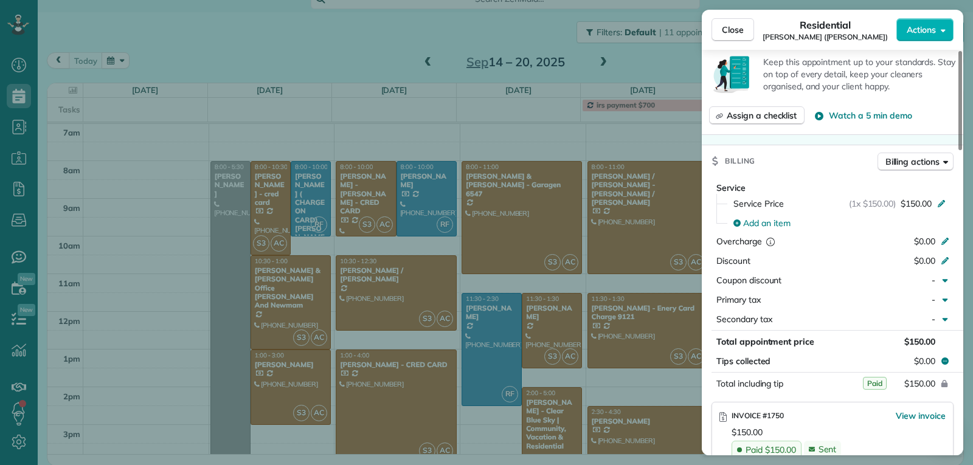
scroll to position [487, 0]
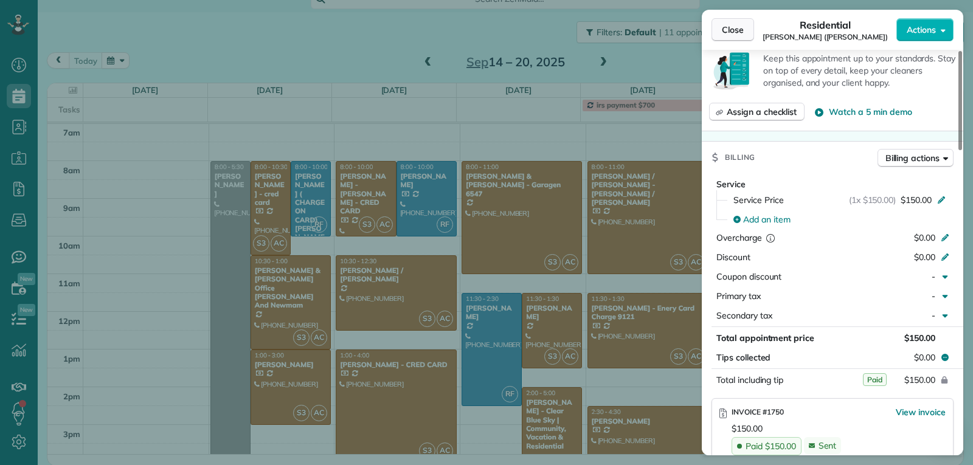
click at [721, 38] on button "Close" at bounding box center [733, 29] width 43 height 23
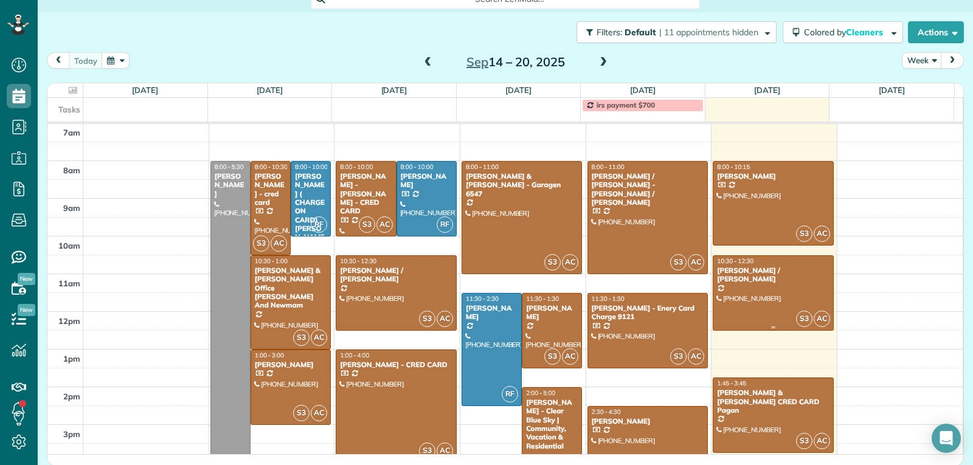
click at [749, 303] on div at bounding box center [773, 293] width 120 height 74
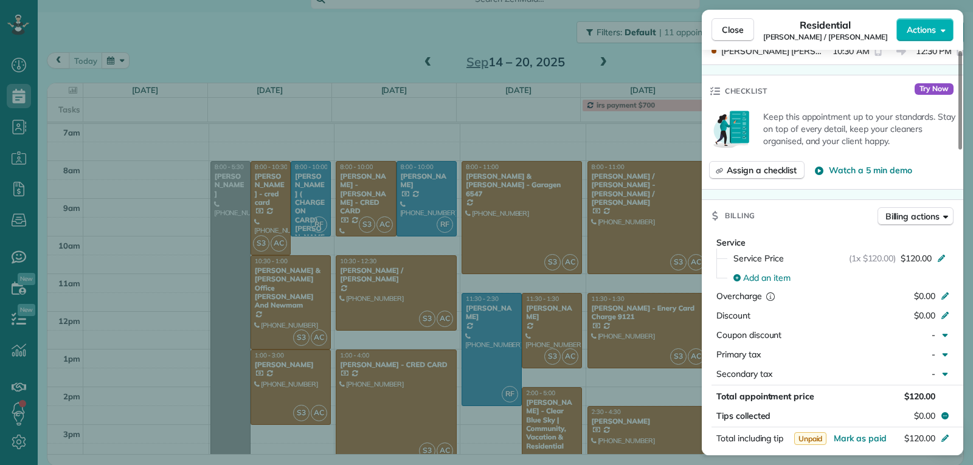
scroll to position [615, 0]
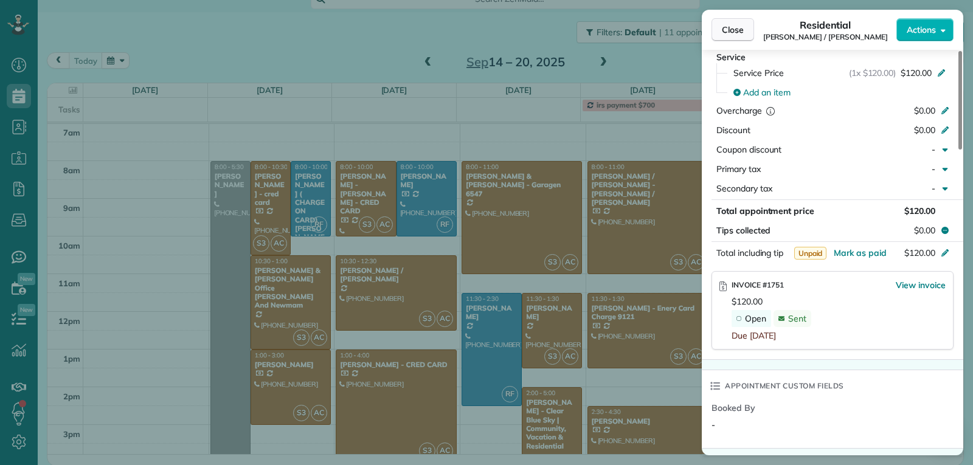
click at [734, 28] on span "Close" at bounding box center [733, 30] width 22 height 12
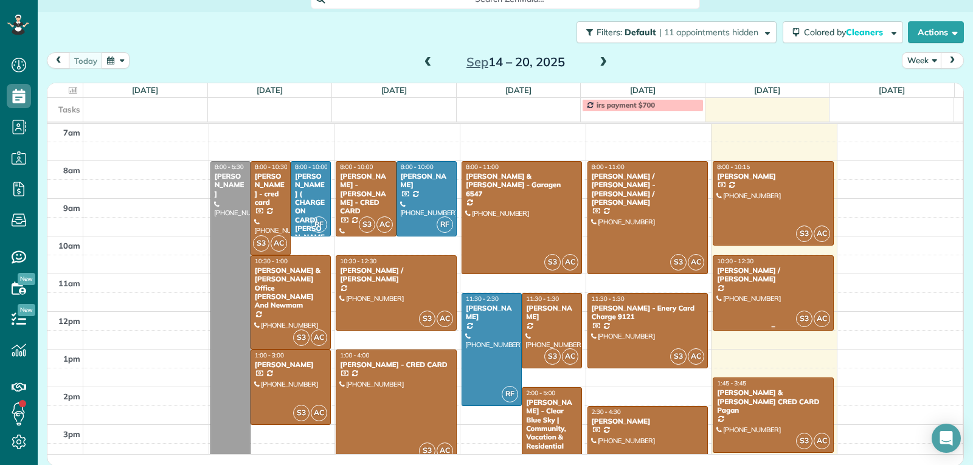
click at [769, 288] on div at bounding box center [773, 293] width 120 height 74
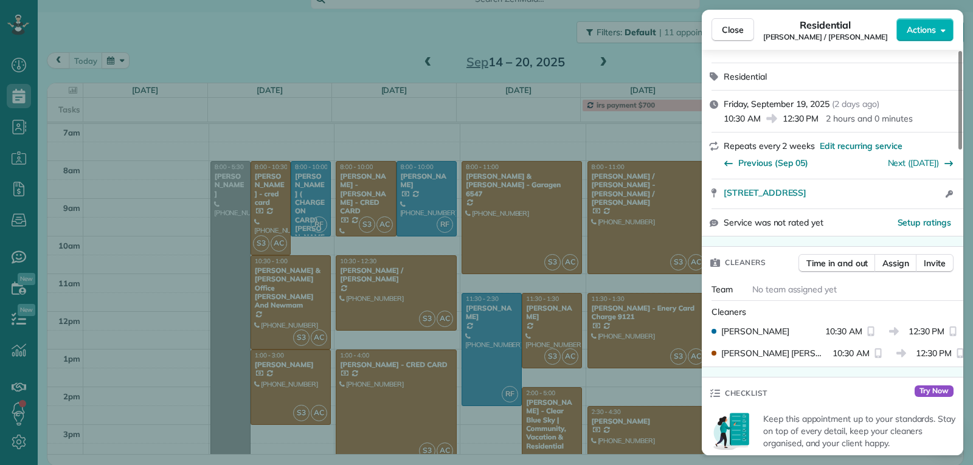
scroll to position [6, 0]
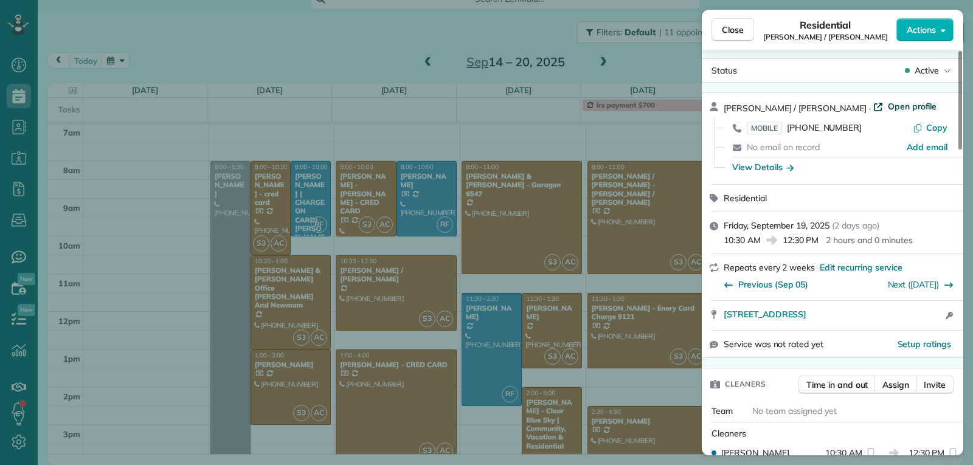
click at [888, 106] on span "Open profile" at bounding box center [912, 106] width 49 height 12
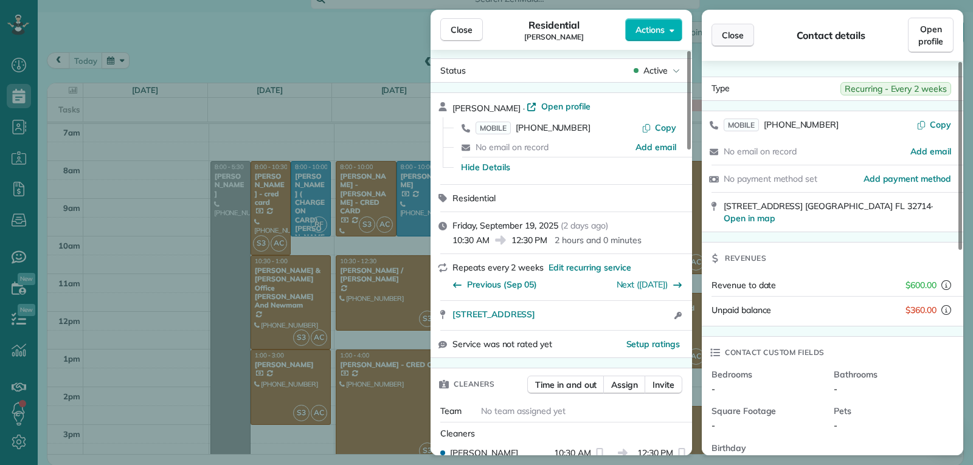
click at [735, 35] on span "Close" at bounding box center [733, 35] width 22 height 12
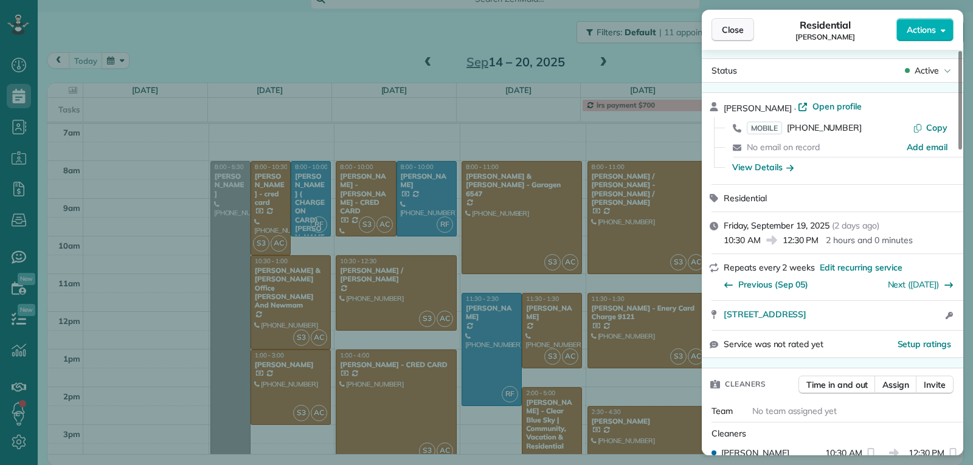
click at [714, 30] on button "Close" at bounding box center [733, 29] width 43 height 23
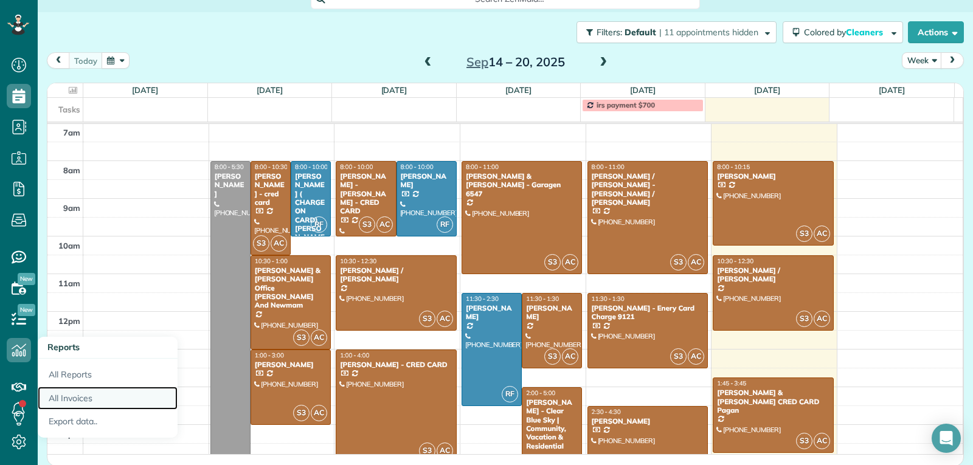
click at [88, 403] on link "All Invoices" at bounding box center [108, 399] width 140 height 24
click at [88, 401] on link "All Invoices" at bounding box center [108, 399] width 140 height 24
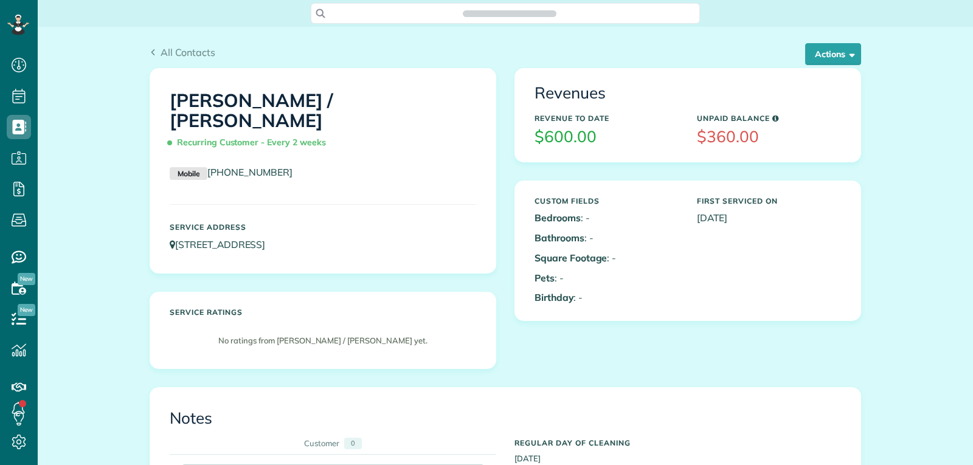
scroll to position [5, 5]
click at [818, 57] on button "Actions" at bounding box center [833, 54] width 56 height 22
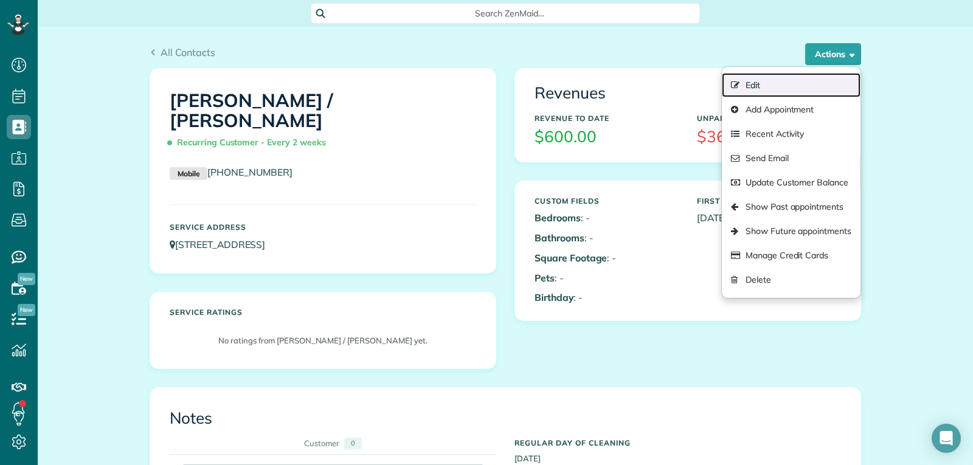
click at [777, 83] on link "Edit" at bounding box center [791, 85] width 139 height 24
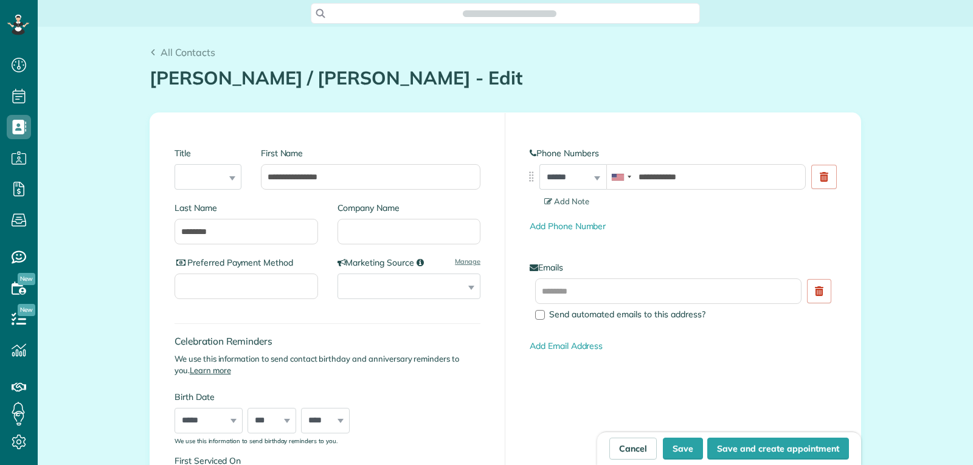
scroll to position [5, 5]
type input "**********"
drag, startPoint x: 289, startPoint y: 171, endPoint x: 256, endPoint y: 181, distance: 34.8
click at [261, 181] on input "**********" at bounding box center [371, 177] width 220 height 26
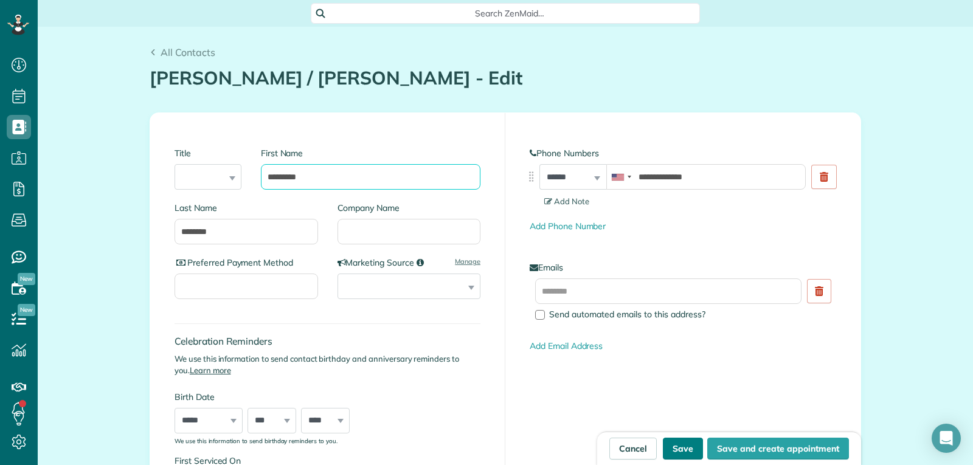
type input "********"
click at [688, 443] on button "Save" at bounding box center [683, 449] width 40 height 22
type input "**********"
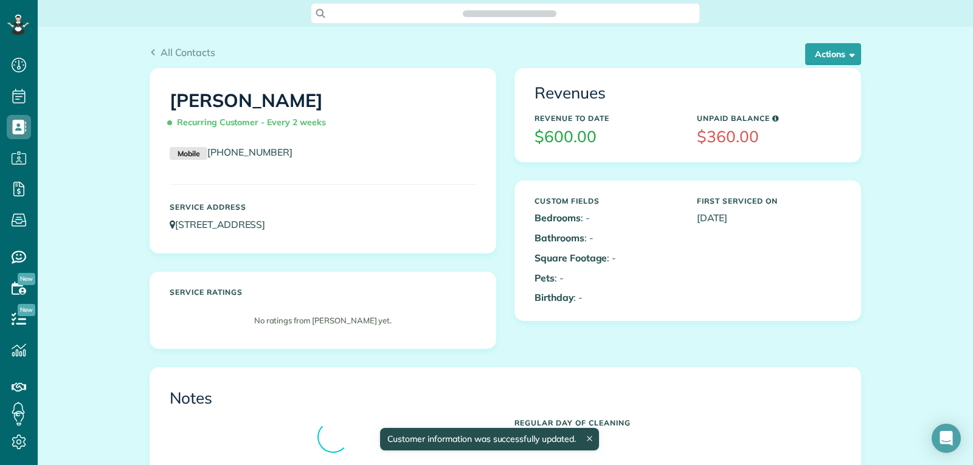
scroll to position [5, 5]
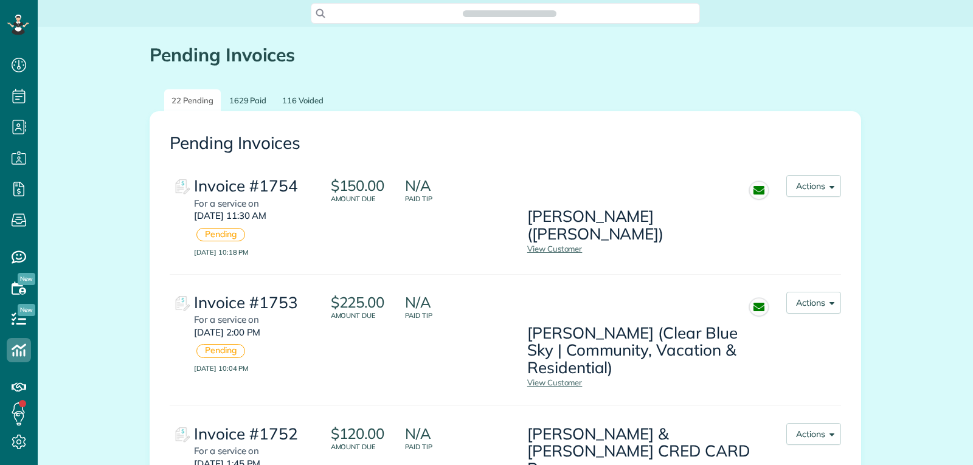
scroll to position [5, 5]
click at [252, 99] on link "1629 Paid" at bounding box center [248, 100] width 52 height 23
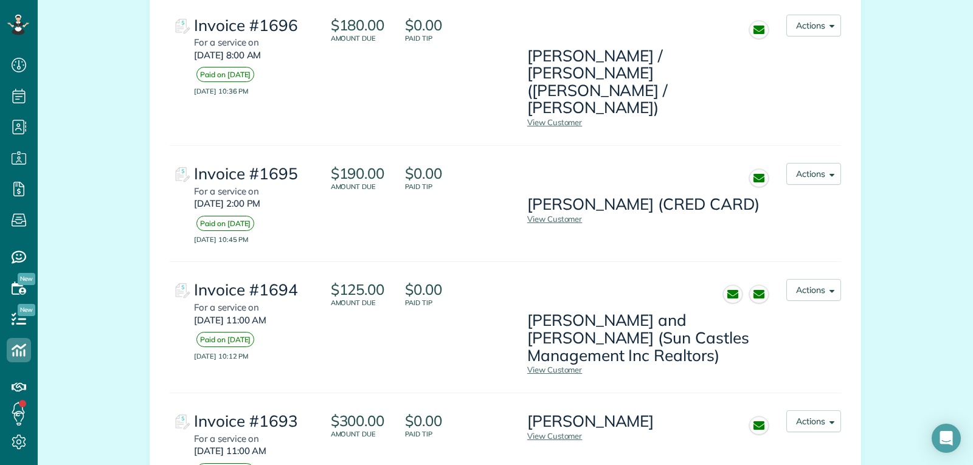
scroll to position [5681, 0]
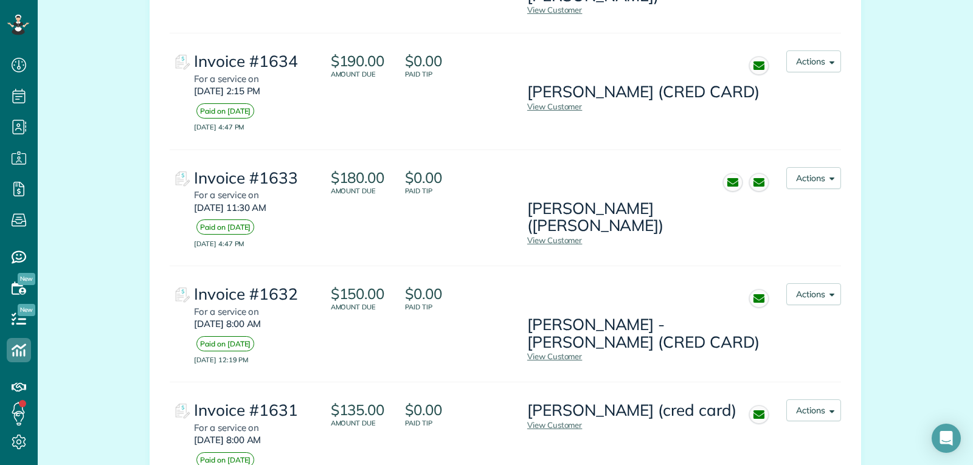
scroll to position [5695, 0]
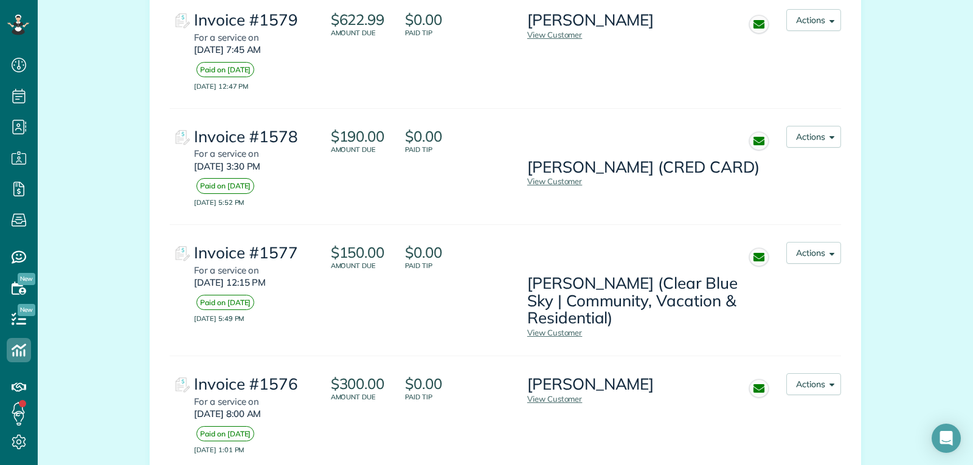
scroll to position [5699, 0]
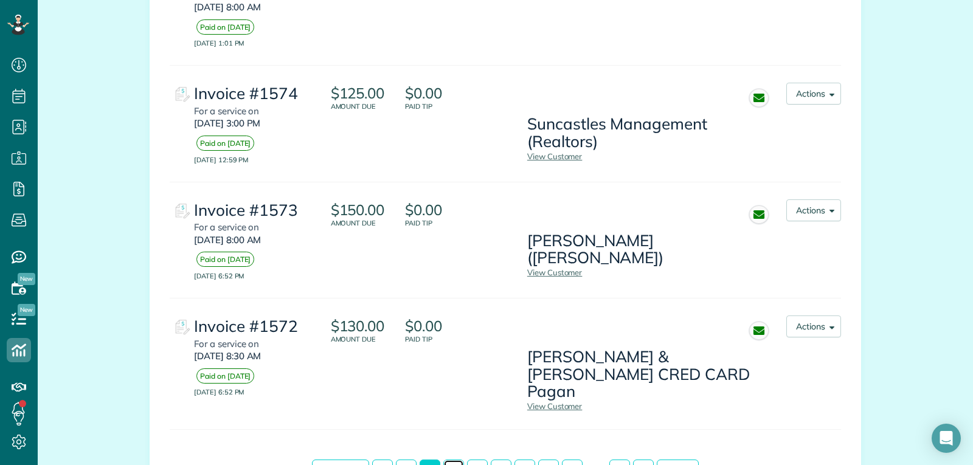
click at [455, 460] on link "4" at bounding box center [453, 470] width 21 height 21
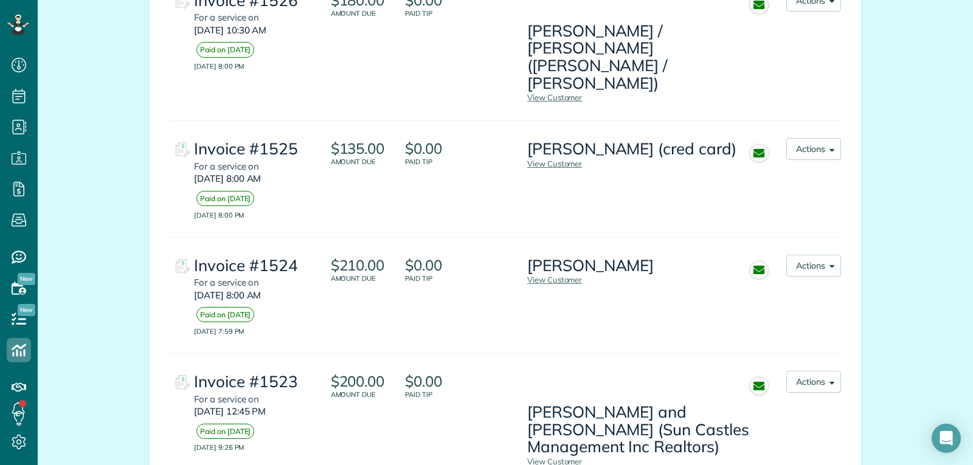
scroll to position [5699, 0]
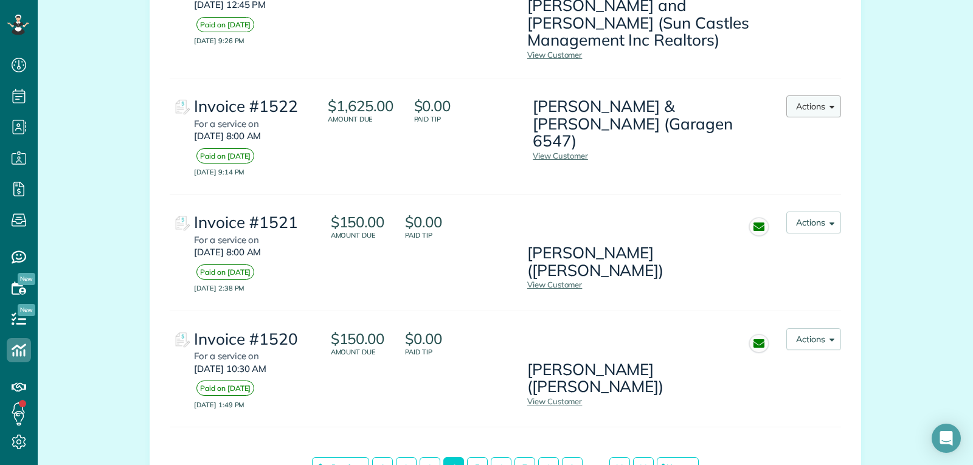
click at [813, 95] on button "Actions" at bounding box center [813, 106] width 55 height 22
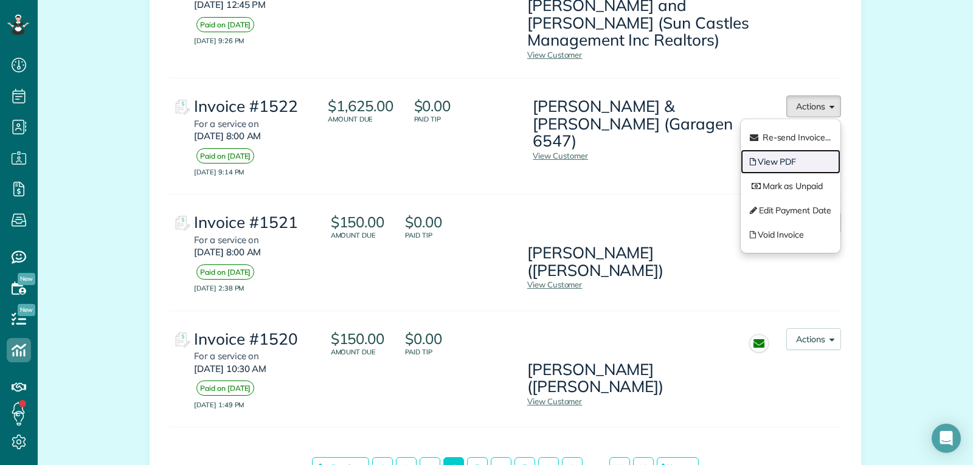
click at [788, 150] on link "View PDF" at bounding box center [791, 162] width 100 height 24
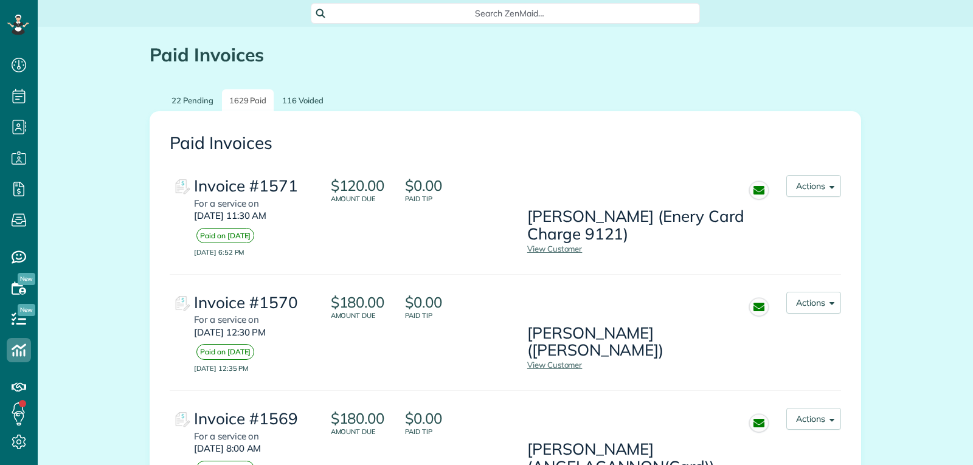
scroll to position [5, 5]
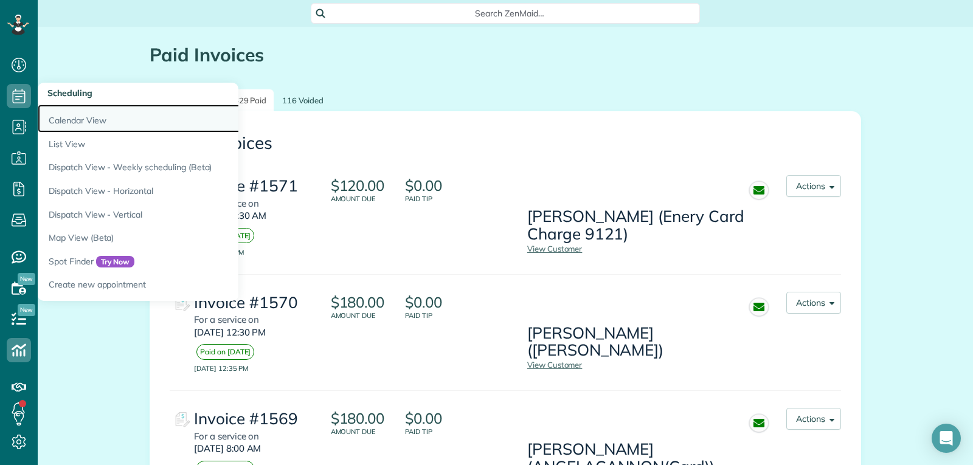
click at [69, 120] on link "Calendar View" at bounding box center [190, 119] width 304 height 28
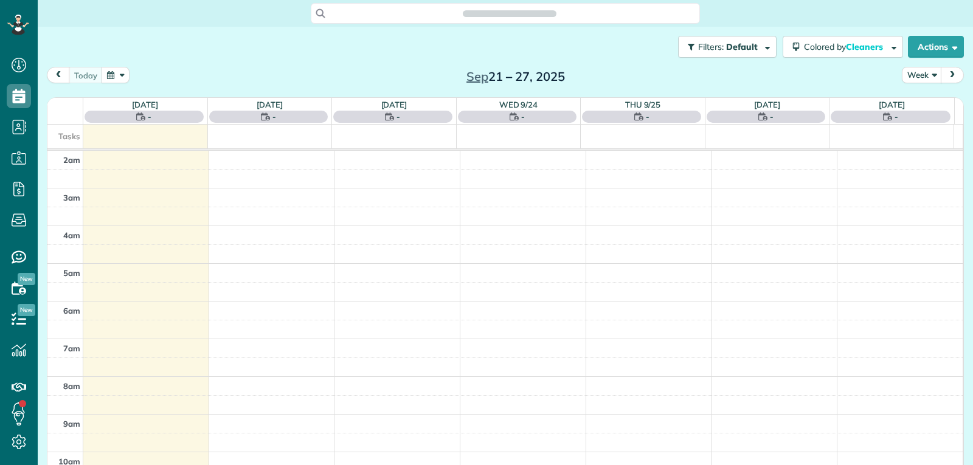
scroll to position [189, 0]
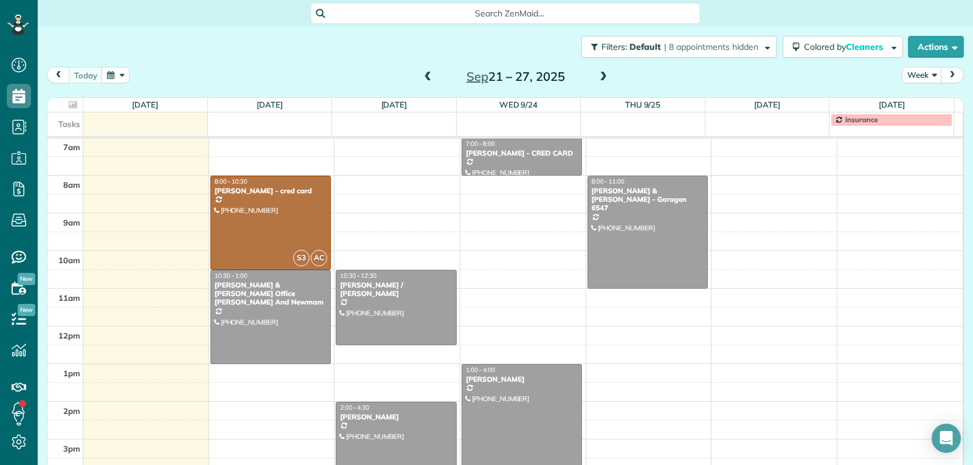
click at [597, 80] on span at bounding box center [603, 77] width 13 height 11
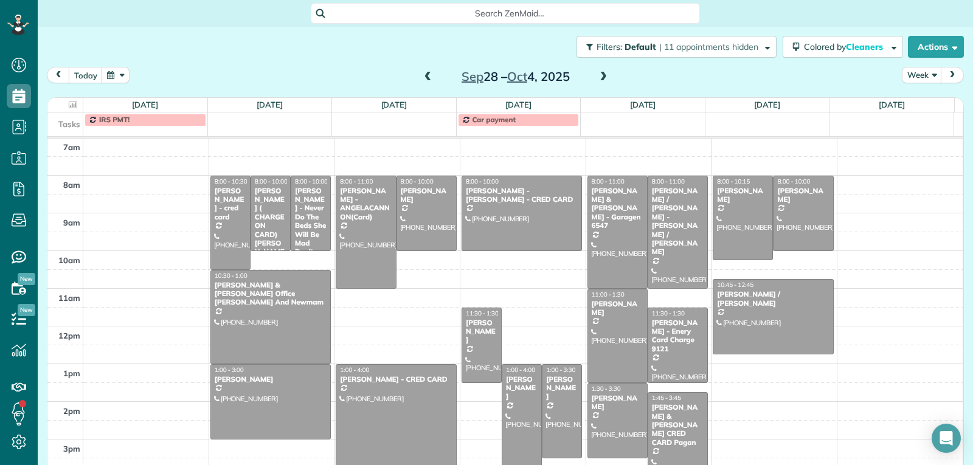
click at [429, 79] on span at bounding box center [427, 77] width 13 height 11
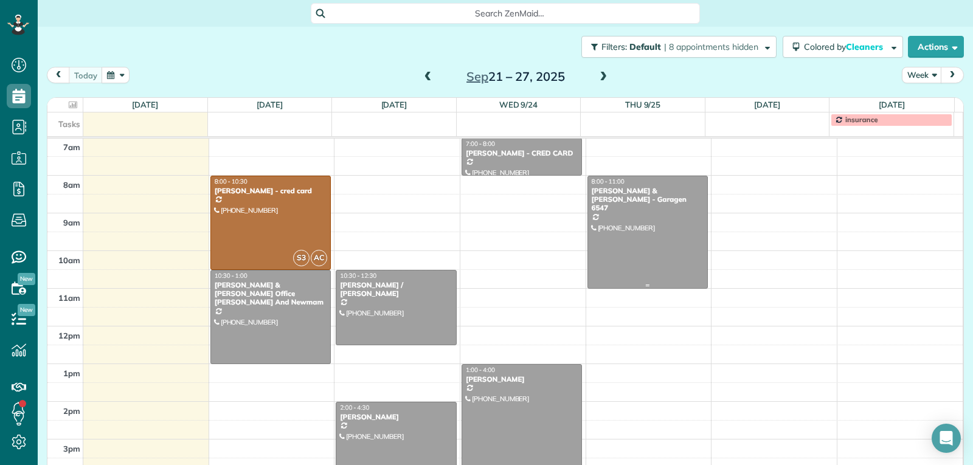
click at [643, 235] on div at bounding box center [648, 232] width 120 height 112
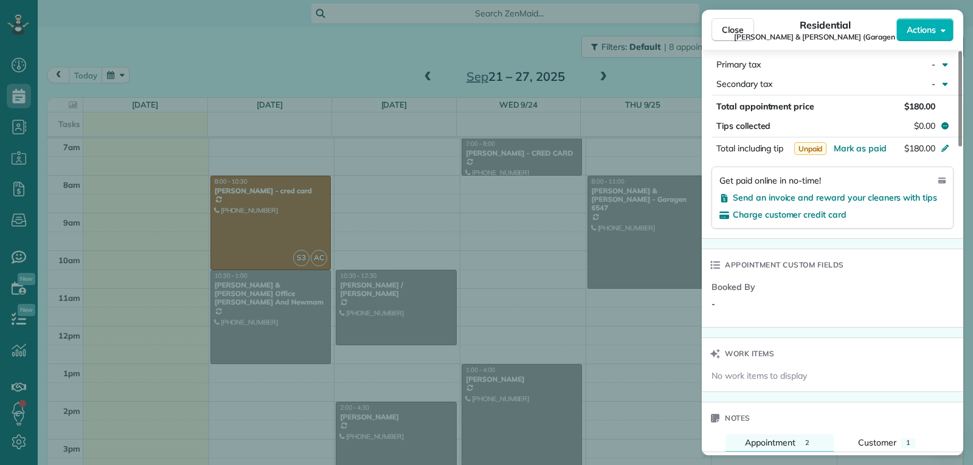
scroll to position [608, 0]
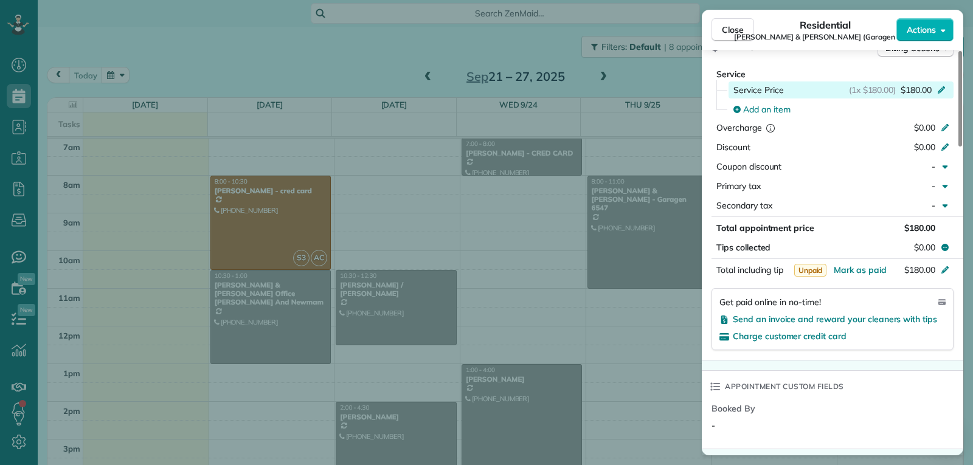
click at [935, 88] on div "(1x $180.00) $180.00" at bounding box center [899, 90] width 101 height 12
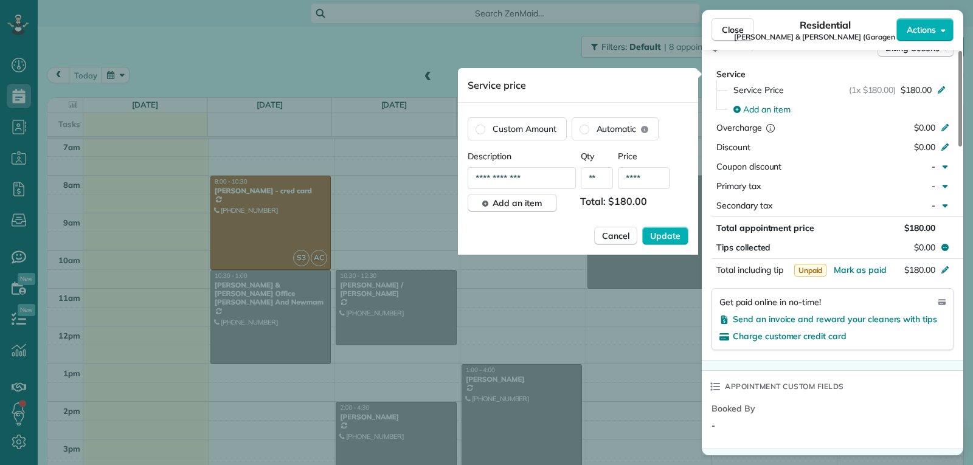
click at [648, 178] on input "****" at bounding box center [644, 178] width 52 height 22
drag, startPoint x: 636, startPoint y: 173, endPoint x: 673, endPoint y: 173, distance: 37.7
click at [673, 173] on div "**********" at bounding box center [578, 178] width 221 height 22
type input "*****"
drag, startPoint x: 538, startPoint y: 181, endPoint x: 459, endPoint y: 182, distance: 79.7
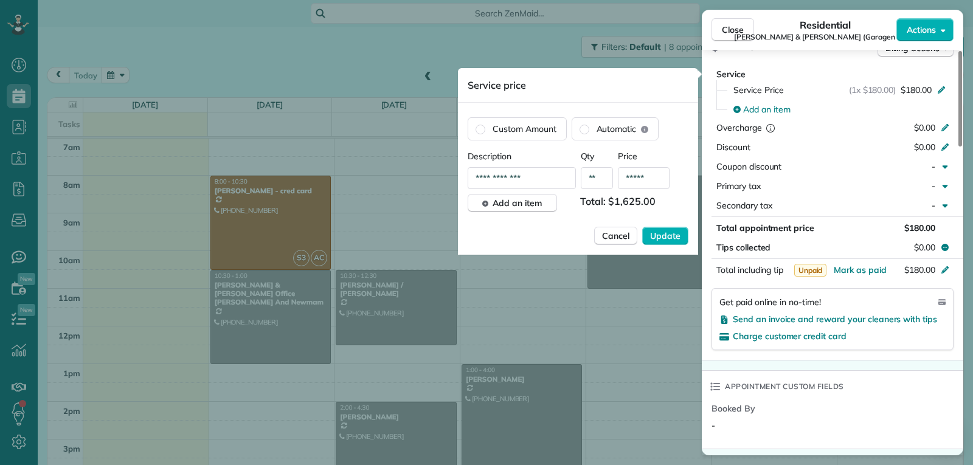
click at [459, 182] on div "**********" at bounding box center [578, 181] width 240 height 147
type input "*"
type input "**********"
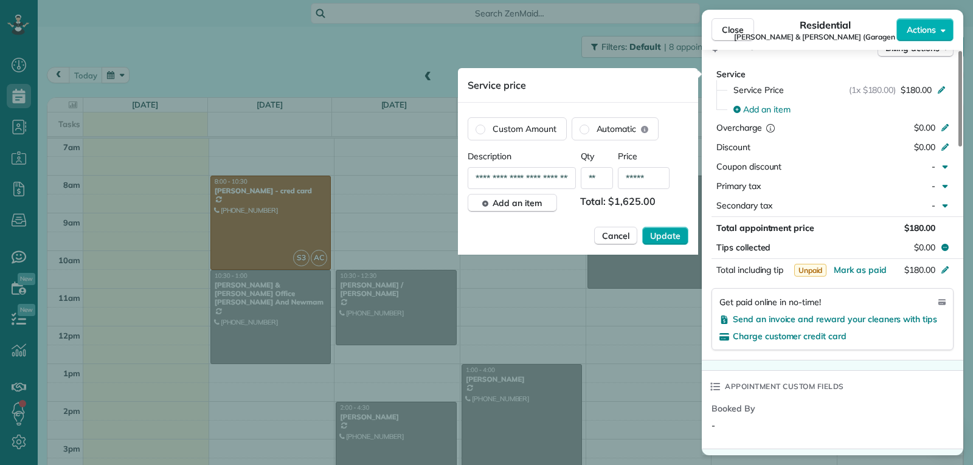
click at [657, 237] on span "Update" at bounding box center [665, 236] width 30 height 12
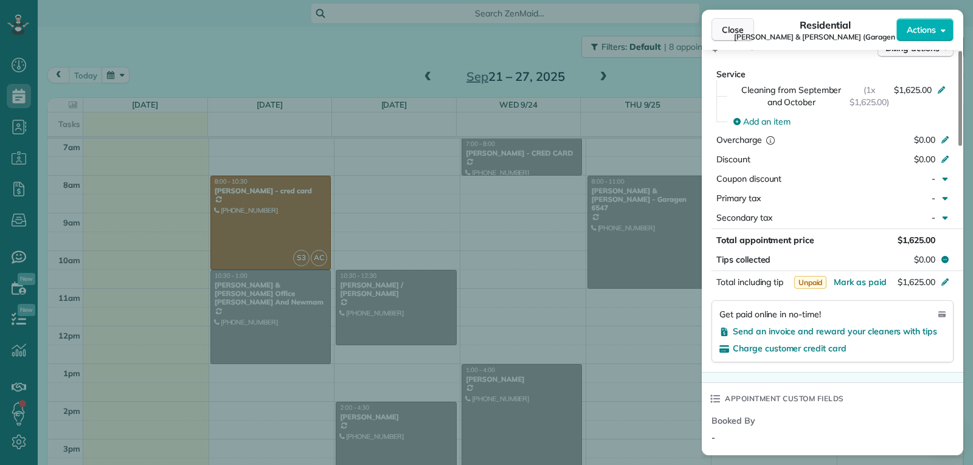
click at [719, 30] on button "Close" at bounding box center [733, 29] width 43 height 23
